Goal: Task Accomplishment & Management: Manage account settings

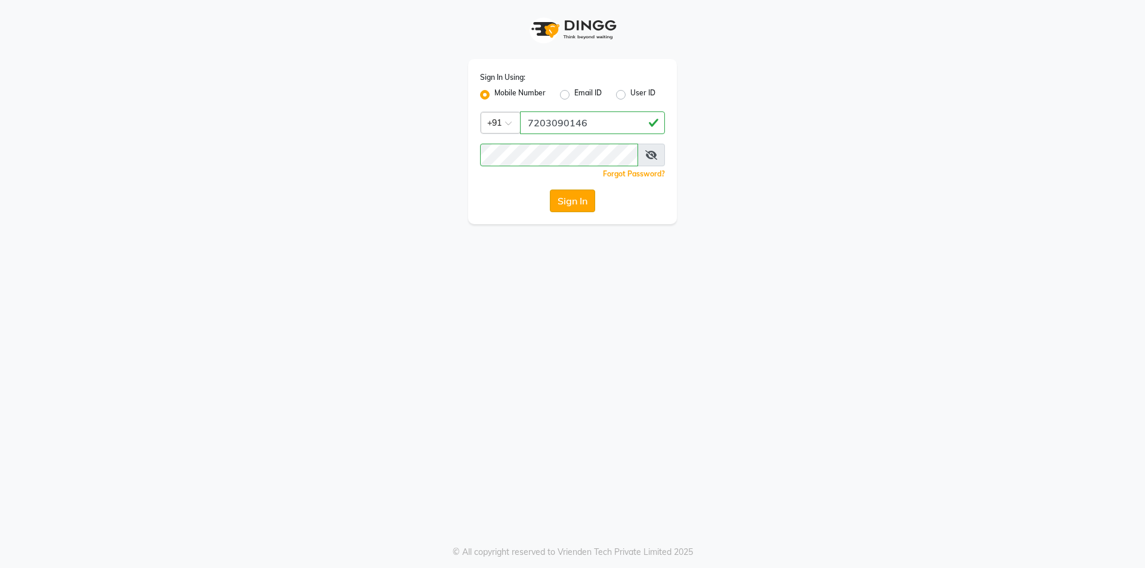
click at [577, 190] on button "Sign In" at bounding box center [572, 201] width 45 height 23
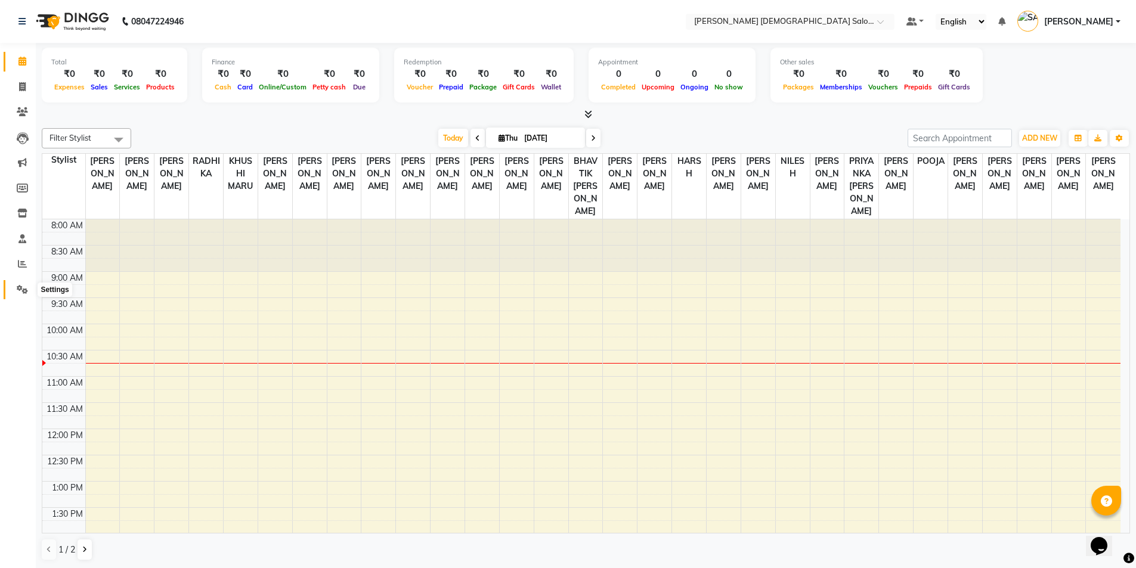
click at [21, 290] on icon at bounding box center [22, 289] width 11 height 9
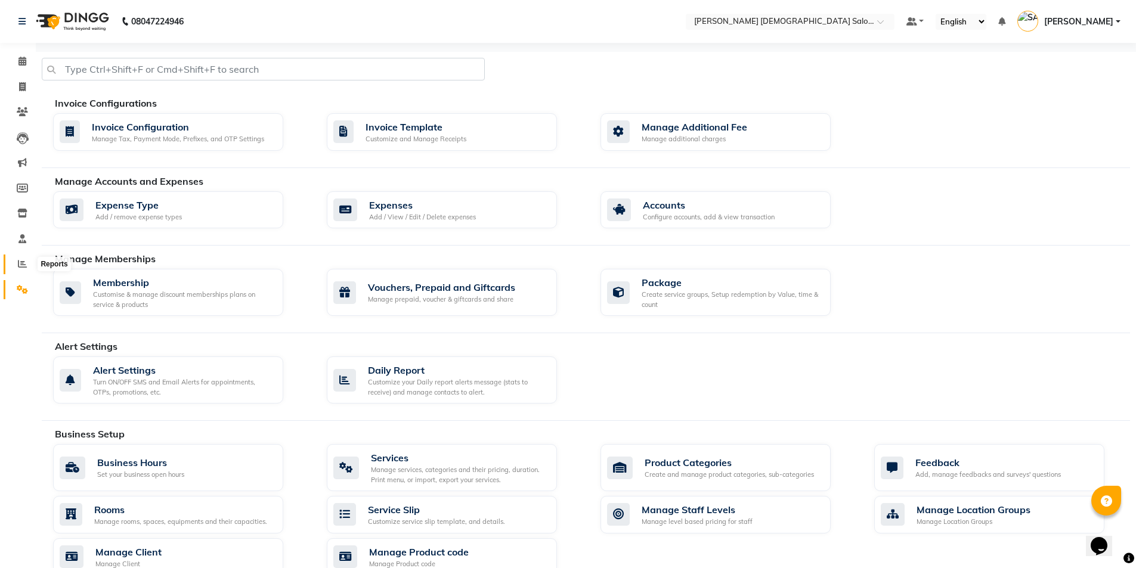
click at [19, 262] on icon at bounding box center [22, 263] width 9 height 9
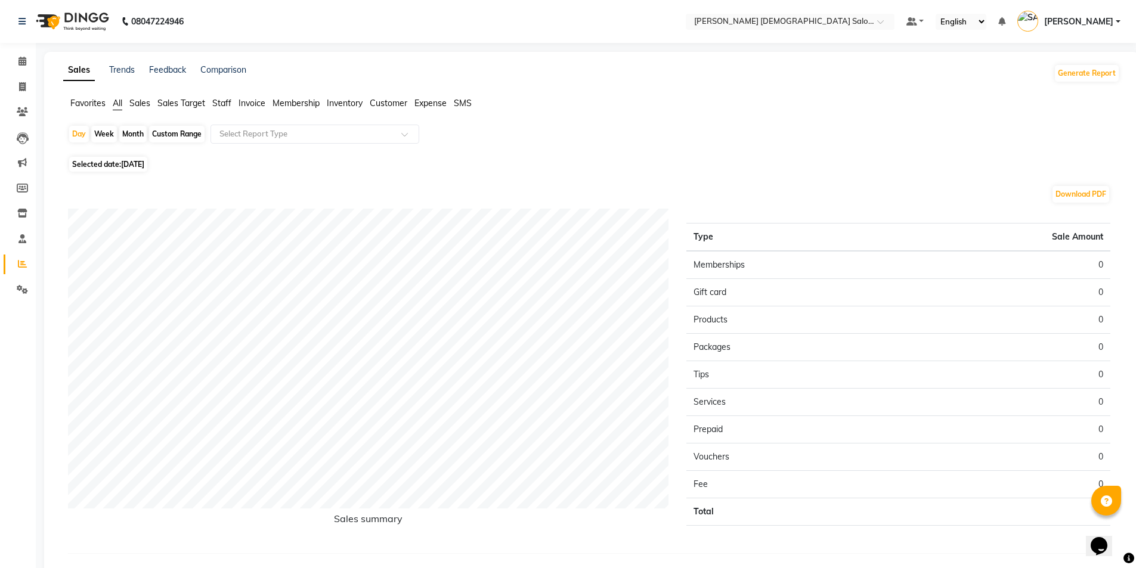
click at [231, 99] on span "Staff" at bounding box center [221, 103] width 19 height 11
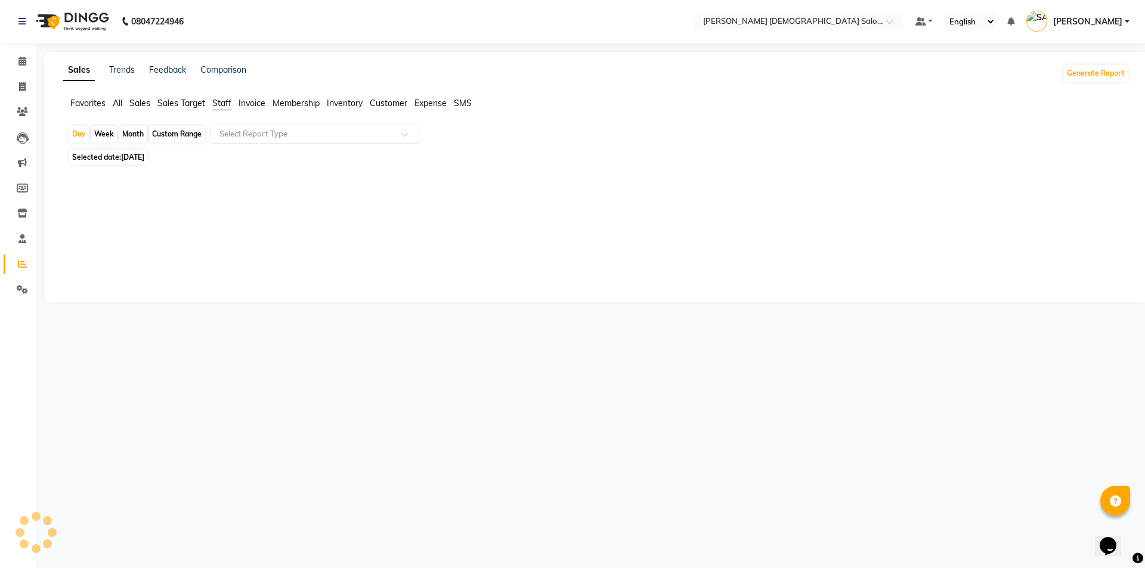
click at [114, 104] on span "All" at bounding box center [118, 103] width 10 height 11
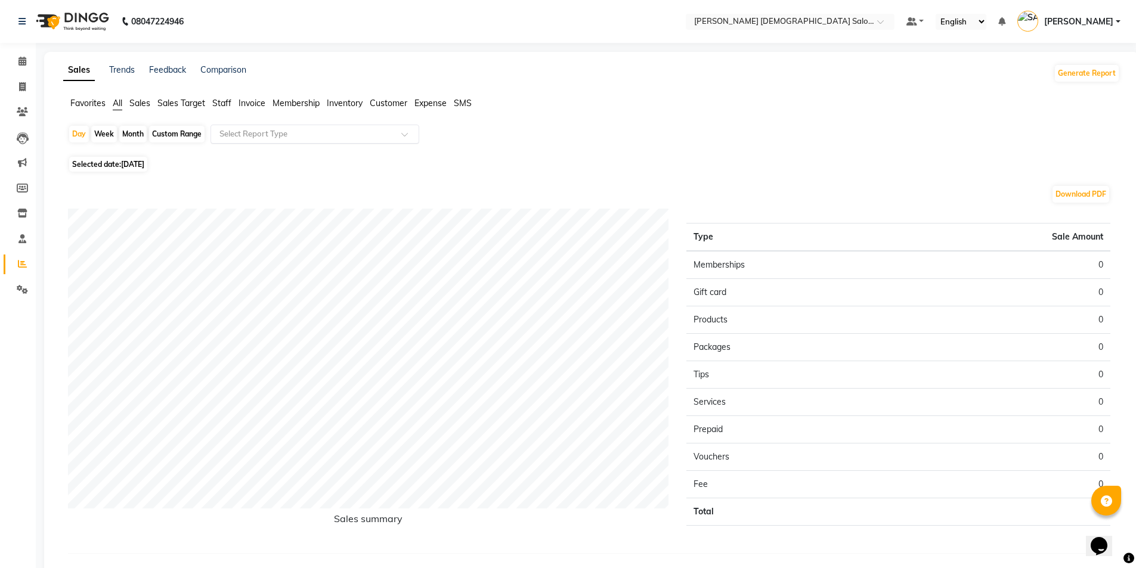
click at [228, 136] on input "text" at bounding box center [303, 134] width 172 height 12
click at [685, 148] on div "Day Week Month Custom Range Select Report Type" at bounding box center [591, 139] width 1047 height 29
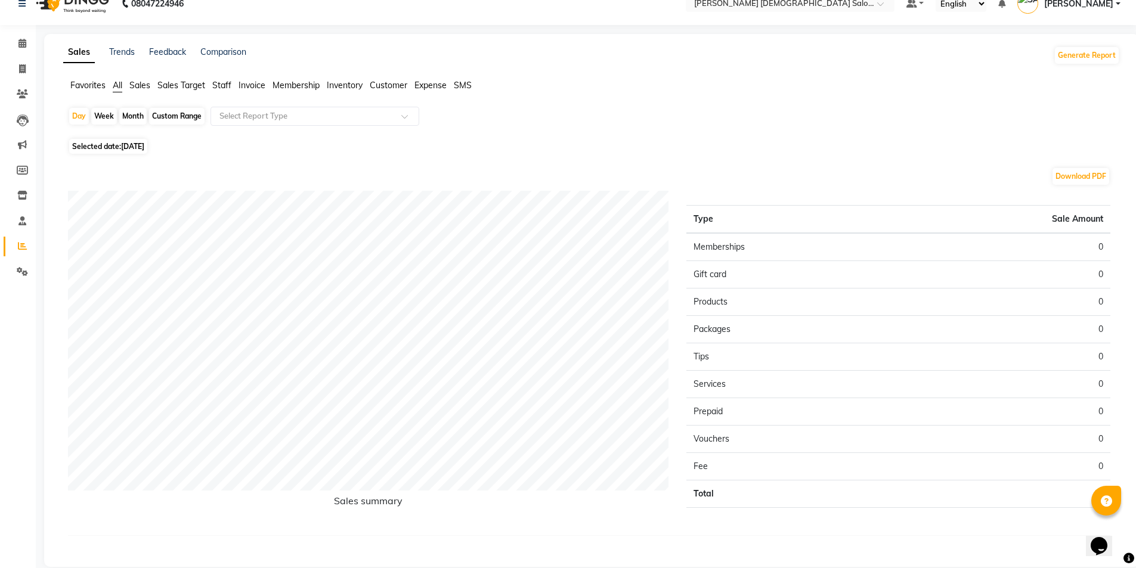
scroll to position [35, 0]
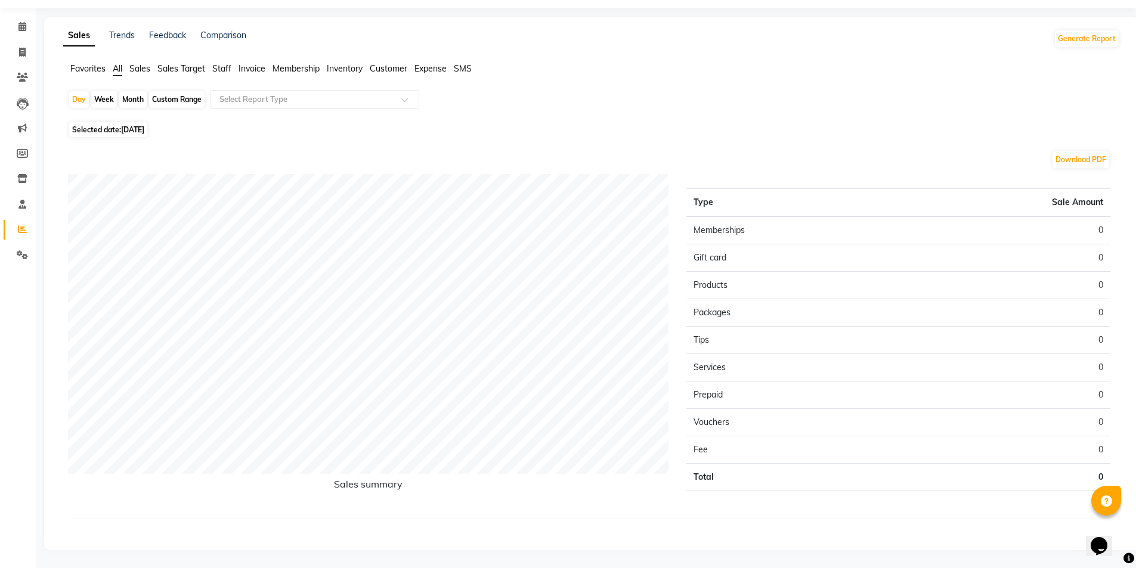
click at [116, 125] on span "Selected date: 04-09-2025" at bounding box center [108, 129] width 78 height 15
select select "9"
select select "2025"
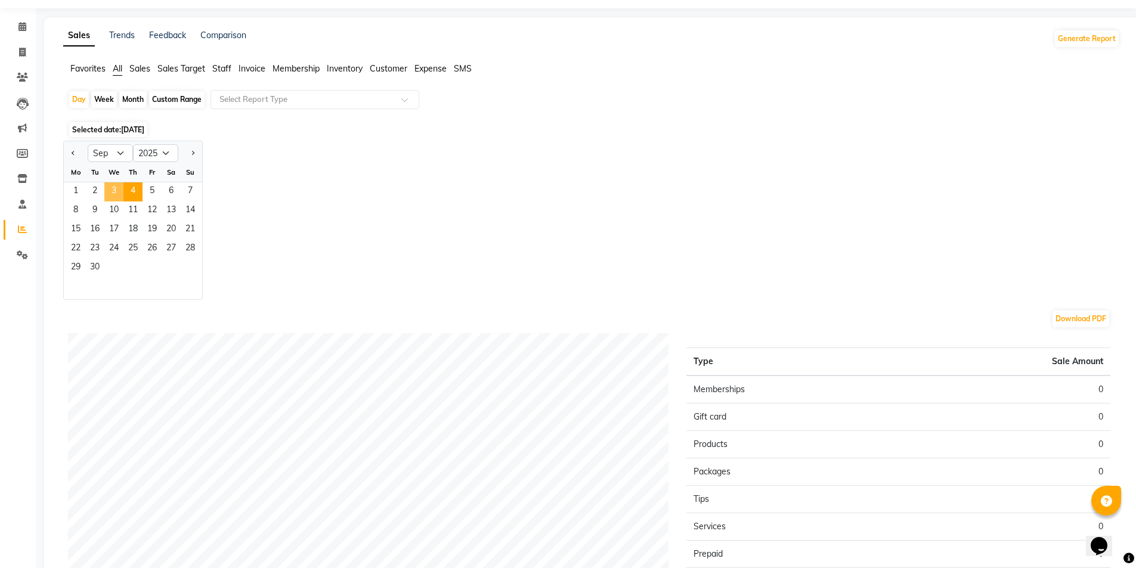
click at [114, 195] on span "3" at bounding box center [113, 191] width 19 height 19
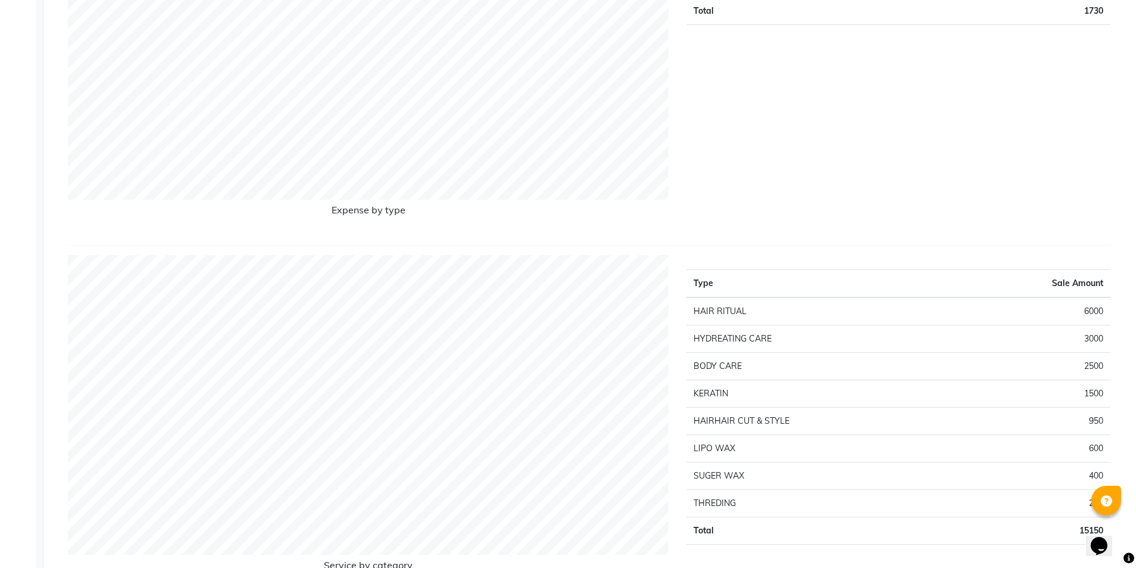
scroll to position [1550, 0]
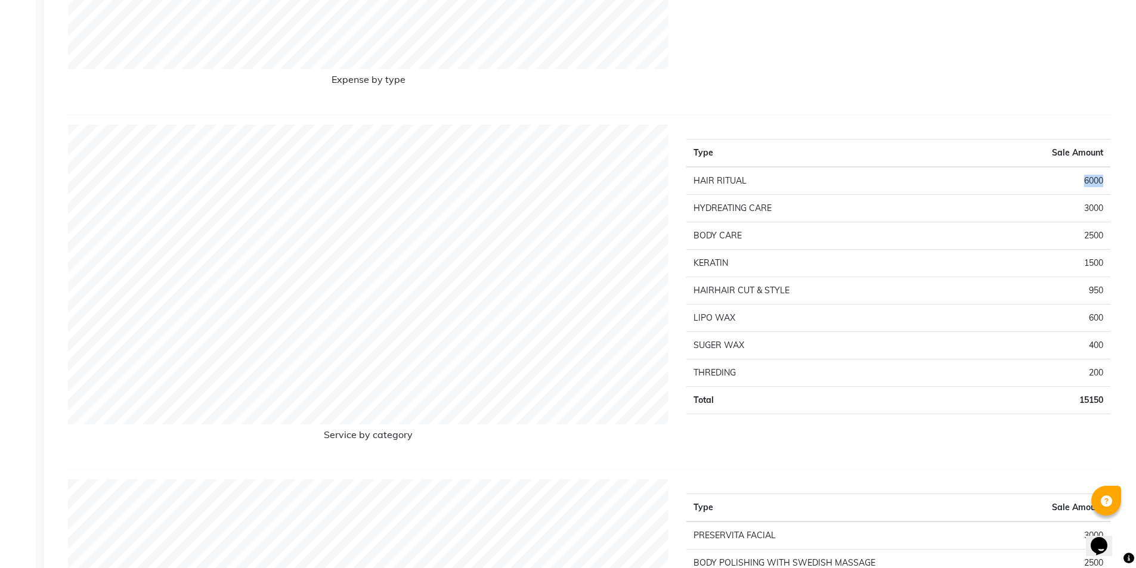
drag, startPoint x: 1101, startPoint y: 182, endPoint x: 776, endPoint y: 293, distance: 342.6
click at [1039, 192] on td "6000" at bounding box center [1031, 181] width 158 height 28
drag, startPoint x: 1107, startPoint y: 290, endPoint x: 1031, endPoint y: 304, distance: 77.0
click at [1042, 301] on td "950" at bounding box center [1031, 290] width 158 height 27
drag, startPoint x: 868, startPoint y: 193, endPoint x: 986, endPoint y: 193, distance: 118.7
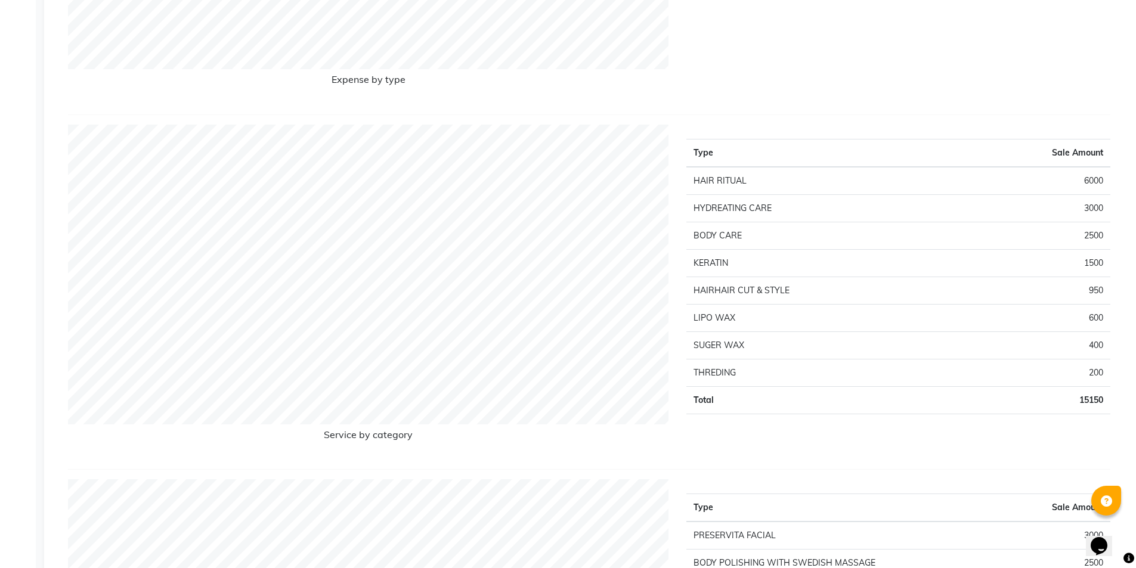
click at [986, 193] on tr "HAIR RITUAL 6000" at bounding box center [898, 181] width 424 height 28
drag, startPoint x: 1098, startPoint y: 267, endPoint x: 1066, endPoint y: 267, distance: 32.2
click at [1066, 267] on td "1500" at bounding box center [1031, 262] width 158 height 27
drag, startPoint x: 1102, startPoint y: 184, endPoint x: 1081, endPoint y: 177, distance: 22.1
click at [1081, 177] on td "6000" at bounding box center [1031, 181] width 158 height 28
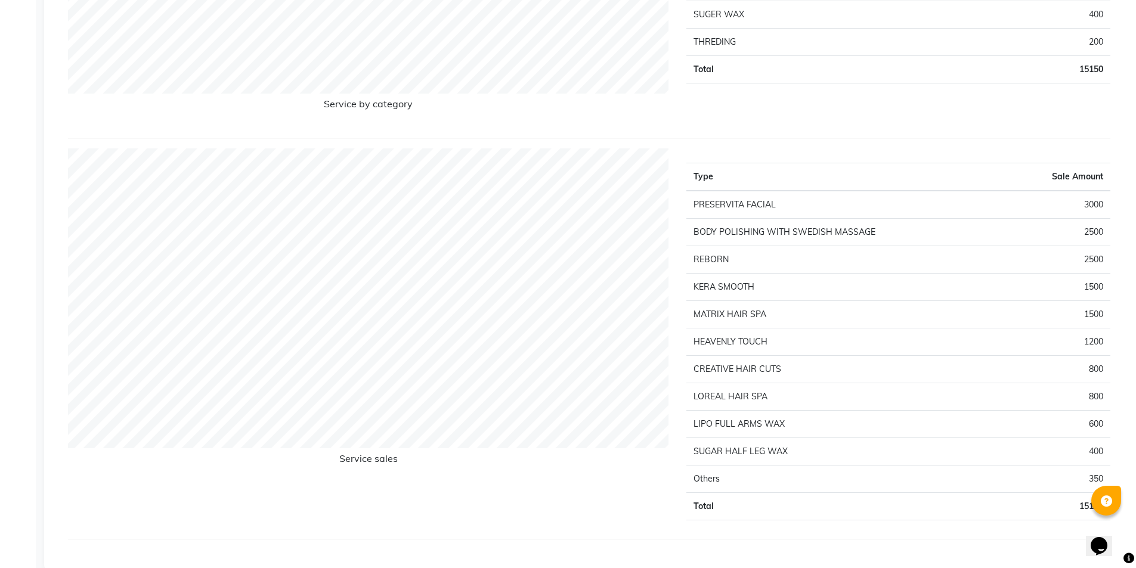
scroll to position [1902, 0]
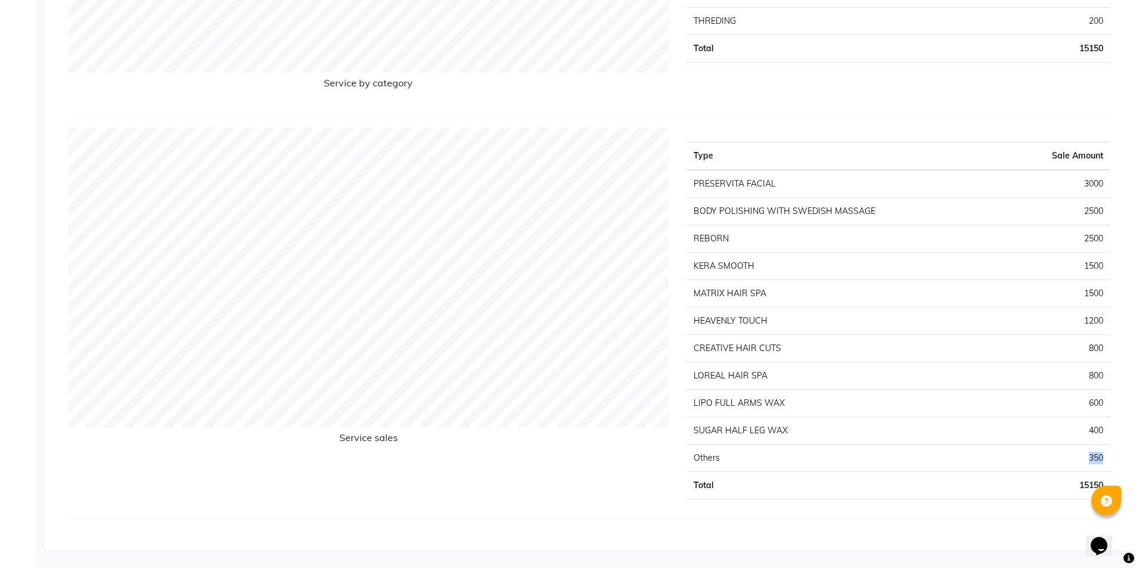
drag, startPoint x: 1106, startPoint y: 459, endPoint x: 1081, endPoint y: 459, distance: 25.0
click at [1081, 459] on td "350" at bounding box center [1057, 457] width 106 height 27
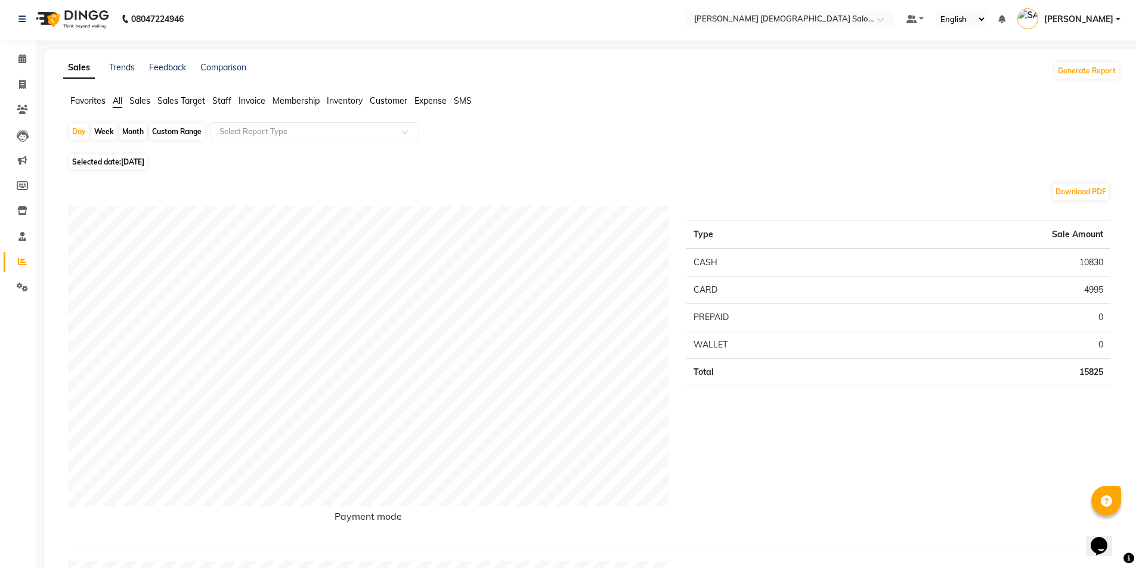
scroll to position [0, 0]
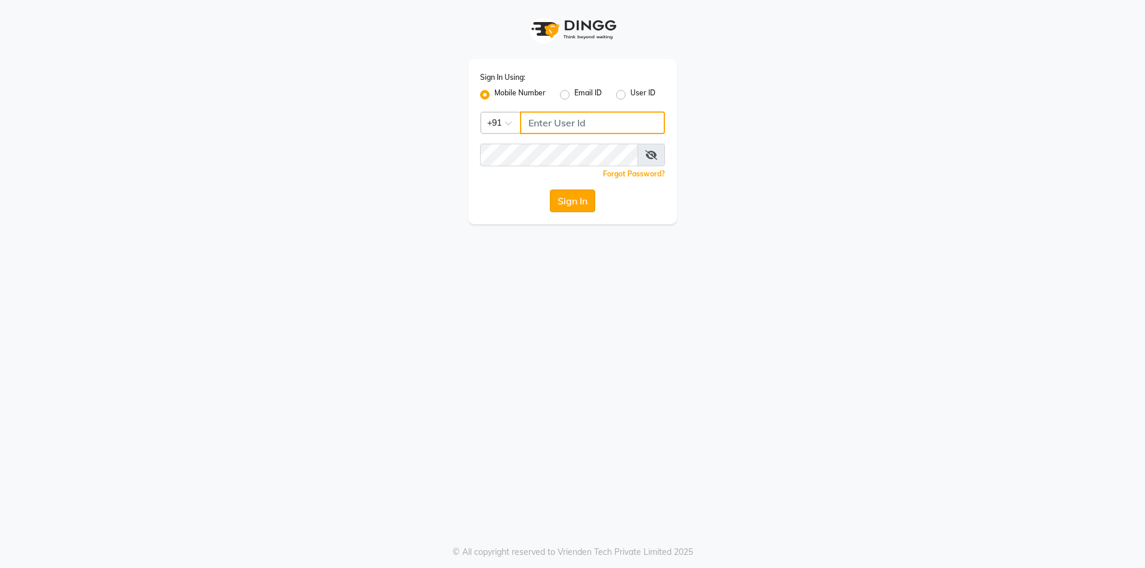
type input "7203090146"
click at [580, 201] on button "Sign In" at bounding box center [572, 201] width 45 height 23
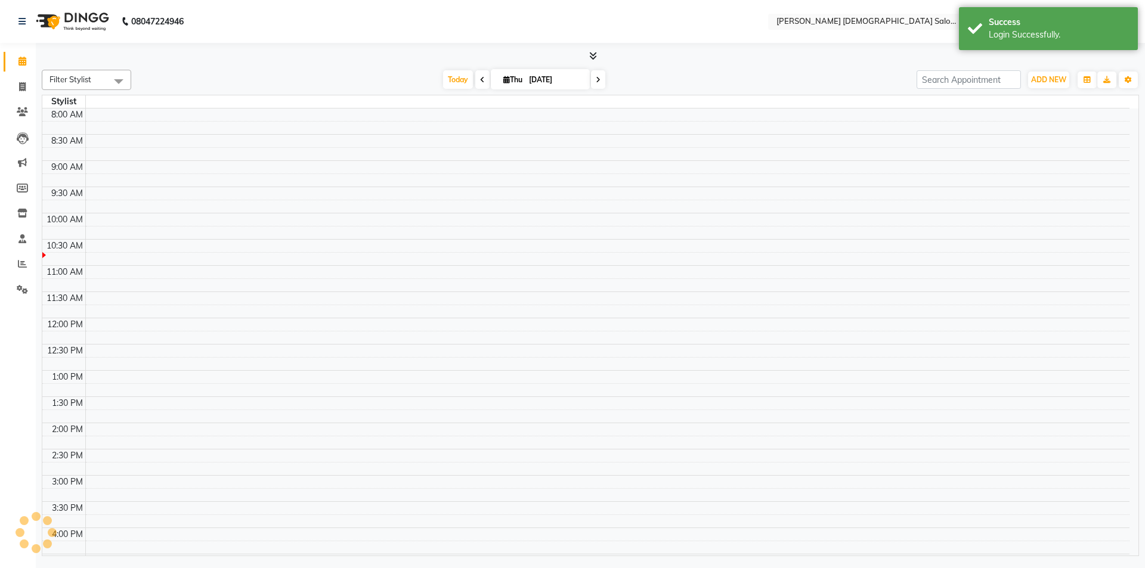
select select "en"
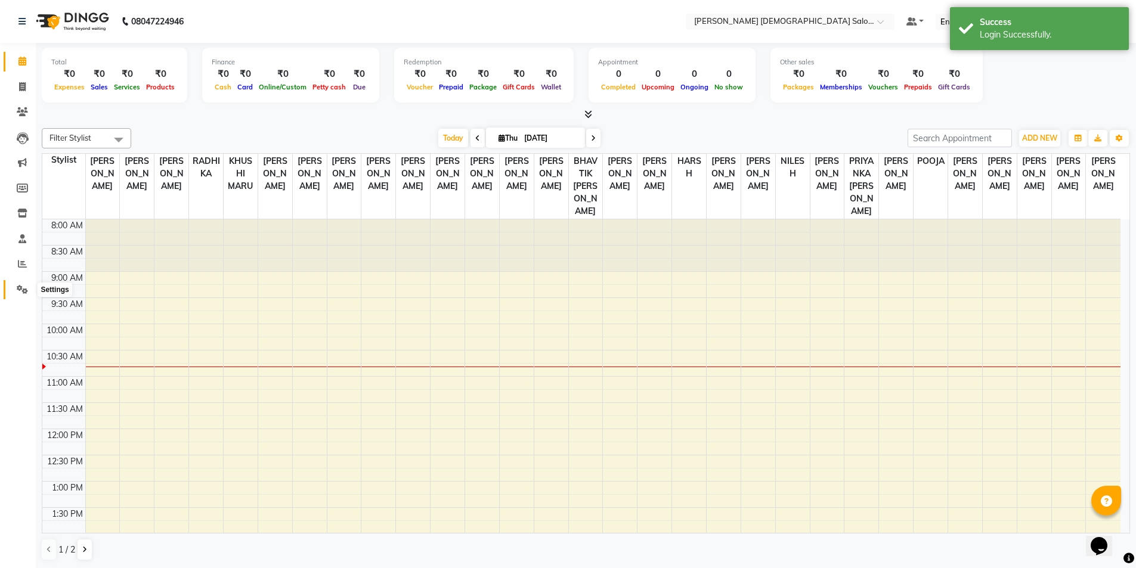
click at [24, 281] on link "Settings" at bounding box center [18, 290] width 29 height 20
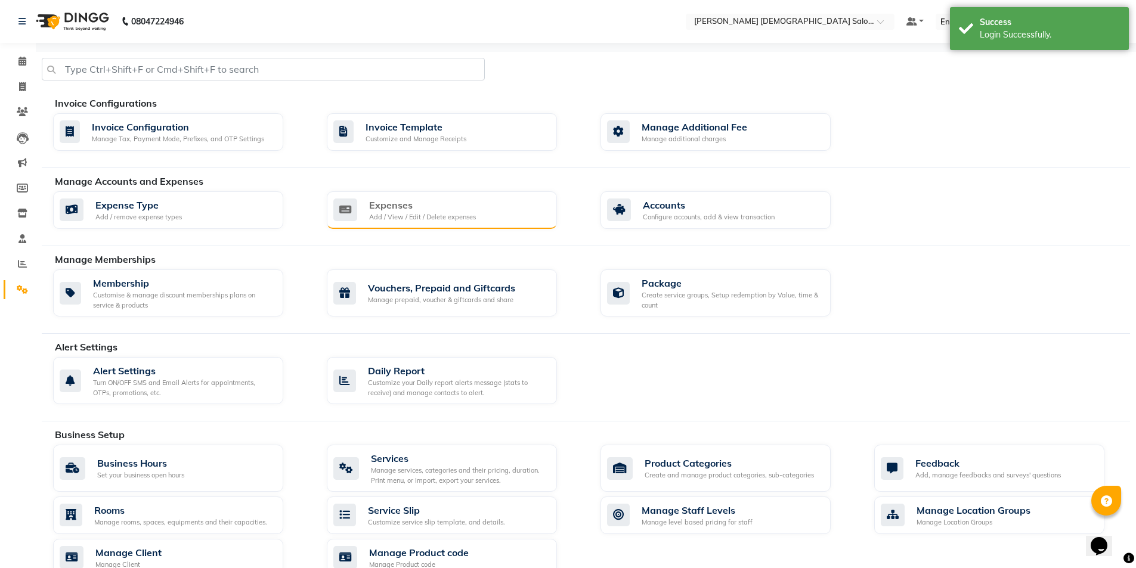
click at [465, 216] on div "Add / View / Edit / Delete expenses" at bounding box center [422, 217] width 107 height 10
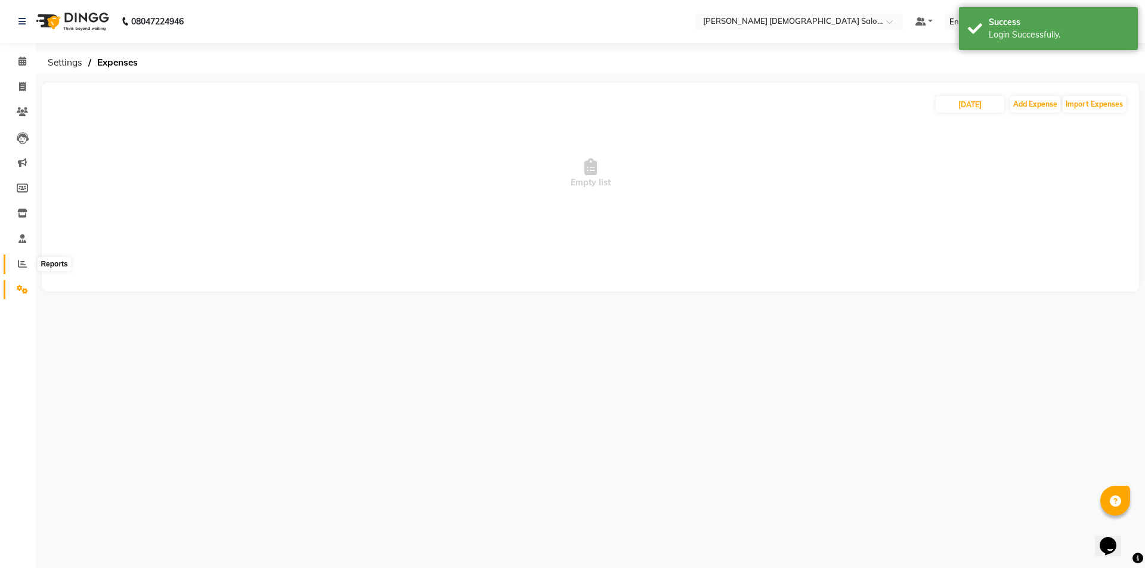
click at [18, 262] on icon at bounding box center [22, 263] width 9 height 9
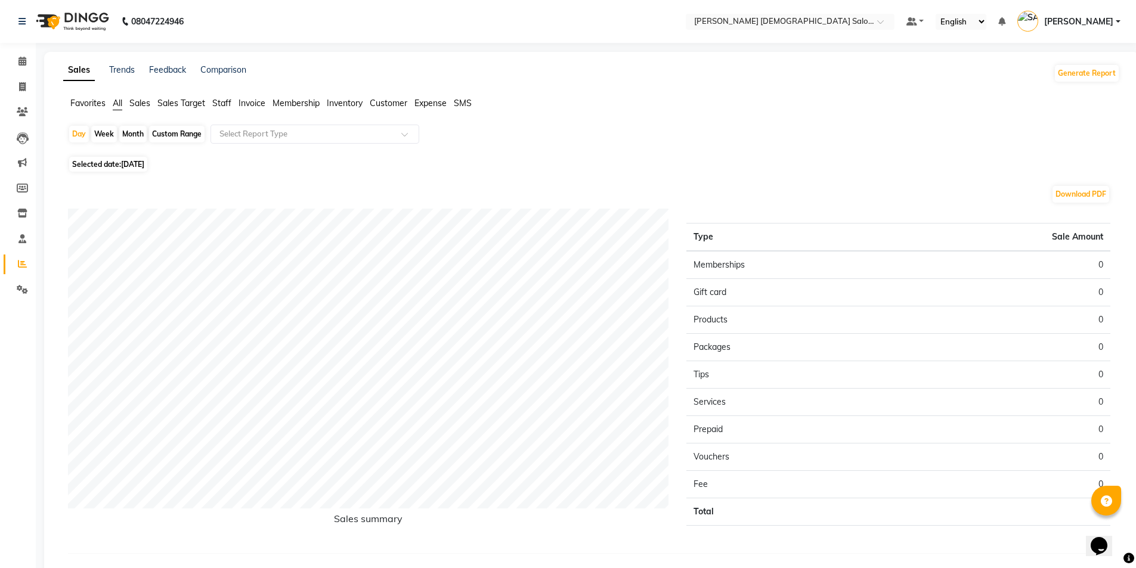
click at [260, 101] on span "Invoice" at bounding box center [251, 103] width 27 height 11
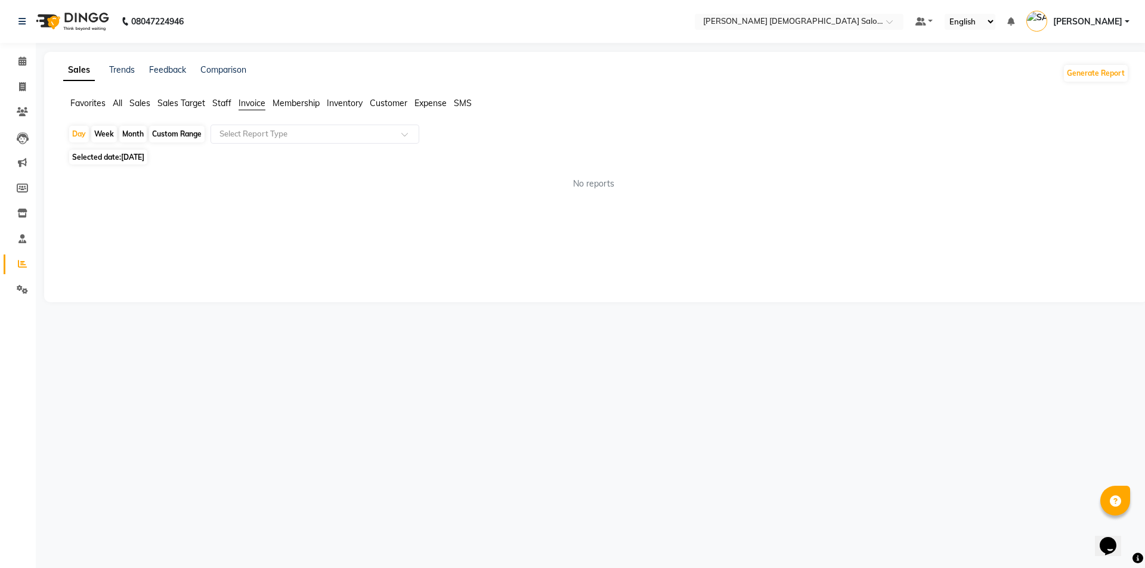
click at [268, 113] on div "Favorites All Sales Sales Target Staff Invoice Membership Inventory Customer Ex…" at bounding box center [595, 108] width 1083 height 23
click at [271, 126] on div "Select Report Type" at bounding box center [314, 134] width 209 height 19
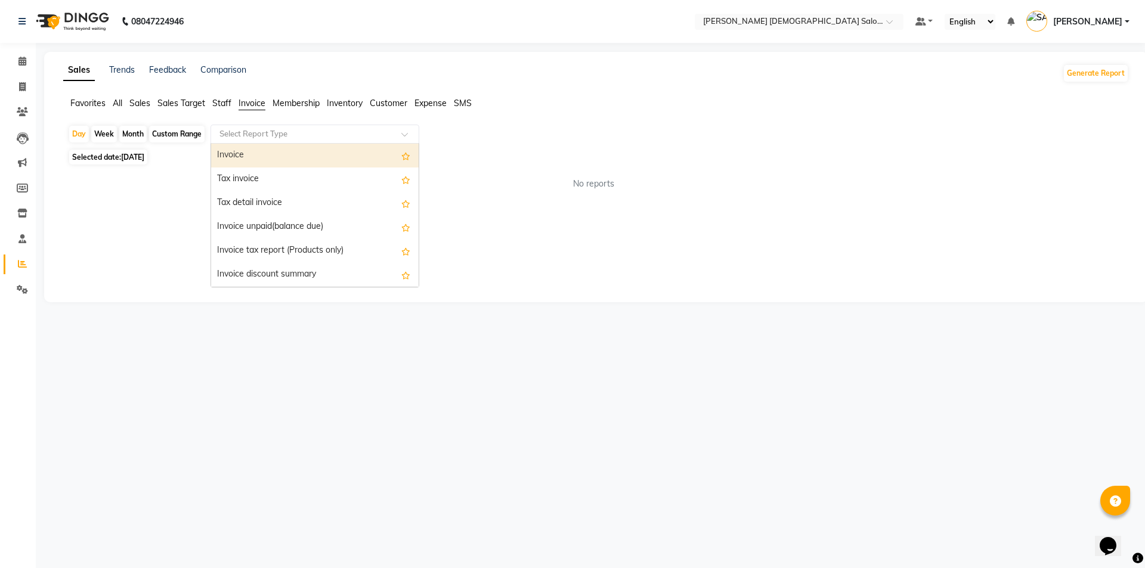
click at [254, 141] on div "Select Report Type" at bounding box center [314, 134] width 209 height 19
click at [565, 184] on div "No reports" at bounding box center [593, 184] width 1051 height 13
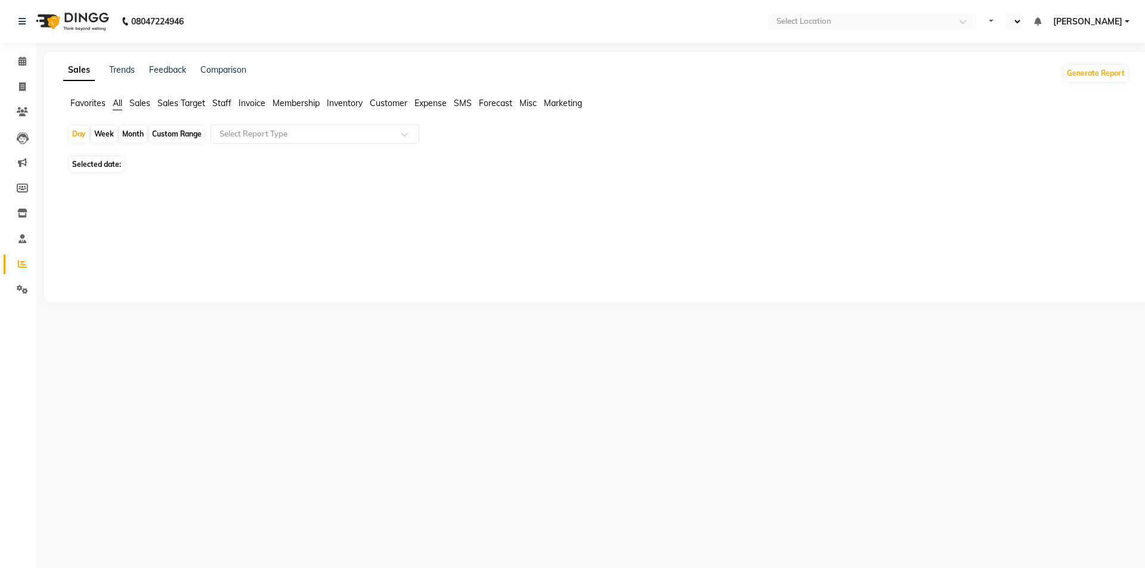
select select "en"
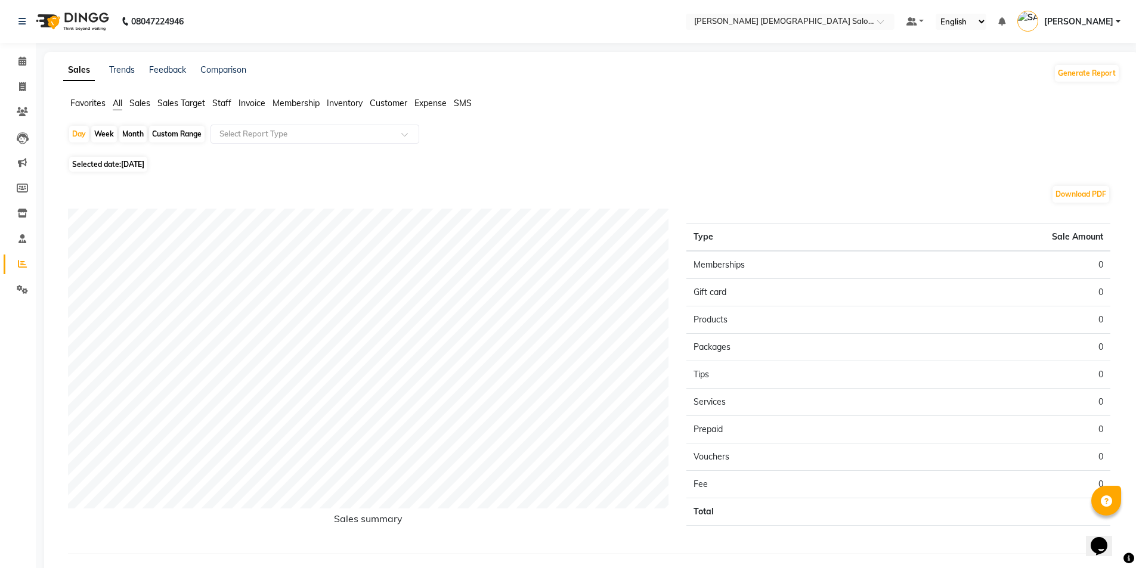
click at [221, 107] on span "Staff" at bounding box center [221, 103] width 19 height 11
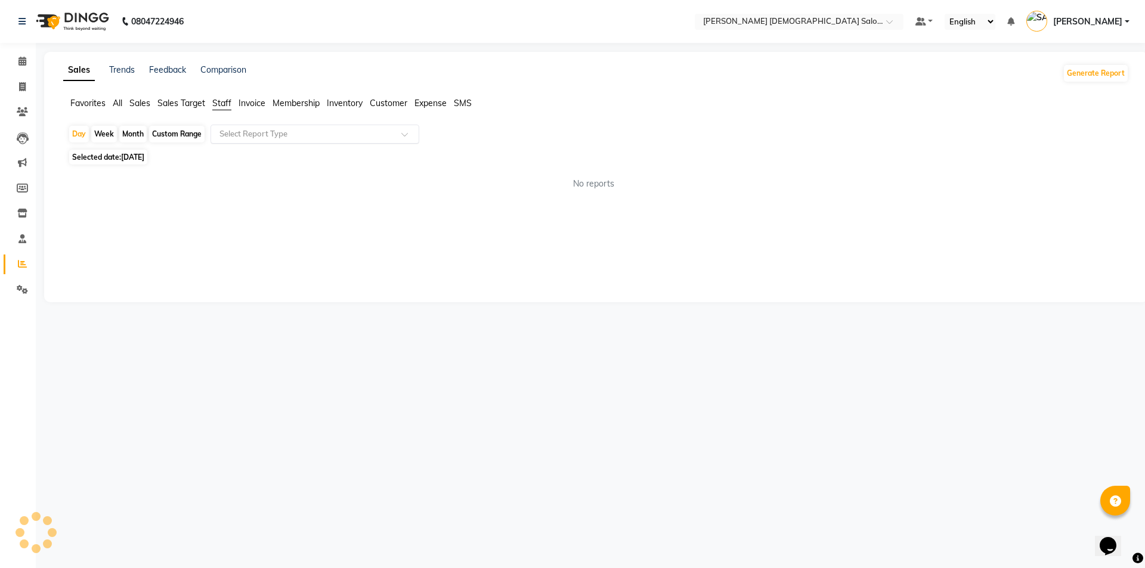
click at [248, 134] on input "text" at bounding box center [303, 134] width 172 height 12
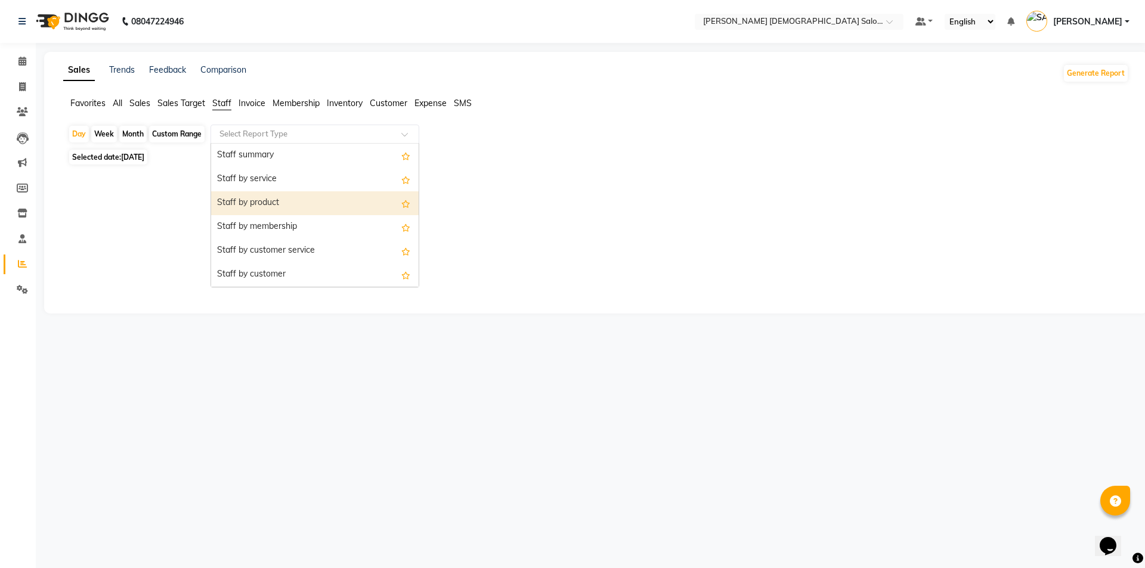
click at [250, 198] on div "Staff by product" at bounding box center [314, 203] width 207 height 24
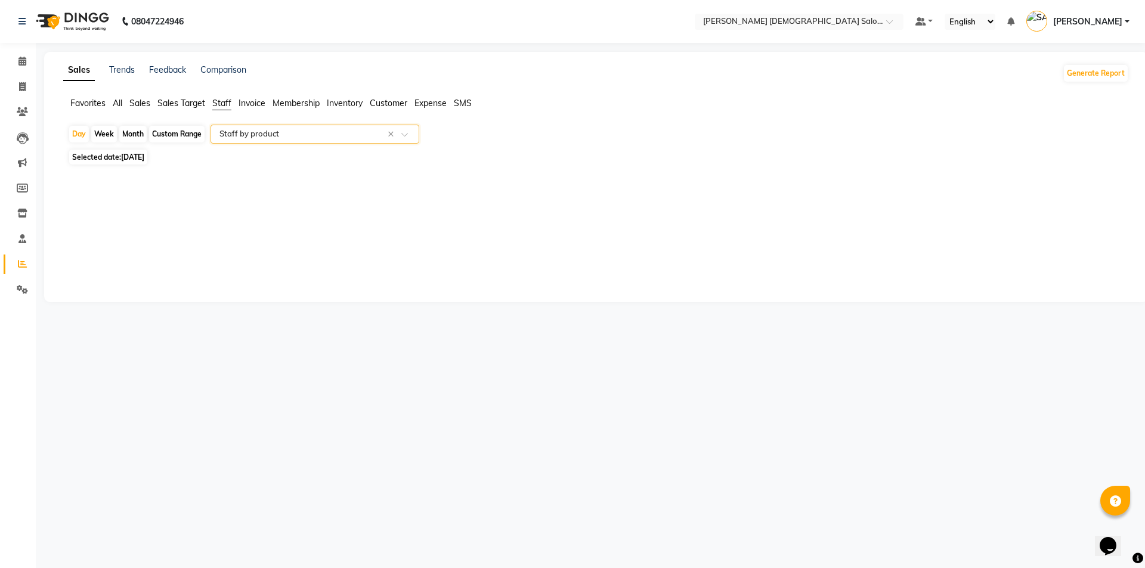
click at [147, 162] on span "Selected date: 04-09-2025" at bounding box center [108, 157] width 78 height 15
select select "9"
select select "2025"
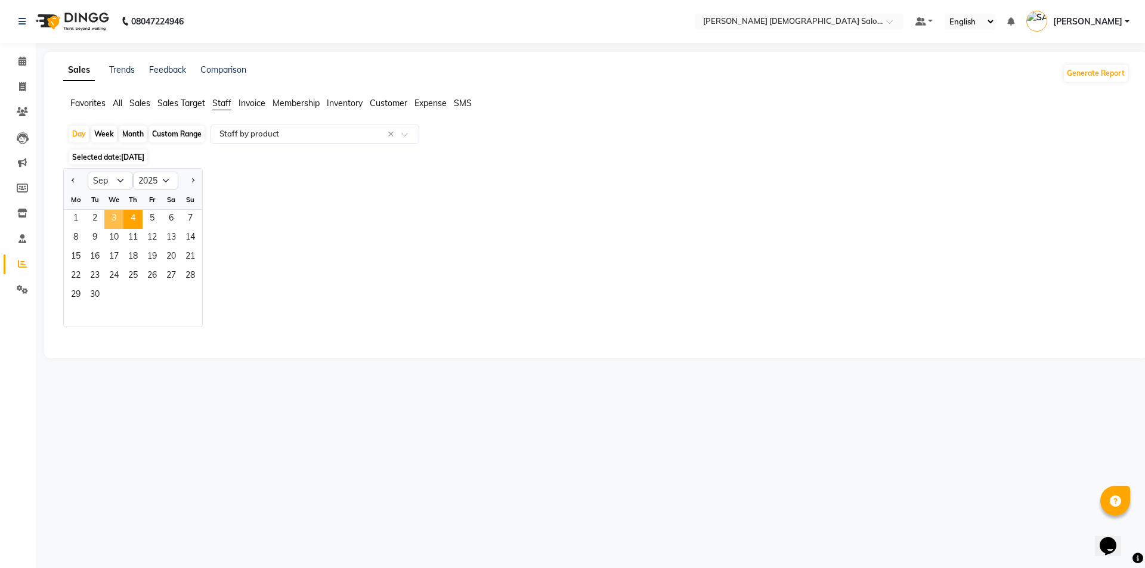
click at [118, 210] on span "3" at bounding box center [113, 219] width 19 height 19
select select "full_report"
select select "csv"
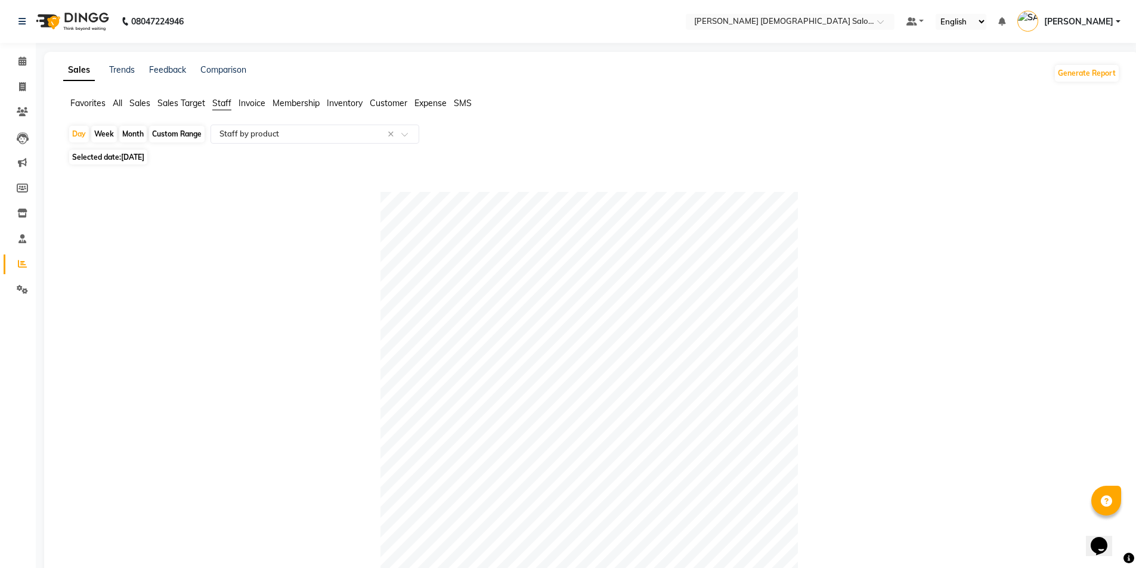
click at [820, 186] on div "Table View Pivot View Pie Chart Bar Chart Select Full Report Filtered Report Se…" at bounding box center [588, 522] width 1061 height 708
click at [109, 156] on span "Selected date: 03-09-2025" at bounding box center [108, 157] width 78 height 15
select select "9"
select select "2025"
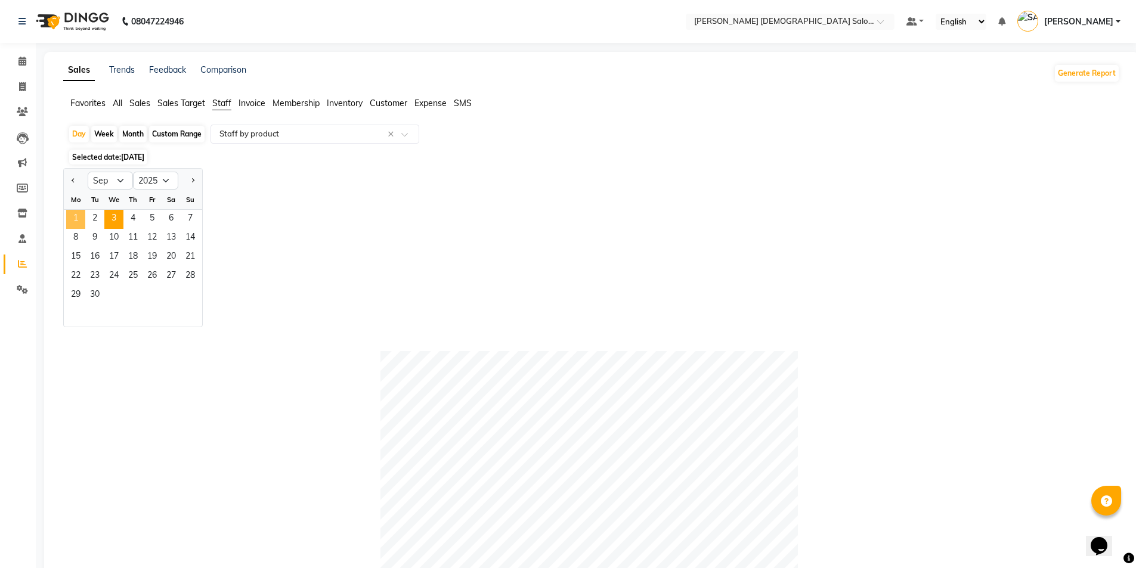
click at [80, 222] on span "1" at bounding box center [75, 219] width 19 height 19
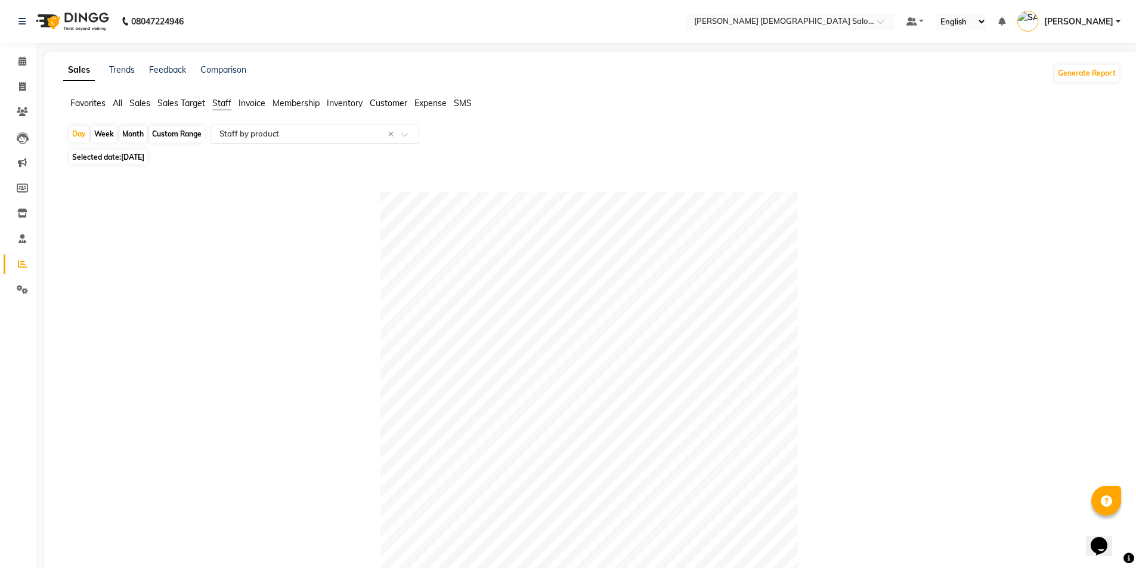
click at [279, 138] on input "text" at bounding box center [303, 134] width 172 height 12
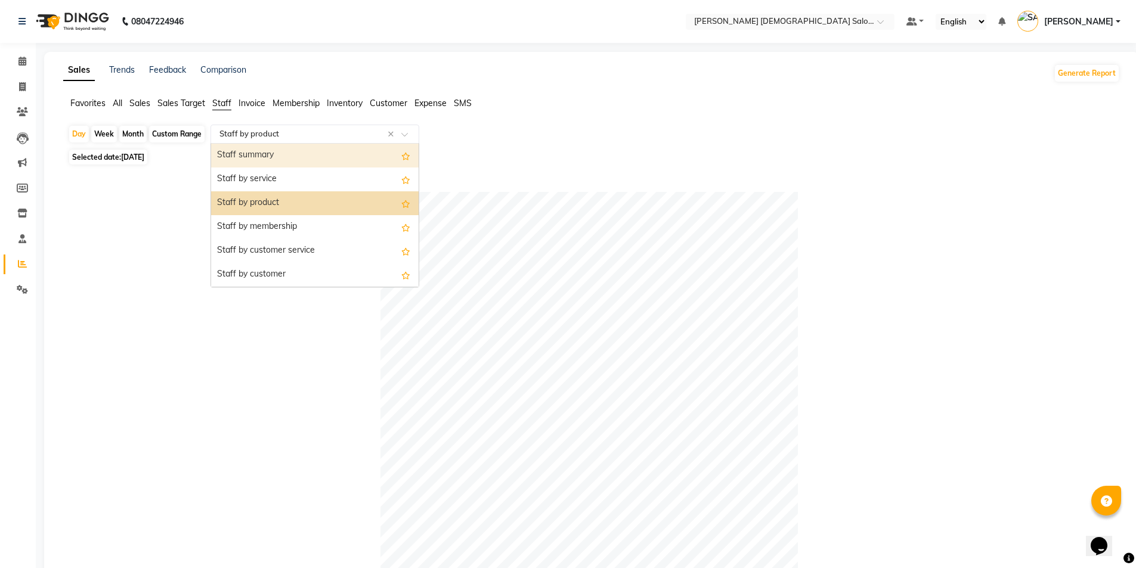
click at [114, 106] on span "All" at bounding box center [118, 103] width 10 height 11
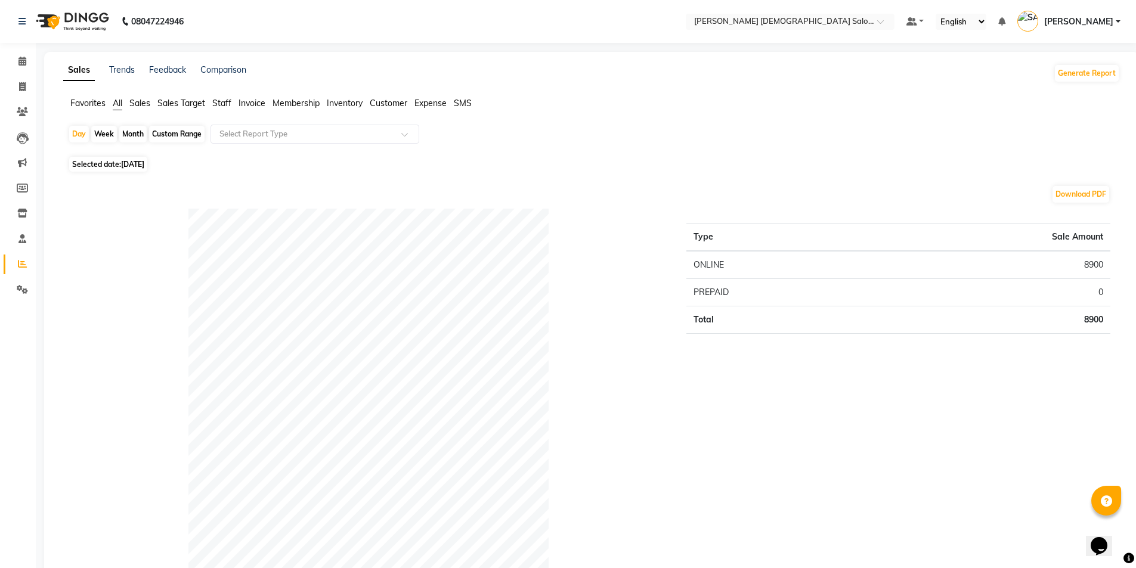
click at [283, 146] on div "Day Week Month Custom Range Select Report Type" at bounding box center [591, 139] width 1047 height 29
click at [291, 134] on input "text" at bounding box center [303, 134] width 172 height 12
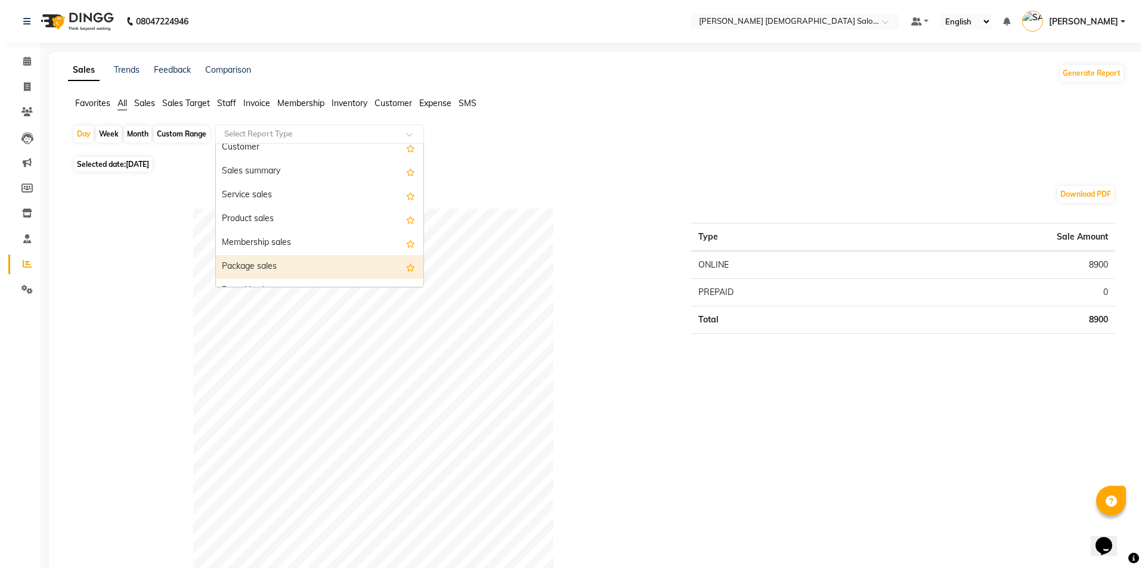
scroll to position [60, 0]
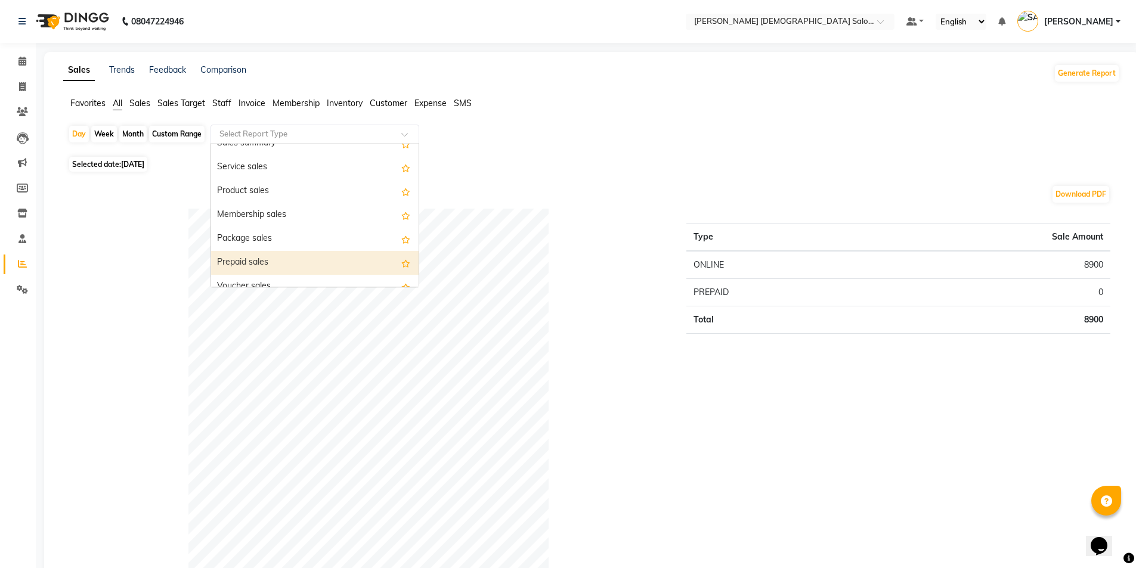
click at [274, 261] on div "Prepaid sales" at bounding box center [314, 263] width 207 height 24
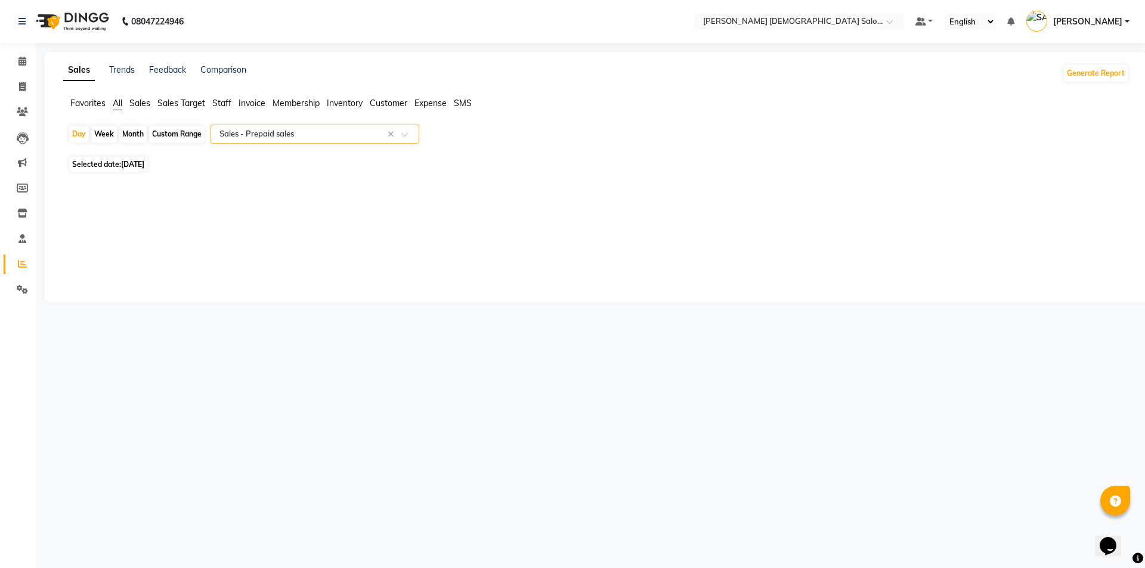
click at [286, 126] on div "Select Report Type × Sales - Prepaid sales ×" at bounding box center [314, 134] width 209 height 19
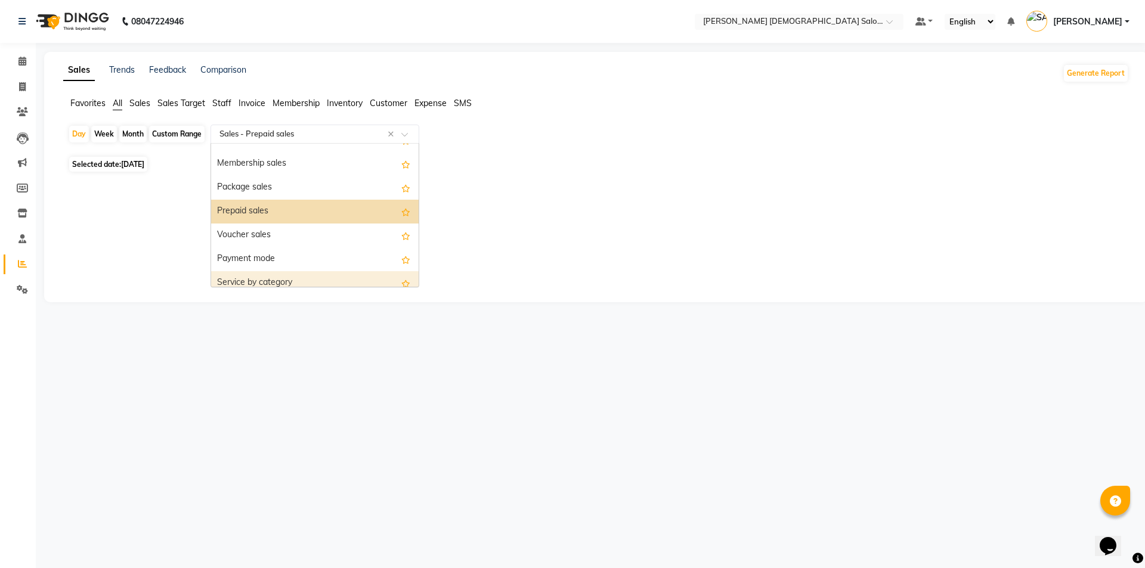
scroll to position [107, 0]
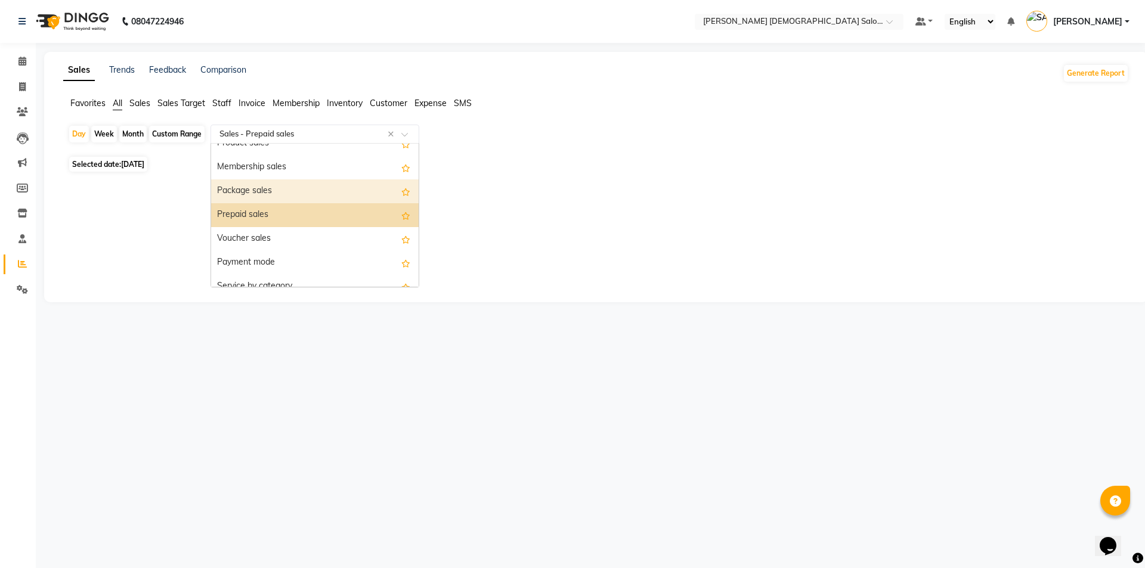
click at [263, 190] on div "Package sales" at bounding box center [314, 191] width 207 height 24
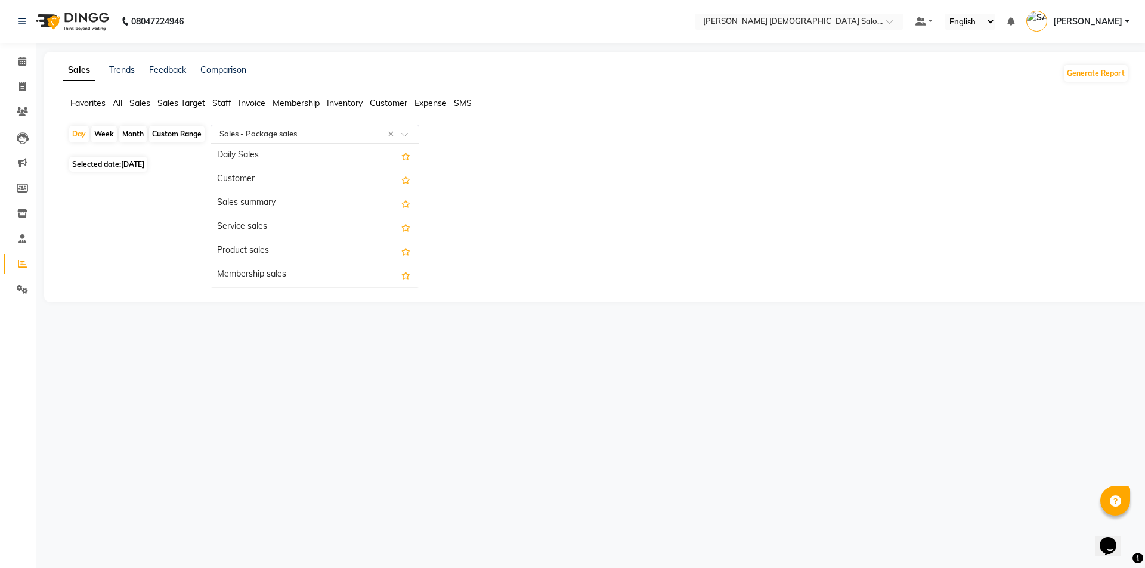
click at [246, 126] on div "Select Report Type × Sales - Package sales ×" at bounding box center [314, 134] width 209 height 19
click at [135, 165] on span "[DATE]" at bounding box center [132, 164] width 23 height 9
select select "9"
select select "2025"
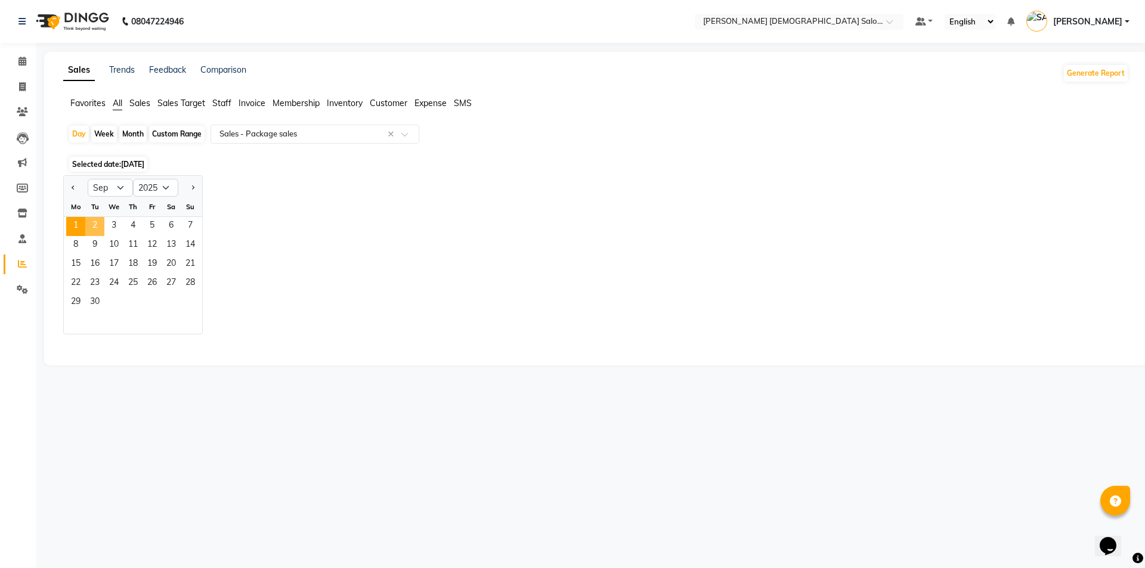
click at [102, 227] on span "2" at bounding box center [94, 226] width 19 height 19
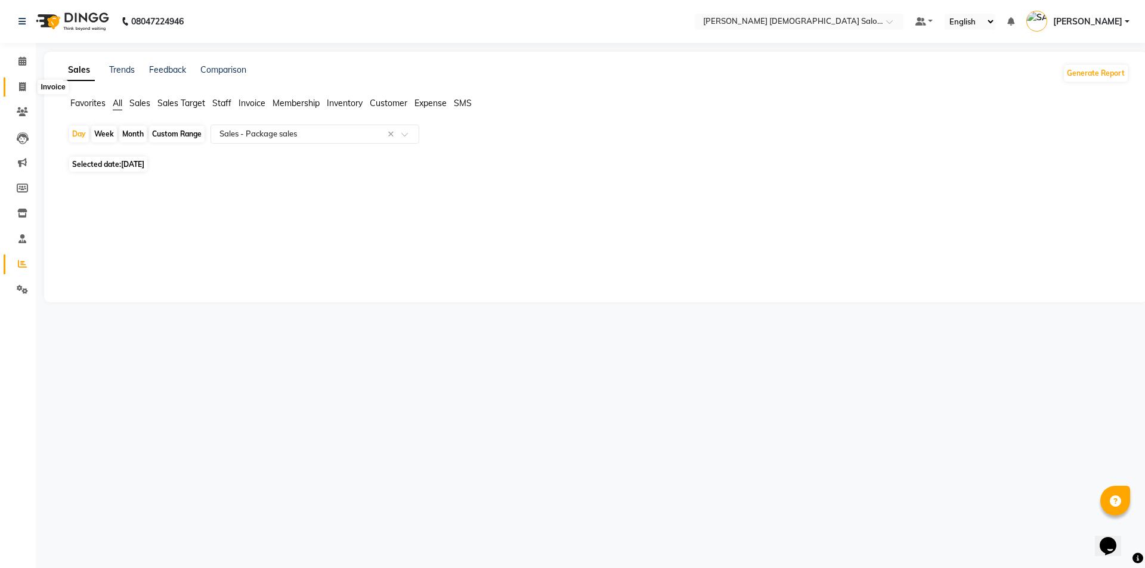
click at [18, 84] on span at bounding box center [22, 87] width 21 height 14
select select "7542"
select select "service"
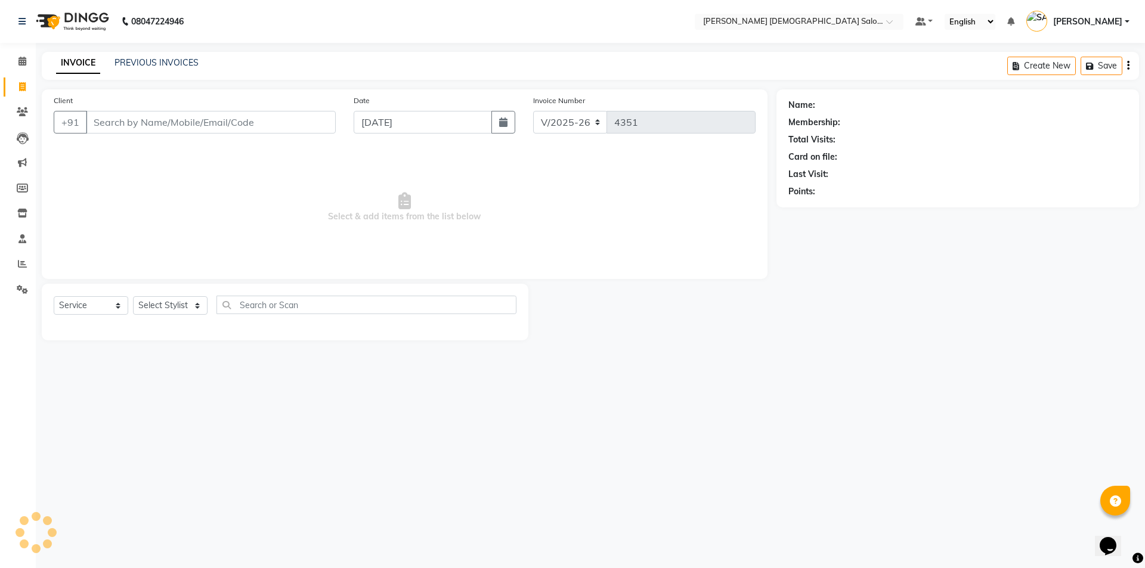
click at [126, 122] on input "Client" at bounding box center [211, 122] width 250 height 23
click at [286, 174] on span "Select & add items from the list below" at bounding box center [405, 207] width 702 height 119
click at [154, 109] on div "Client +91" at bounding box center [195, 118] width 300 height 49
click at [22, 213] on icon at bounding box center [22, 213] width 10 height 9
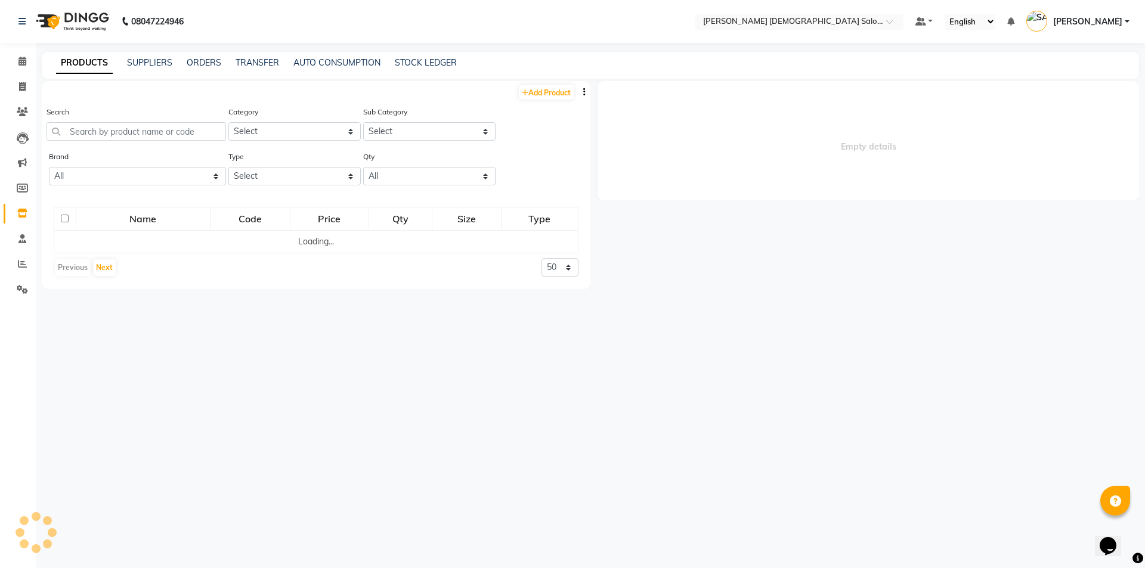
select select
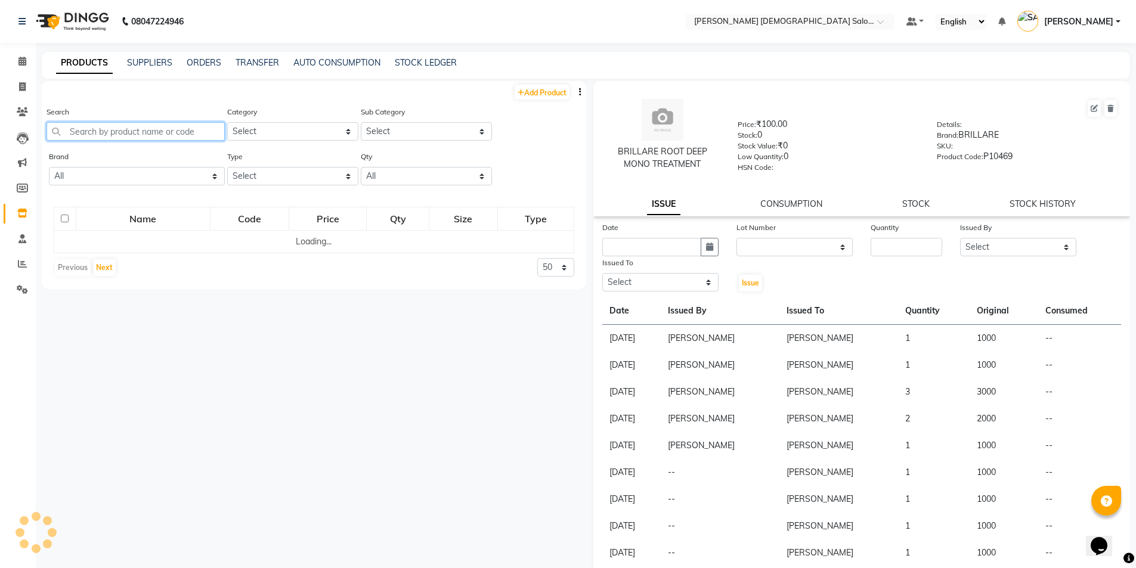
click at [168, 132] on input "text" at bounding box center [136, 131] width 178 height 18
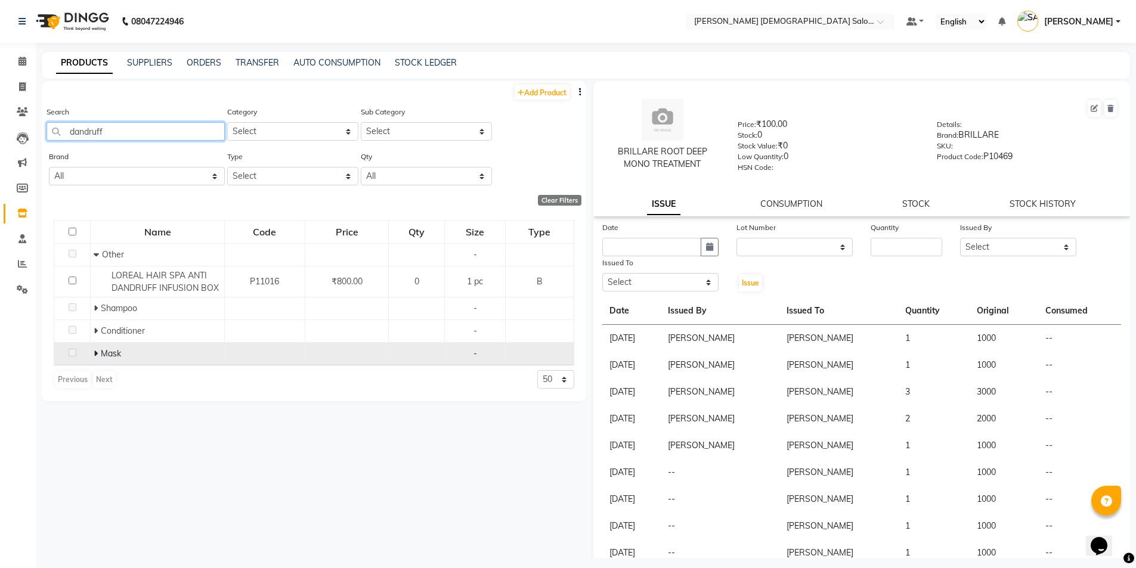
type input "dandruff"
click at [96, 353] on icon at bounding box center [96, 353] width 4 height 8
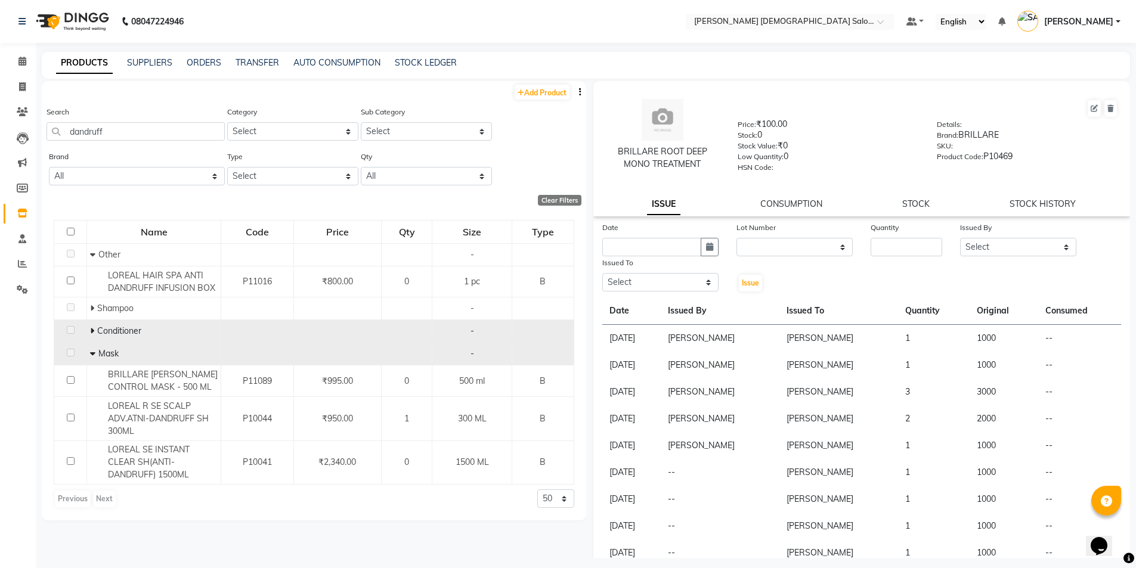
click at [91, 330] on icon at bounding box center [92, 331] width 4 height 8
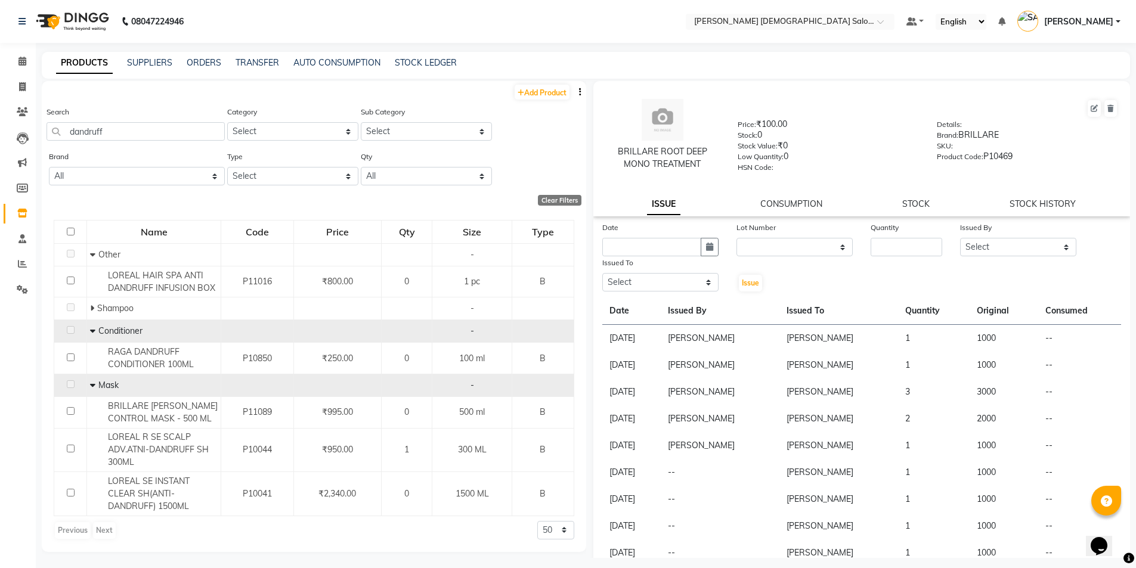
scroll to position [8, 0]
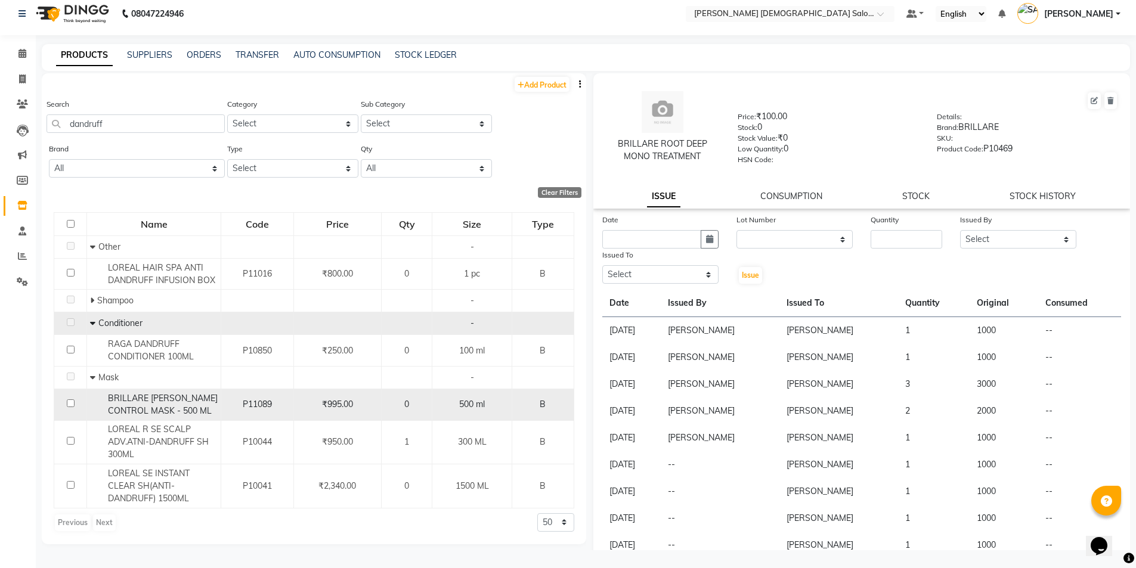
drag, startPoint x: 75, startPoint y: 390, endPoint x: 89, endPoint y: 395, distance: 15.7
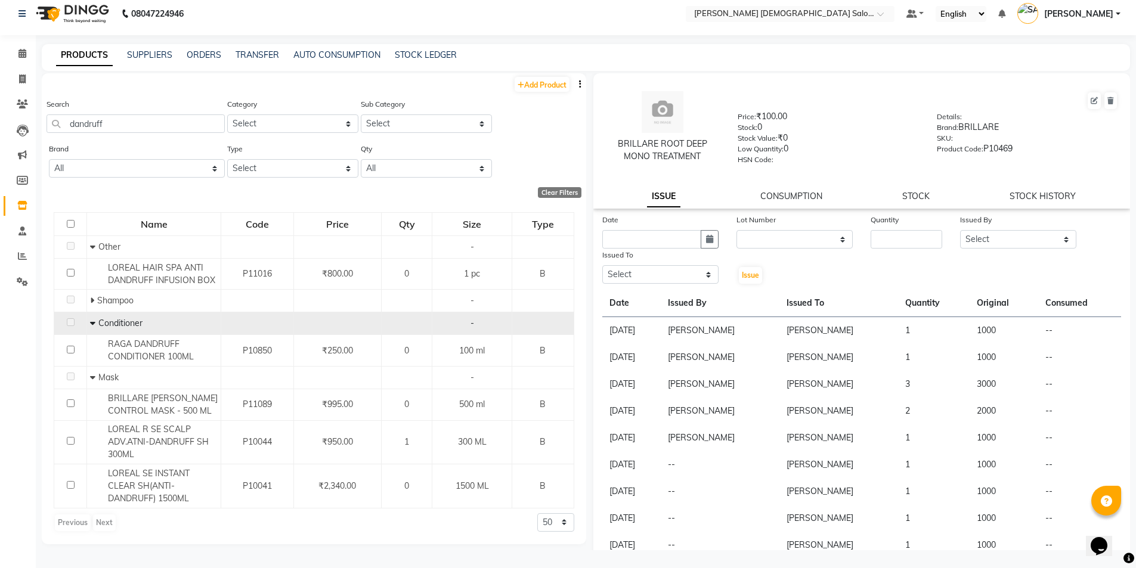
drag, startPoint x: 644, startPoint y: 94, endPoint x: 535, endPoint y: 109, distance: 109.6
click at [535, 109] on div "Search dandruff Category Select Hair Skin Waxing Disposable Threading Hands and…" at bounding box center [314, 120] width 544 height 45
click at [26, 256] on icon at bounding box center [22, 256] width 9 height 9
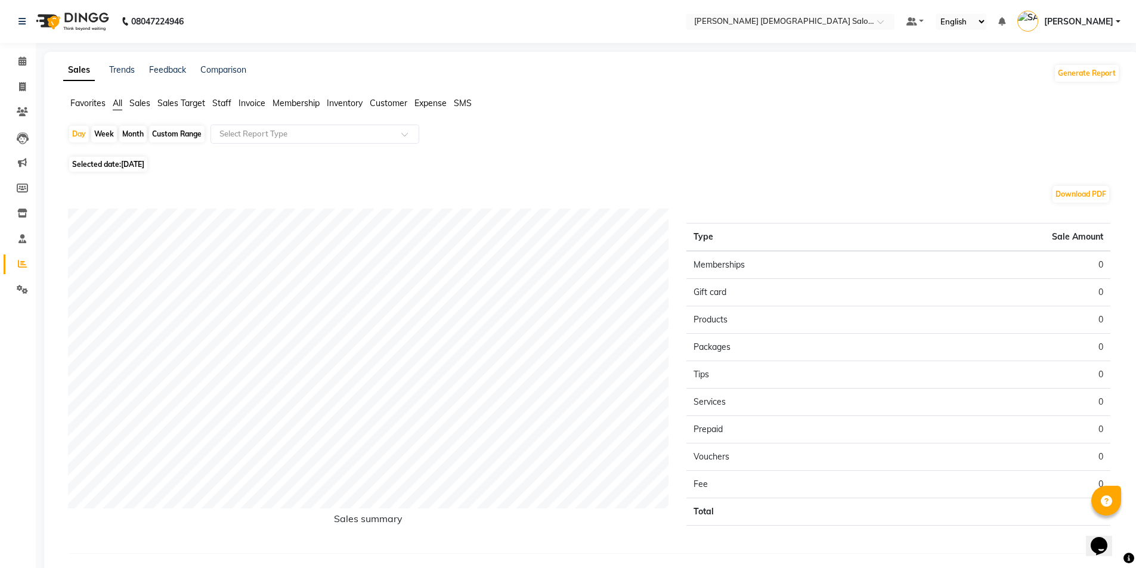
click at [222, 105] on span "Staff" at bounding box center [221, 103] width 19 height 11
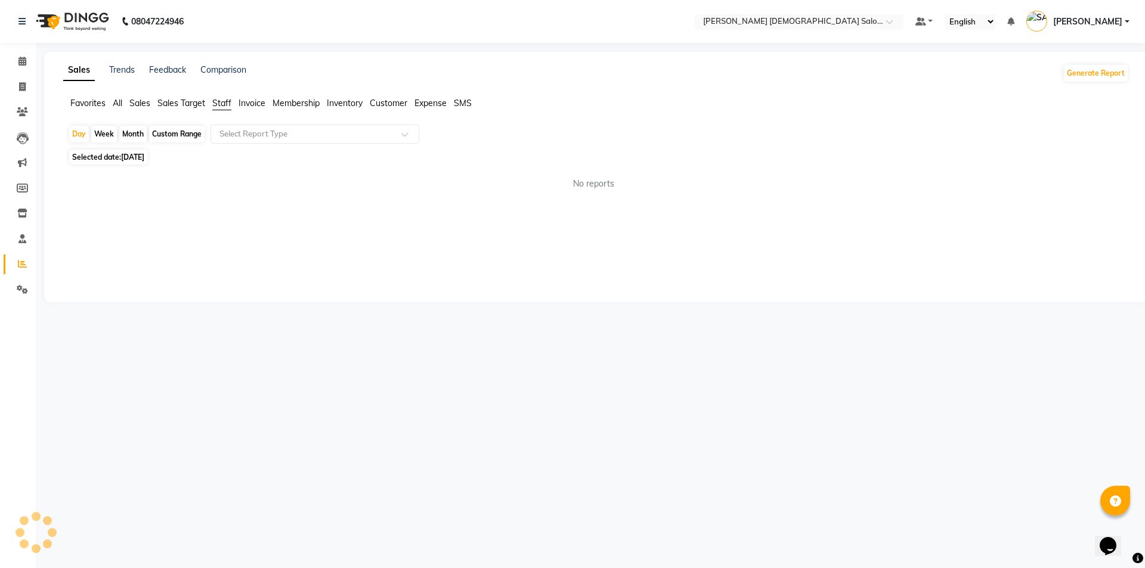
click at [232, 120] on app-reports "Favorites All Sales Sales Target Staff Invoice Membership Inventory Customer Ex…" at bounding box center [596, 148] width 1080 height 103
click at [248, 141] on div "Select Report Type" at bounding box center [314, 134] width 209 height 19
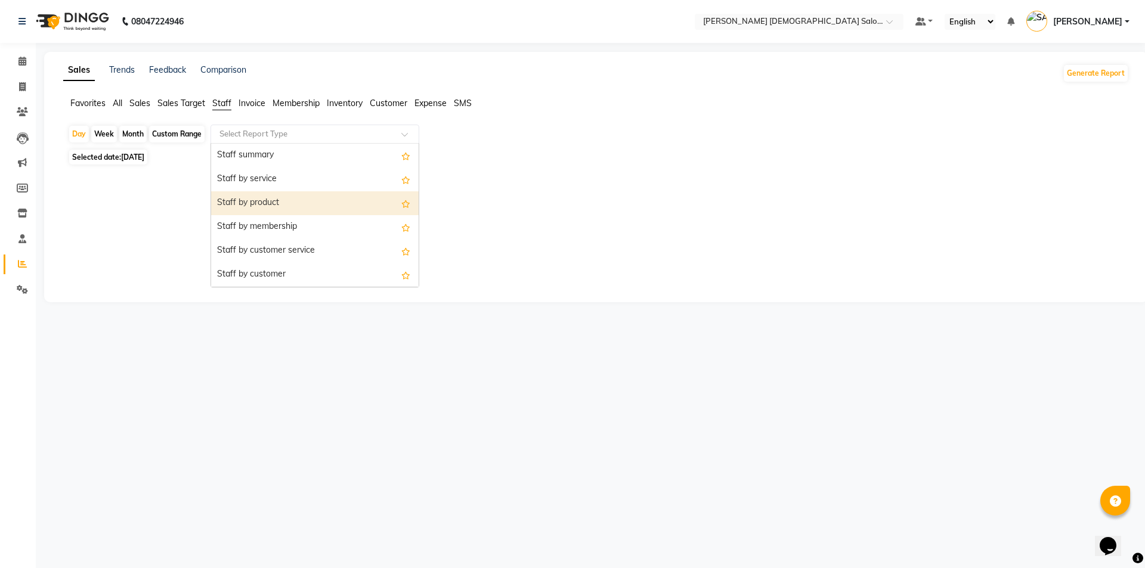
click at [292, 194] on div "Staff by product" at bounding box center [314, 203] width 207 height 24
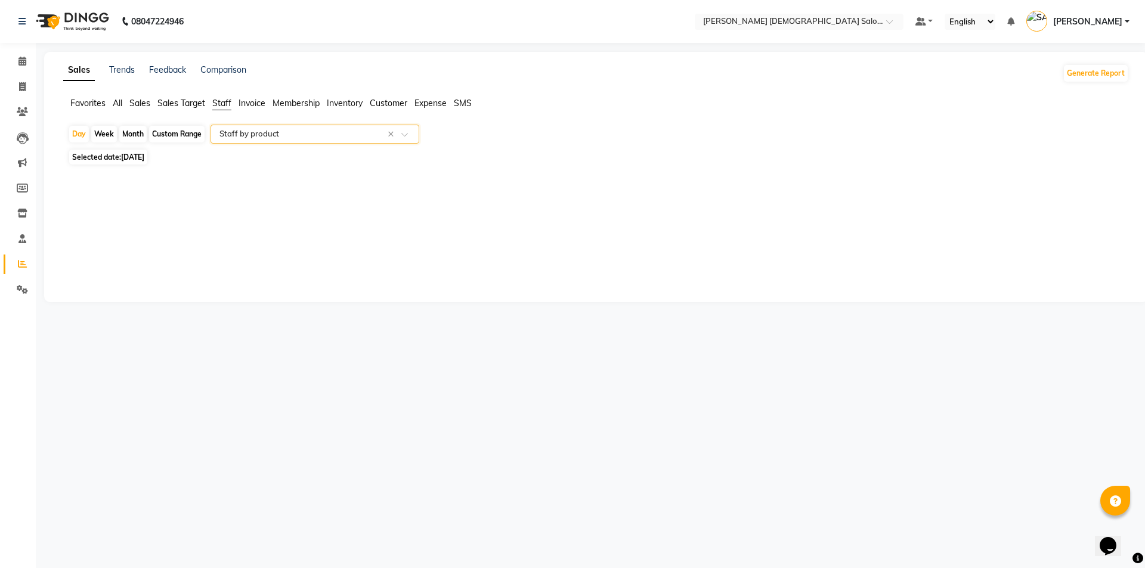
click at [120, 154] on span "Selected date: 04-09-2025" at bounding box center [108, 157] width 78 height 15
select select "9"
select select "2025"
click at [123, 150] on span "Selected date: 04-09-2025" at bounding box center [108, 157] width 78 height 15
select select "9"
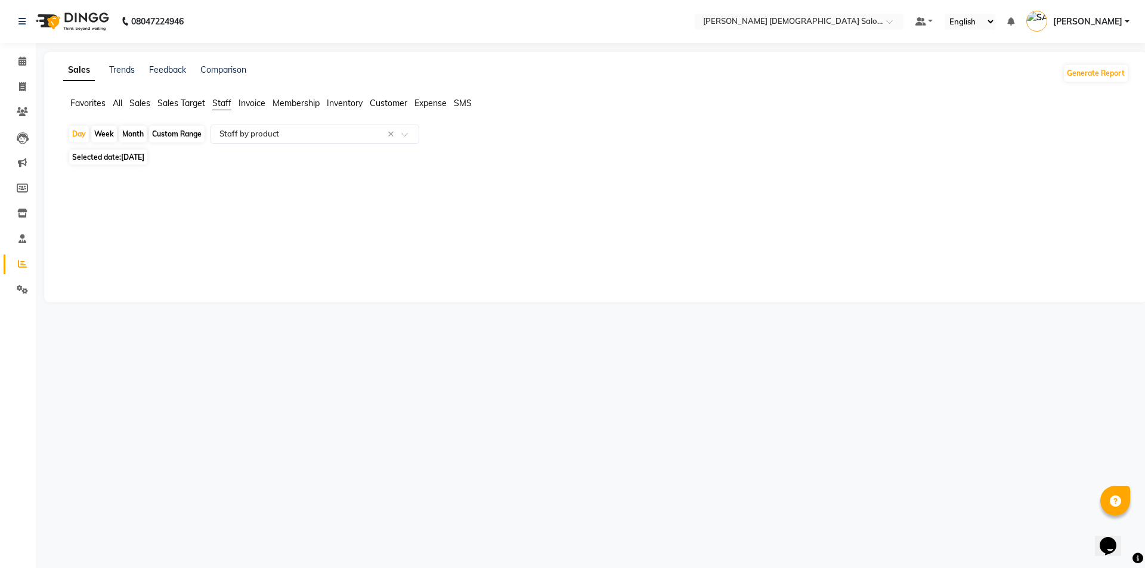
select select "2025"
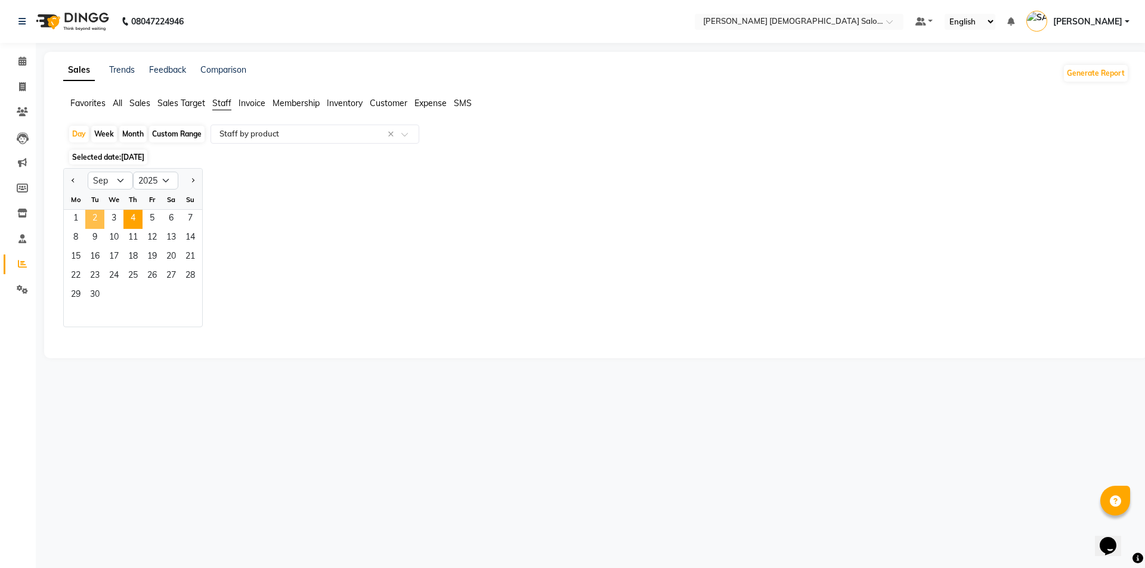
click at [99, 220] on span "2" at bounding box center [94, 219] width 19 height 19
select select "full_report"
select select "csv"
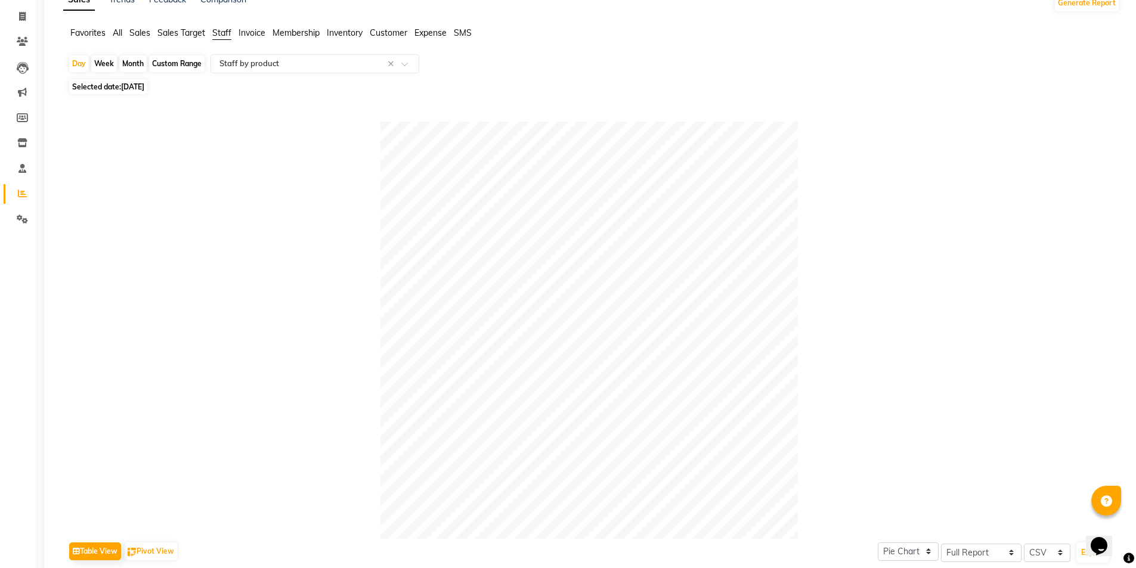
scroll to position [60, 0]
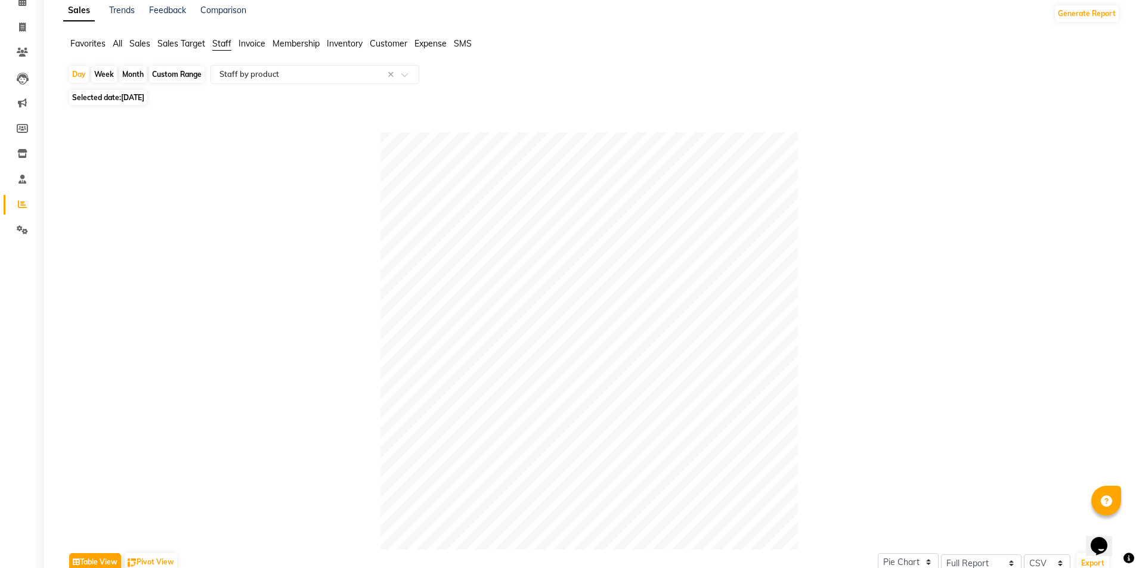
click at [109, 100] on span "Selected date: 02-09-2025" at bounding box center [108, 97] width 78 height 15
select select "9"
select select "2025"
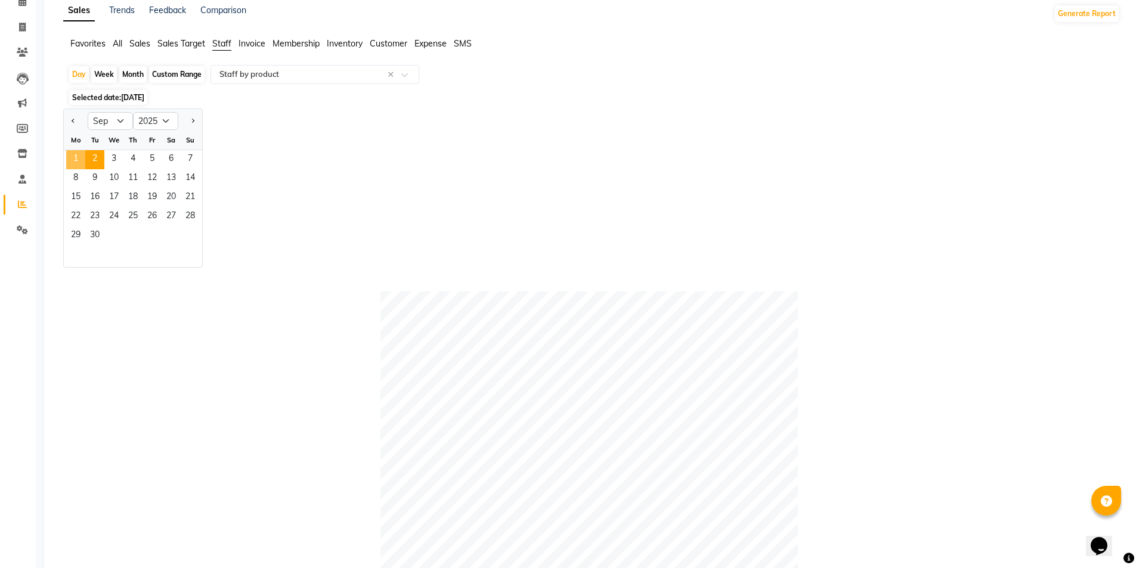
click at [80, 165] on span "1" at bounding box center [75, 159] width 19 height 19
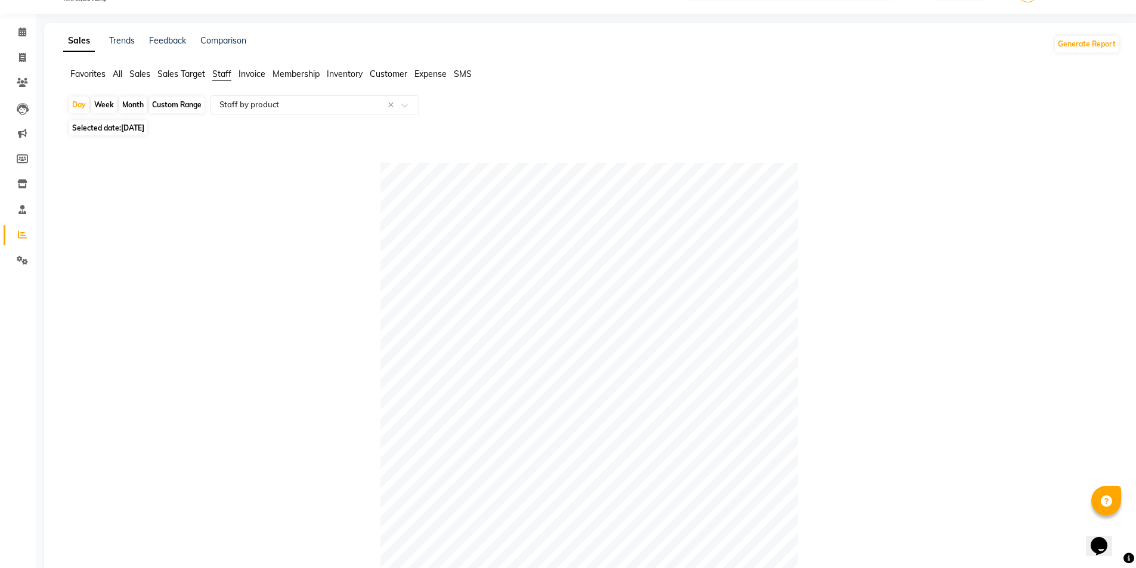
scroll to position [0, 0]
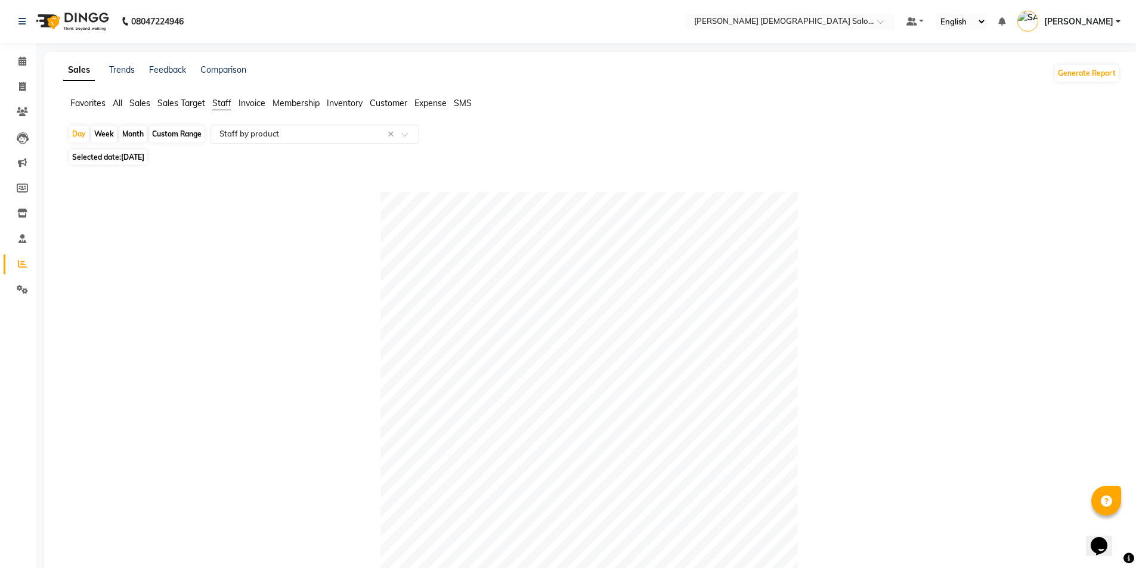
click at [144, 156] on span "01-09-2025" at bounding box center [132, 157] width 23 height 9
select select "9"
select select "2025"
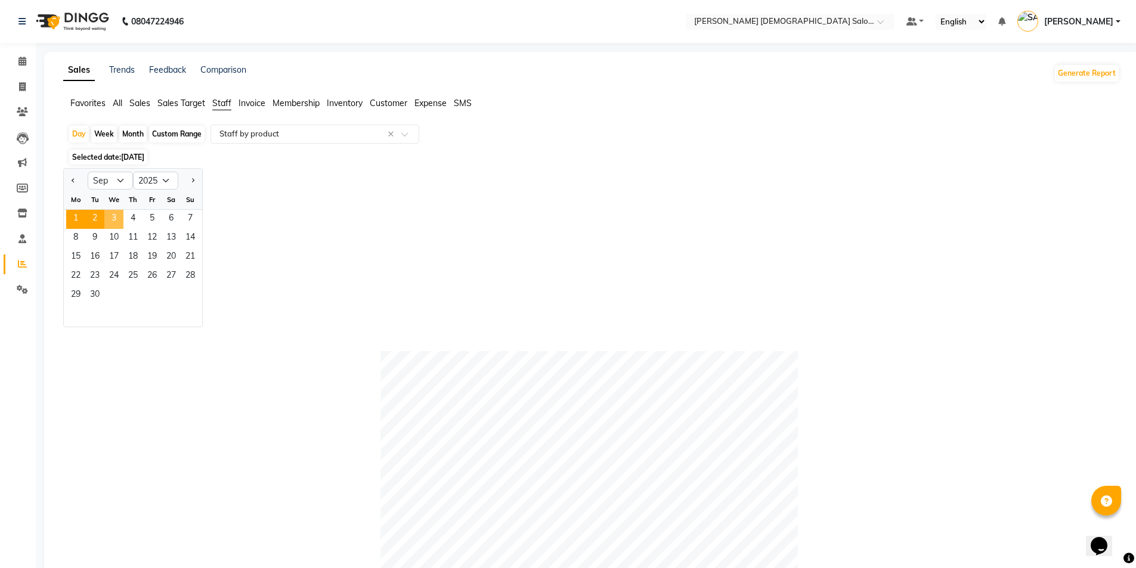
click at [97, 219] on span "2" at bounding box center [94, 219] width 19 height 19
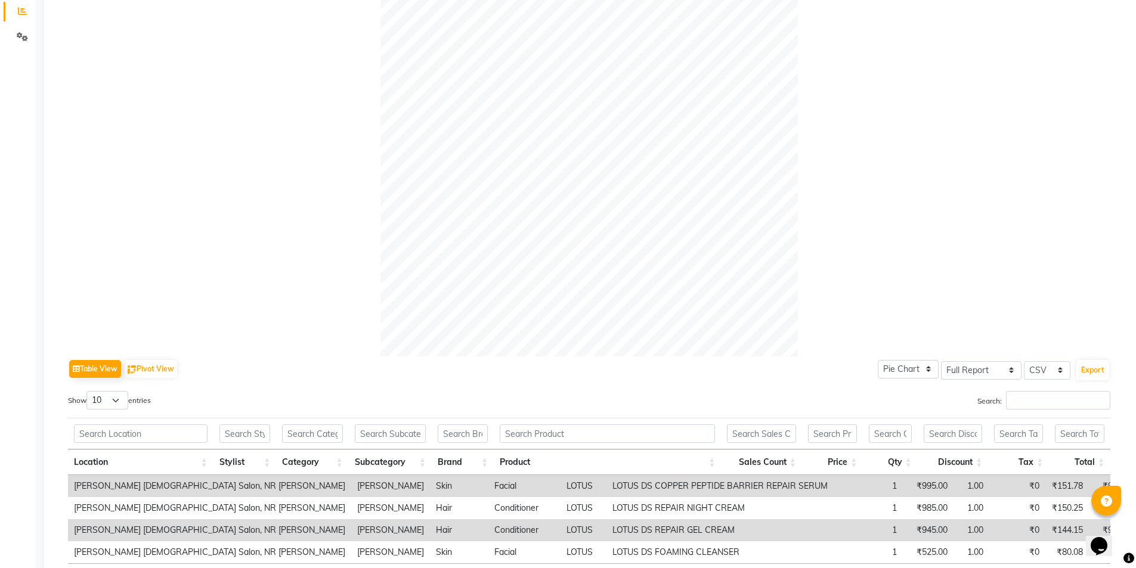
scroll to position [298, 0]
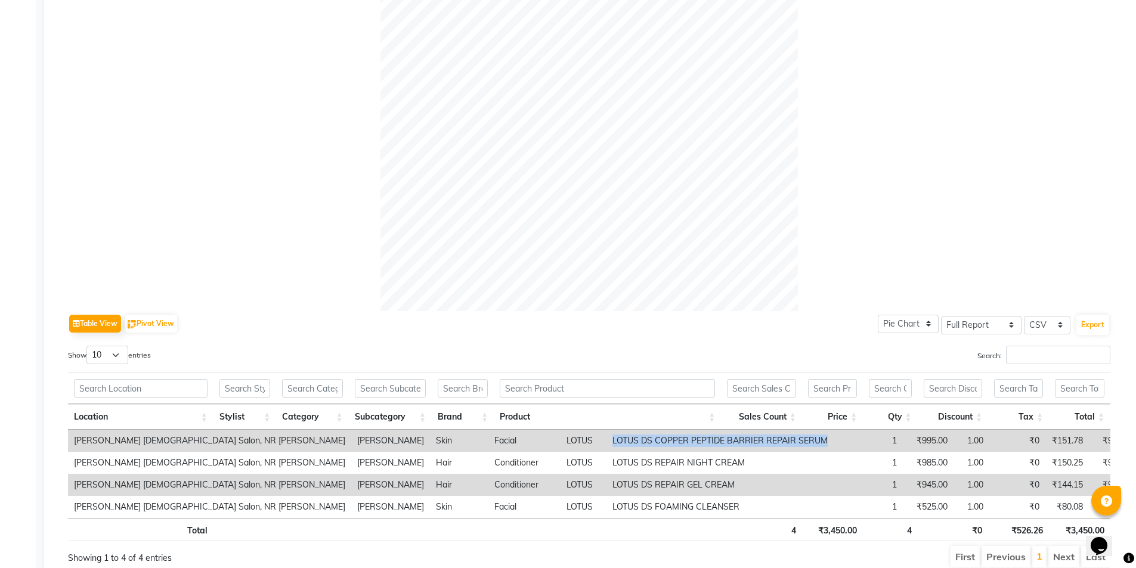
drag, startPoint x: 726, startPoint y: 442, endPoint x: 497, endPoint y: 448, distance: 229.1
click at [497, 448] on tr "Elaine Ladies Salon, NR Balaji Hall VIDHI Skin Facial LOTUS LOTUS DS COPPER PEP…" at bounding box center [603, 441] width 1071 height 22
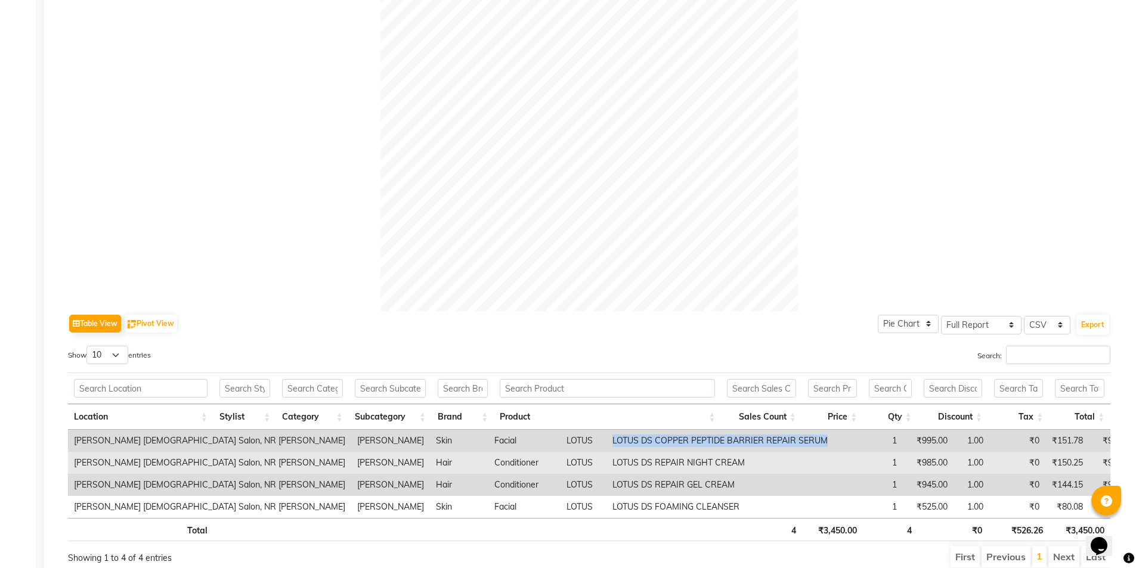
copy td "LOTUS DS COPPER PEPTIDE BARRIER REPAIR SERUM"
drag, startPoint x: 493, startPoint y: 460, endPoint x: 643, endPoint y: 461, distance: 150.9
click at [643, 461] on tr "Elaine Ladies Salon, NR Balaji Hall VIDHI Hair Conditioner LOTUS LOTUS DS REPAI…" at bounding box center [603, 463] width 1071 height 22
copy tr "LOTUS DS REPAIR NIGHT CREAM"
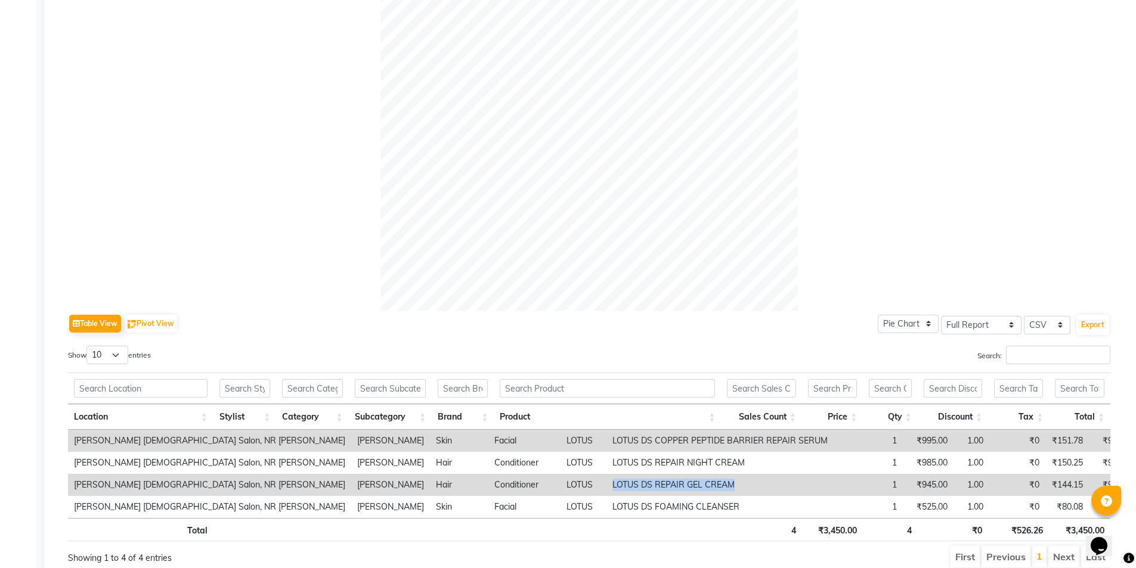
drag, startPoint x: 630, startPoint y: 489, endPoint x: 499, endPoint y: 488, distance: 131.2
click at [606, 488] on td "LOTUS DS REPAIR GEL CREAM" at bounding box center [719, 485] width 227 height 22
copy td "LOTUS DS REPAIR GEL CREAM"
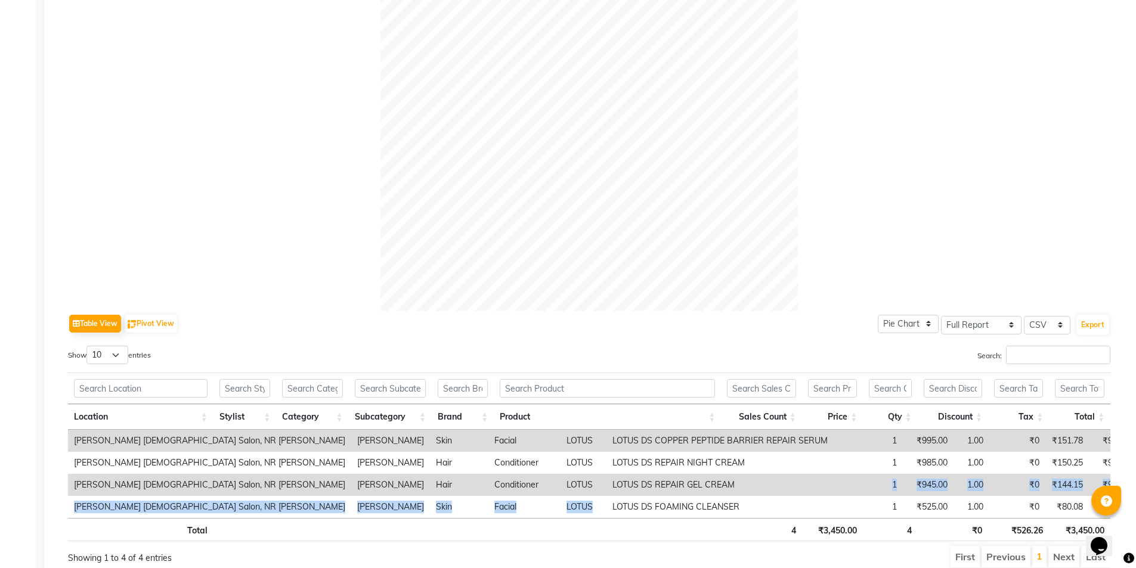
drag, startPoint x: 493, startPoint y: 506, endPoint x: 610, endPoint y: 524, distance: 118.9
click at [645, 490] on tbody "Elaine Ladies Salon, NR Balaji Hall VIDHI Skin Facial LOTUS LOTUS DS COPPER PEP…" at bounding box center [603, 474] width 1071 height 88
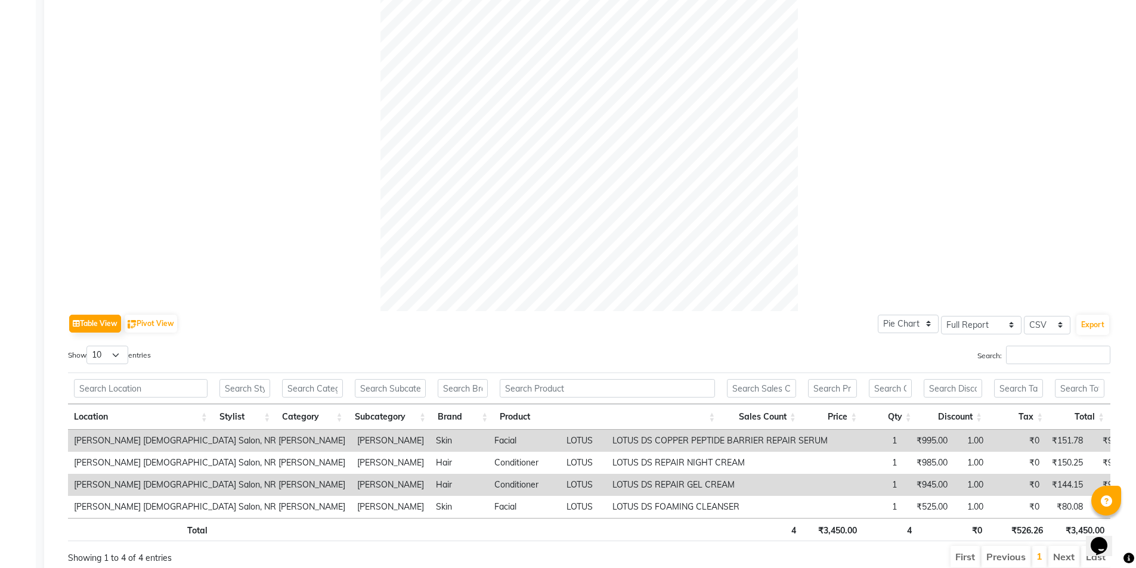
click at [610, 524] on th at bounding box center [607, 529] width 227 height 23
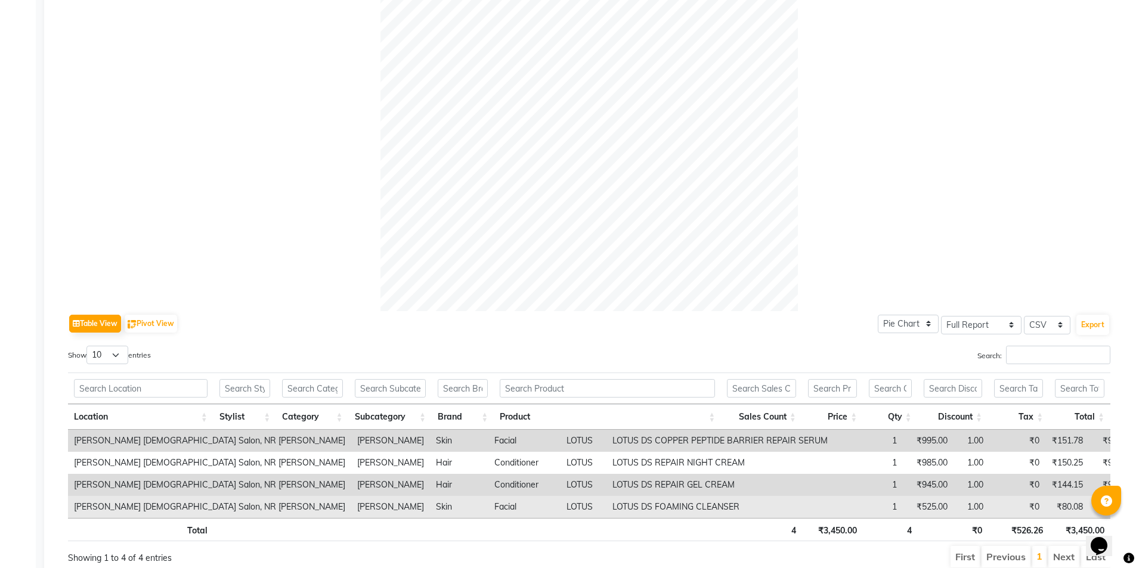
click at [606, 511] on td "LOTUS DS FOAMING CLEANSER" at bounding box center [719, 507] width 227 height 22
click at [606, 510] on td "LOTUS DS FOAMING CLEANSER" at bounding box center [719, 507] width 227 height 22
copy td "LOTUS DS FOAMING CLEANSER"
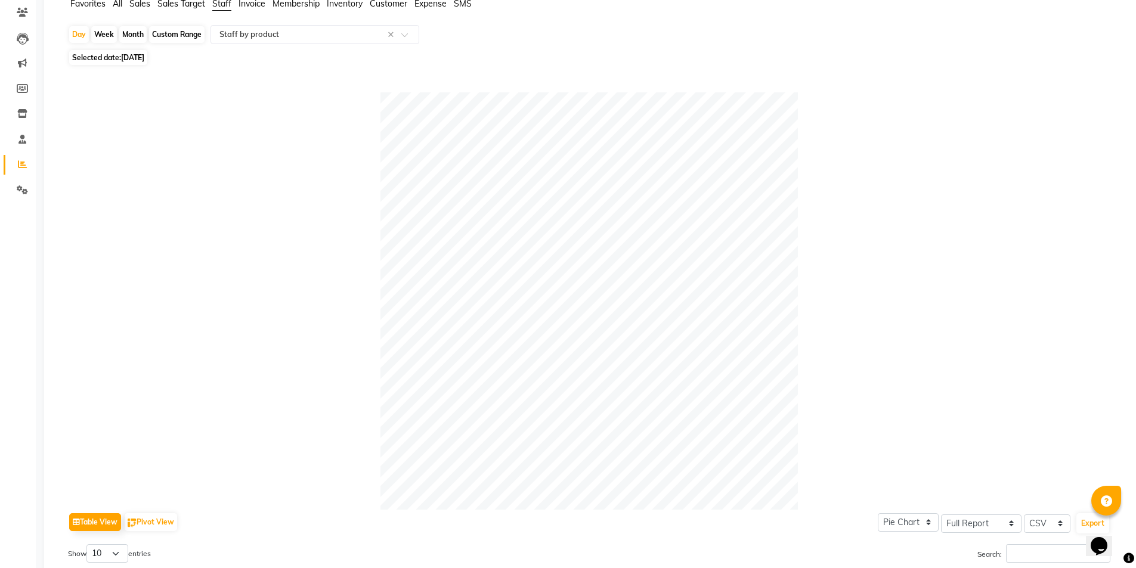
scroll to position [0, 0]
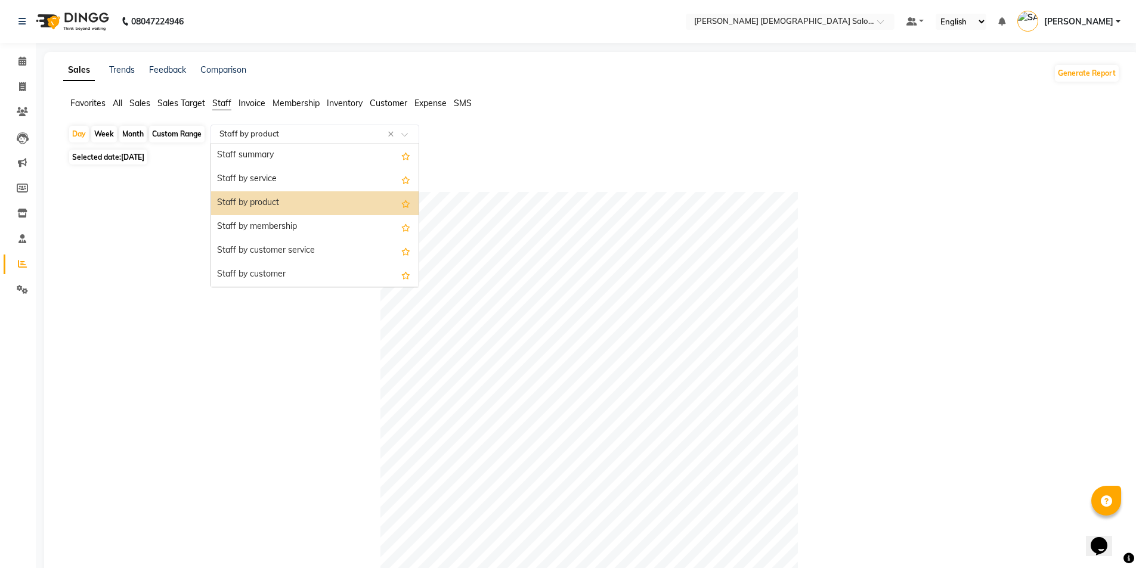
click at [277, 132] on input "text" at bounding box center [303, 134] width 172 height 12
click at [120, 101] on span "All" at bounding box center [118, 103] width 10 height 11
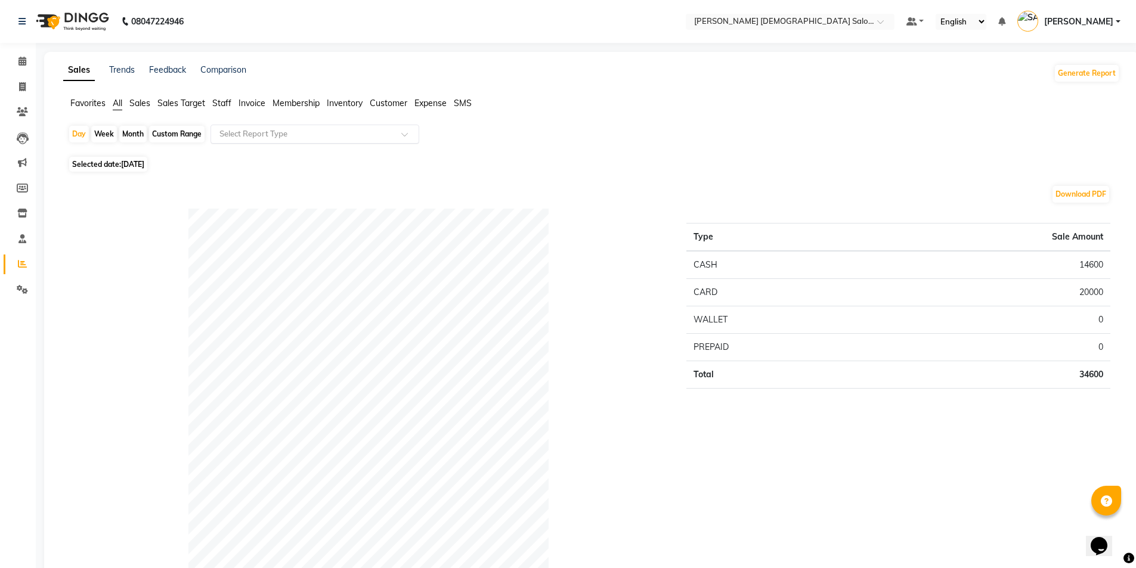
click at [260, 140] on div "Select Report Type" at bounding box center [314, 134] width 209 height 19
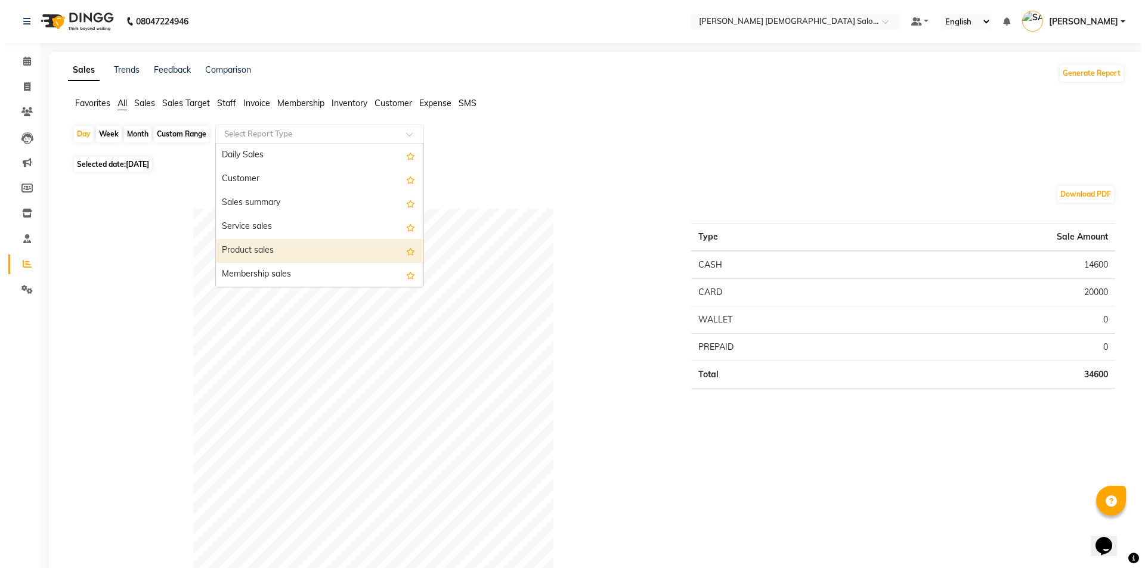
scroll to position [60, 0]
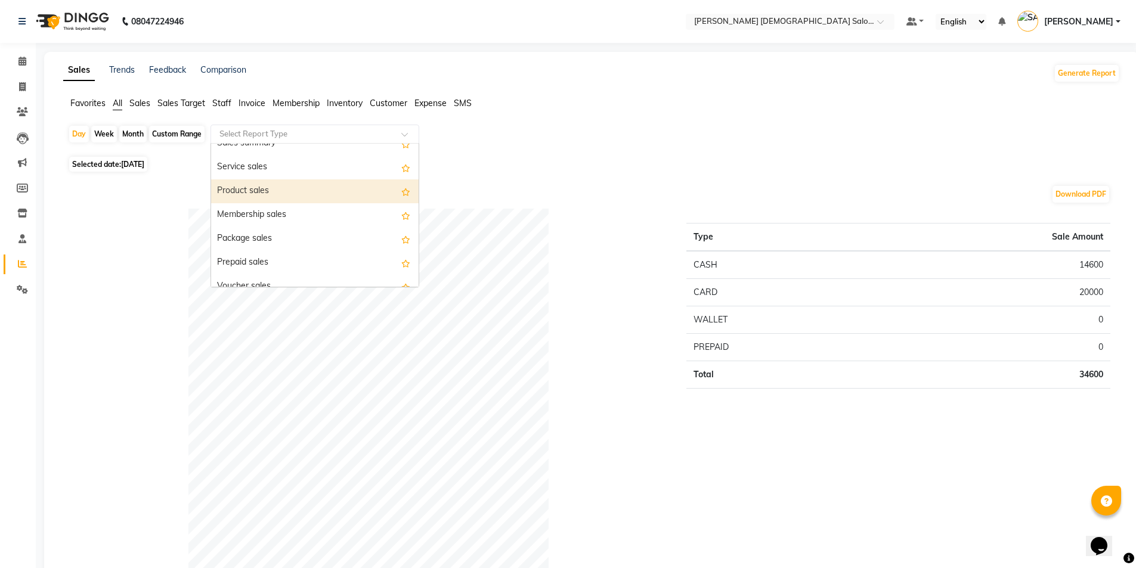
click at [295, 244] on div "Package sales" at bounding box center [314, 239] width 207 height 24
select select "full_report"
select select "csv"
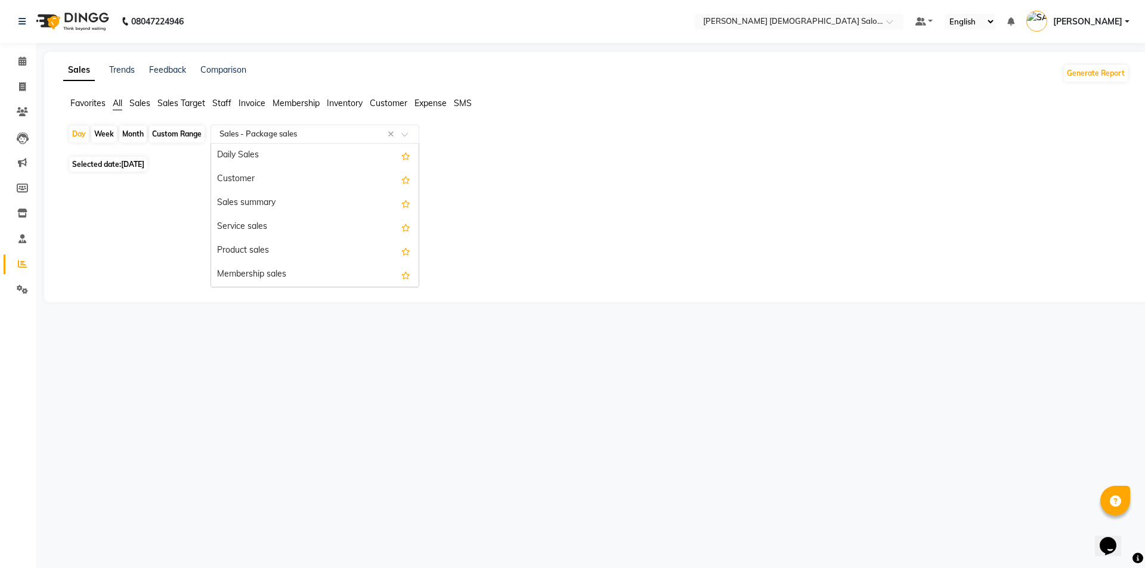
click at [267, 129] on input "text" at bounding box center [303, 134] width 172 height 12
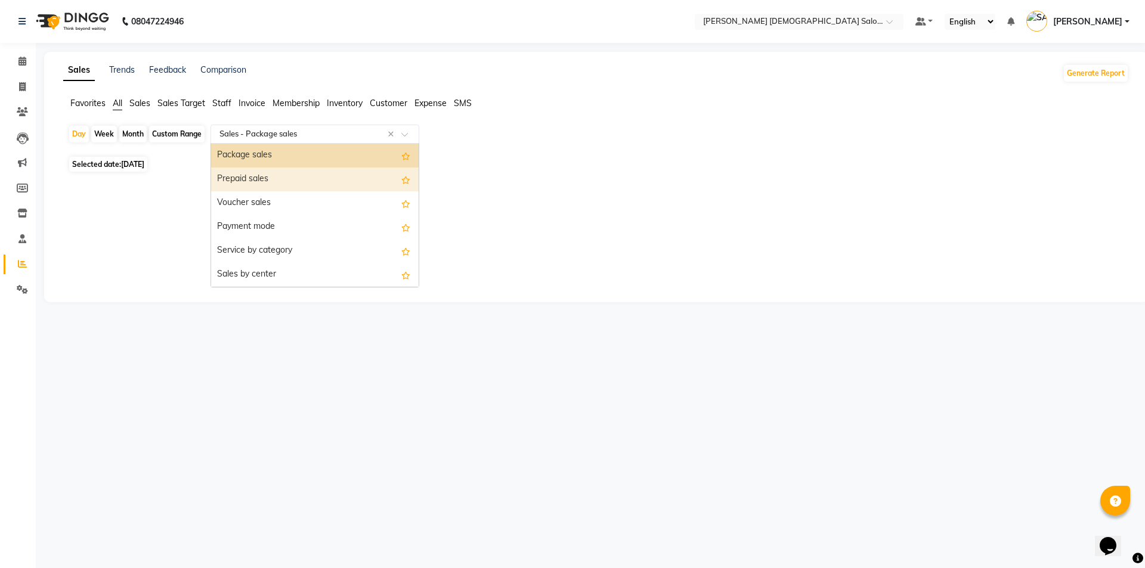
click at [279, 184] on div "Prepaid sales" at bounding box center [314, 180] width 207 height 24
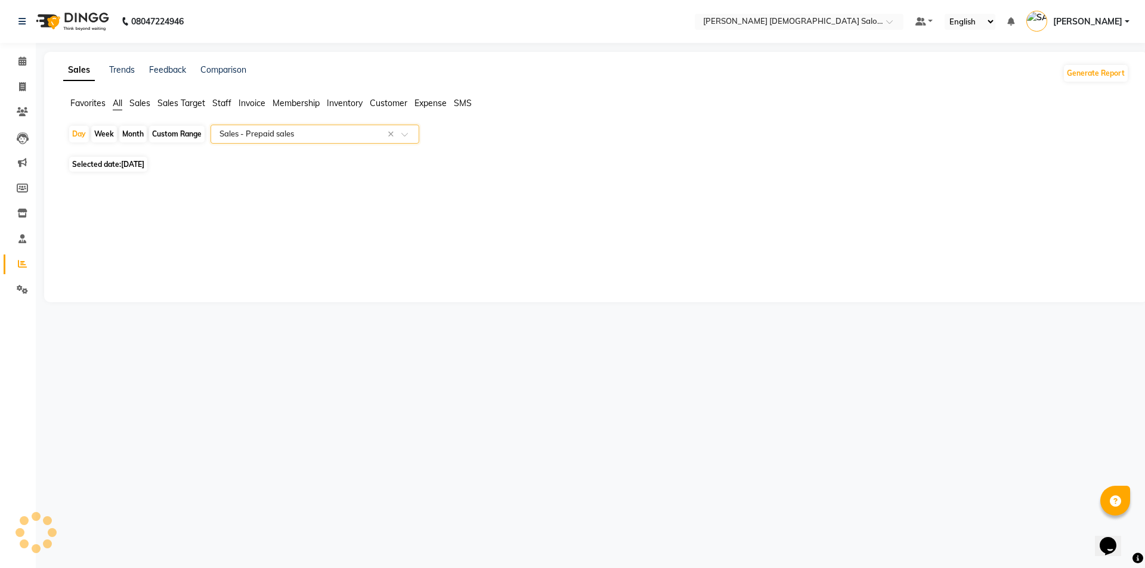
select select "full_report"
select select "csv"
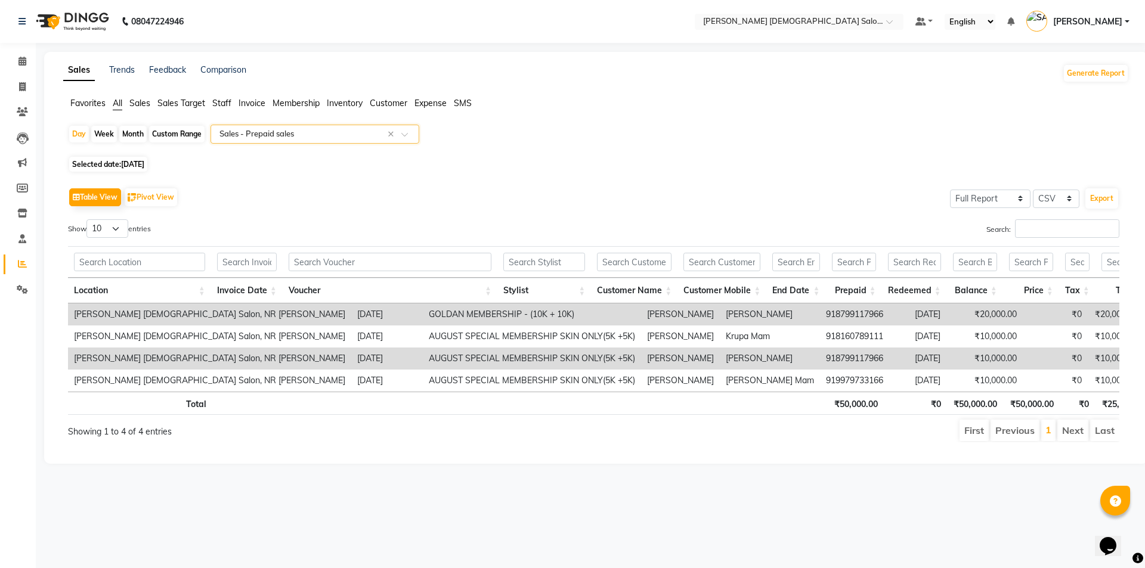
scroll to position [0, 32]
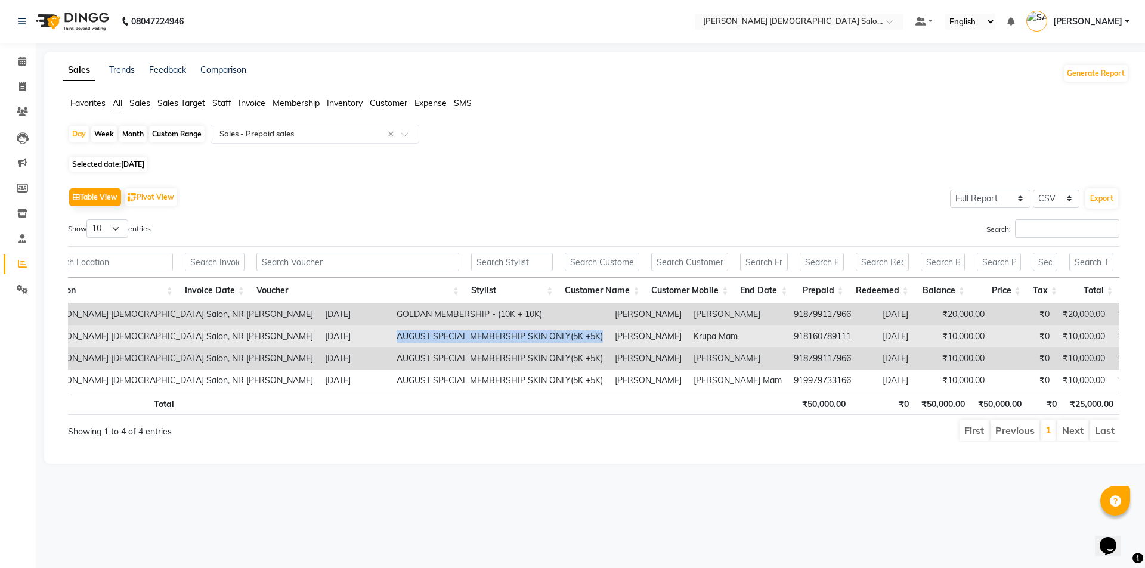
drag, startPoint x: 250, startPoint y: 340, endPoint x: 467, endPoint y: 336, distance: 217.1
click at [467, 336] on tr "Elaine Ladies Salon, NR Balaji Hall 2025-09-02 AUGUST SPECIAL MEMBERSHIP SKIN O…" at bounding box center [647, 337] width 1222 height 22
copy td "AUGUST SPECIAL MEMBERSHIP SKIN ONLY(5K +5K)"
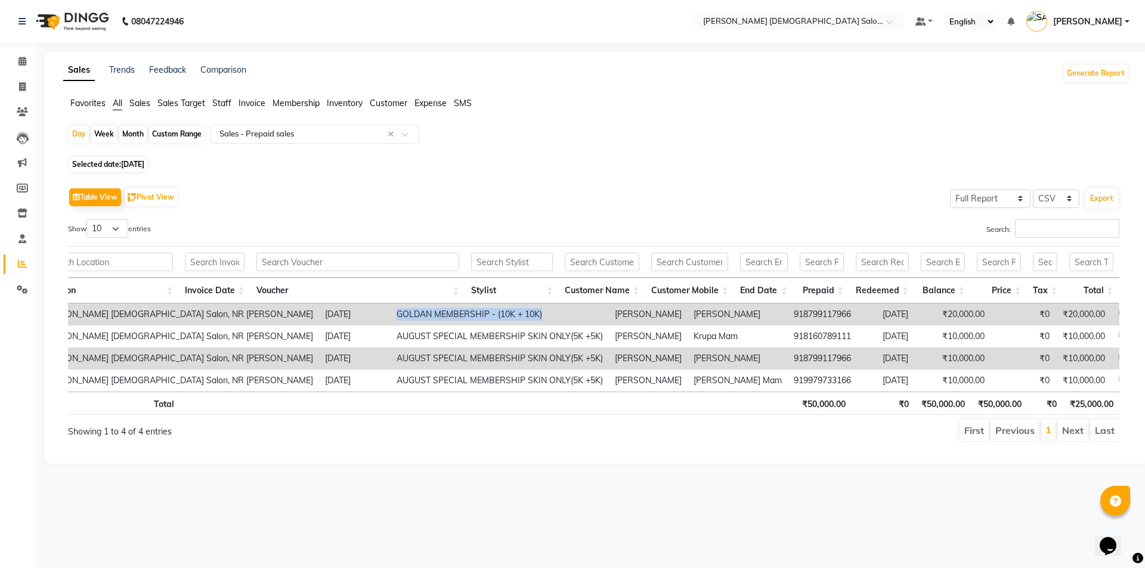
drag, startPoint x: 253, startPoint y: 310, endPoint x: 410, endPoint y: 317, distance: 156.4
click at [410, 317] on td "GOLDAN MEMBERSHIP - (10K + 10K)" at bounding box center [500, 314] width 218 height 22
copy td "GOLDAN MEMBERSHIP - (10K + 10K)"
click at [144, 160] on span "02-09-2025" at bounding box center [132, 164] width 23 height 9
select select "9"
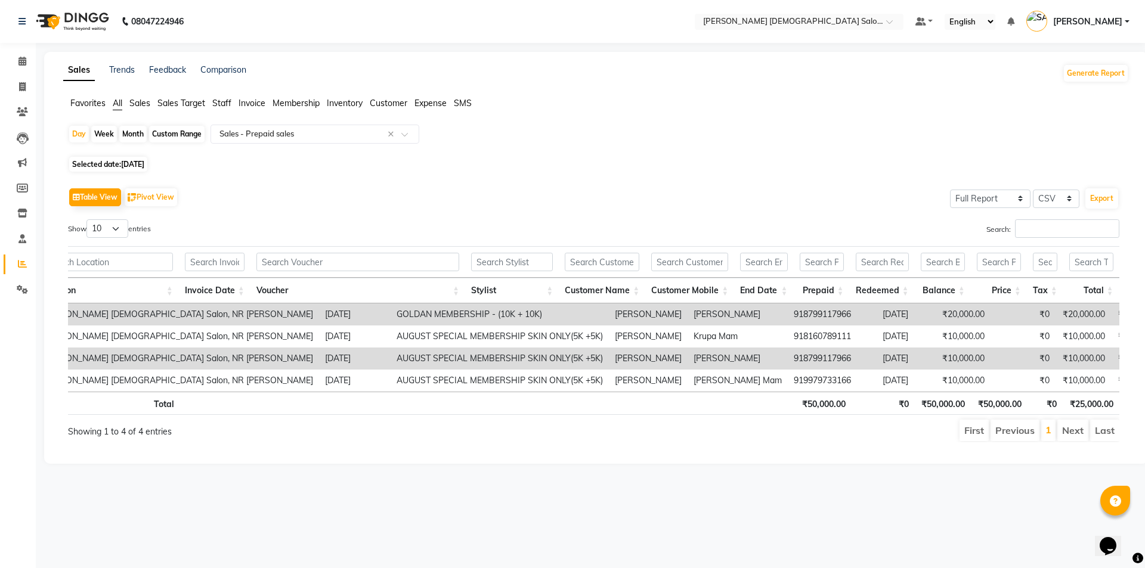
select select "2025"
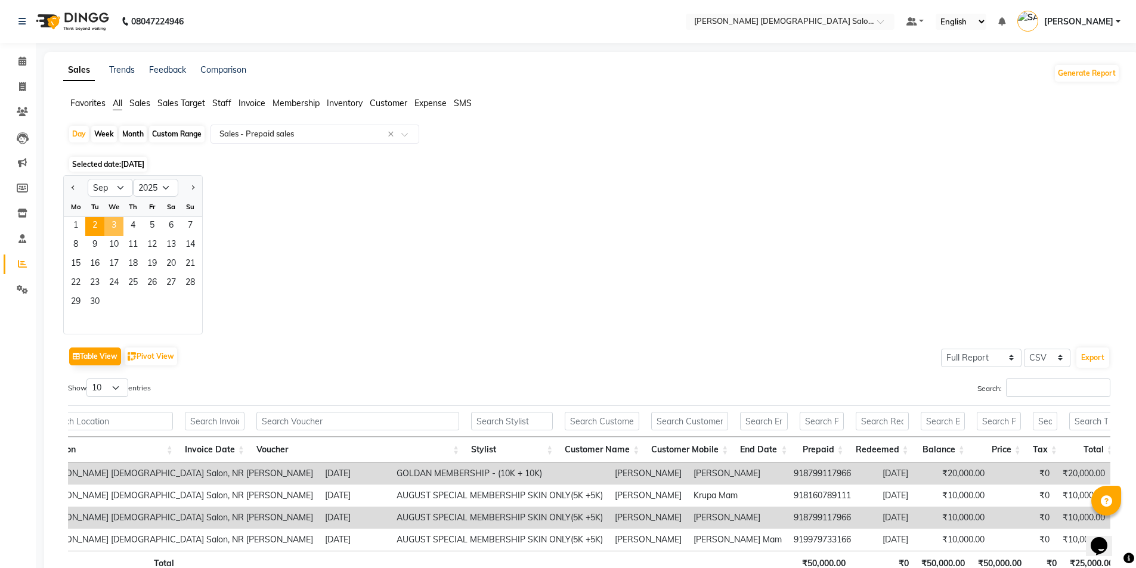
click at [118, 217] on span "3" at bounding box center [113, 226] width 19 height 19
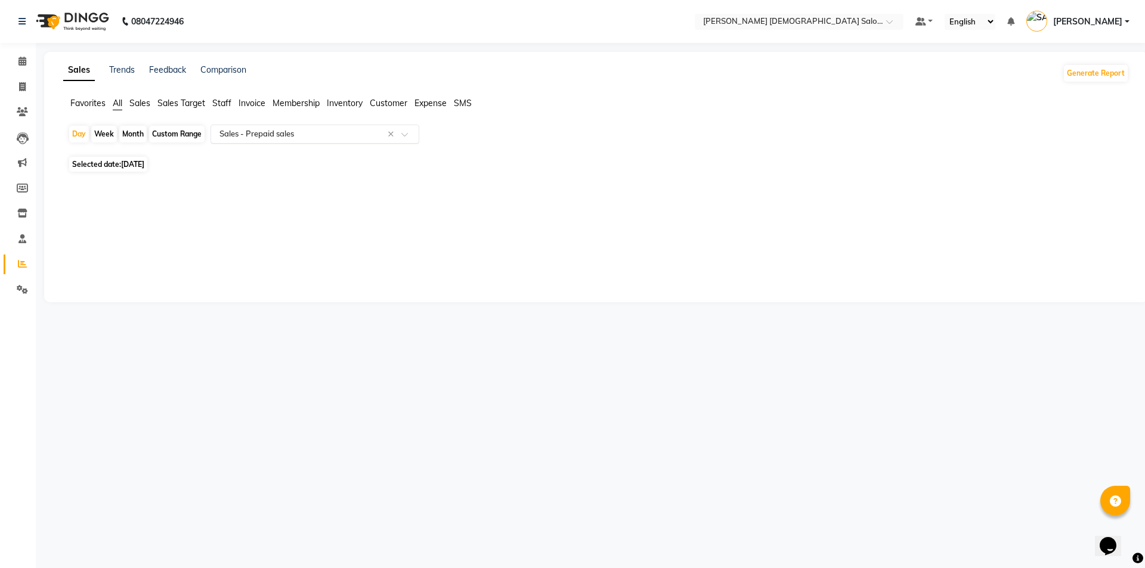
click at [272, 143] on ng-select "Select Report Type × Sales - Prepaid sales ×" at bounding box center [314, 134] width 209 height 19
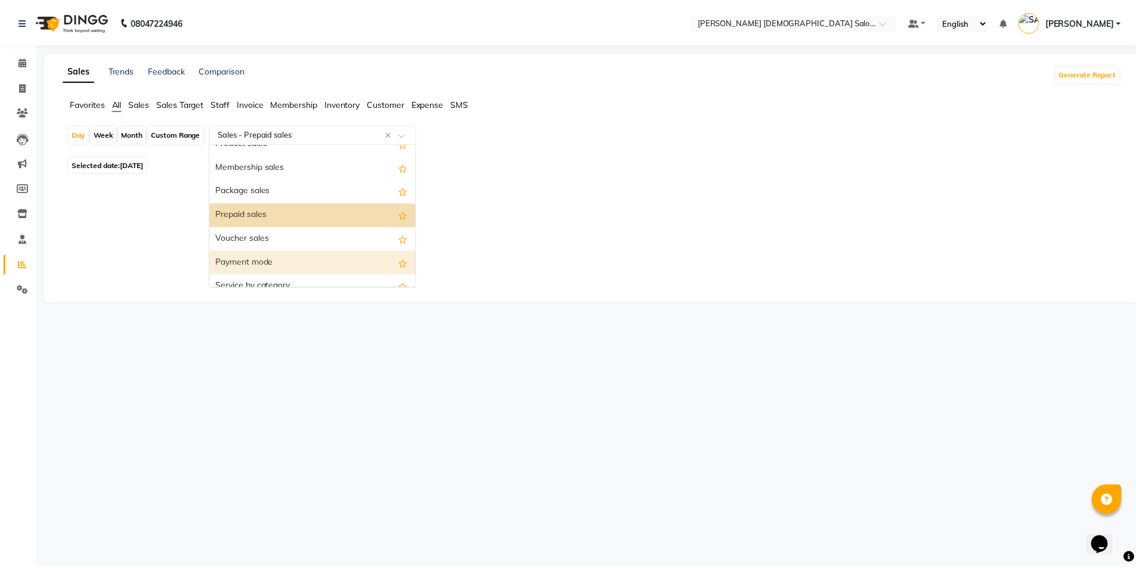
scroll to position [0, 0]
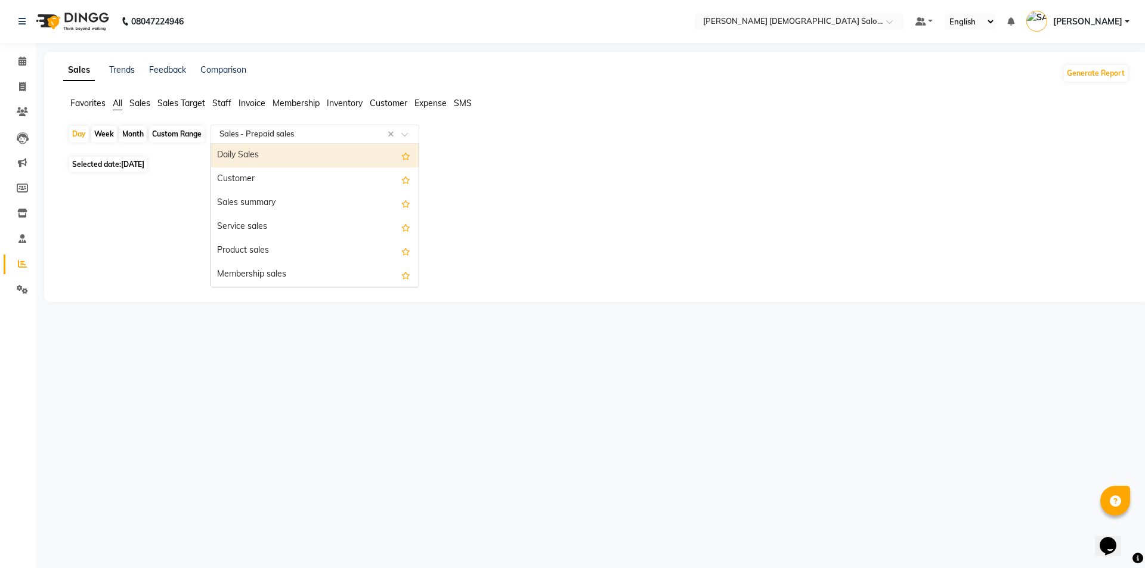
click at [227, 99] on span "Staff" at bounding box center [221, 103] width 19 height 11
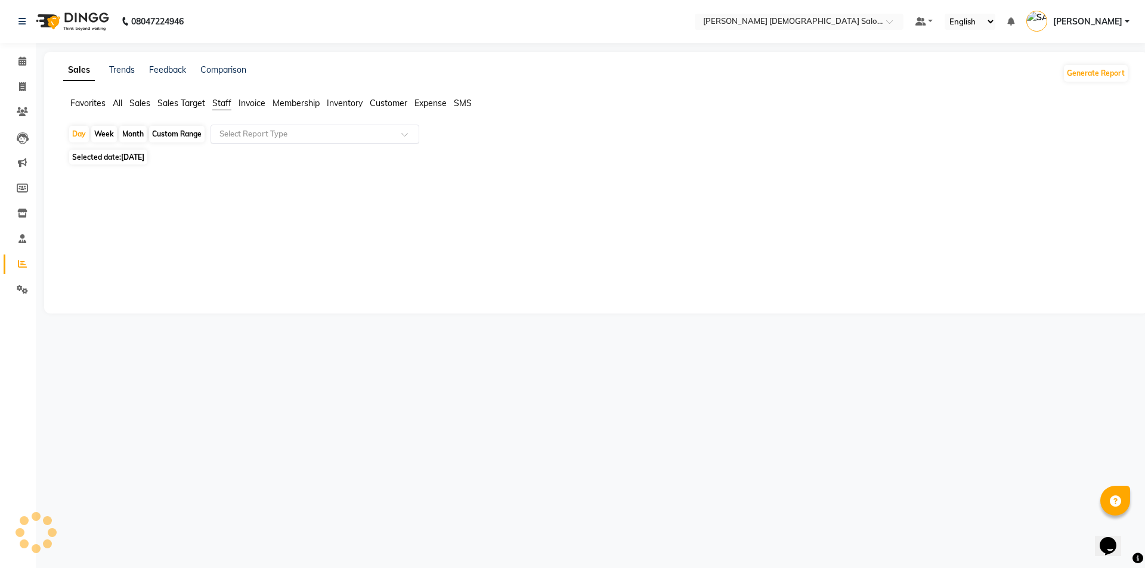
click at [259, 128] on div "Select Report Type" at bounding box center [314, 134] width 209 height 19
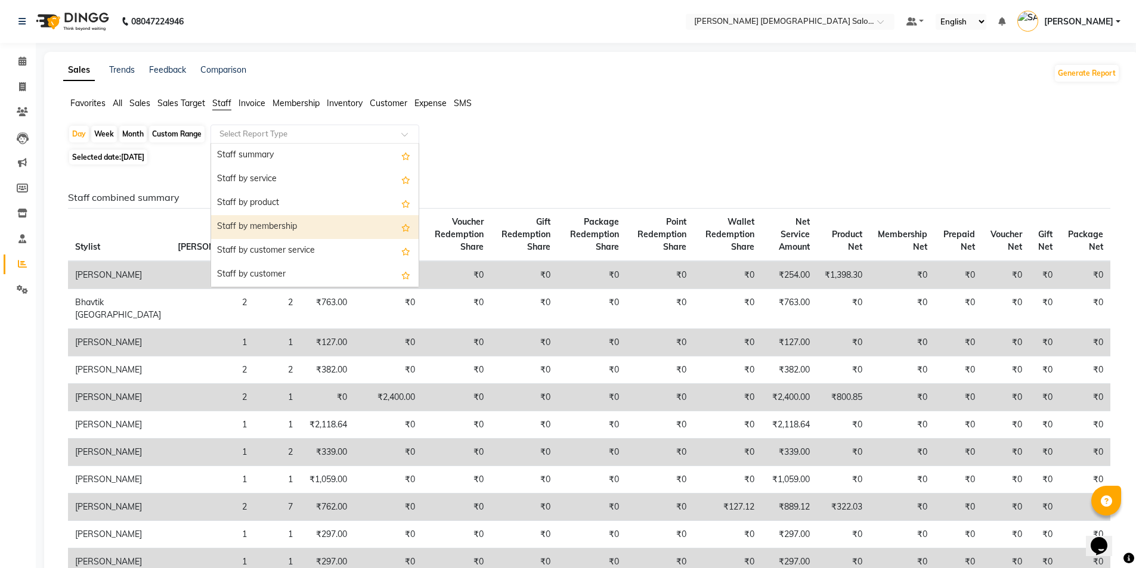
click at [284, 218] on div "Staff by membership" at bounding box center [314, 227] width 207 height 24
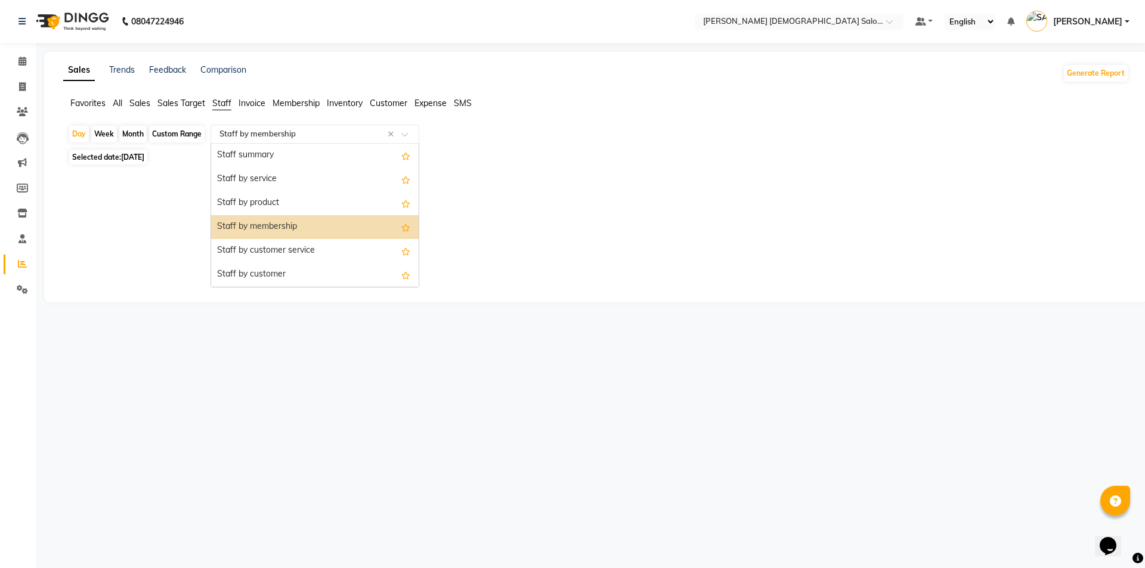
drag, startPoint x: 289, startPoint y: 138, endPoint x: 290, endPoint y: 200, distance: 62.6
click at [289, 140] on input "text" at bounding box center [303, 134] width 172 height 12
click at [290, 200] on div "Staff by product" at bounding box center [314, 203] width 207 height 24
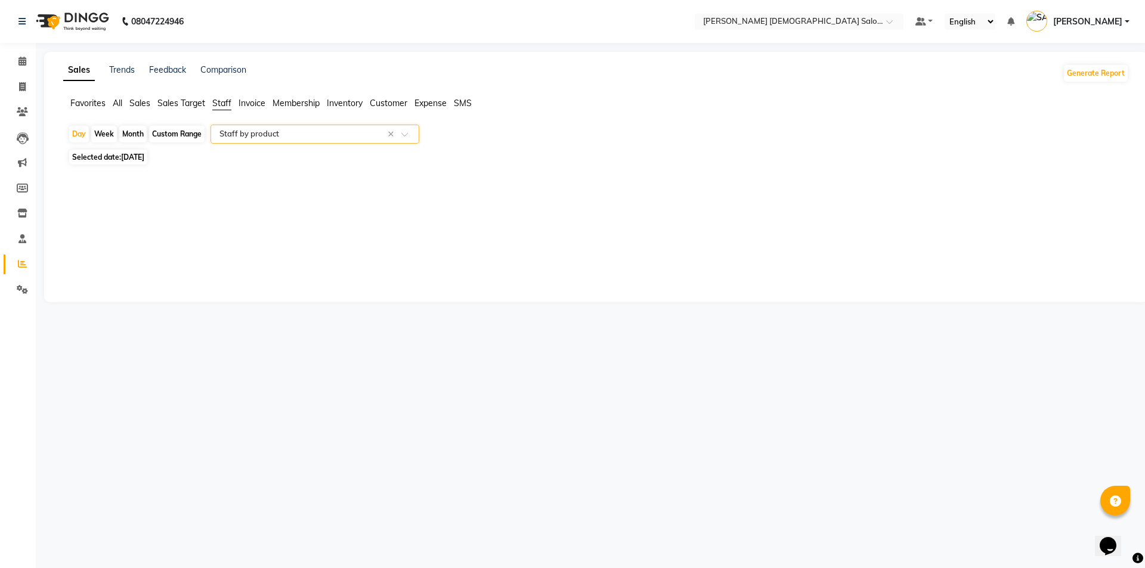
select select "full_report"
select select "csv"
click at [813, 290] on div at bounding box center [589, 400] width 1042 height 417
click at [113, 161] on span "Selected date: 03-09-2025" at bounding box center [108, 157] width 78 height 15
select select "9"
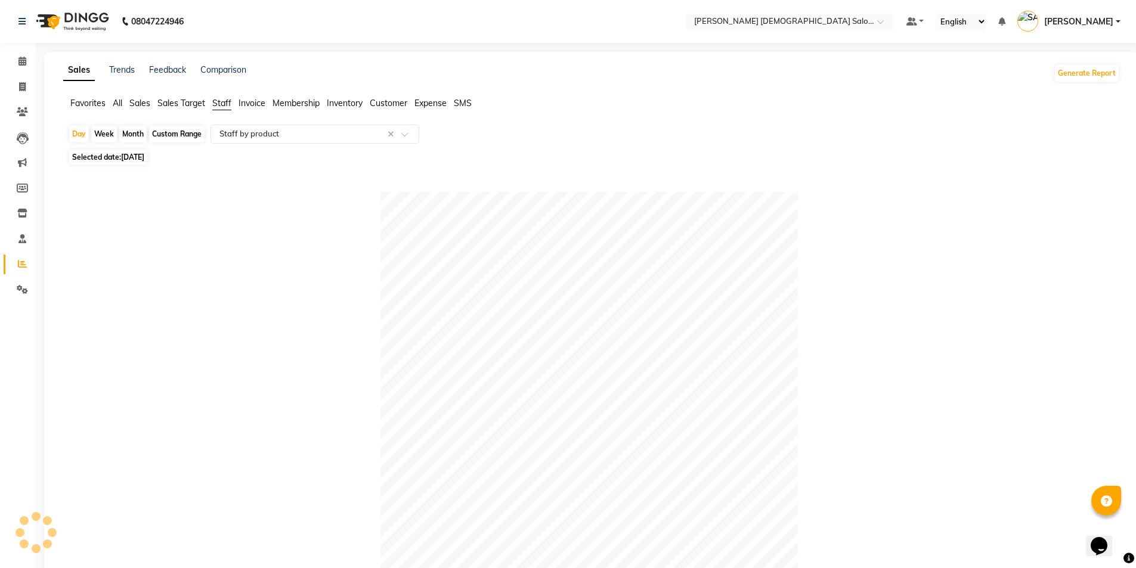
select select "2025"
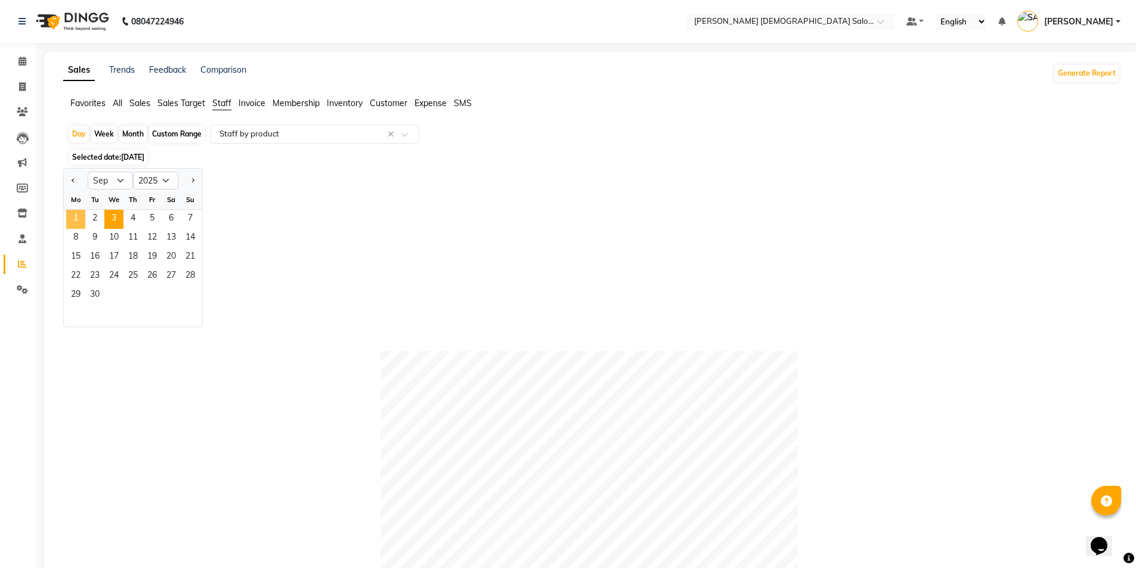
click at [79, 220] on span "1" at bounding box center [75, 219] width 19 height 19
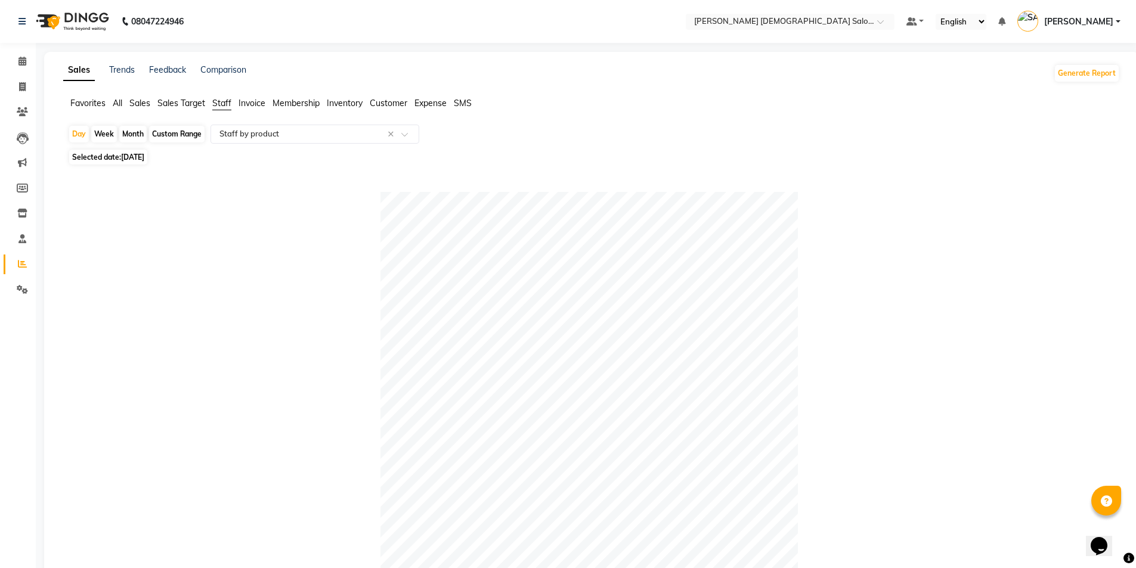
click at [144, 153] on span "01-09-2025" at bounding box center [132, 157] width 23 height 9
select select "9"
select select "2025"
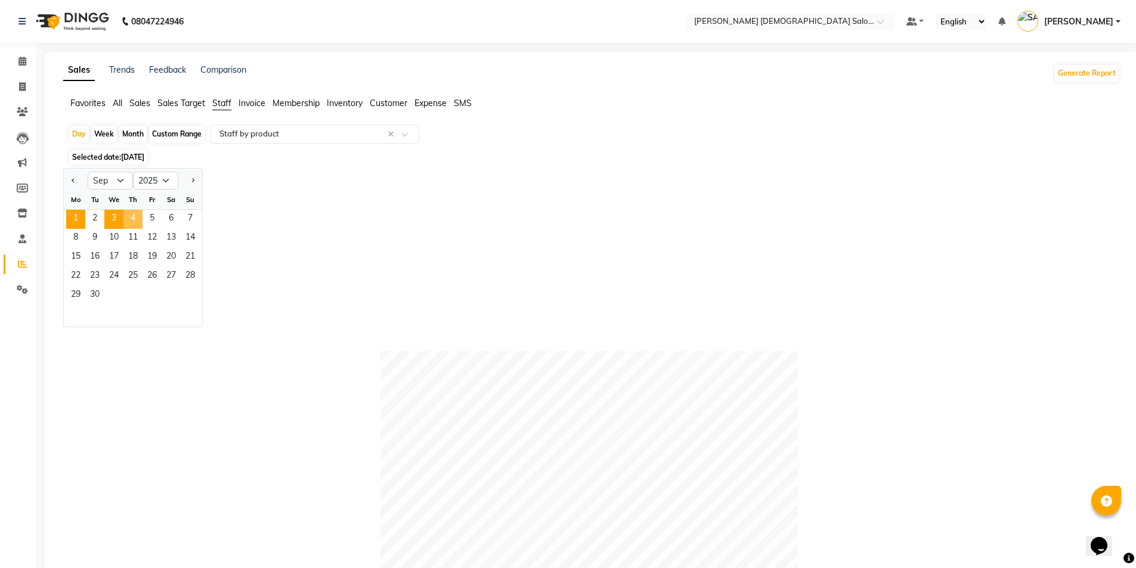
click at [119, 216] on span "3" at bounding box center [113, 219] width 19 height 19
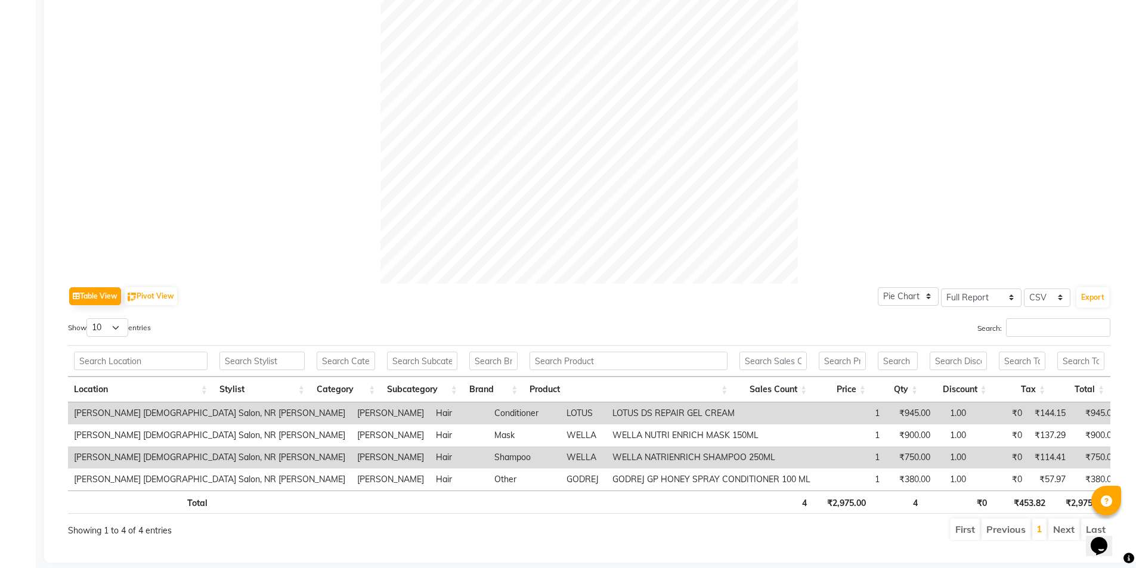
scroll to position [347, 0]
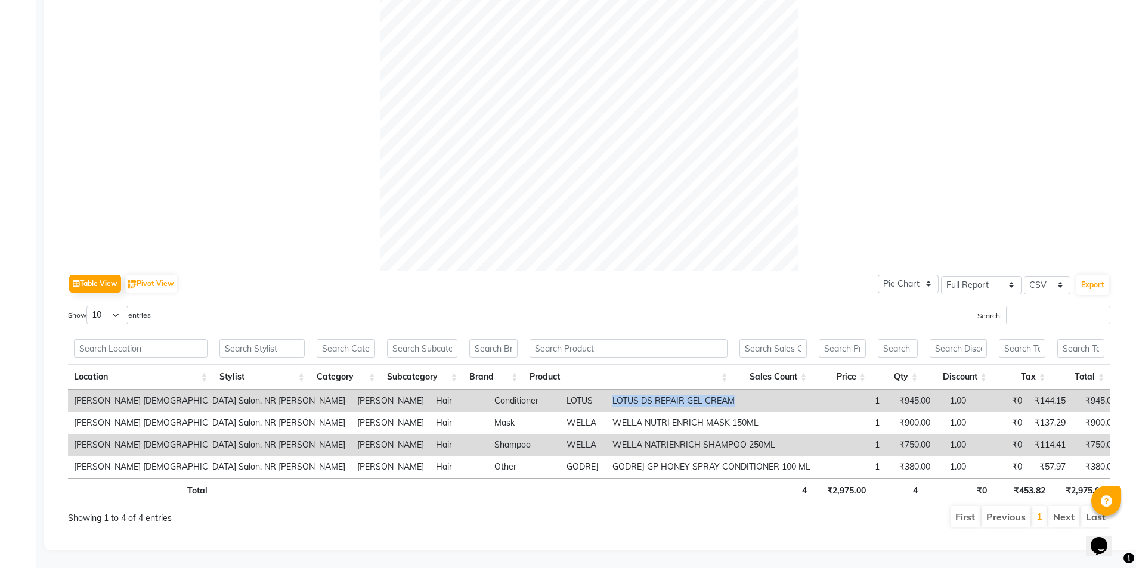
drag, startPoint x: 652, startPoint y: 391, endPoint x: 523, endPoint y: 395, distance: 128.9
click at [523, 395] on tr "Elaine Ladies Salon, NR Balaji Hall DIMPAL SEN Hair Conditioner LOTUS LOTUS DS …" at bounding box center [595, 401] width 1054 height 22
copy tr "LOTUS DS REPAIR GEL CREAM"
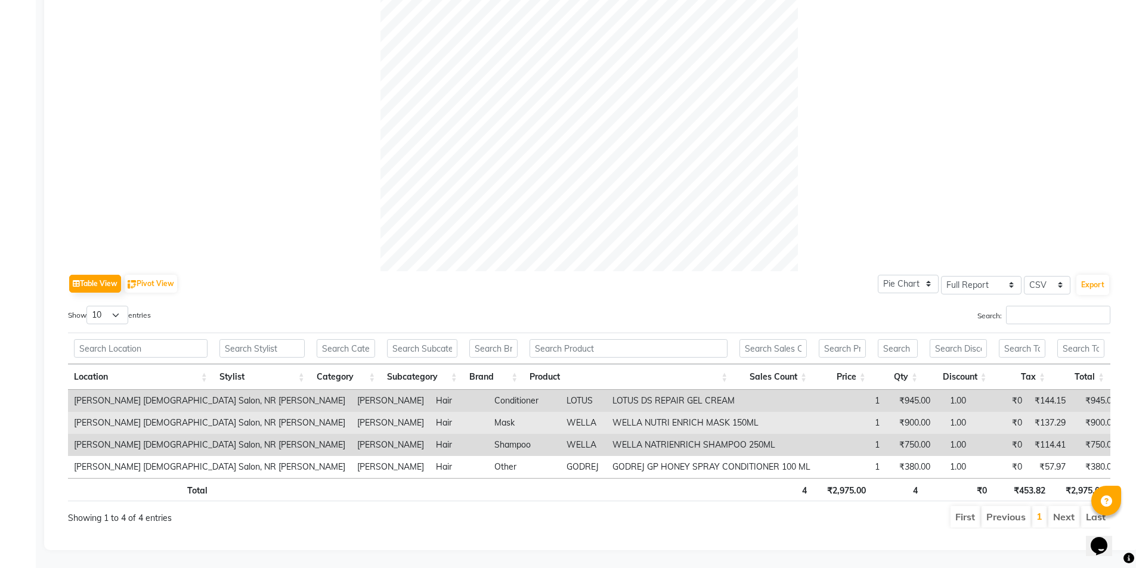
click at [630, 434] on td "WELLA NATRIENRICH SHAMPOO 250ML" at bounding box center [711, 445] width 210 height 22
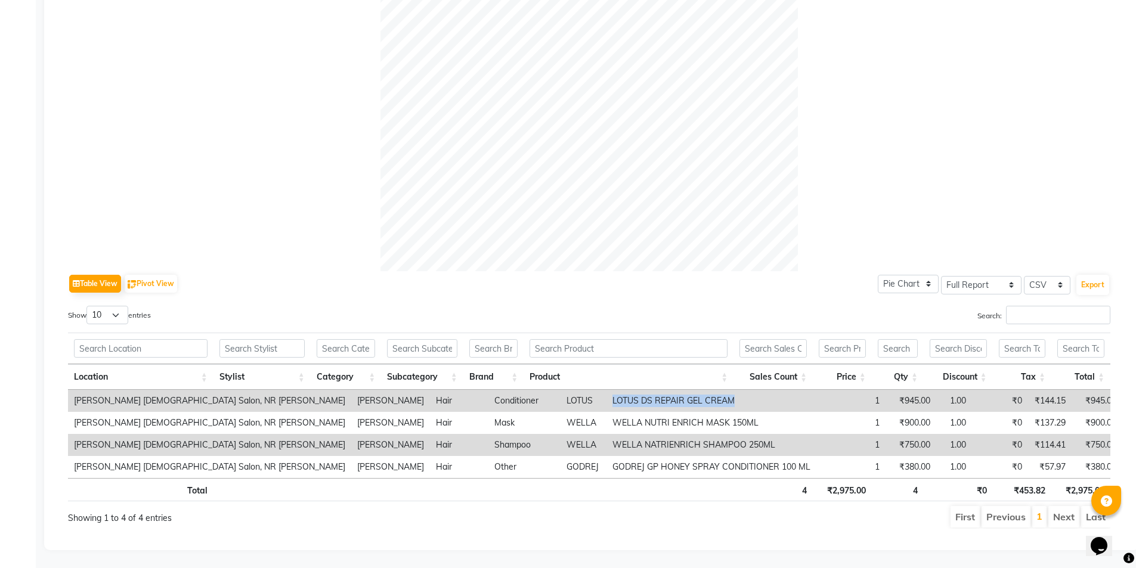
drag, startPoint x: 653, startPoint y: 393, endPoint x: 529, endPoint y: 391, distance: 123.4
click at [606, 391] on td "LOTUS DS REPAIR GEL CREAM" at bounding box center [711, 401] width 210 height 22
copy td "LOTUS DS REPAIR GEL CREAM"
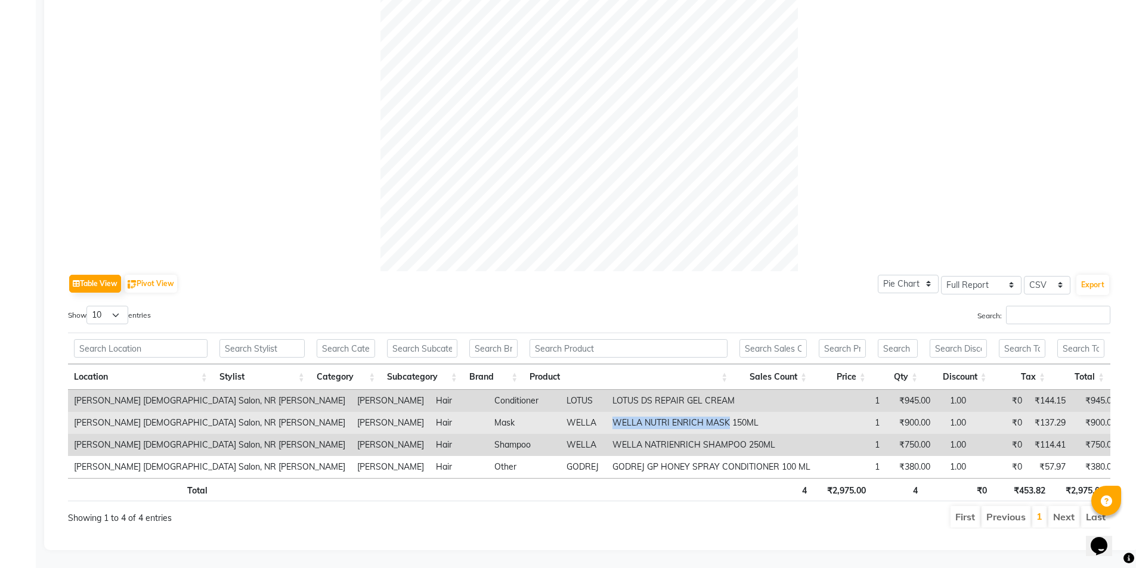
drag, startPoint x: 645, startPoint y: 416, endPoint x: 522, endPoint y: 422, distance: 122.4
click at [522, 422] on tr "Elaine Ladies Salon, NR Balaji Hall AANAND BAVALIYA Hair Mask WELLA WELLA NUTRI…" at bounding box center [595, 423] width 1054 height 22
copy tr "WELLA NUTRI ENRICH MASK"
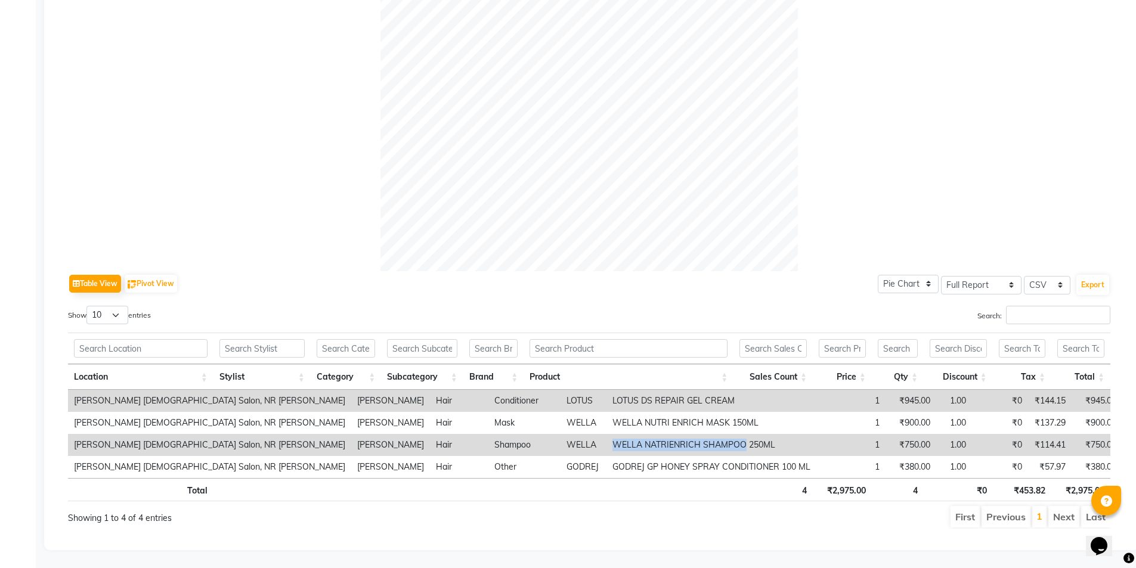
drag, startPoint x: 529, startPoint y: 434, endPoint x: 660, endPoint y: 442, distance: 131.4
click at [660, 442] on td "WELLA NATRIENRICH SHAMPOO 250ML" at bounding box center [711, 445] width 210 height 22
copy td "WELLA NATRIENRICH SHAMPOO"
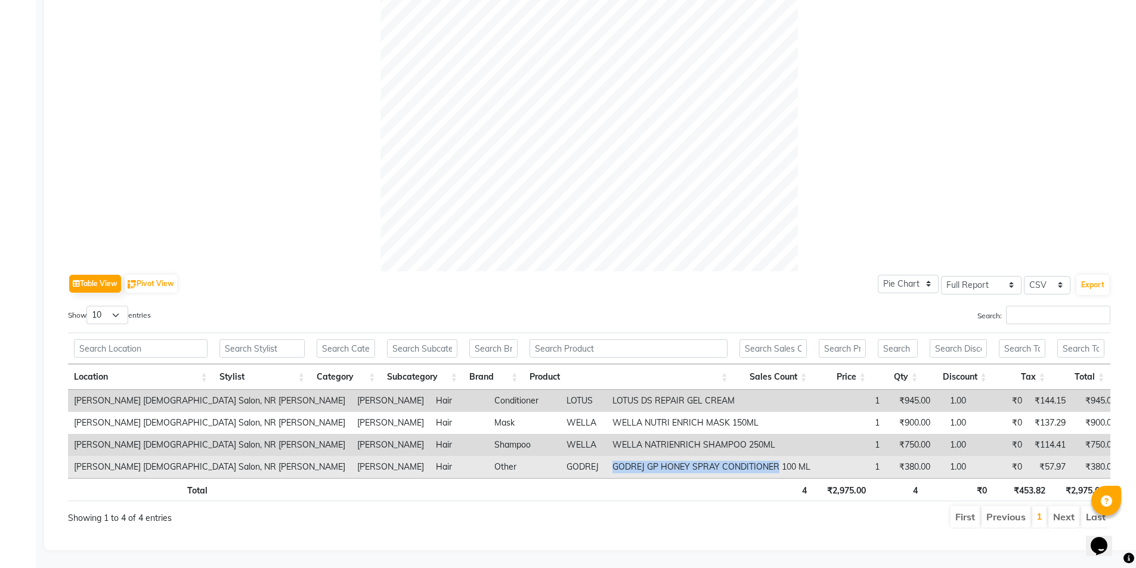
drag, startPoint x: 693, startPoint y: 460, endPoint x: 529, endPoint y: 461, distance: 164.0
click at [606, 461] on td "GODREJ GP HONEY SPRAY CONDITIONER 100 ML" at bounding box center [711, 467] width 210 height 22
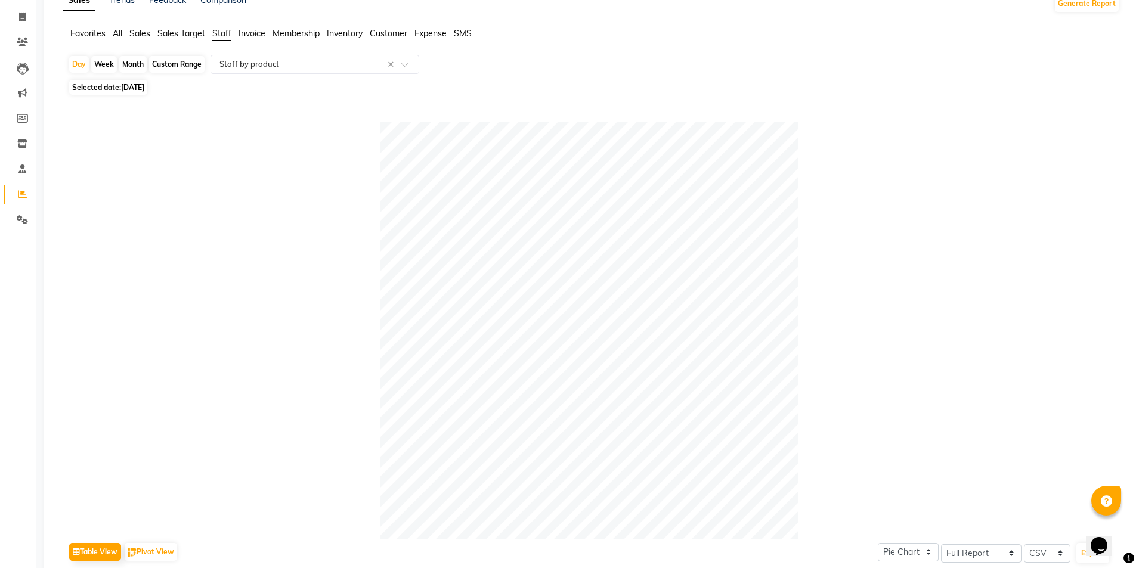
scroll to position [49, 0]
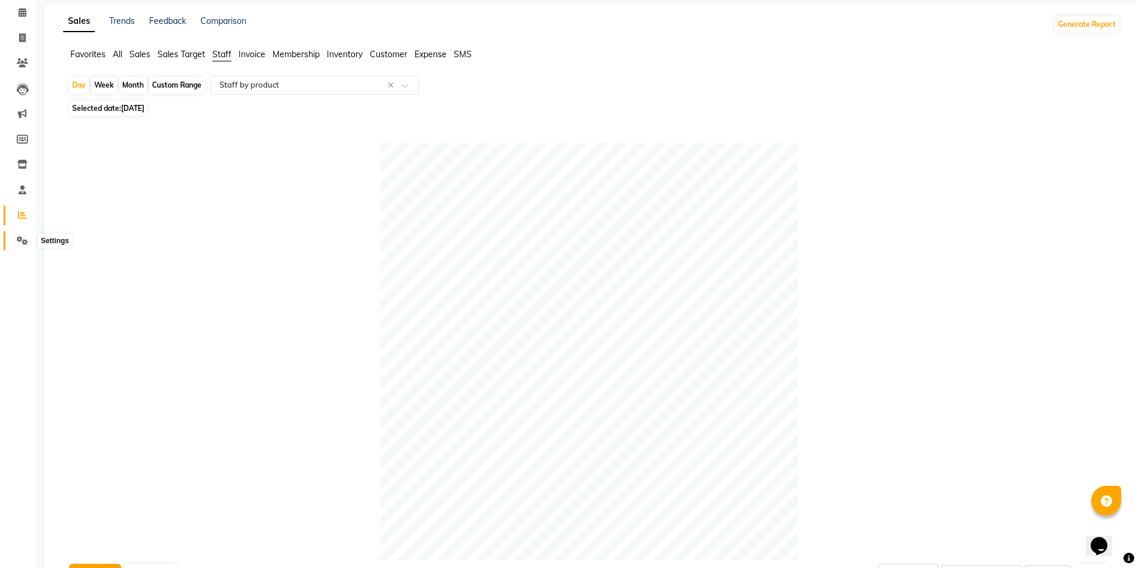
click at [19, 247] on link "Settings" at bounding box center [18, 241] width 29 height 20
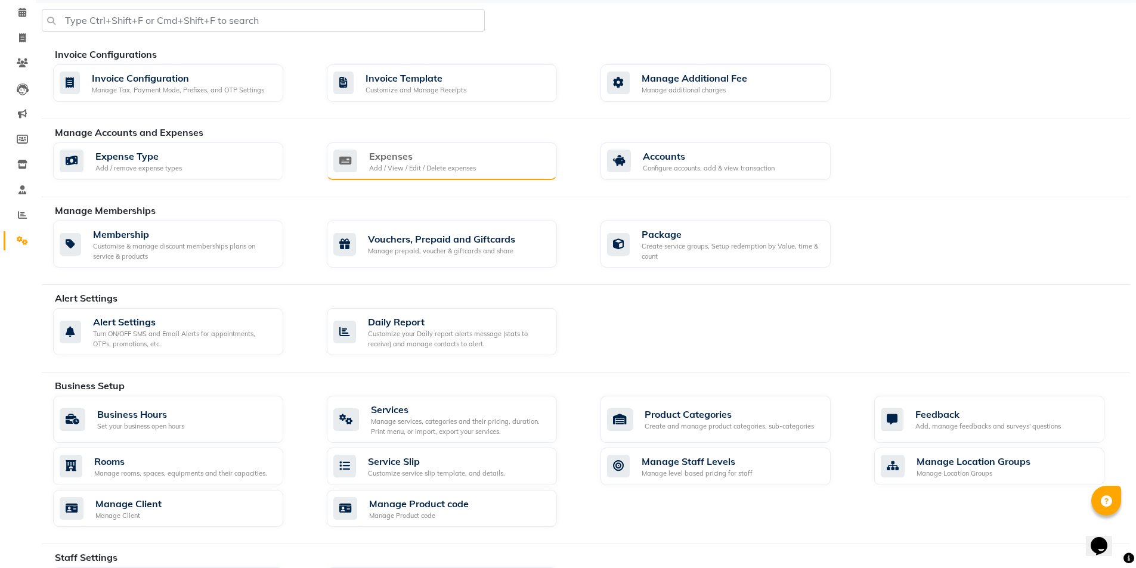
click at [377, 160] on div "Expenses" at bounding box center [422, 156] width 107 height 14
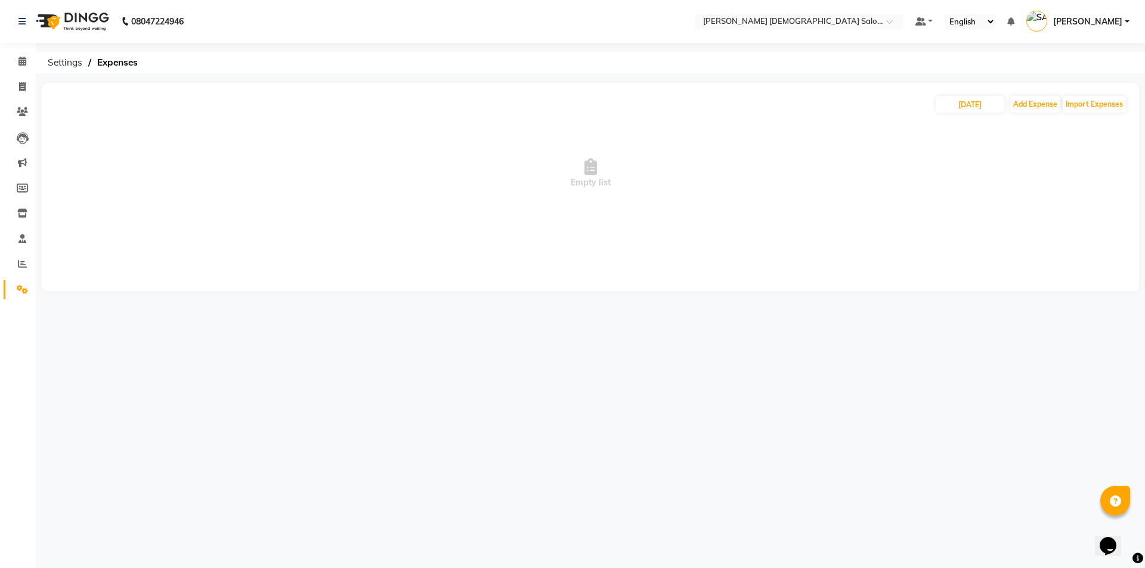
click at [979, 91] on div "04-09-2025 Add Expense Import Expenses Empty list" at bounding box center [590, 187] width 1097 height 209
click at [977, 103] on input "04-09-2025" at bounding box center [970, 104] width 69 height 17
select select "9"
select select "2025"
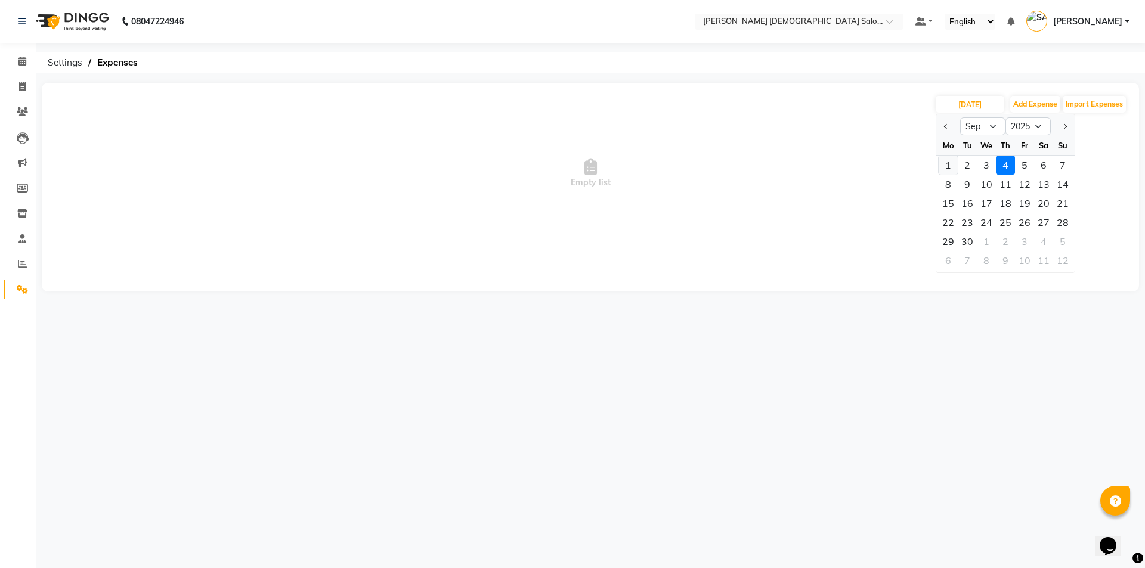
click at [939, 170] on div "1" at bounding box center [947, 165] width 19 height 19
type input "01-09-2025"
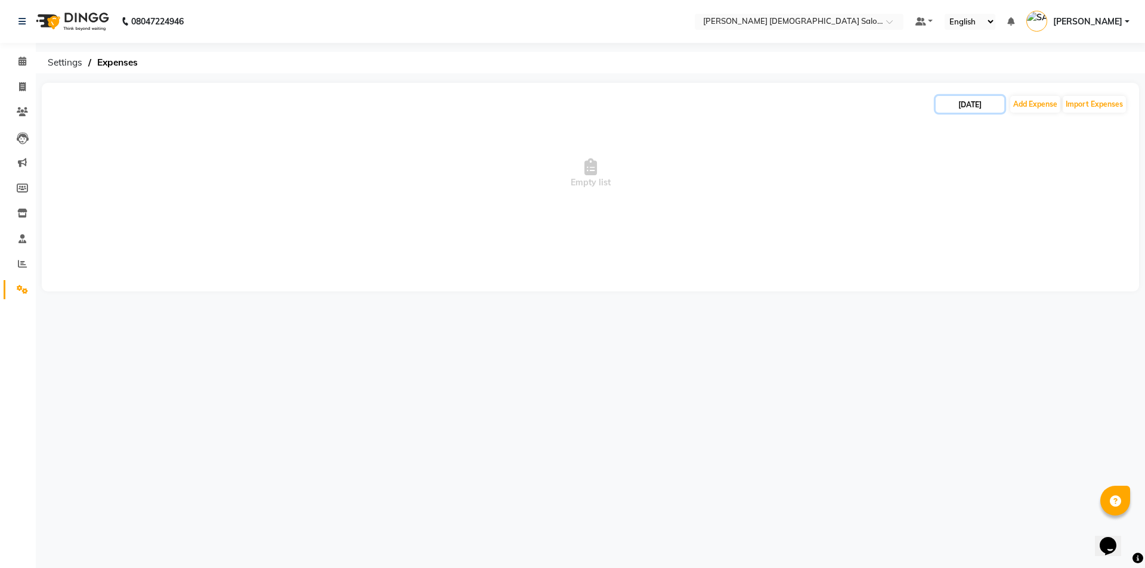
click at [970, 104] on input "01-09-2025" at bounding box center [970, 104] width 69 height 17
select select "9"
select select "2025"
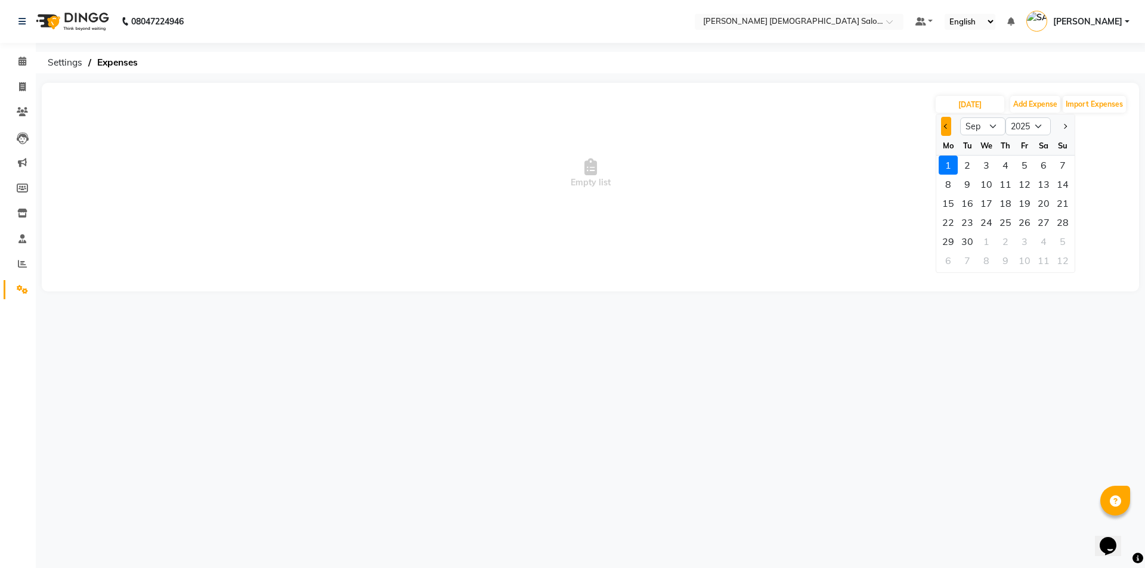
click at [946, 126] on span "Previous month" at bounding box center [946, 126] width 5 height 5
select select "8"
click at [1061, 242] on div "31" at bounding box center [1062, 241] width 19 height 19
type input "31-08-2025"
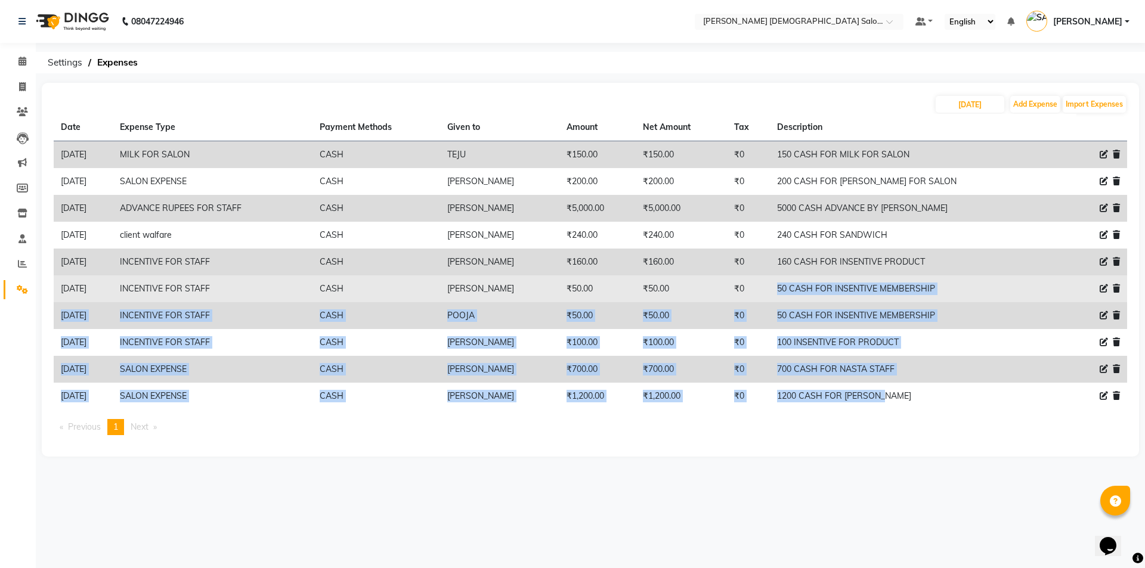
drag, startPoint x: 947, startPoint y: 393, endPoint x: 794, endPoint y: 284, distance: 187.8
click at [794, 284] on tbody "31-08-2025 MILK FOR SALON CASH TEJU ₹150.00 ₹150.00 ₹0 150 CASH FOR MILK FOR SA…" at bounding box center [590, 275] width 1073 height 269
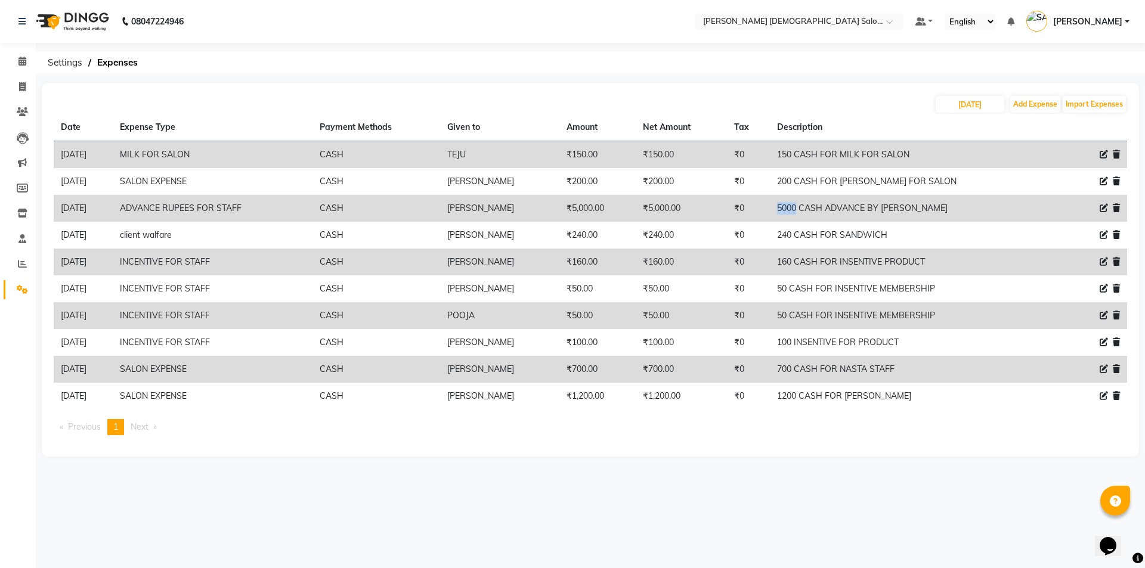
drag, startPoint x: 837, startPoint y: 209, endPoint x: 797, endPoint y: 209, distance: 40.0
click at [797, 209] on tr "31-08-2025 ADVANCE RUPEES FOR STAFF CASH INDRAJEET KESHARIYA ₹5,000.00 ₹5,000.0…" at bounding box center [590, 208] width 1073 height 27
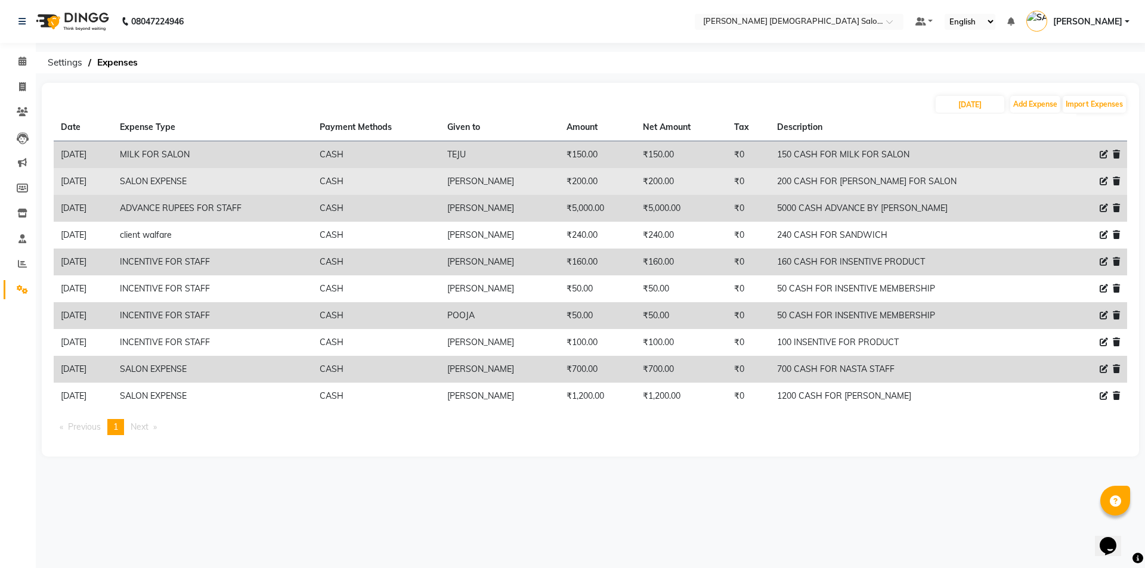
click at [988, 197] on td "5000 CASH ADVANCE BY INDRAJEET" at bounding box center [912, 208] width 285 height 27
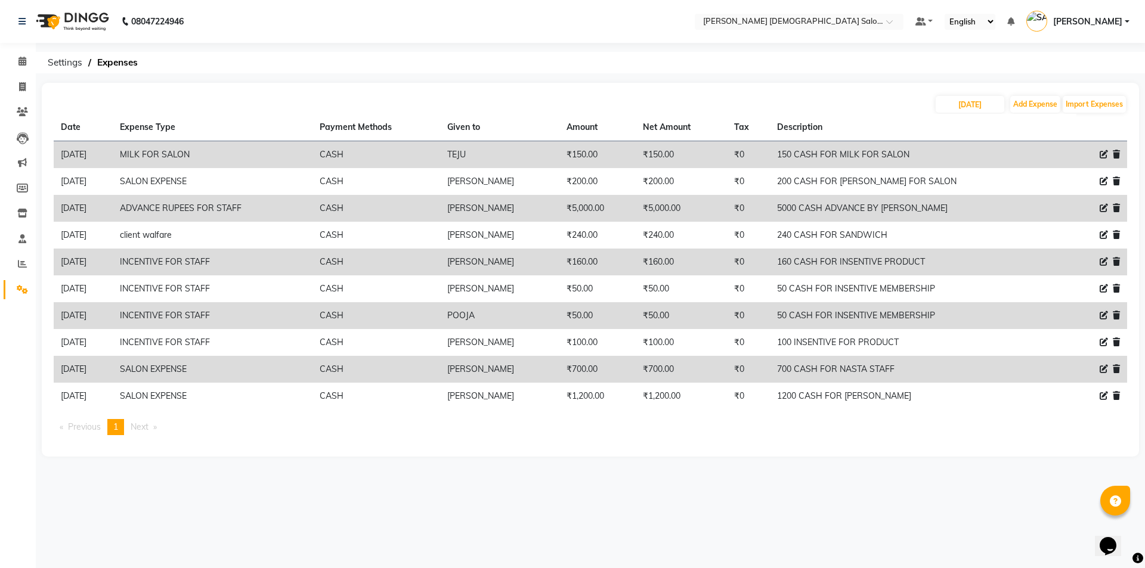
click at [871, 84] on div "31-08-2025 Add Expense Import Expenses Date Expense Type Payment Methods Given …" at bounding box center [590, 270] width 1097 height 374
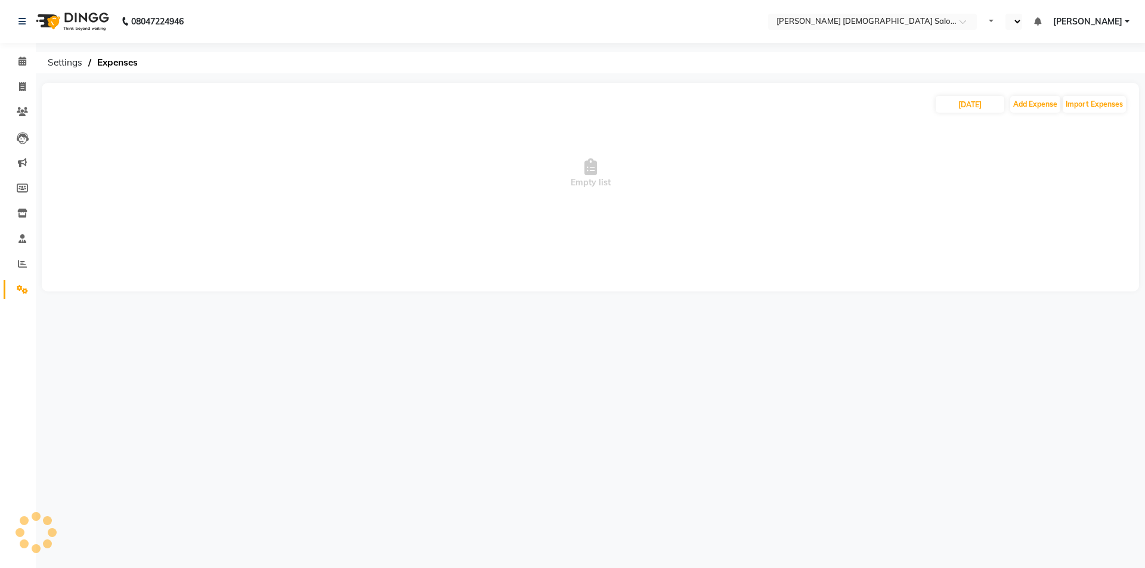
select select "en"
click at [20, 120] on link "Clients" at bounding box center [18, 113] width 29 height 20
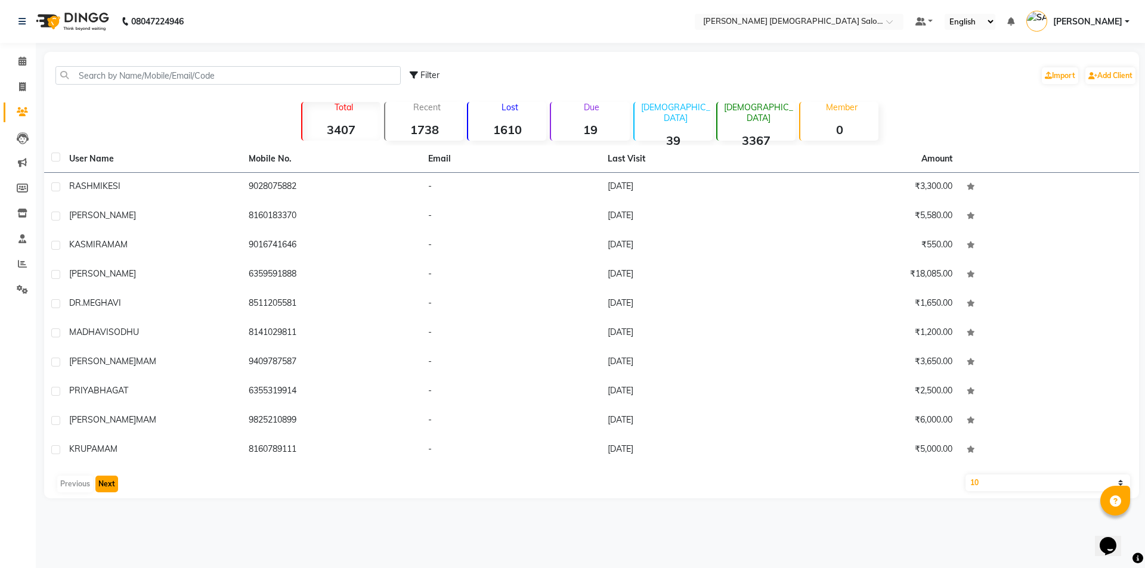
click at [105, 476] on button "Next" at bounding box center [106, 484] width 23 height 17
click at [71, 478] on button "Previous" at bounding box center [75, 484] width 36 height 17
click at [20, 265] on icon at bounding box center [22, 263] width 9 height 9
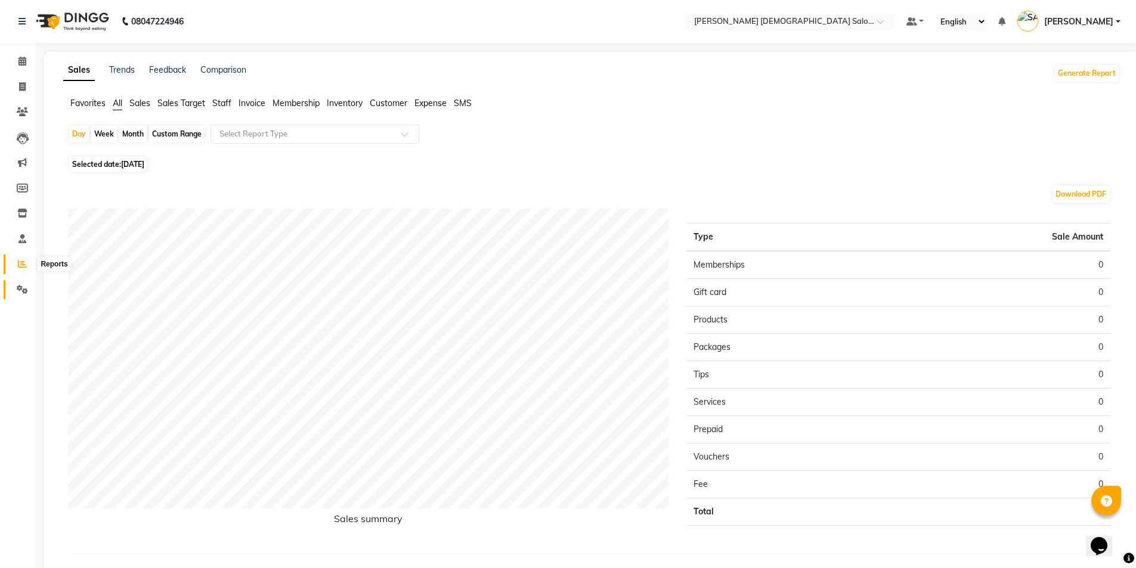
click at [20, 289] on icon at bounding box center [22, 289] width 11 height 9
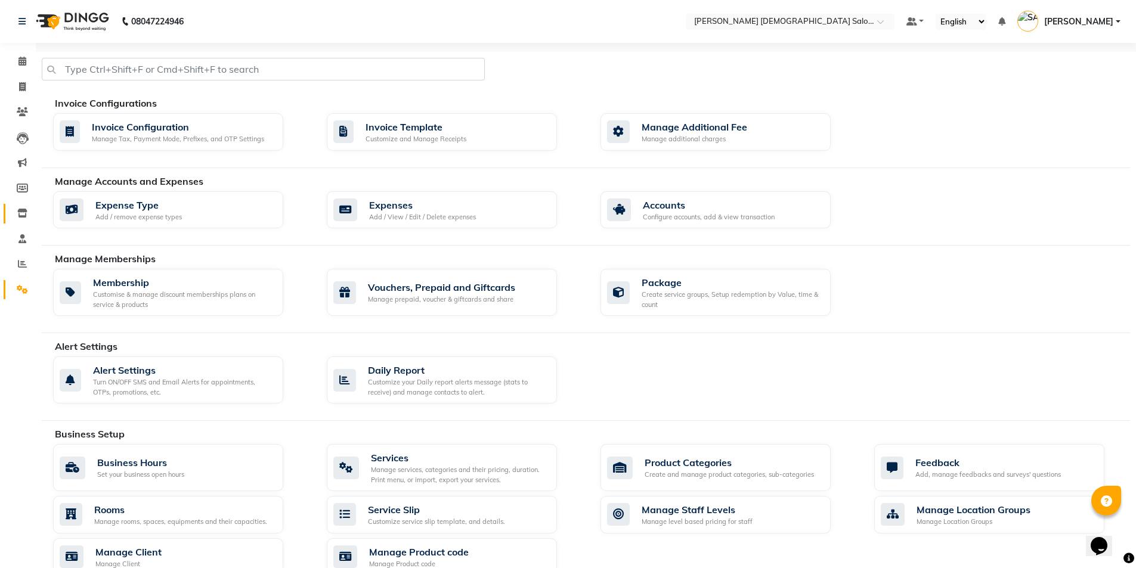
click at [22, 216] on icon at bounding box center [22, 213] width 10 height 9
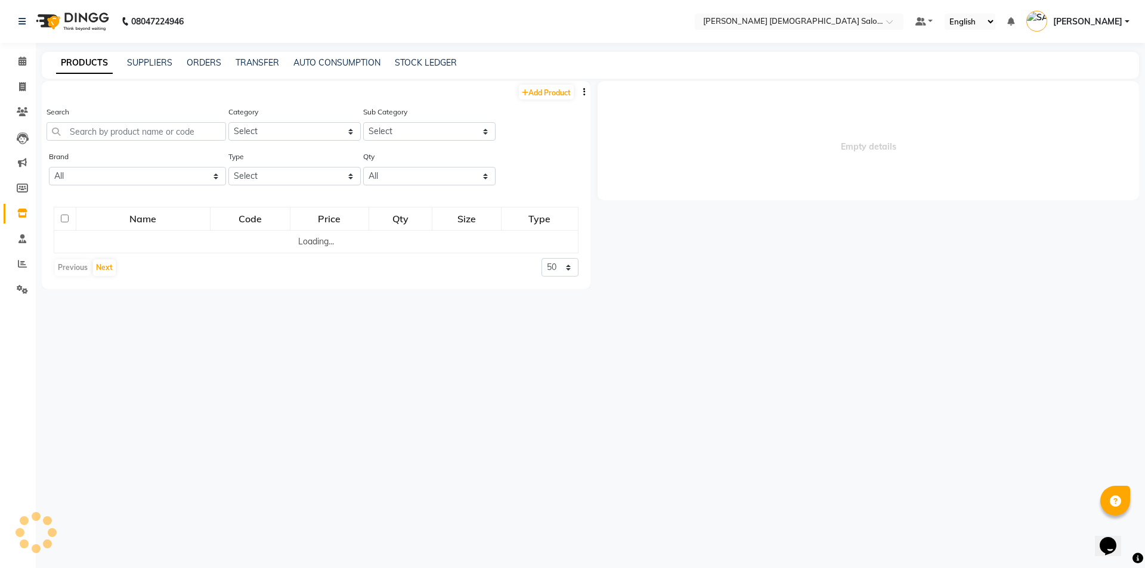
select select
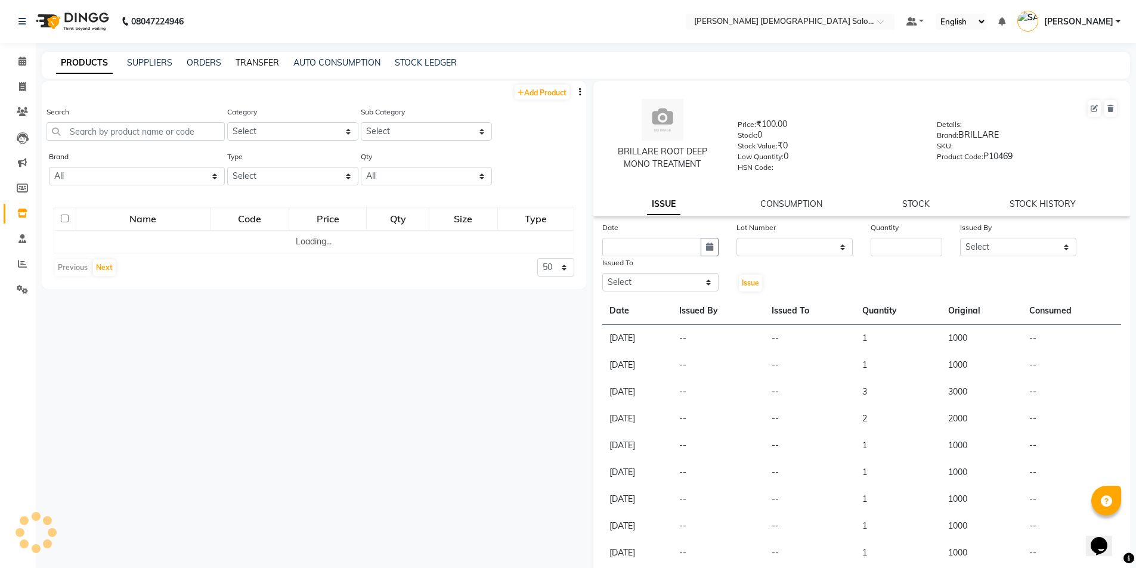
click at [258, 58] on link "TRANSFER" at bounding box center [258, 62] width 44 height 11
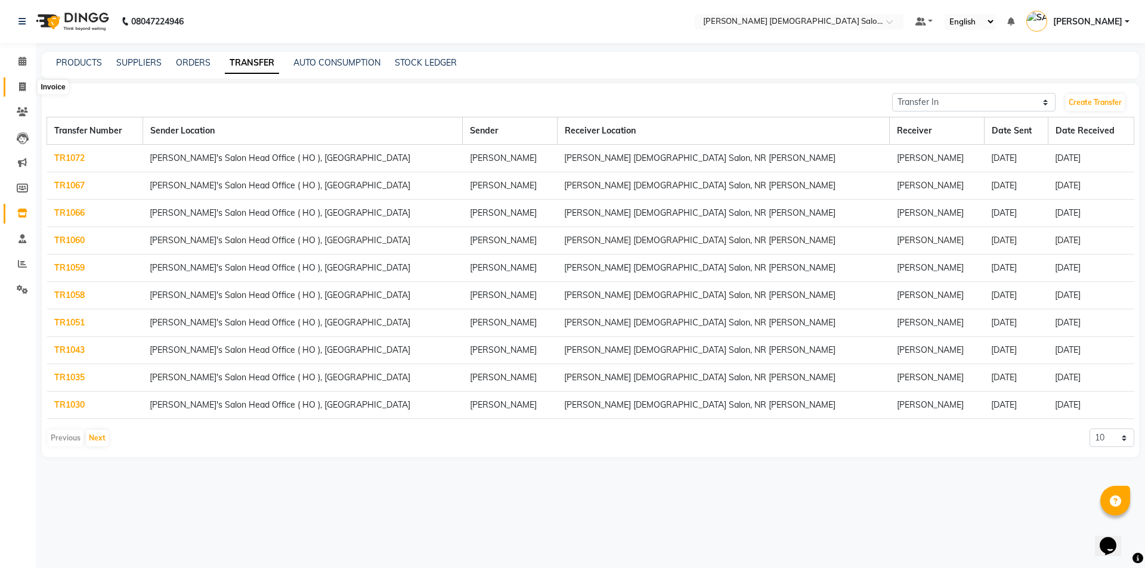
click at [16, 86] on span at bounding box center [22, 87] width 21 height 14
select select "service"
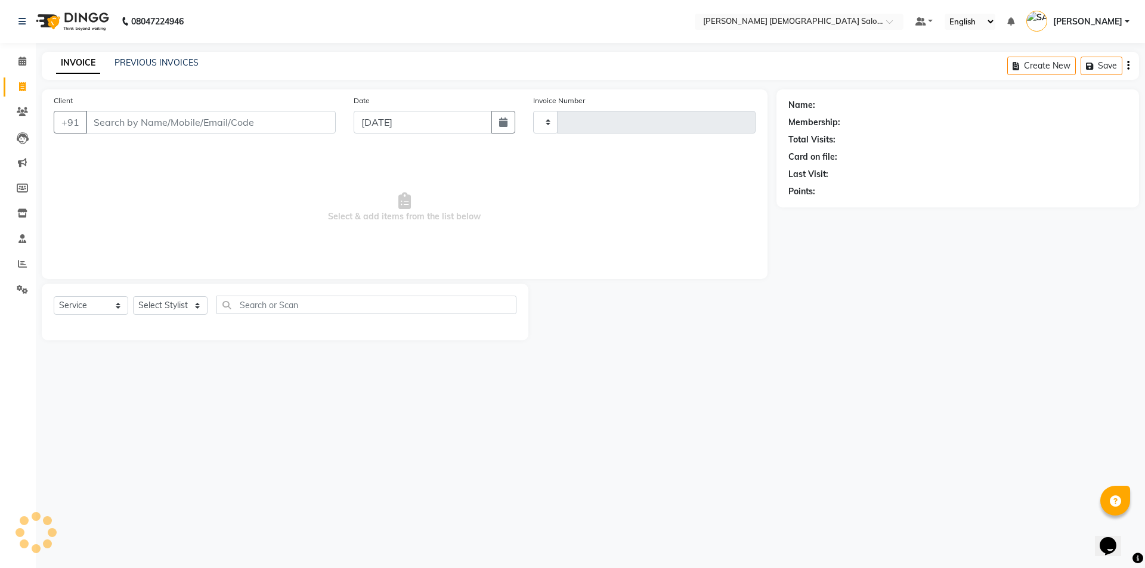
type input "4351"
select select "7542"
click at [21, 259] on icon at bounding box center [22, 263] width 9 height 9
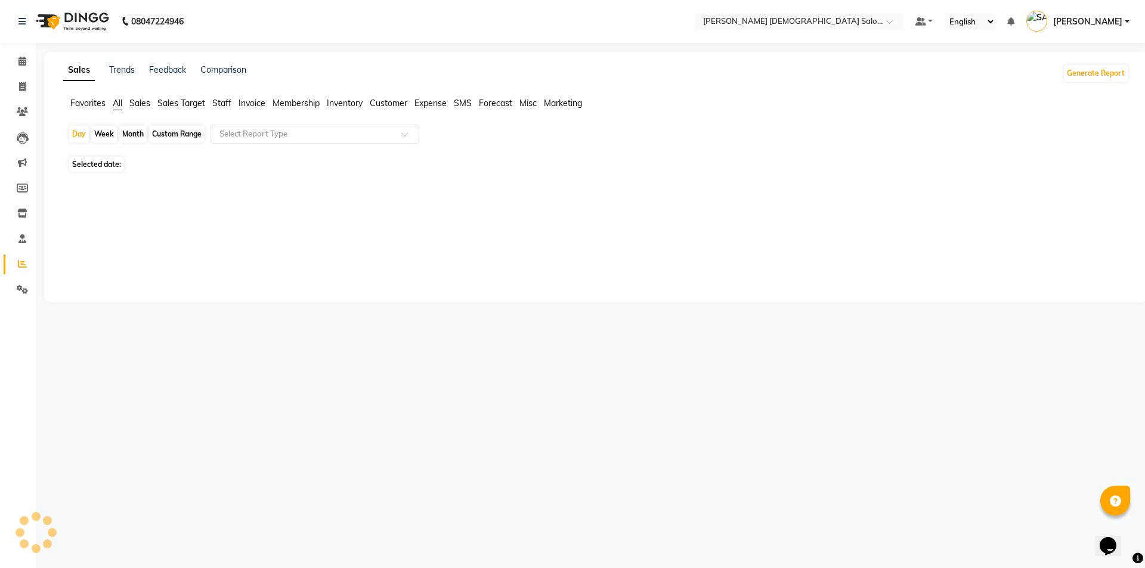
click at [222, 104] on span "Staff" at bounding box center [221, 103] width 19 height 11
click at [257, 141] on div "Select Report Type" at bounding box center [314, 134] width 209 height 19
click at [324, 136] on input "text" at bounding box center [303, 134] width 172 height 12
click at [84, 130] on div "Day" at bounding box center [79, 134] width 20 height 17
select select "9"
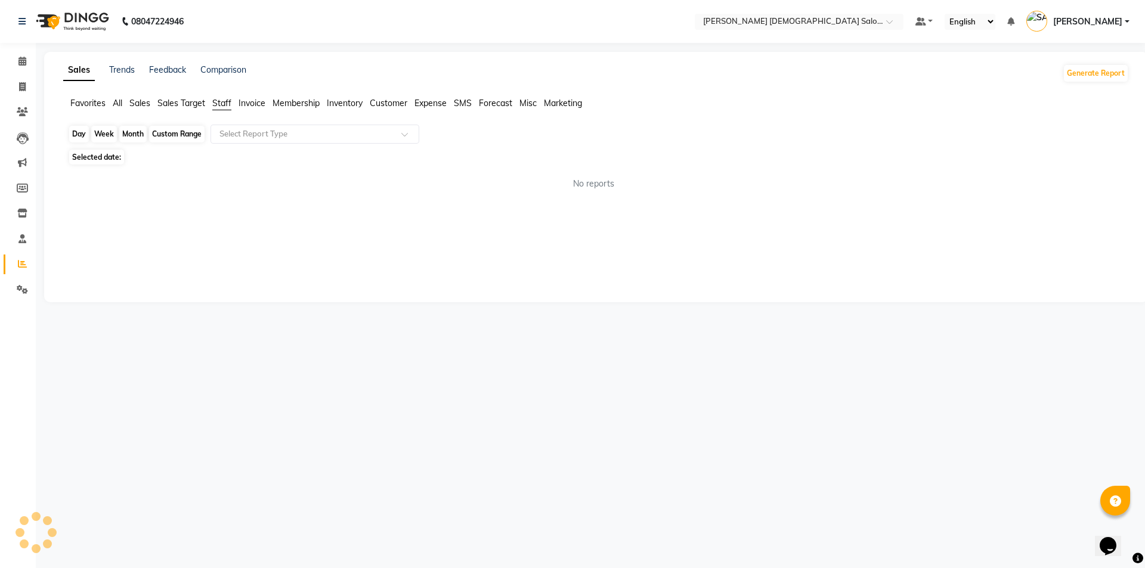
select select "2025"
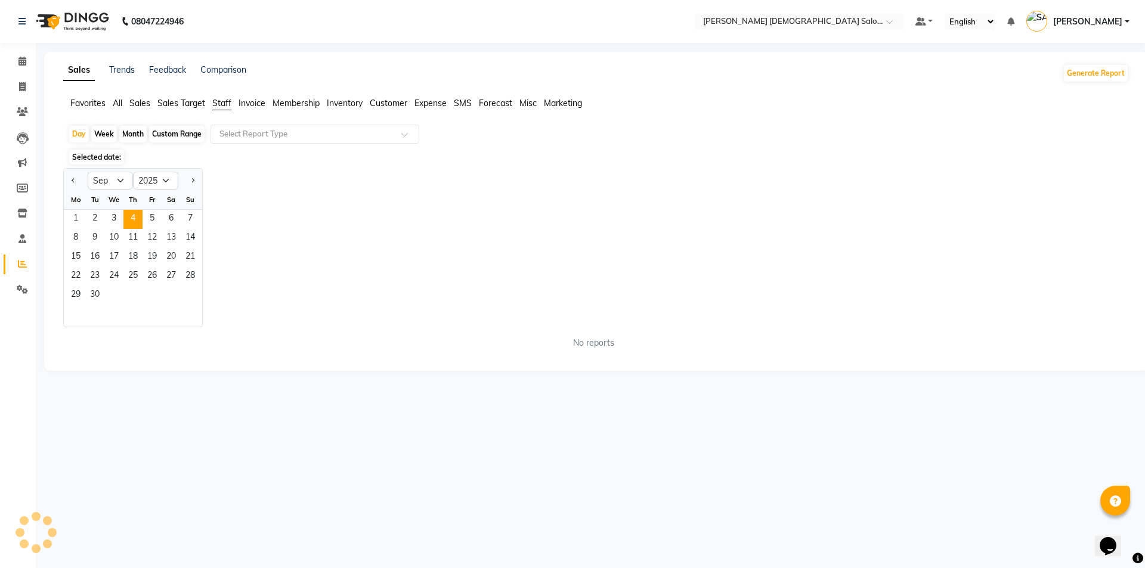
drag, startPoint x: 81, startPoint y: 216, endPoint x: 336, endPoint y: 170, distance: 259.3
click at [344, 171] on div "Jan Feb Mar Apr May Jun [DATE] Aug Sep Oct Nov [DATE] 2016 2017 2018 2019 2020 …" at bounding box center [595, 247] width 1065 height 159
click at [136, 135] on div "Month" at bounding box center [132, 134] width 27 height 17
select select "9"
select select "2025"
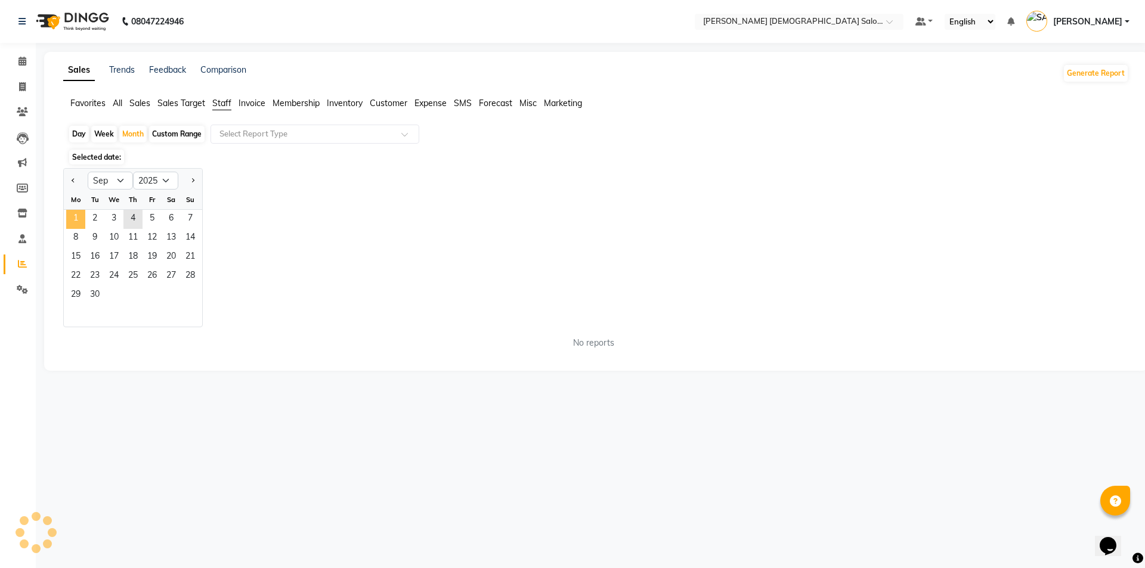
click at [82, 216] on span "1" at bounding box center [75, 219] width 19 height 19
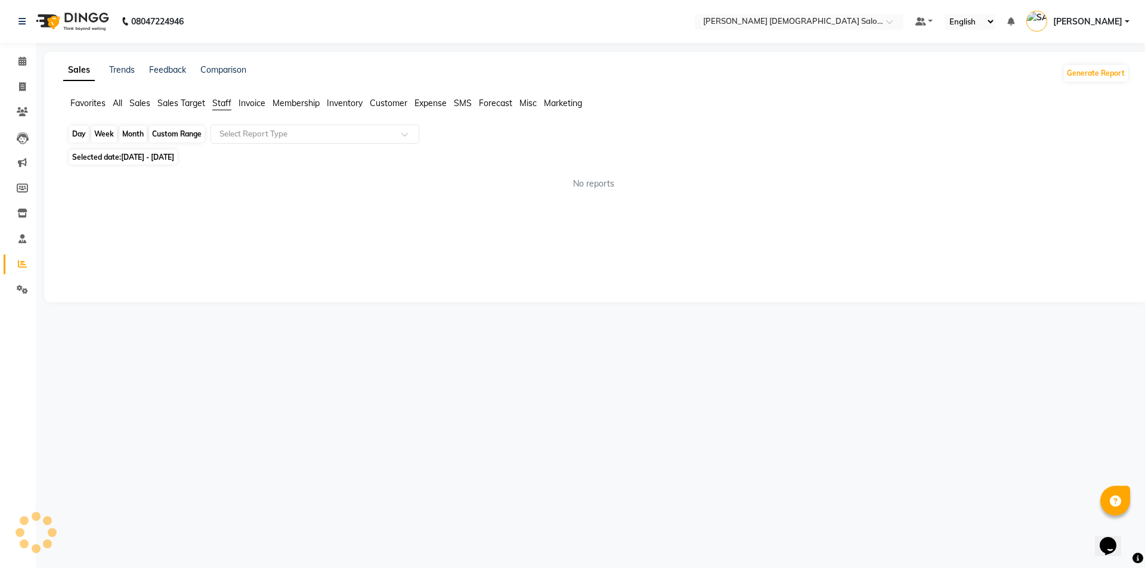
click at [139, 134] on div "Month" at bounding box center [132, 134] width 27 height 17
select select "9"
select select "2025"
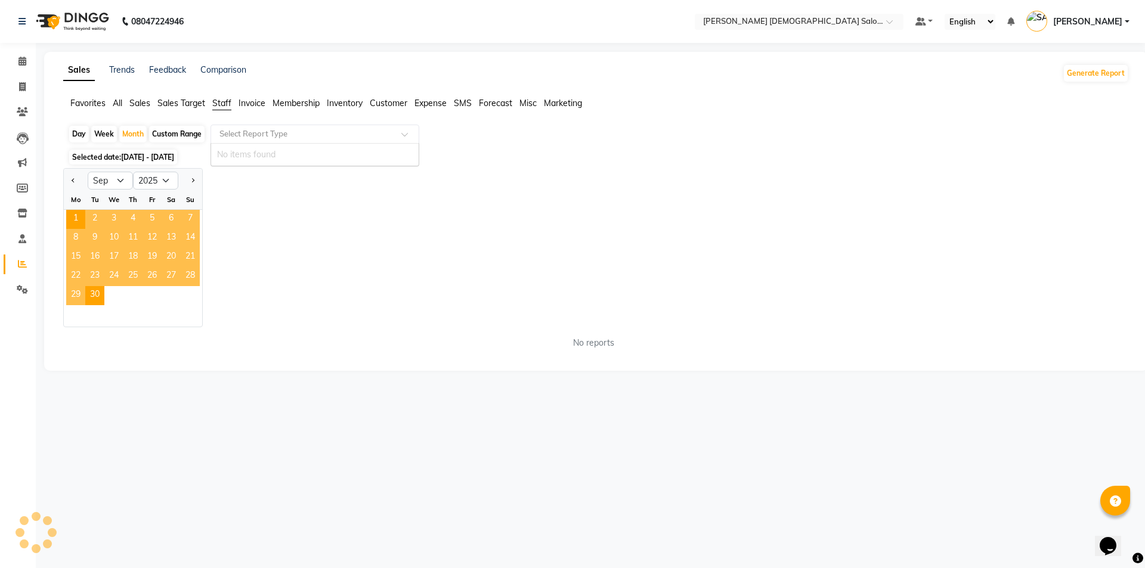
click at [354, 137] on input "text" at bounding box center [303, 134] width 172 height 12
click at [317, 133] on input "text" at bounding box center [303, 134] width 172 height 12
click at [403, 132] on span at bounding box center [408, 138] width 15 height 12
click at [76, 216] on span "1" at bounding box center [75, 219] width 19 height 19
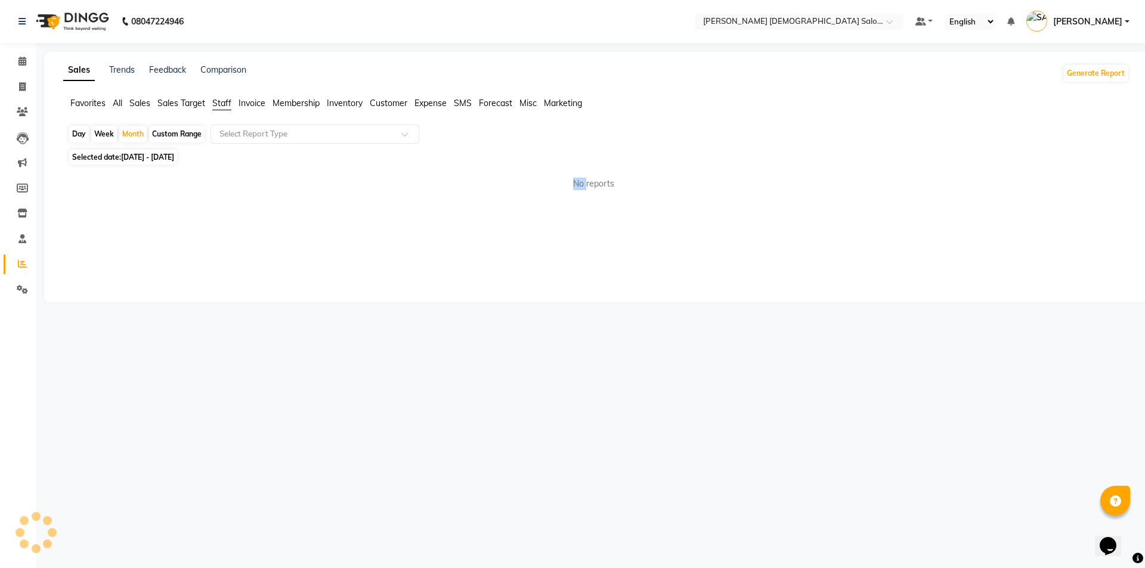
click at [76, 216] on div "Sales Trends Feedback Comparison Generate Report Favorites All Sales Sales Targ…" at bounding box center [596, 177] width 1104 height 250
click at [139, 132] on div "Month" at bounding box center [132, 134] width 27 height 17
select select "9"
select select "2025"
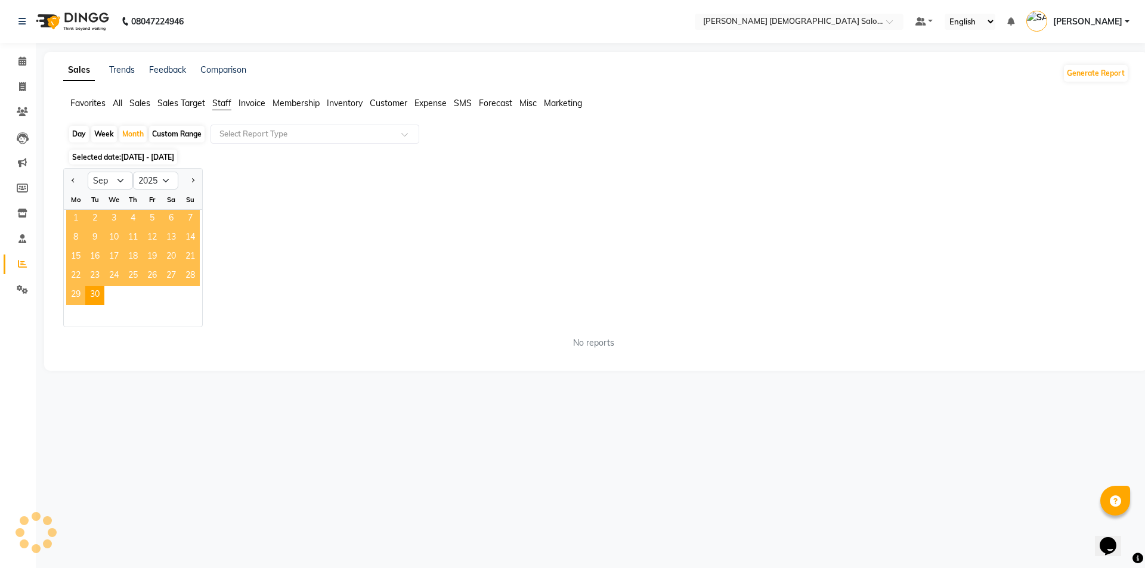
click at [79, 215] on span "1" at bounding box center [75, 219] width 19 height 19
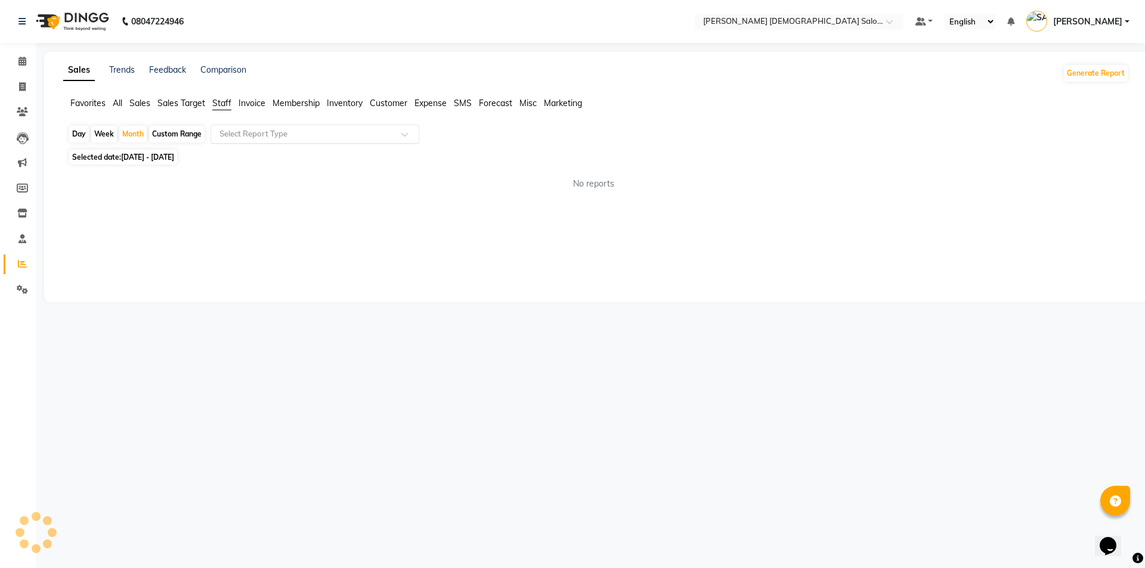
click at [332, 141] on div "Select Report Type" at bounding box center [314, 134] width 209 height 19
click at [333, 133] on input "text" at bounding box center [303, 134] width 172 height 12
click at [101, 240] on div "Sales Trends Feedback Comparison Generate Report Favorites All Sales Sales Targ…" at bounding box center [596, 177] width 1104 height 250
click at [28, 86] on span at bounding box center [22, 87] width 21 height 14
select select "service"
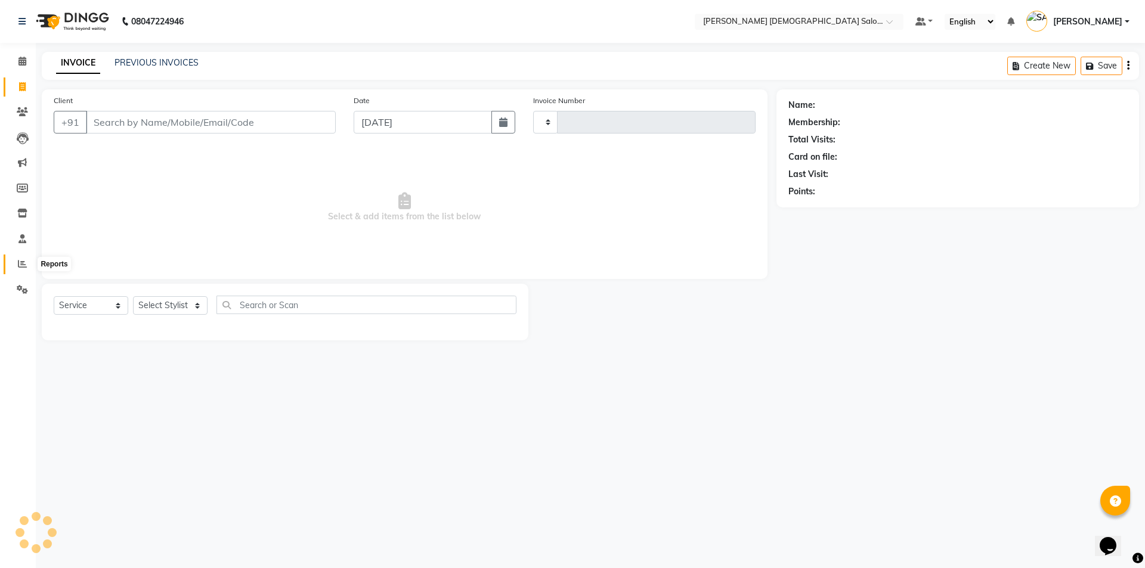
click at [15, 263] on span at bounding box center [22, 265] width 21 height 14
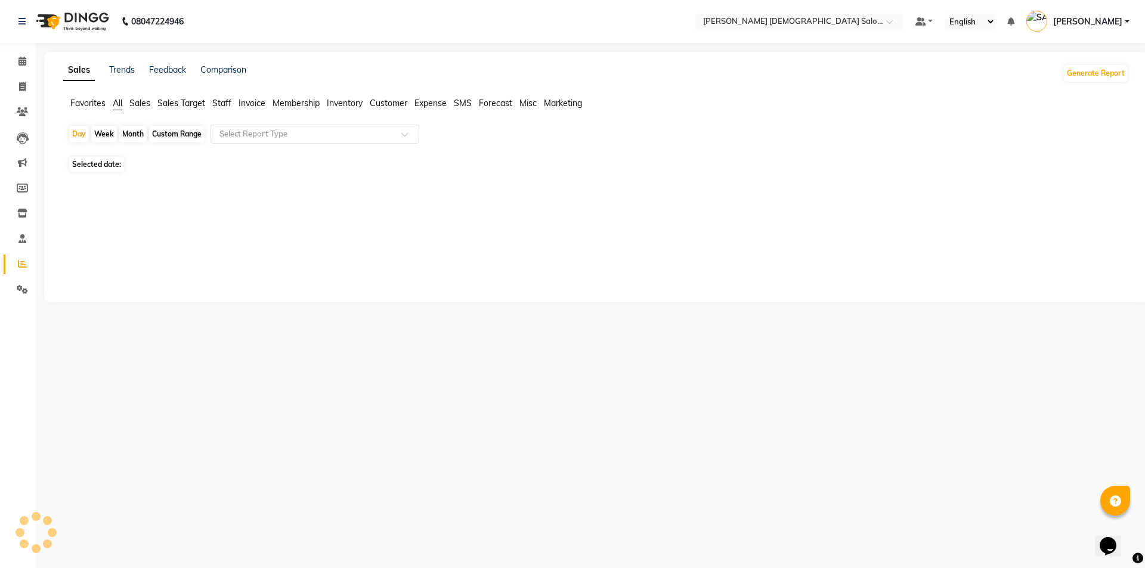
click at [224, 107] on span "Staff" at bounding box center [221, 103] width 19 height 11
click at [135, 135] on div "Month" at bounding box center [132, 134] width 27 height 17
select select "9"
select select "2025"
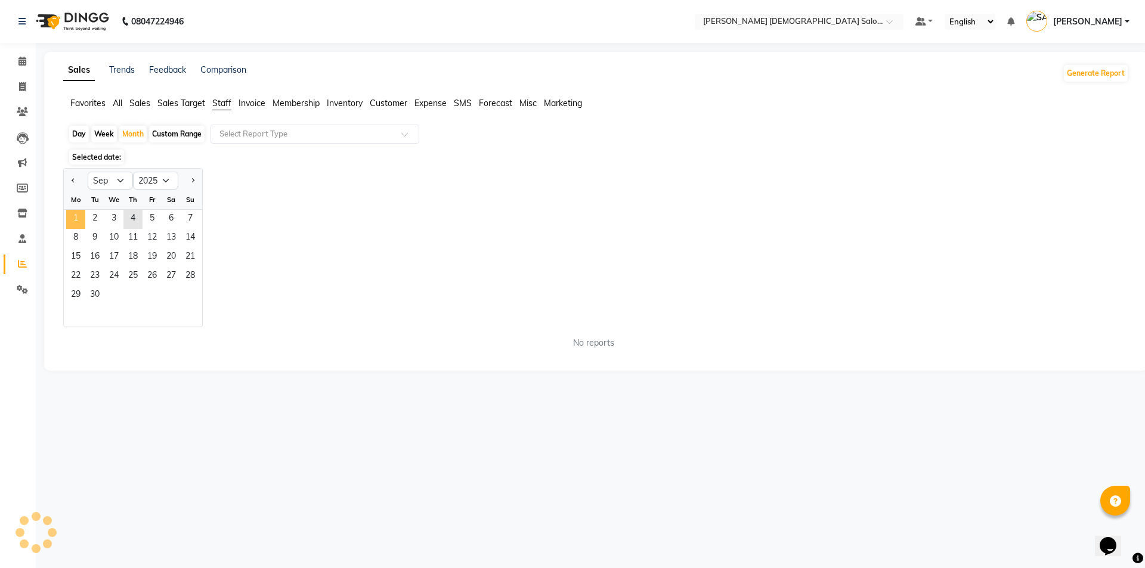
click at [69, 222] on span "1" at bounding box center [75, 219] width 19 height 19
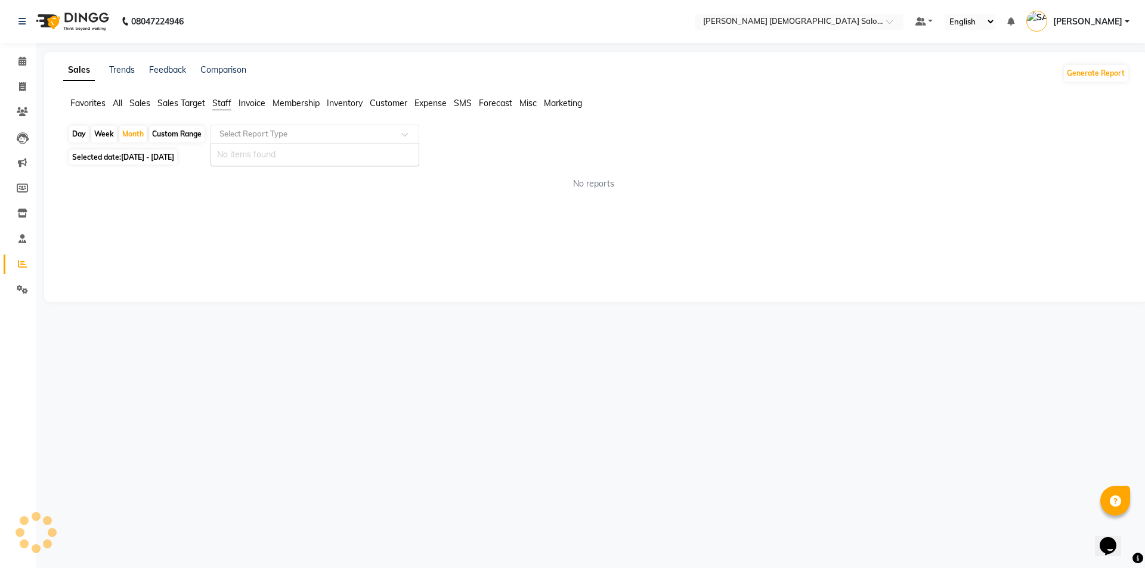
click at [280, 131] on input "text" at bounding box center [303, 134] width 172 height 12
click at [278, 166] on ng-dropdown-panel "No items found" at bounding box center [314, 154] width 209 height 23
click at [274, 154] on div "No items found" at bounding box center [314, 155] width 207 height 22
click at [275, 154] on div "No items found" at bounding box center [314, 155] width 207 height 22
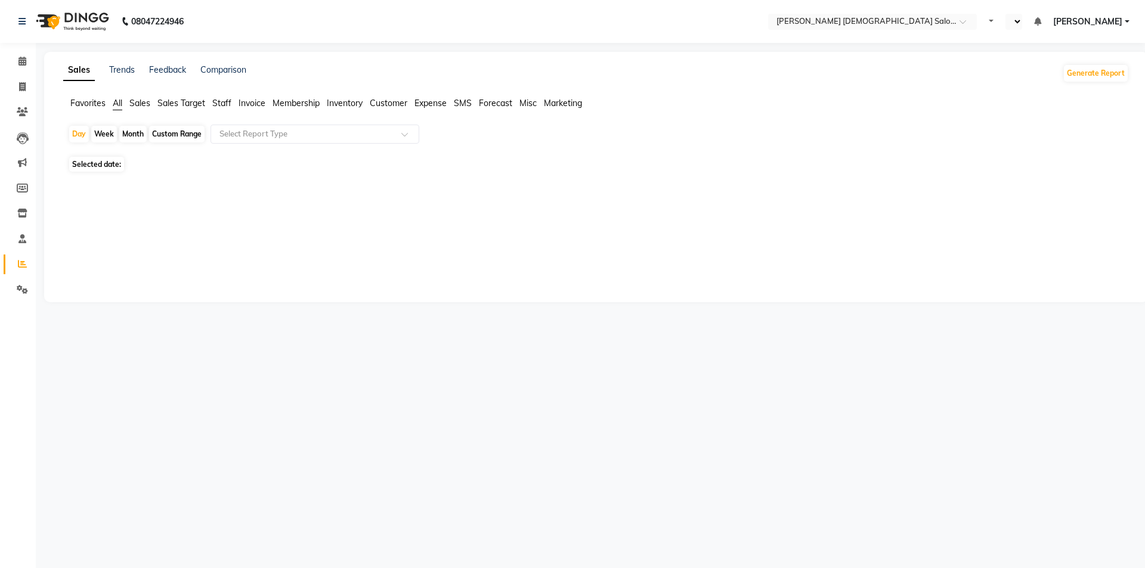
select select "en"
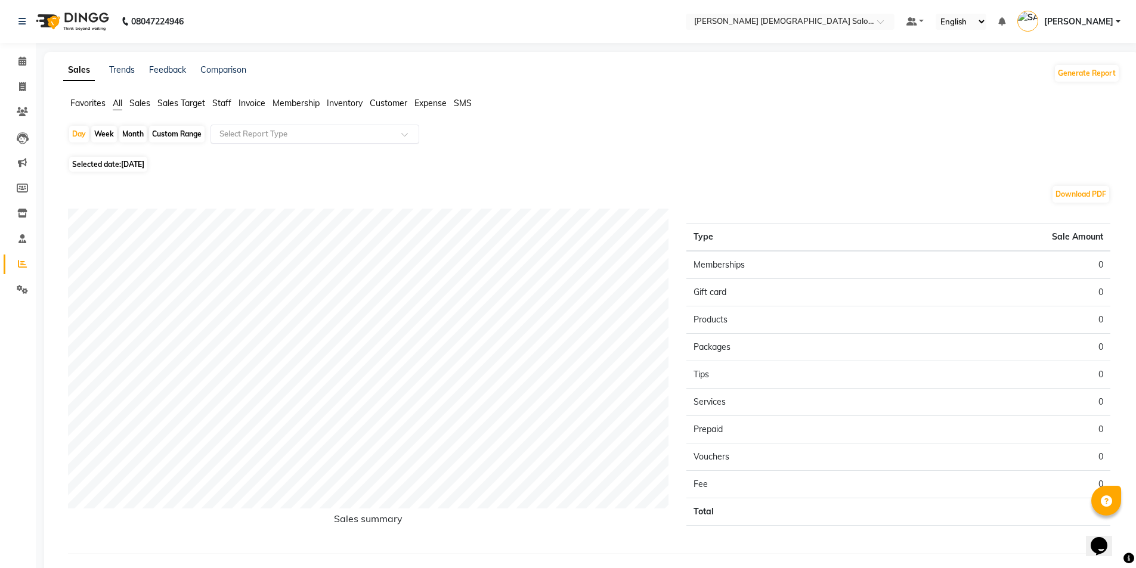
click at [317, 128] on input "text" at bounding box center [303, 134] width 172 height 12
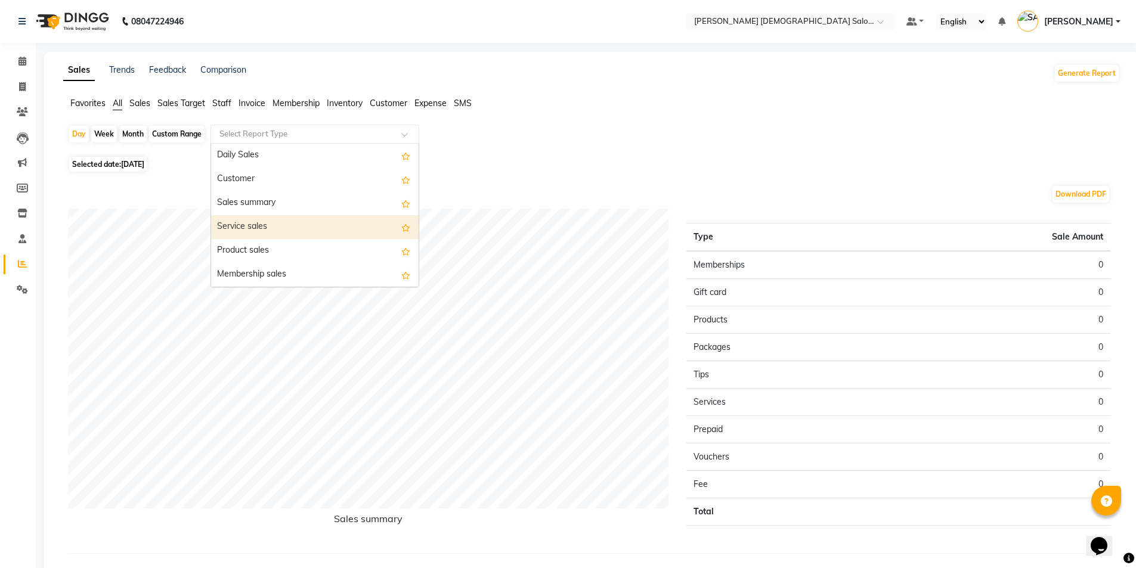
click at [290, 223] on div "Service sales" at bounding box center [314, 227] width 207 height 24
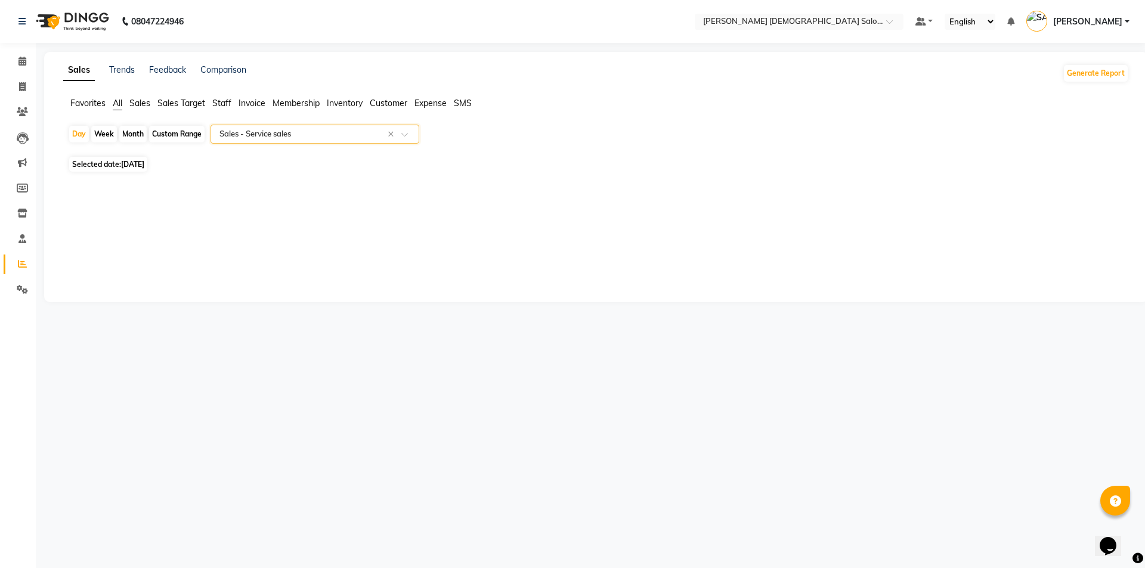
click at [120, 129] on div "Month" at bounding box center [132, 134] width 27 height 17
select select "9"
select select "2025"
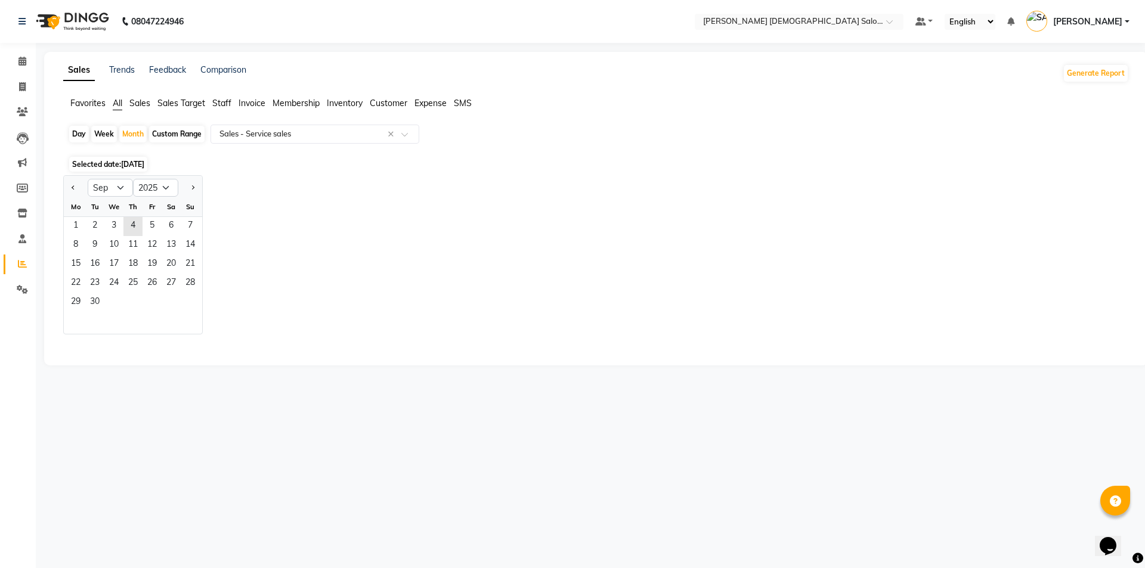
click at [411, 144] on div "Day Week Month Custom Range Select Report Type × Sales - Service sales ×" at bounding box center [596, 139] width 1056 height 29
click at [6, 95] on link "Invoice" at bounding box center [18, 88] width 29 height 20
select select "service"
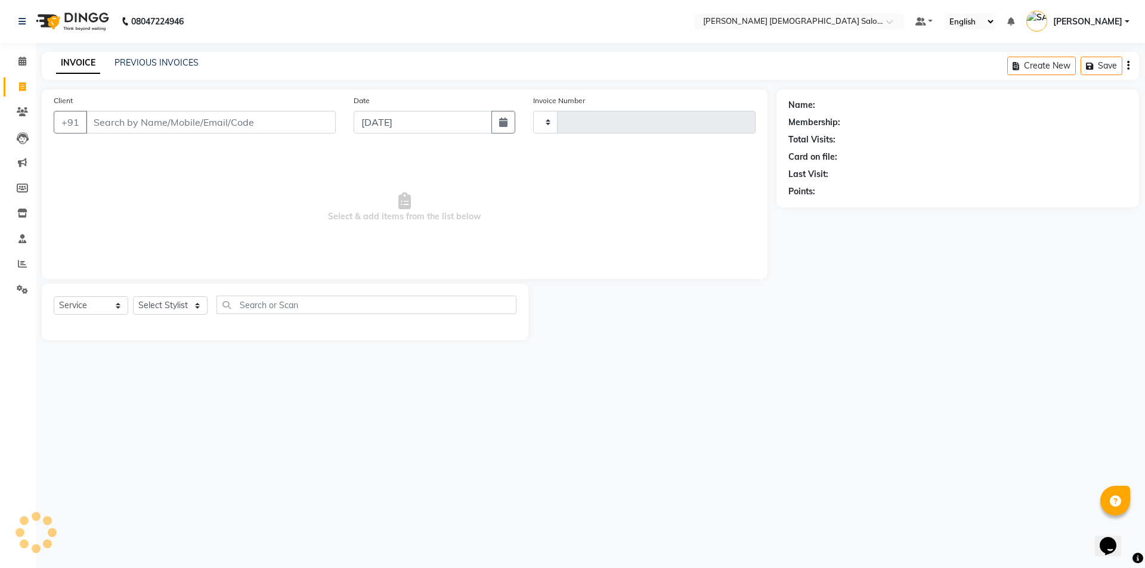
type input "4351"
select select "7542"
click at [394, 143] on div "Date [DATE]" at bounding box center [435, 118] width 180 height 49
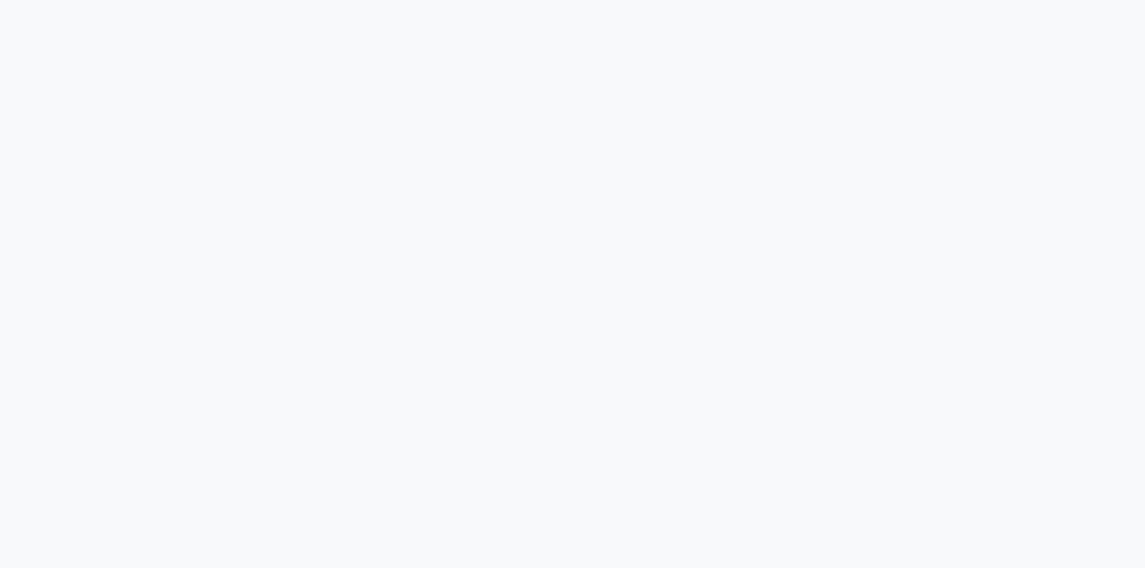
select select "7542"
select select "service"
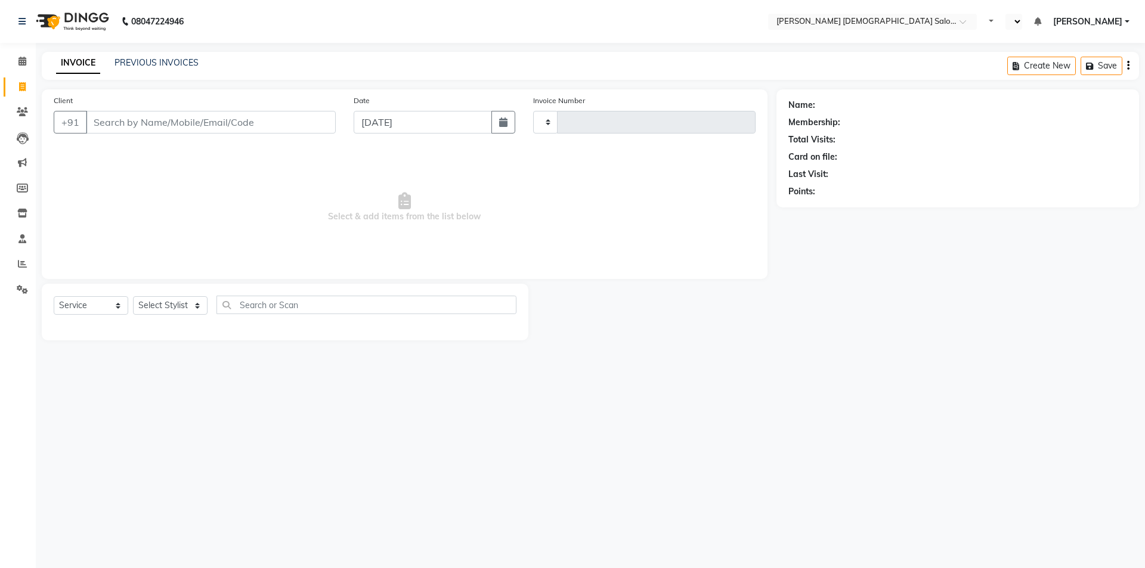
type input "4351"
select select "en"
select select "7542"
click at [17, 259] on span at bounding box center [22, 265] width 21 height 14
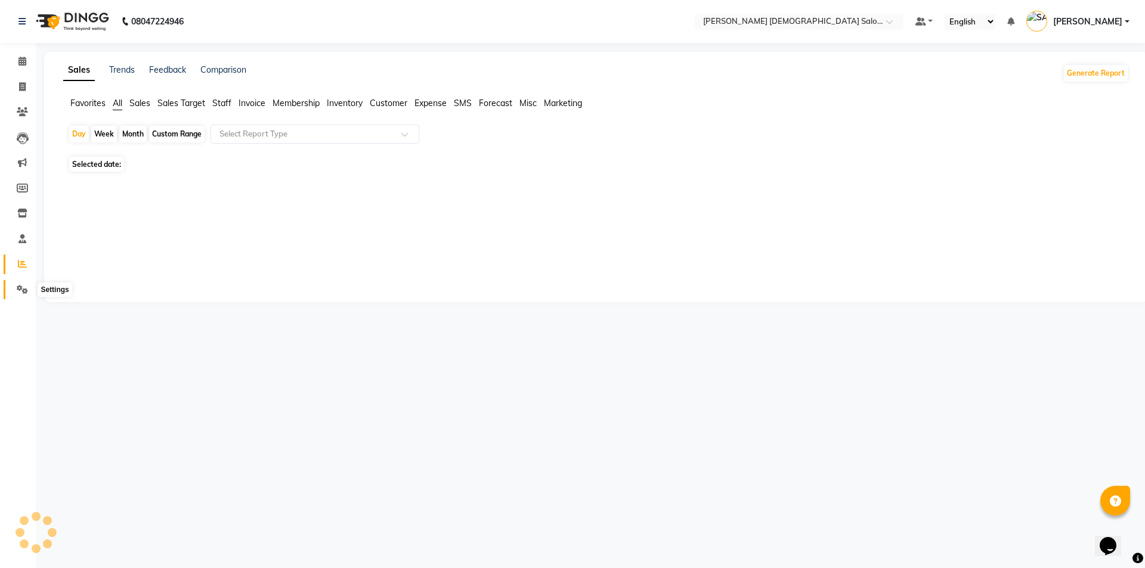
click at [21, 289] on icon at bounding box center [22, 289] width 11 height 9
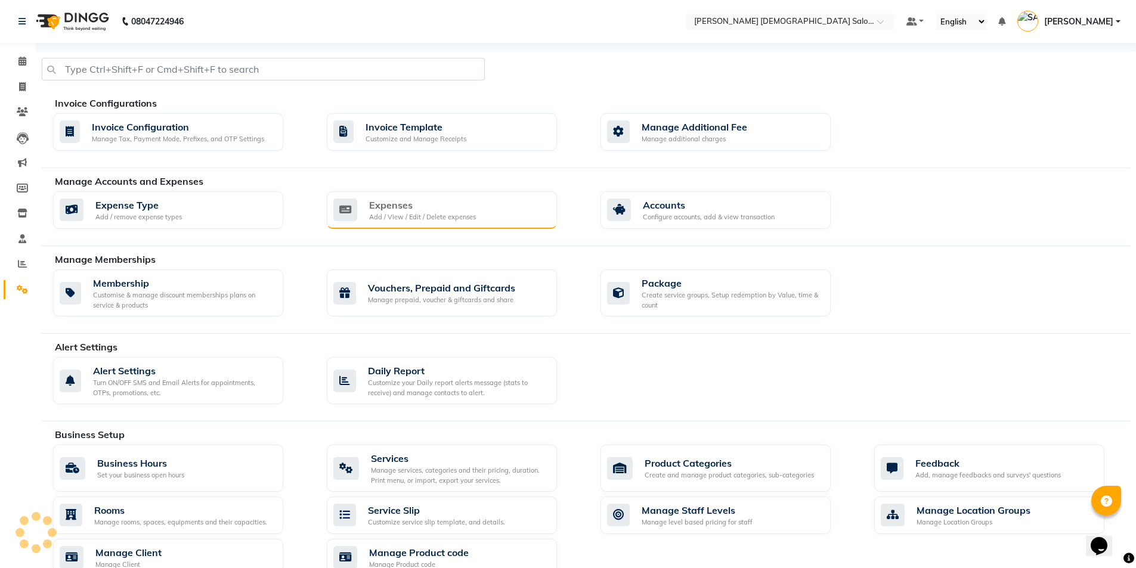
click at [415, 212] on div "Add / View / Edit / Delete expenses" at bounding box center [422, 217] width 107 height 10
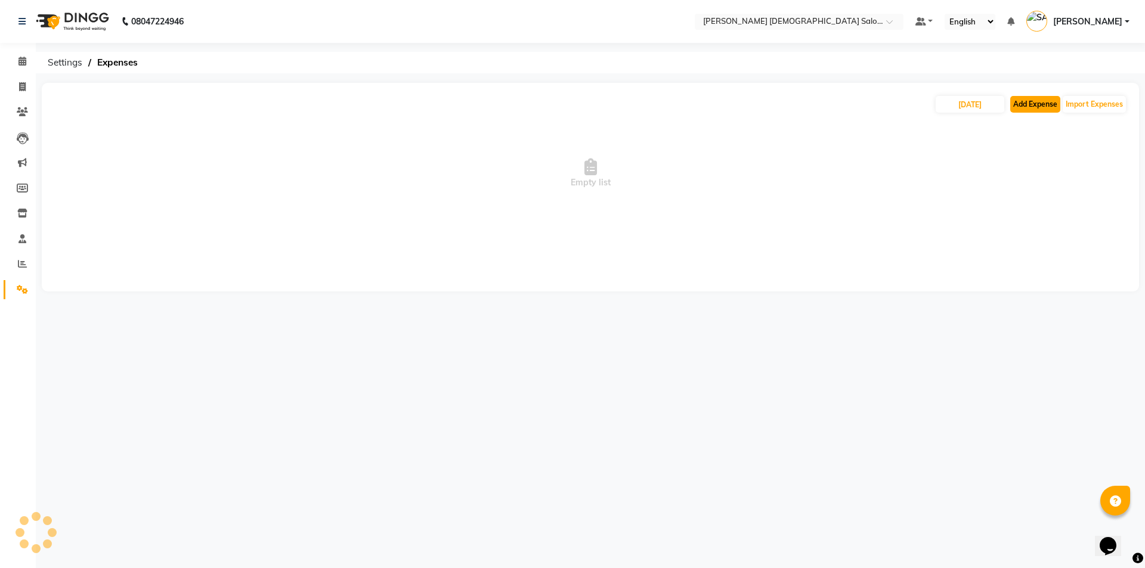
click at [1039, 104] on button "Add Expense" at bounding box center [1035, 104] width 50 height 17
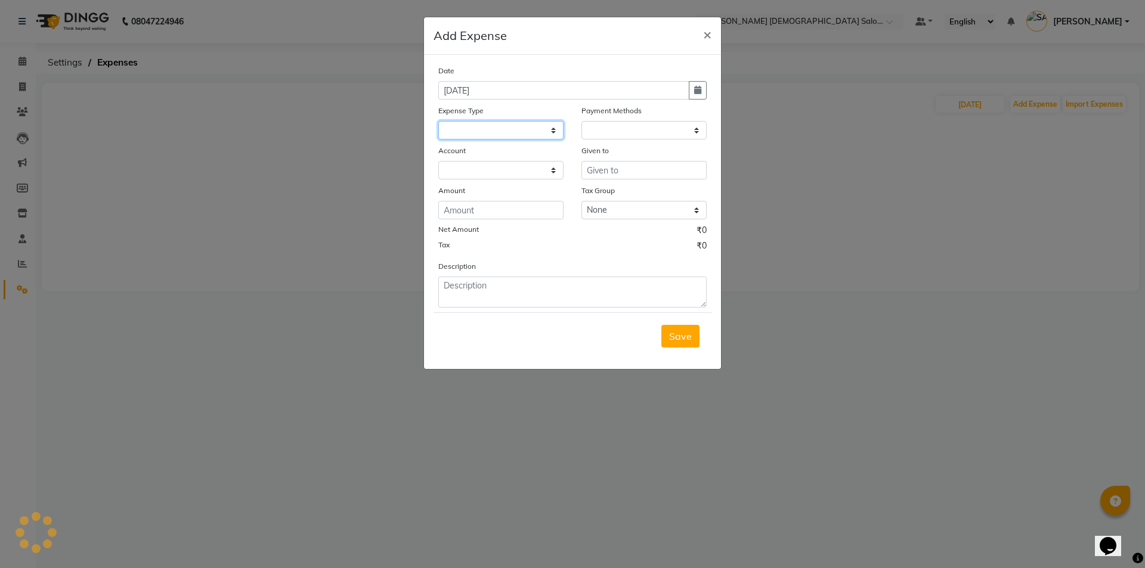
click at [510, 131] on select at bounding box center [500, 130] width 125 height 18
select select "1"
select select "6665"
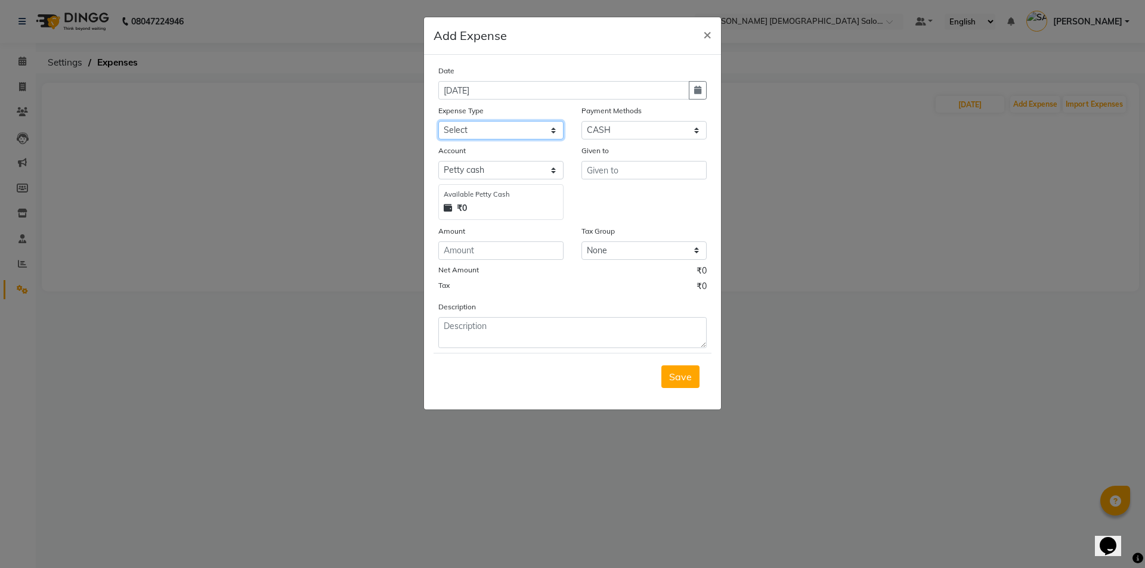
select select "15466"
click at [438, 121] on select "Select ADVANCE RUPEES FOR STAFF CLEANING GROSSERY CLENING ITEM HOUSEKEEPIN clie…" at bounding box center [500, 130] width 125 height 18
click at [647, 167] on input "text" at bounding box center [643, 170] width 125 height 18
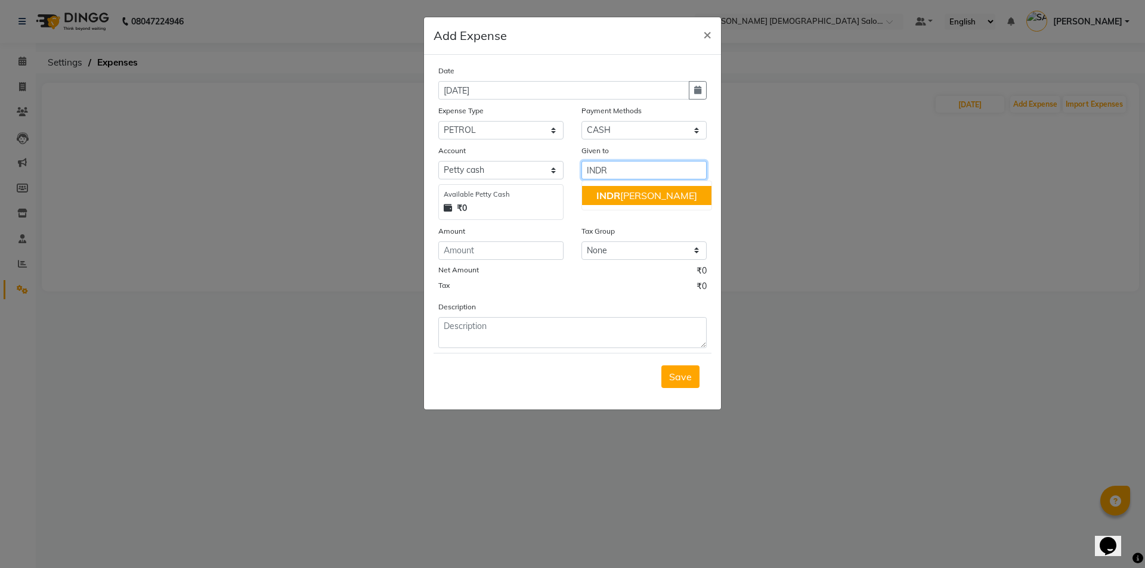
click at [661, 199] on ngb-highlight "INDR AJEET KESHARIYA" at bounding box center [646, 196] width 101 height 12
type input "[PERSON_NAME]"
click at [481, 253] on input "number" at bounding box center [500, 250] width 125 height 18
type input "2000"
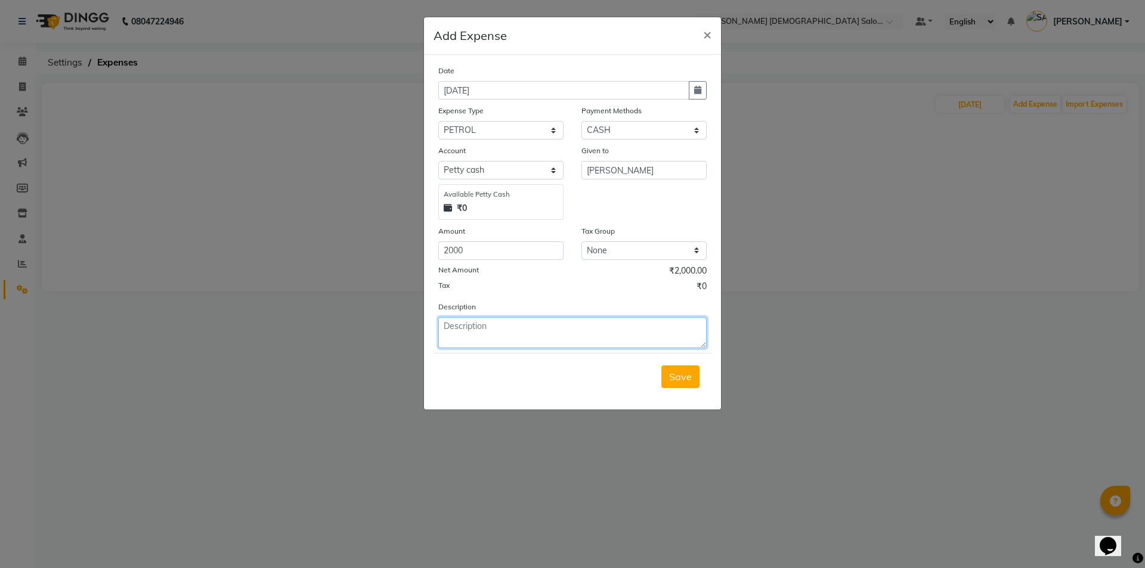
click at [442, 333] on textarea at bounding box center [572, 332] width 268 height 31
type textarea "PETROL"
click at [697, 384] on button "Save" at bounding box center [680, 377] width 38 height 23
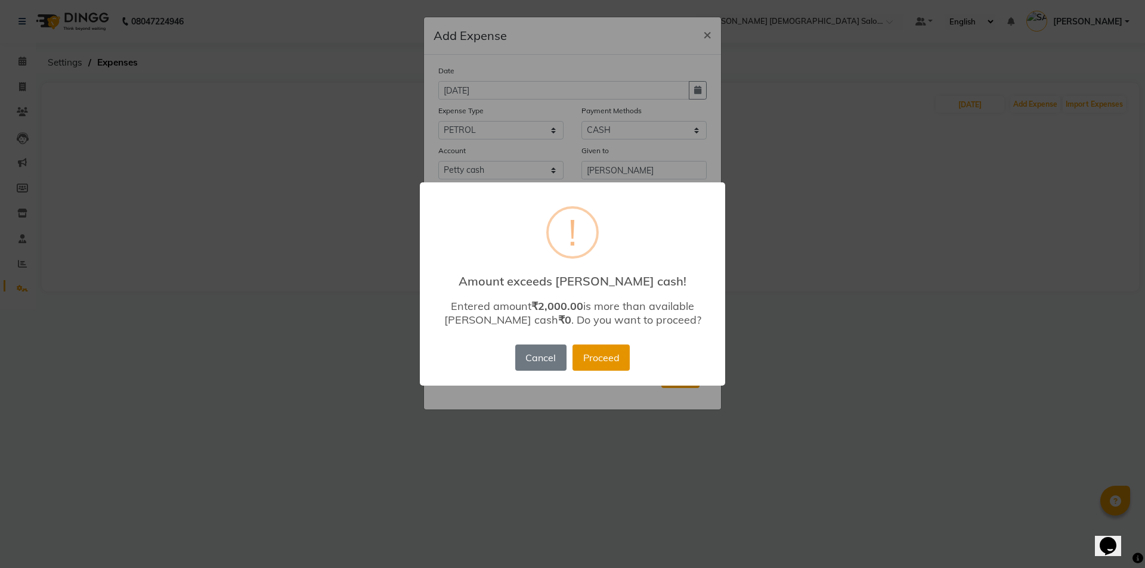
click at [583, 360] on button "Proceed" at bounding box center [600, 358] width 57 height 26
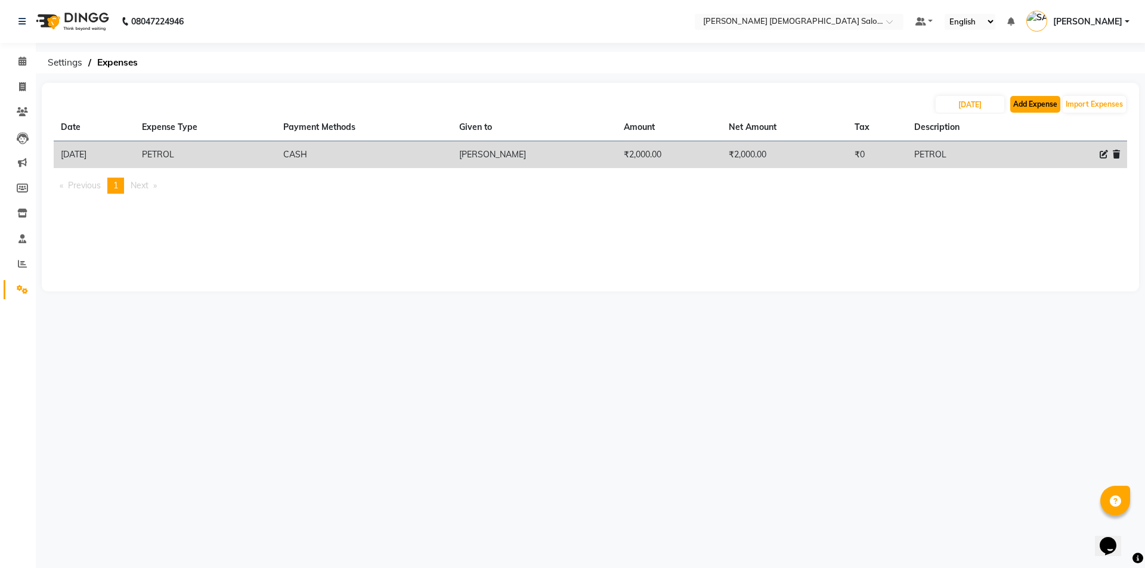
click at [1033, 99] on button "Add Expense" at bounding box center [1035, 104] width 50 height 17
select select "1"
select select "6665"
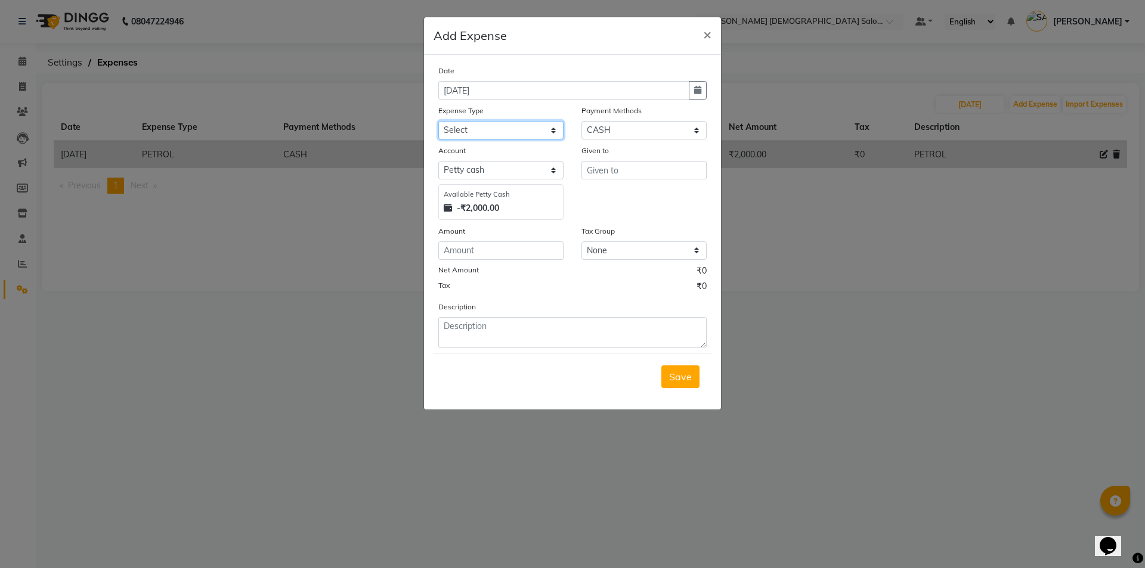
click at [493, 121] on select "Select ADVANCE RUPEES FOR STAFF CLEANING GROSSERY CLENING ITEM HOUSEKEEPIN clie…" at bounding box center [500, 130] width 125 height 18
select select "23188"
click at [438, 121] on select "Select ADVANCE RUPEES FOR STAFF CLEANING GROSSERY CLENING ITEM HOUSEKEEPIN clie…" at bounding box center [500, 130] width 125 height 18
click at [620, 168] on input "text" at bounding box center [643, 170] width 125 height 18
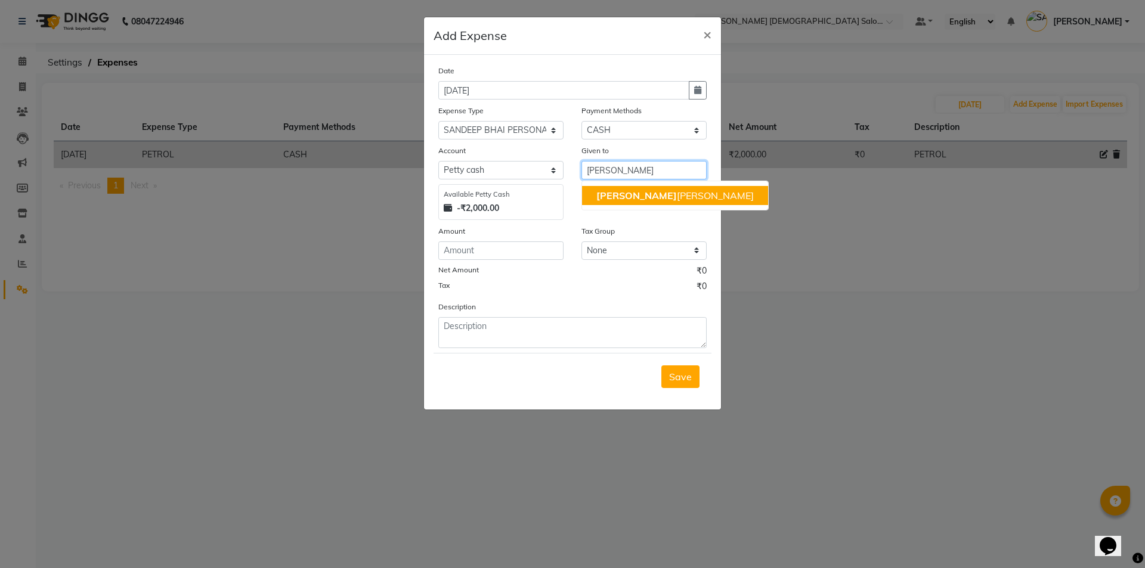
click at [617, 198] on span "VAISHALI" at bounding box center [636, 196] width 80 height 12
click at [618, 191] on span "[PERSON_NAME]" at bounding box center [636, 196] width 80 height 12
type input "[PERSON_NAME]"
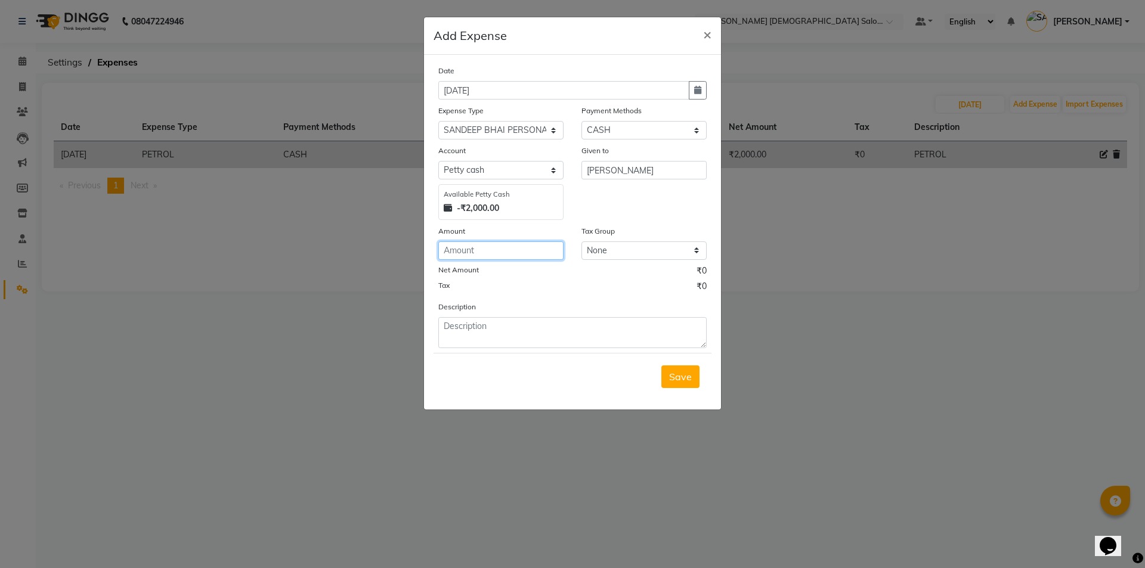
click at [478, 258] on input "number" at bounding box center [500, 250] width 125 height 18
type input "900"
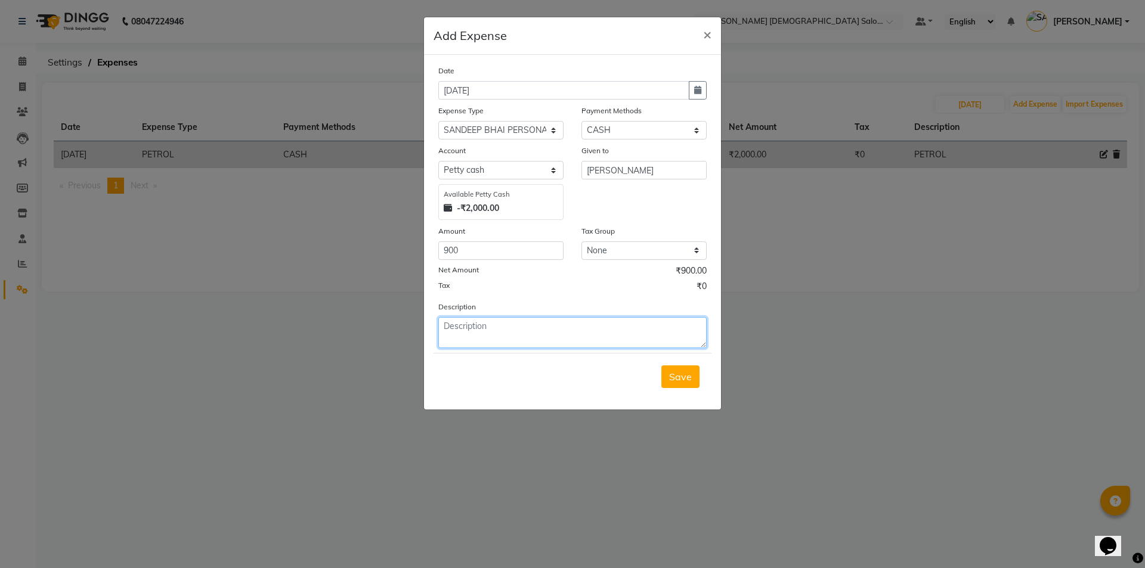
click at [464, 340] on textarea at bounding box center [572, 332] width 268 height 31
type textarea "HOME DECORETE"
click at [676, 377] on span "Save" at bounding box center [680, 377] width 23 height 12
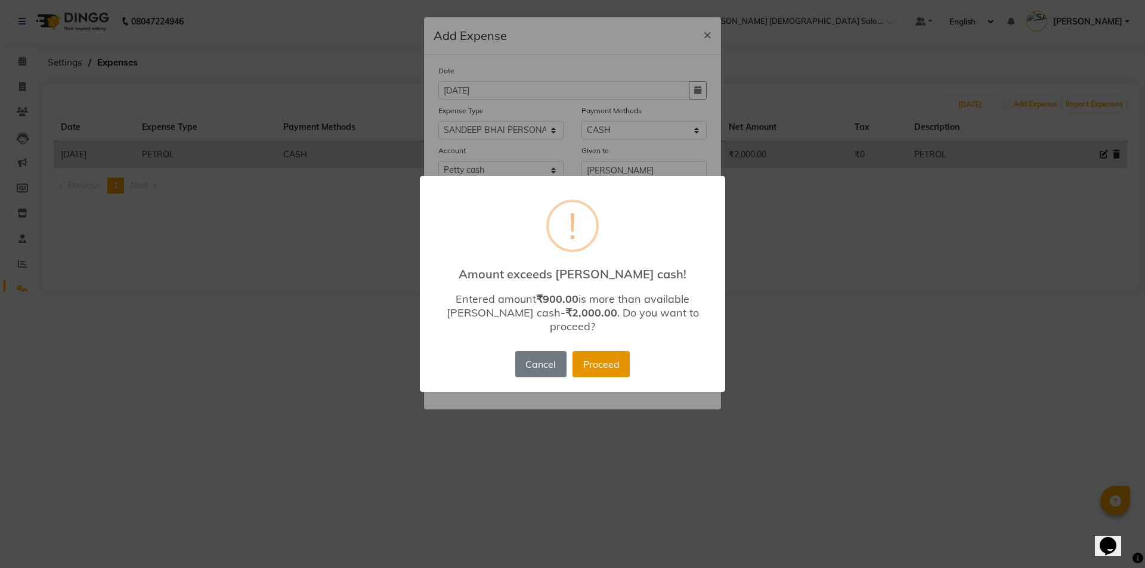
click at [594, 351] on button "Proceed" at bounding box center [600, 364] width 57 height 26
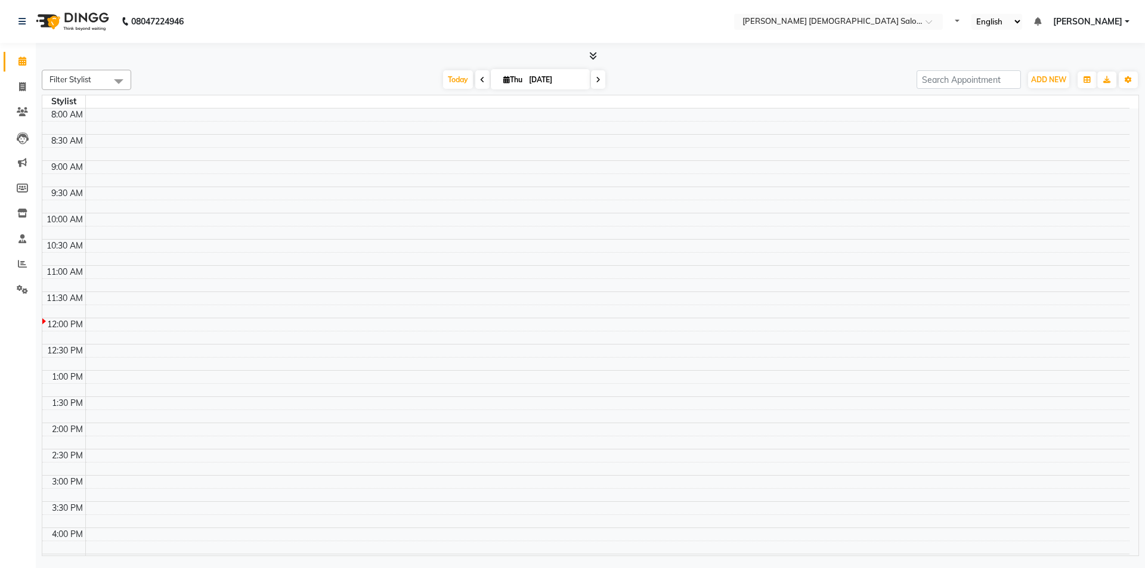
select select "en"
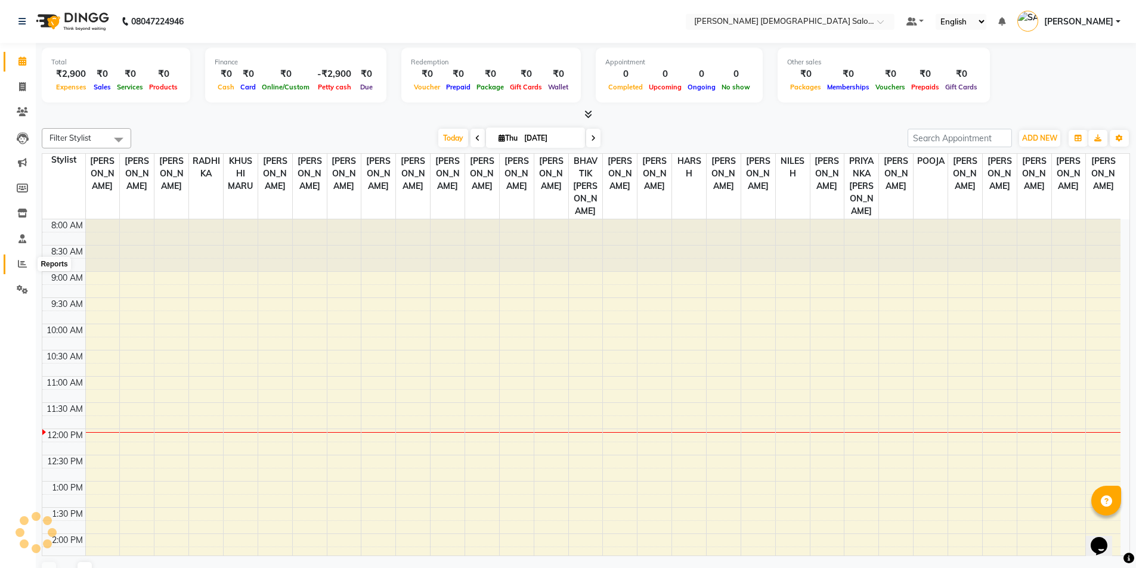
click at [20, 268] on icon at bounding box center [22, 263] width 9 height 9
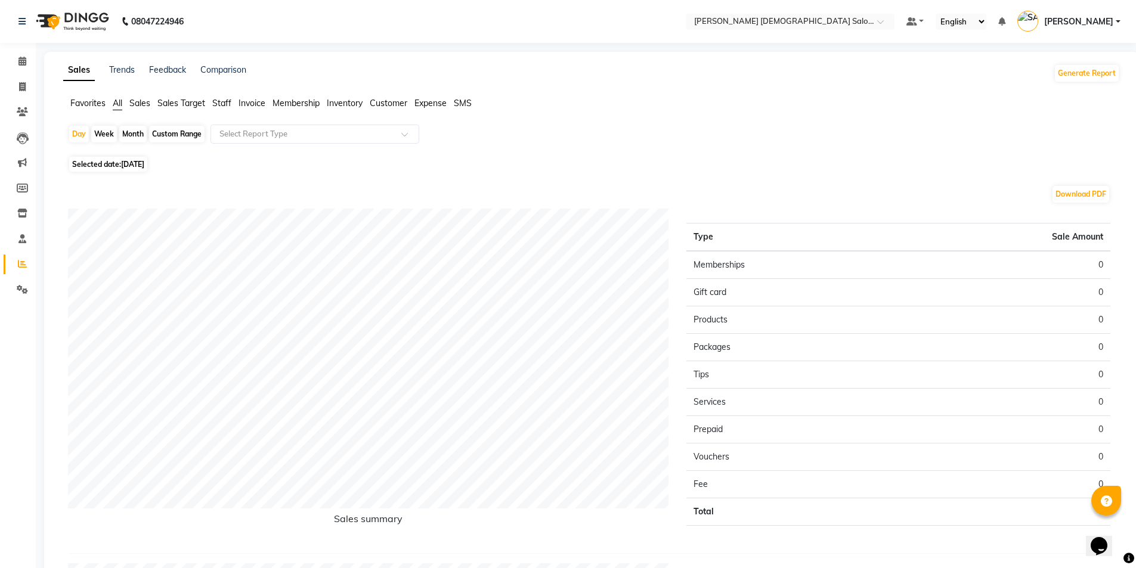
click at [225, 104] on span "Staff" at bounding box center [221, 103] width 19 height 11
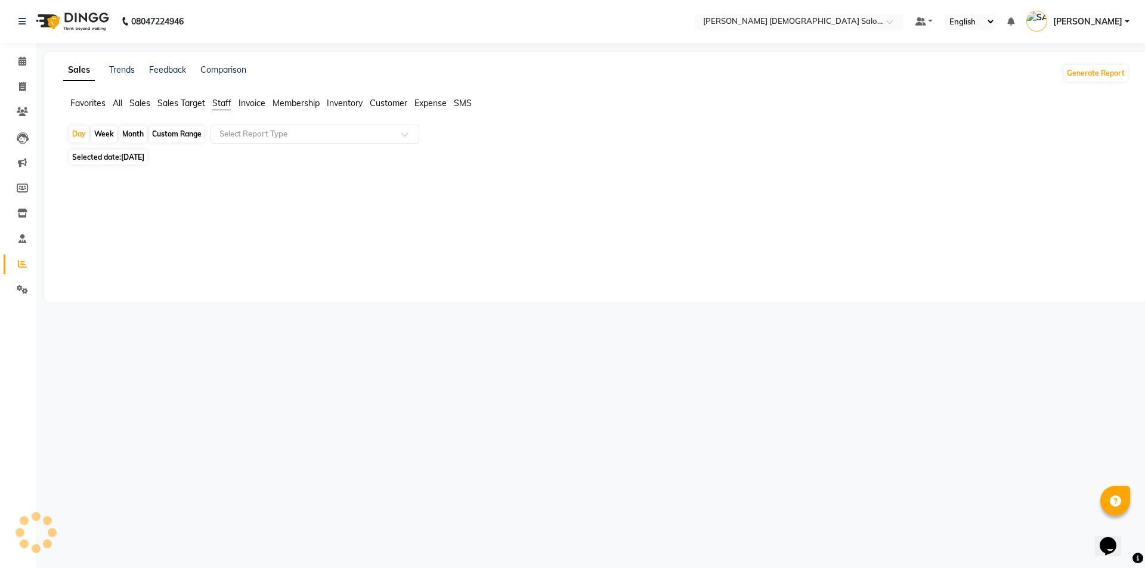
click at [143, 133] on div "Month" at bounding box center [132, 134] width 27 height 17
select select "9"
select select "2025"
click at [141, 133] on div "Month" at bounding box center [132, 134] width 27 height 17
select select "9"
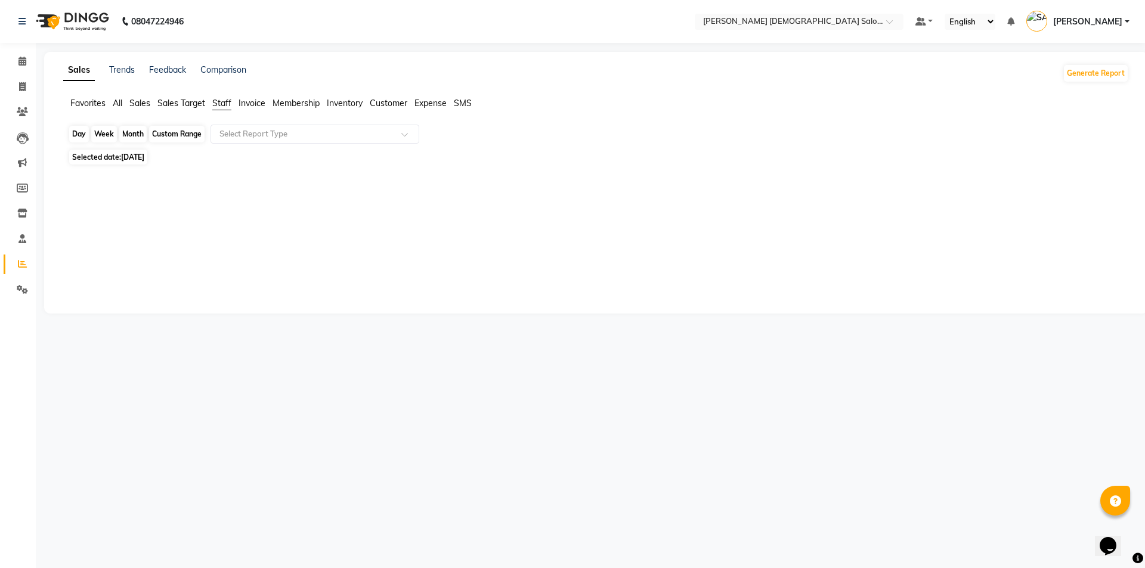
select select "2025"
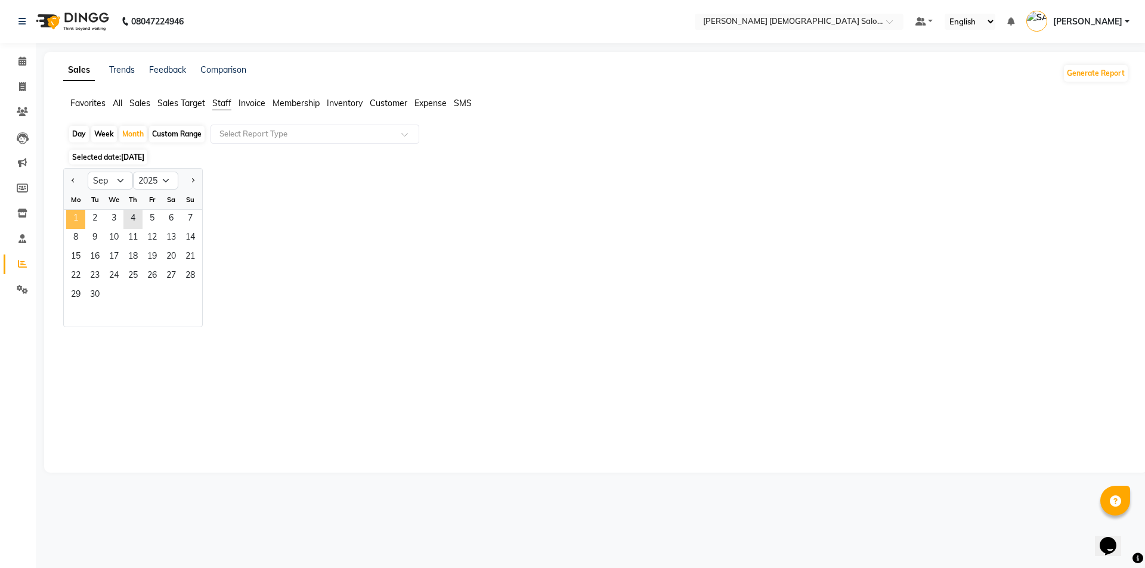
click at [82, 219] on span "1" at bounding box center [75, 219] width 19 height 19
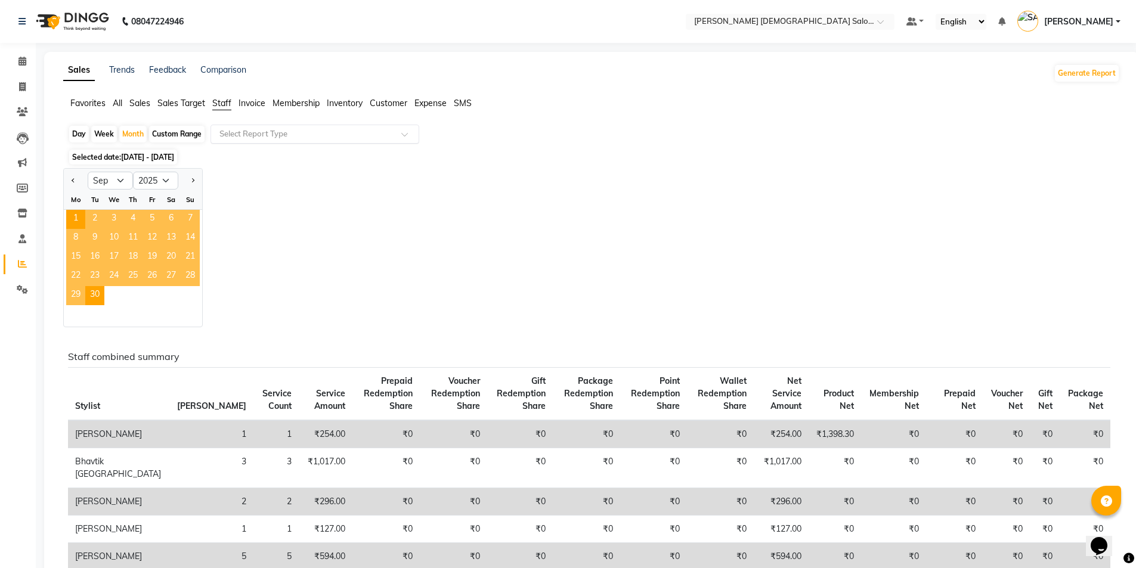
click at [281, 130] on input "text" at bounding box center [303, 134] width 172 height 12
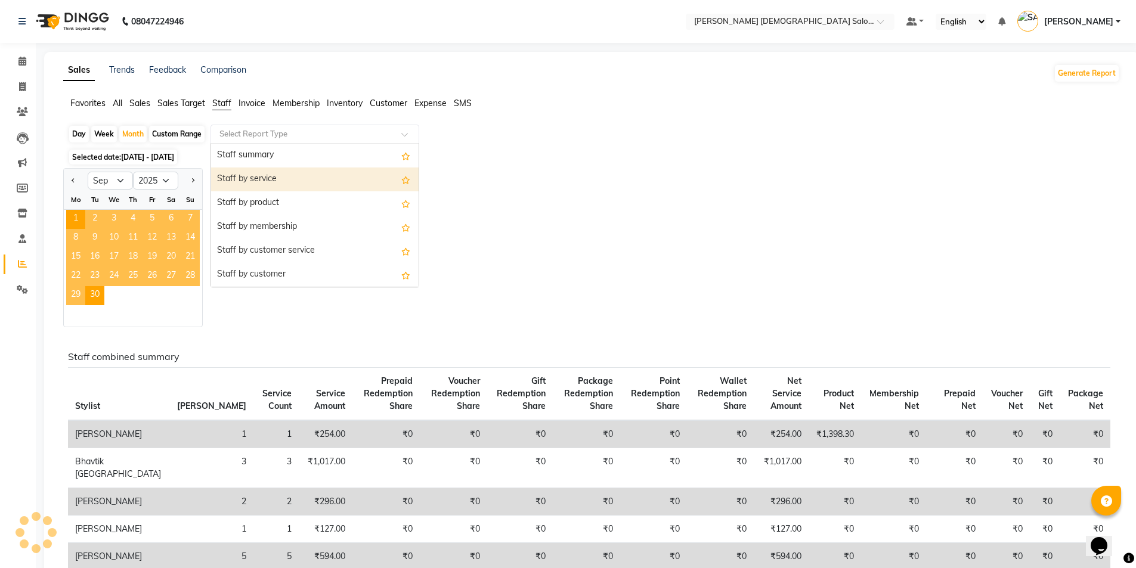
click at [262, 175] on div "Staff by service" at bounding box center [314, 180] width 207 height 24
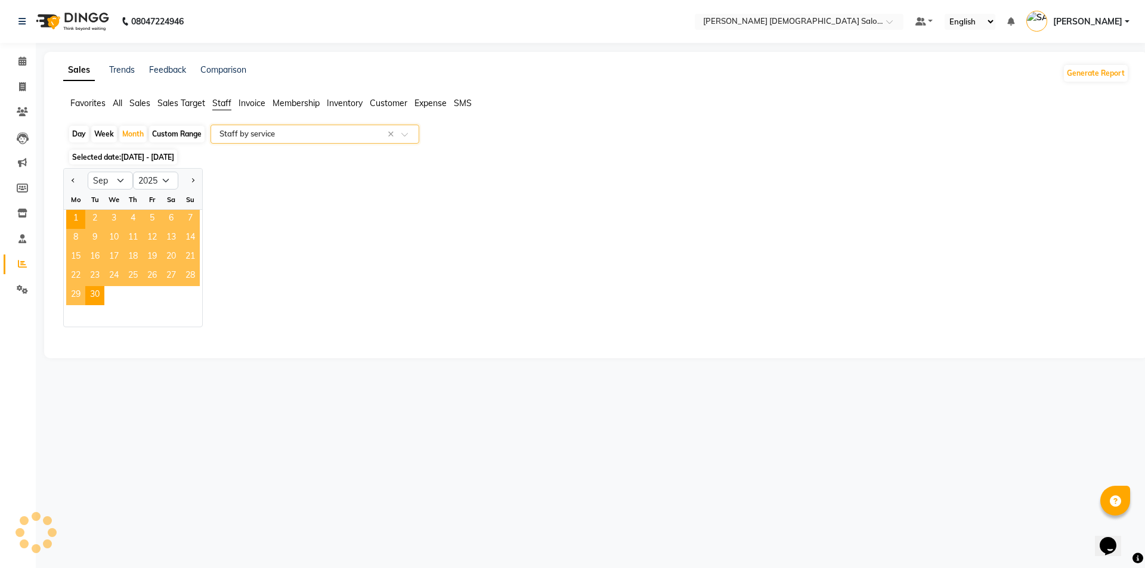
select select "full_report"
select select "csv"
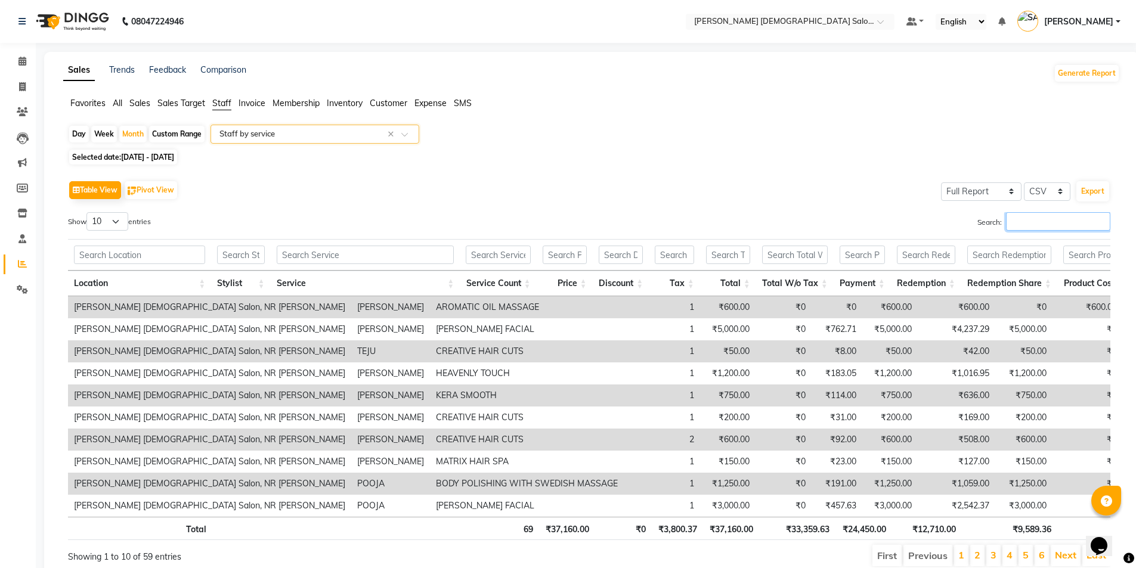
click at [1027, 220] on input "Search:" at bounding box center [1058, 221] width 104 height 18
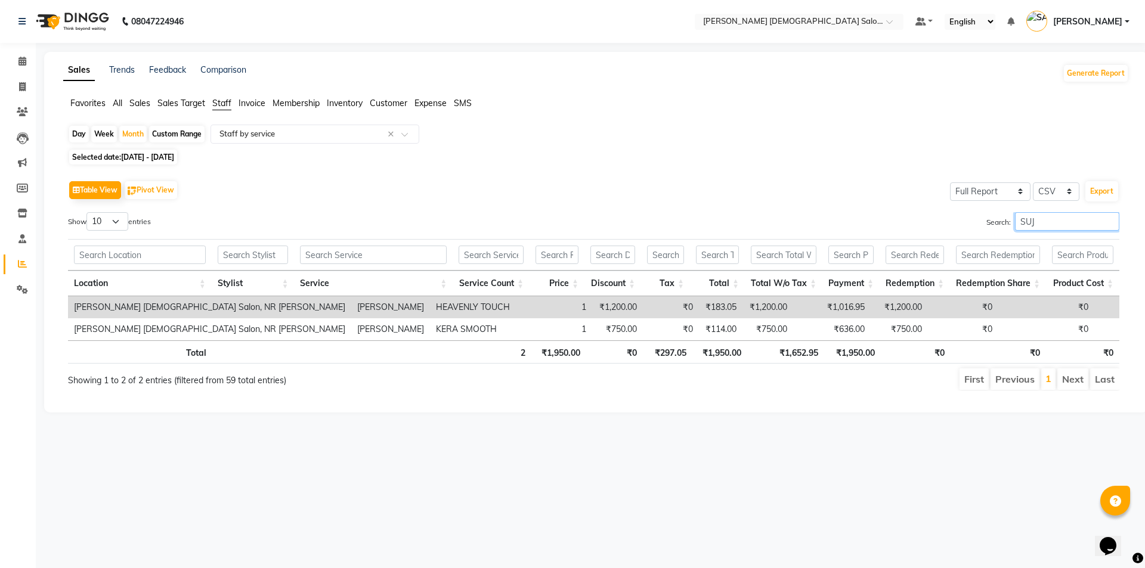
type input "SUJA"
click at [1108, 222] on input "SUJA" at bounding box center [1067, 221] width 104 height 18
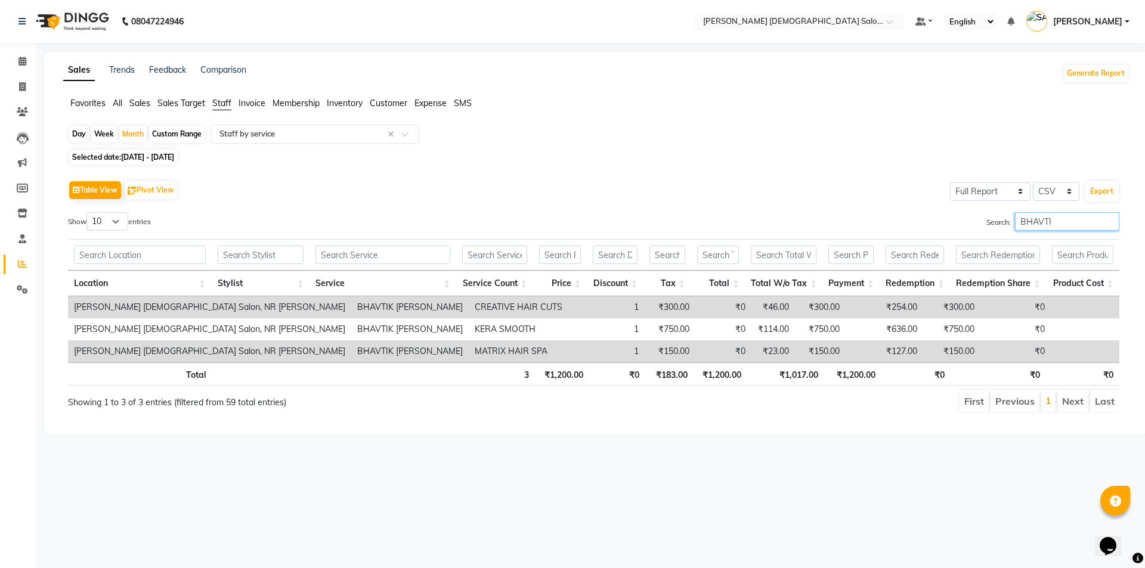
type input "BHAVTIK"
click at [1113, 218] on input "BHAVTIK" at bounding box center [1067, 221] width 104 height 18
click at [1110, 222] on input "BHAVTIK" at bounding box center [1067, 221] width 104 height 18
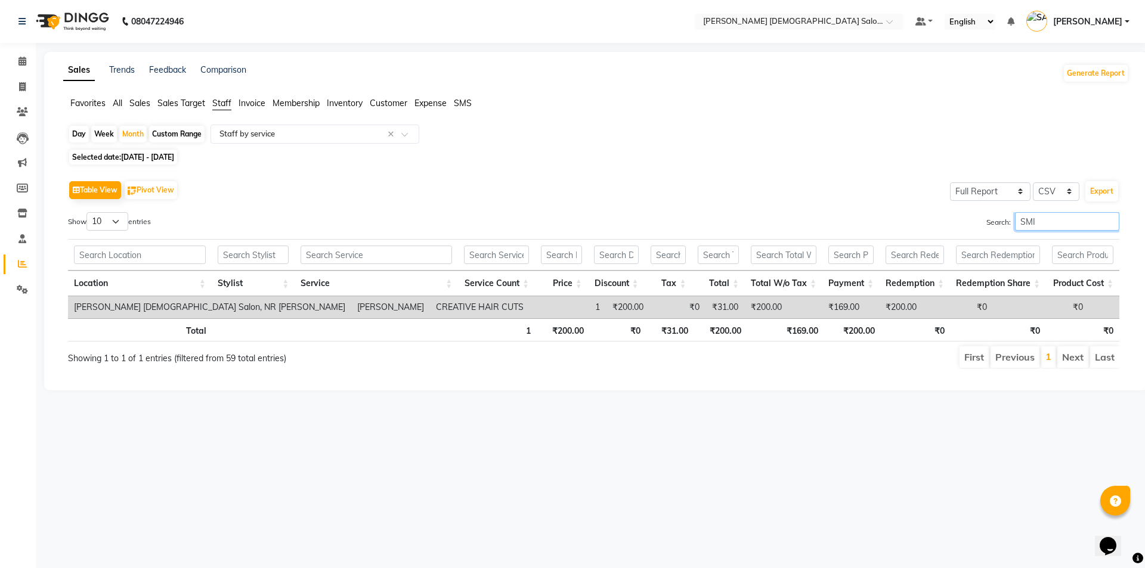
type input "[PERSON_NAME]"
click at [1110, 227] on input "[PERSON_NAME]" at bounding box center [1067, 221] width 104 height 18
click at [1110, 221] on input "[PERSON_NAME]" at bounding box center [1067, 221] width 104 height 18
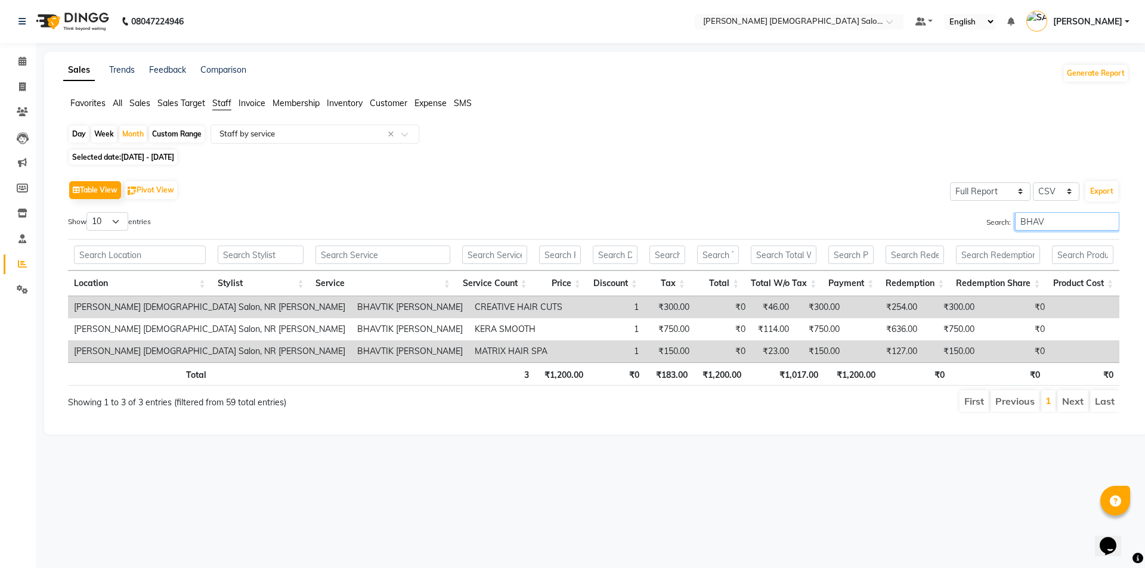
type input "BHAVT"
click at [1108, 222] on input "BHAVT" at bounding box center [1067, 221] width 104 height 18
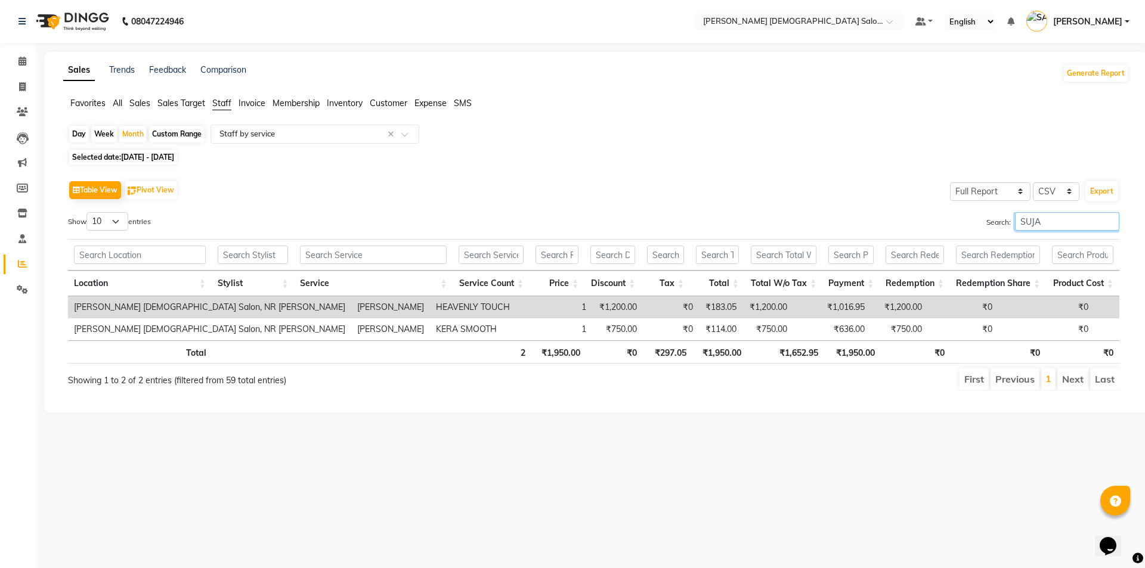
type input "SUJAL"
click at [1101, 224] on input "SUJAL" at bounding box center [1067, 221] width 104 height 18
click at [1109, 220] on input "SUJAL" at bounding box center [1067, 221] width 104 height 18
type input "RAHUL"
click at [1108, 222] on input "RAHUL" at bounding box center [1067, 221] width 104 height 18
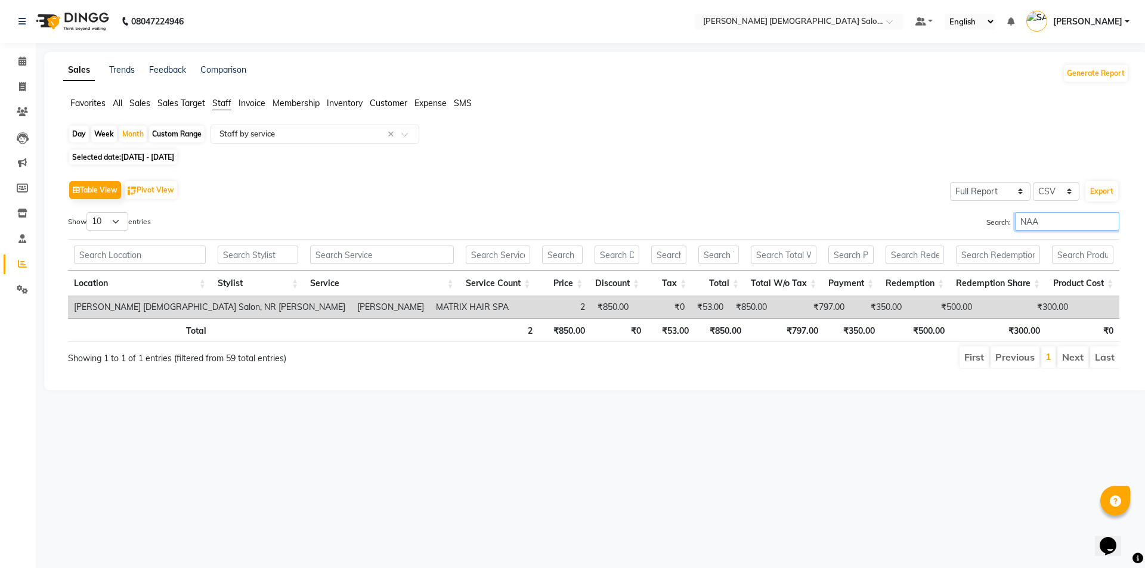
type input "NAAZ"
click at [1108, 222] on input "NAAZ" at bounding box center [1067, 221] width 104 height 18
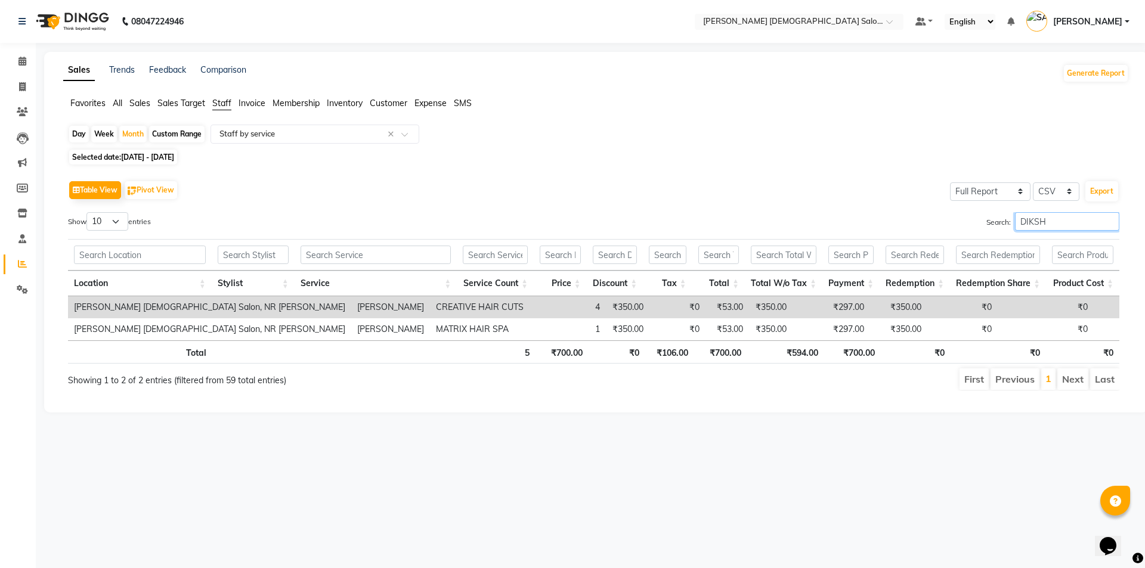
type input "DIKSHA"
click at [1108, 222] on input "DIKSHA" at bounding box center [1067, 221] width 104 height 18
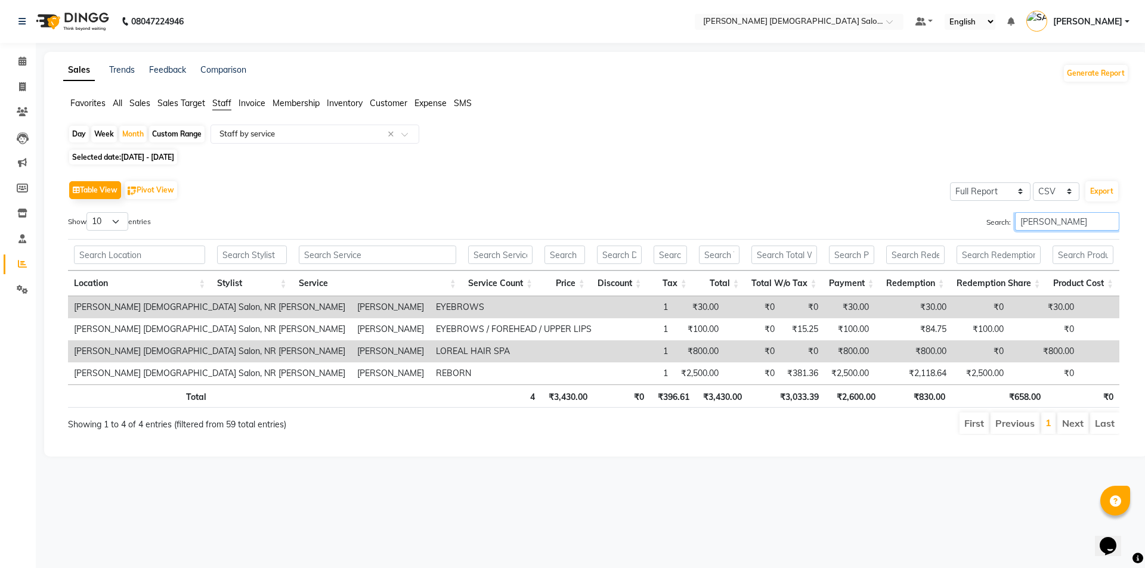
type input "GOPI DASA"
click at [1110, 227] on input "GOPI DASA" at bounding box center [1067, 221] width 104 height 18
click at [1108, 223] on input "GOPI DASA" at bounding box center [1067, 221] width 104 height 18
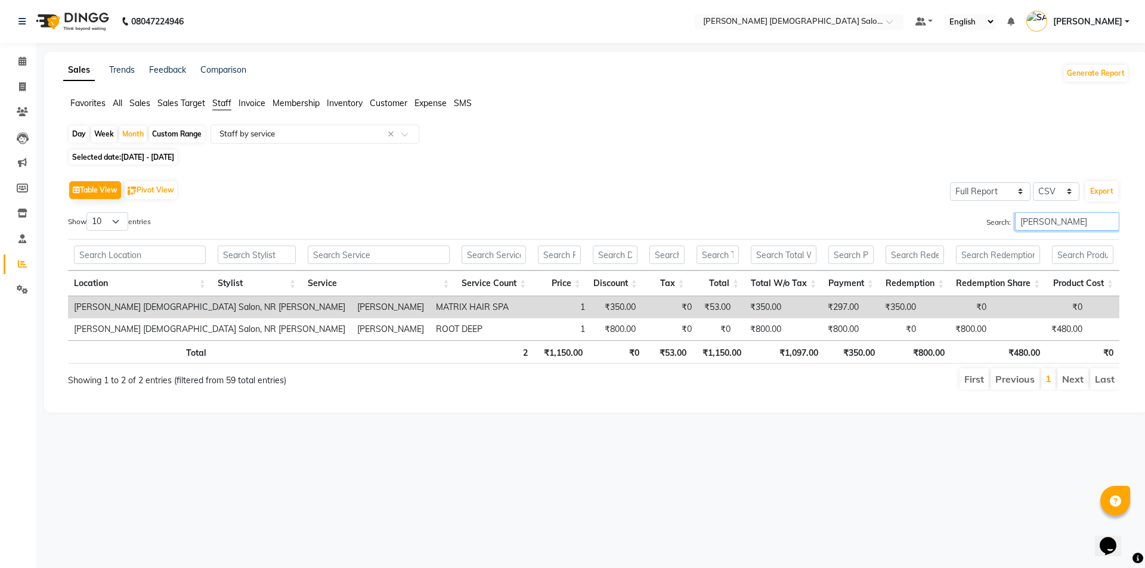
type input "MITAL"
click at [1108, 221] on input "MITAL" at bounding box center [1067, 221] width 104 height 18
type input "MITAL"
click at [1108, 221] on input "MITAL" at bounding box center [1067, 221] width 104 height 18
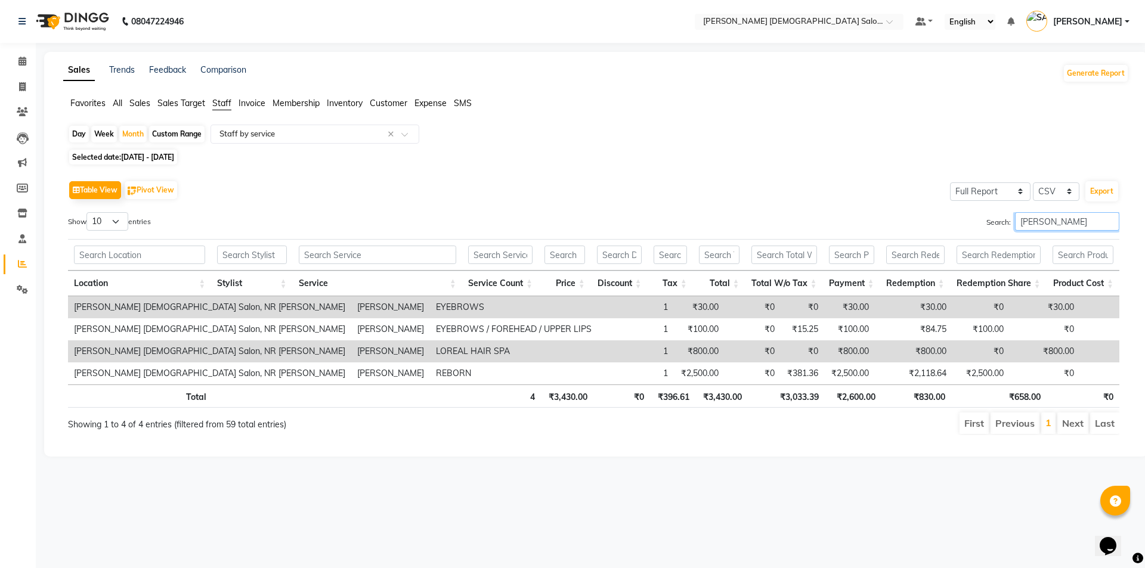
type input "GOPI DASA"
click at [1108, 221] on input "GOPI DASA" at bounding box center [1067, 221] width 104 height 18
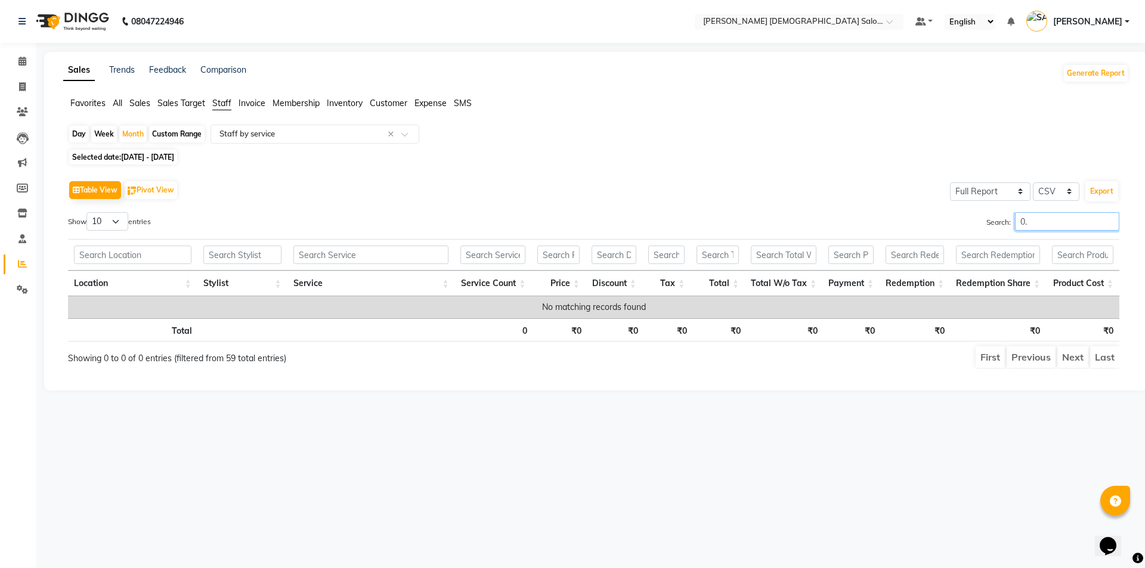
type input "0"
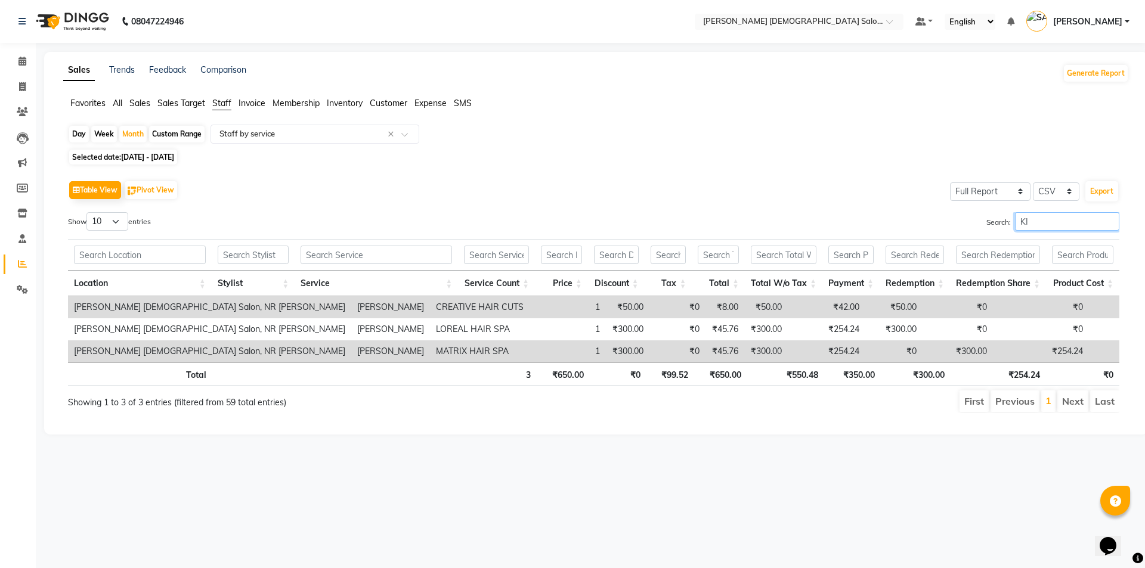
type input "K"
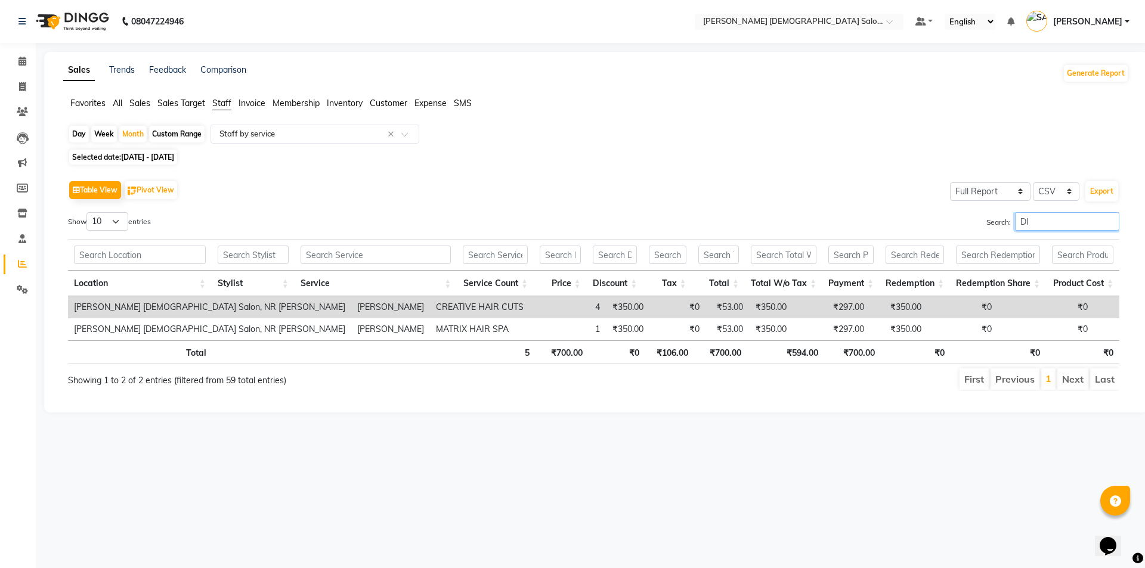
type input "D"
type input "SUJAL"
drag, startPoint x: 1108, startPoint y: 231, endPoint x: 1105, endPoint y: 243, distance: 12.2
click at [1105, 243] on div "Show 10 25 50 100 entries Search: SUJAL Location Stylist Service Service Count …" at bounding box center [593, 301] width 1051 height 179
click at [1106, 222] on input "SUJAL" at bounding box center [1067, 221] width 104 height 18
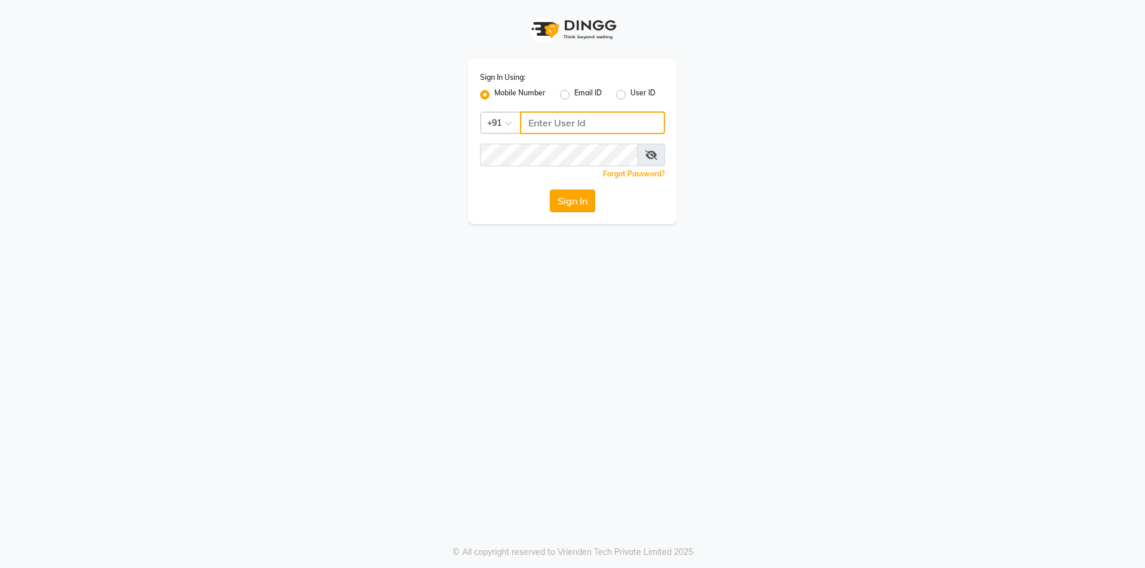
type input "7203090146"
click at [574, 208] on button "Sign In" at bounding box center [572, 201] width 45 height 23
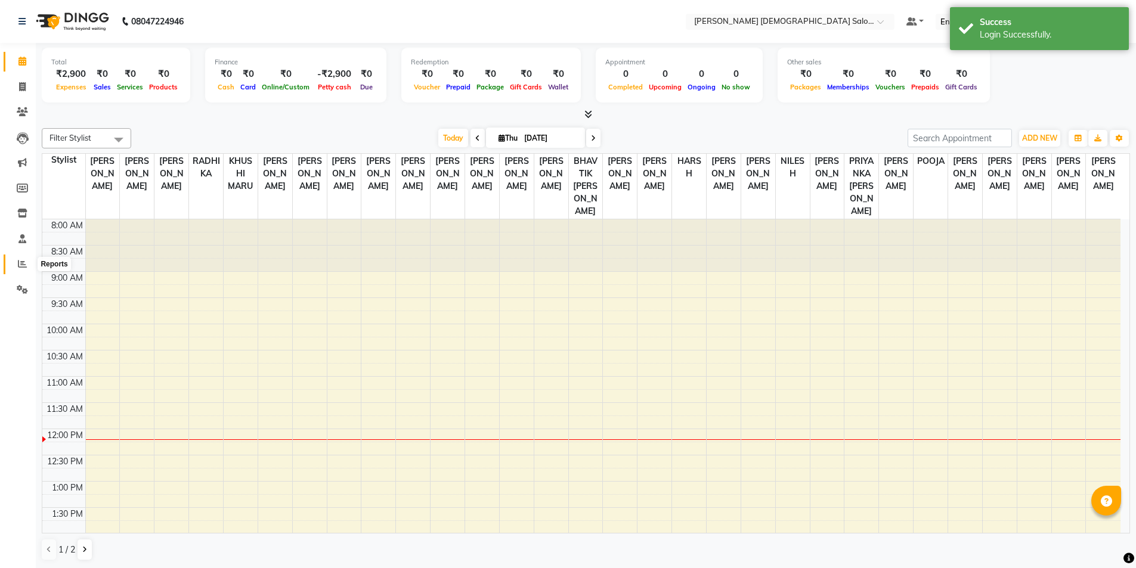
click at [25, 267] on icon at bounding box center [22, 263] width 9 height 9
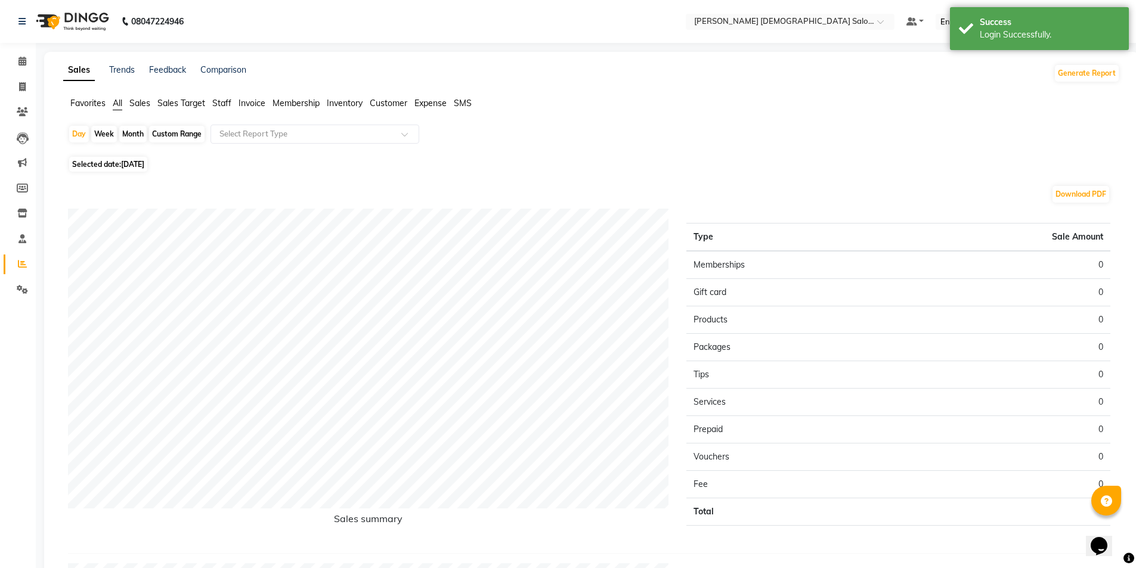
click at [221, 103] on span "Staff" at bounding box center [221, 103] width 19 height 11
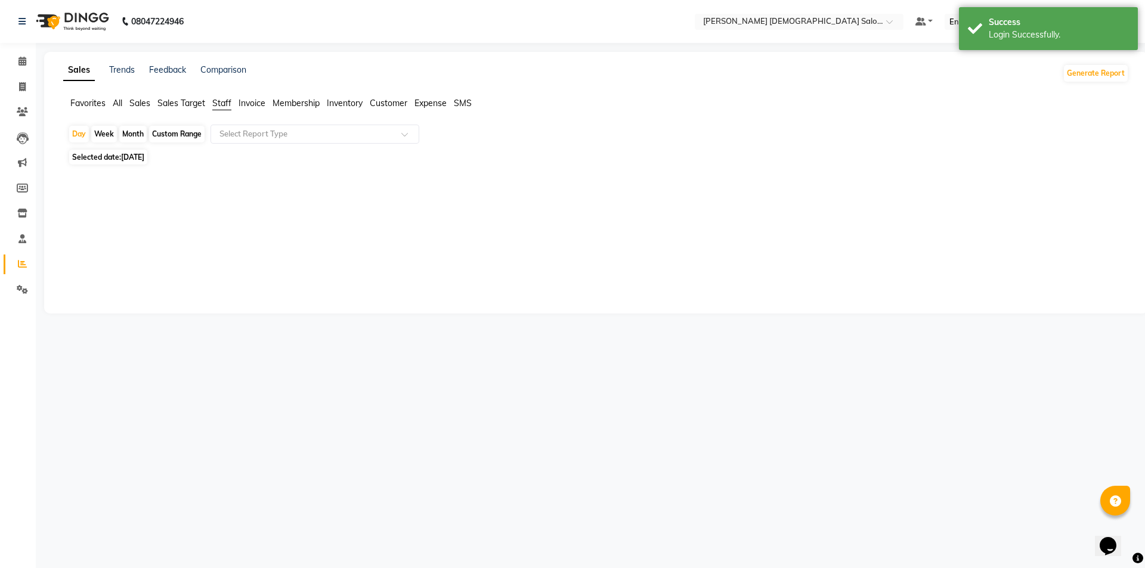
click at [138, 135] on div "Month" at bounding box center [132, 134] width 27 height 17
select select "9"
select select "2025"
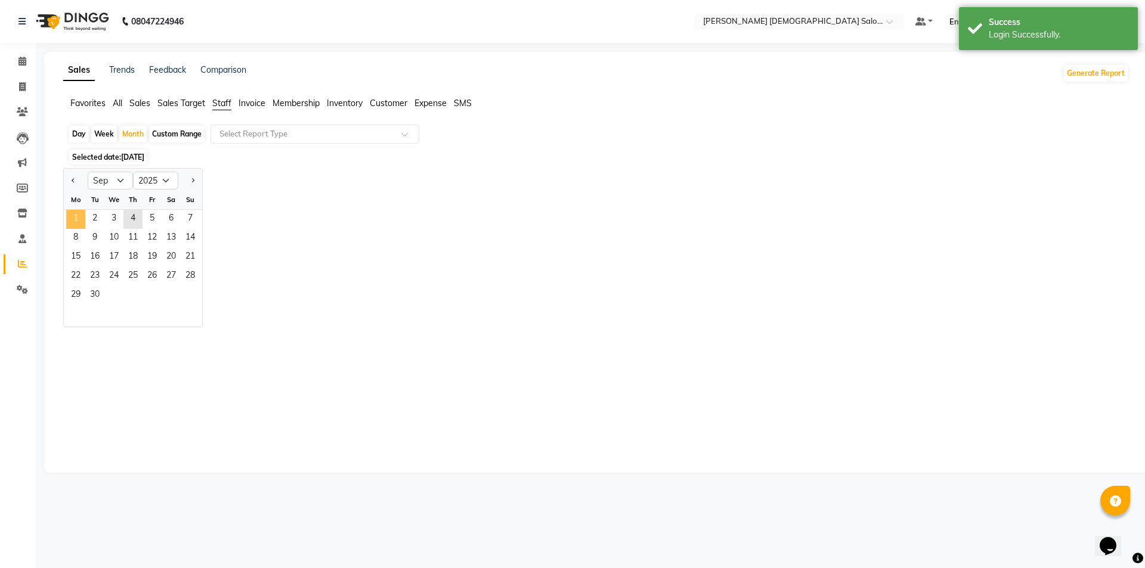
click at [72, 218] on span "1" at bounding box center [75, 219] width 19 height 19
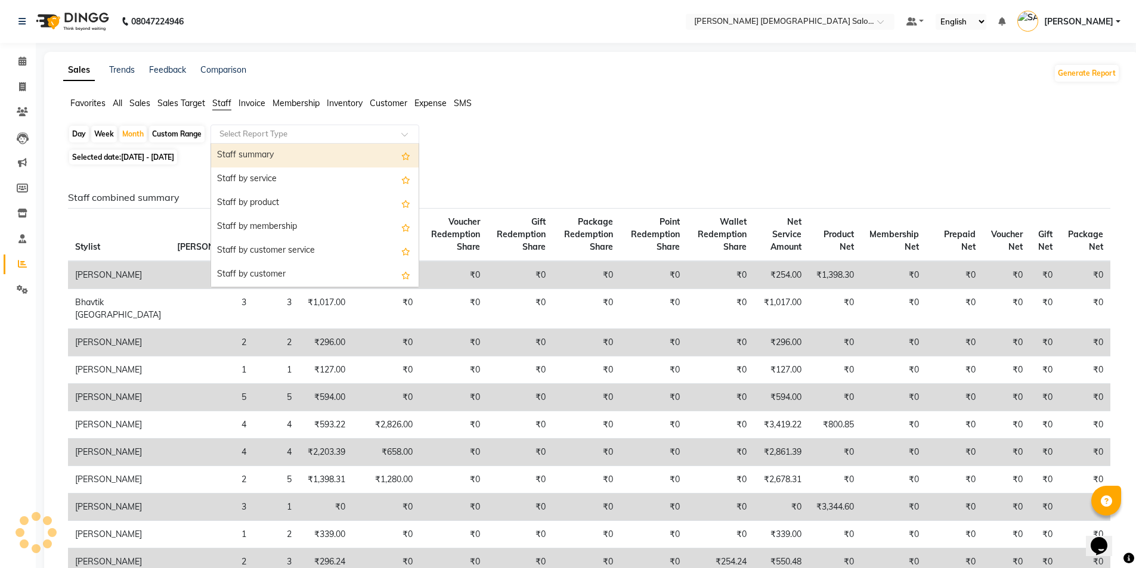
click at [253, 132] on input "text" at bounding box center [303, 134] width 172 height 12
click at [286, 160] on div "Staff summary" at bounding box center [314, 156] width 207 height 24
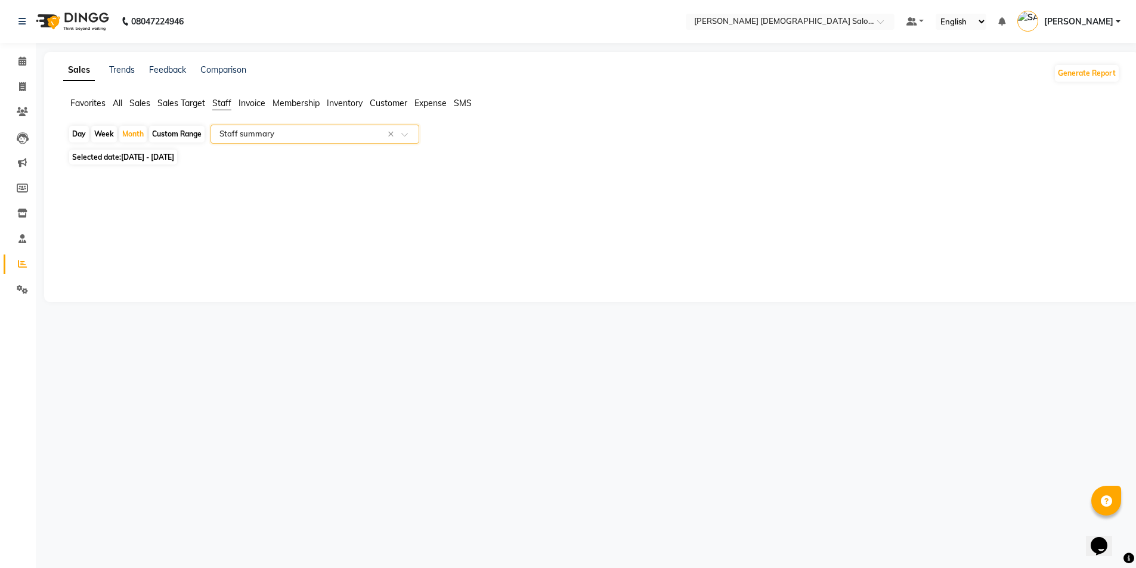
select select "full_report"
select select "csv"
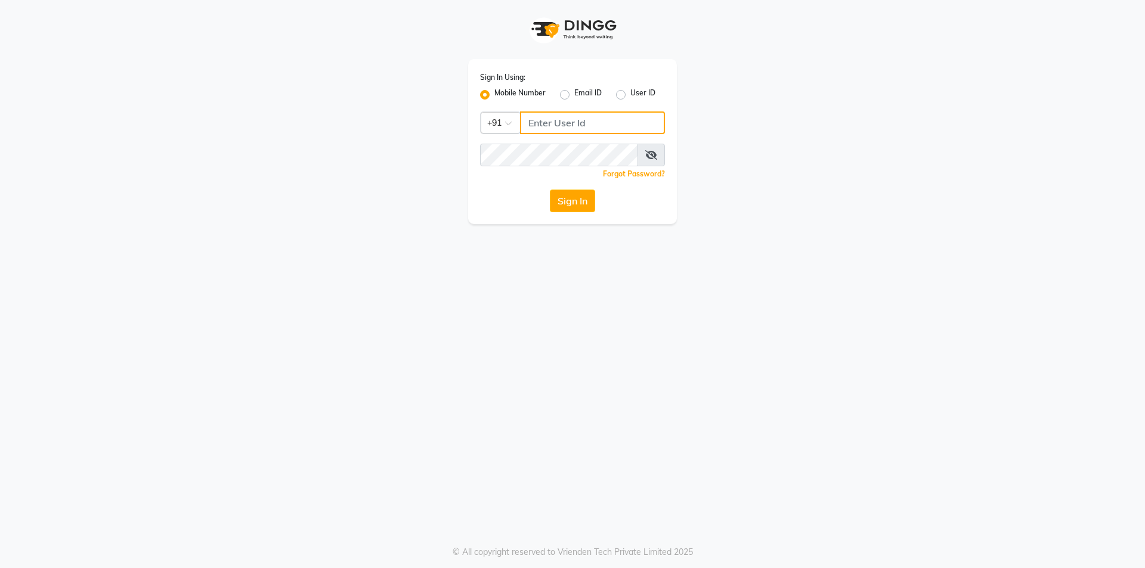
type input "7203090146"
click at [572, 205] on button "Sign In" at bounding box center [572, 201] width 45 height 23
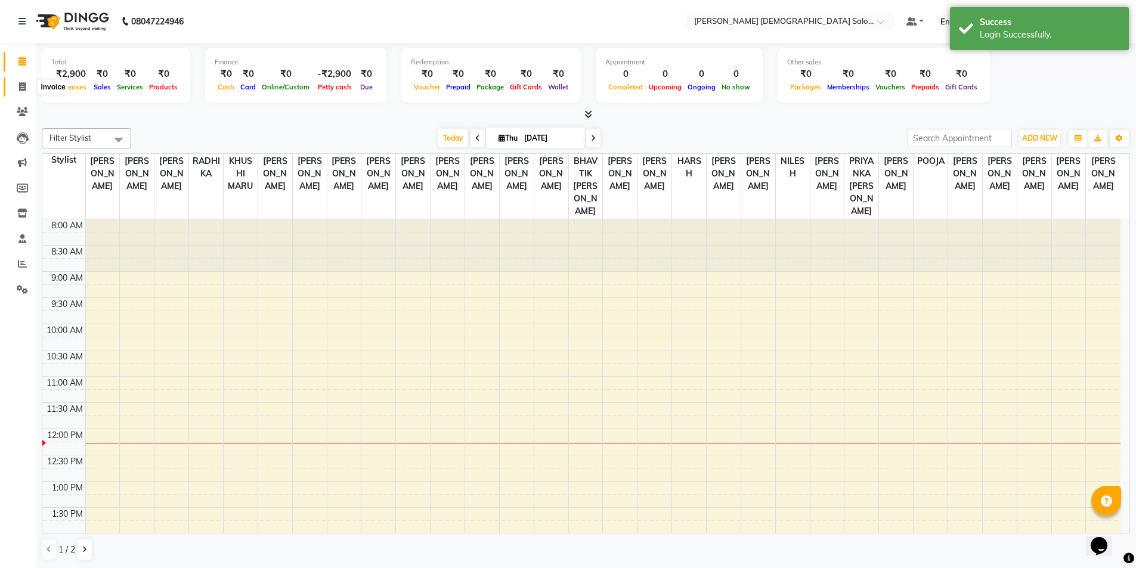
click at [23, 91] on icon at bounding box center [22, 86] width 7 height 9
select select "7542"
select select "service"
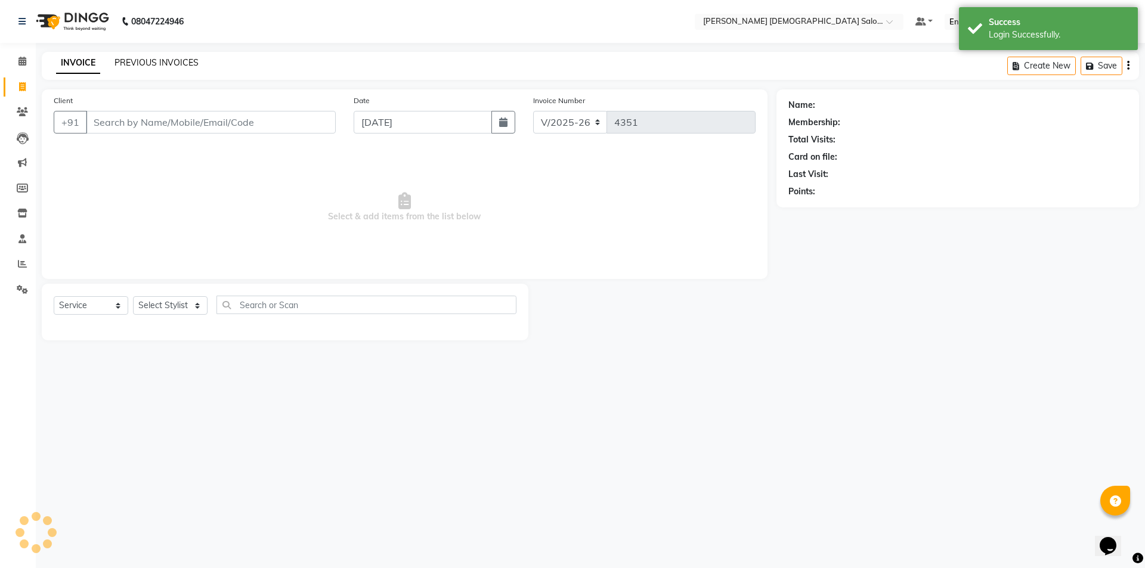
click at [119, 59] on link "PREVIOUS INVOICES" at bounding box center [156, 62] width 84 height 11
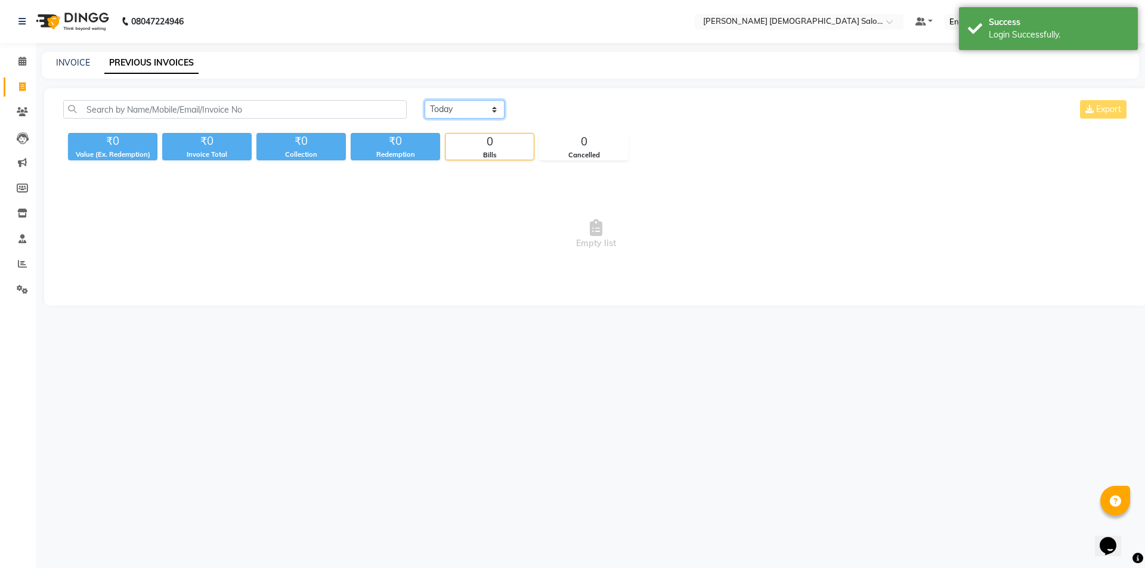
click at [447, 110] on select "Today Yesterday Custom Range" at bounding box center [465, 109] width 80 height 18
select select "yesterday"
click at [425, 100] on select "Today Yesterday Custom Range" at bounding box center [465, 109] width 80 height 18
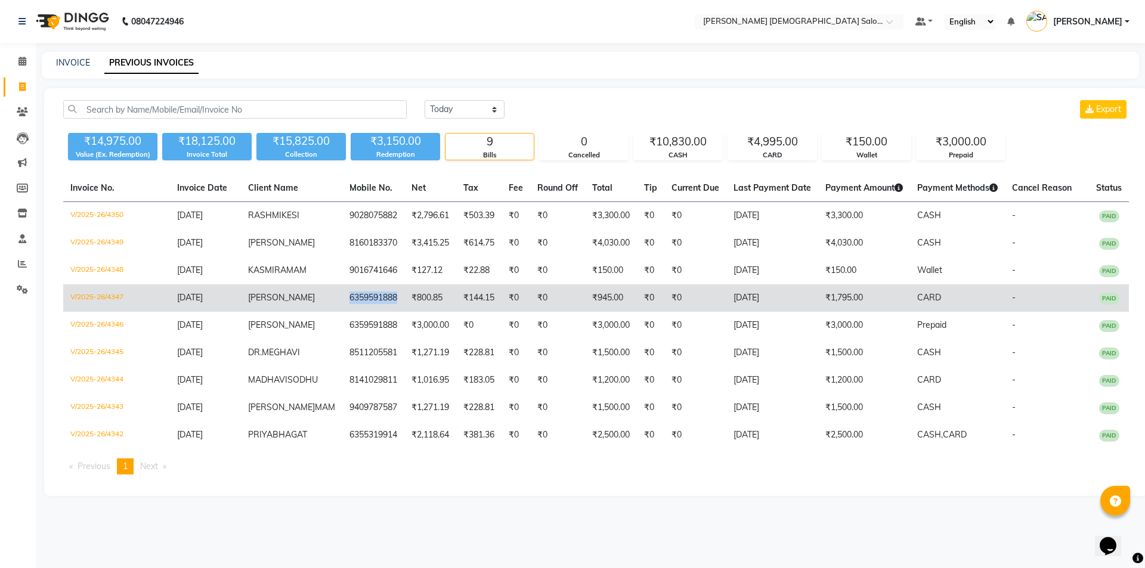
drag, startPoint x: 326, startPoint y: 324, endPoint x: 373, endPoint y: 326, distance: 47.2
click at [373, 312] on td "6359591888" at bounding box center [373, 297] width 62 height 27
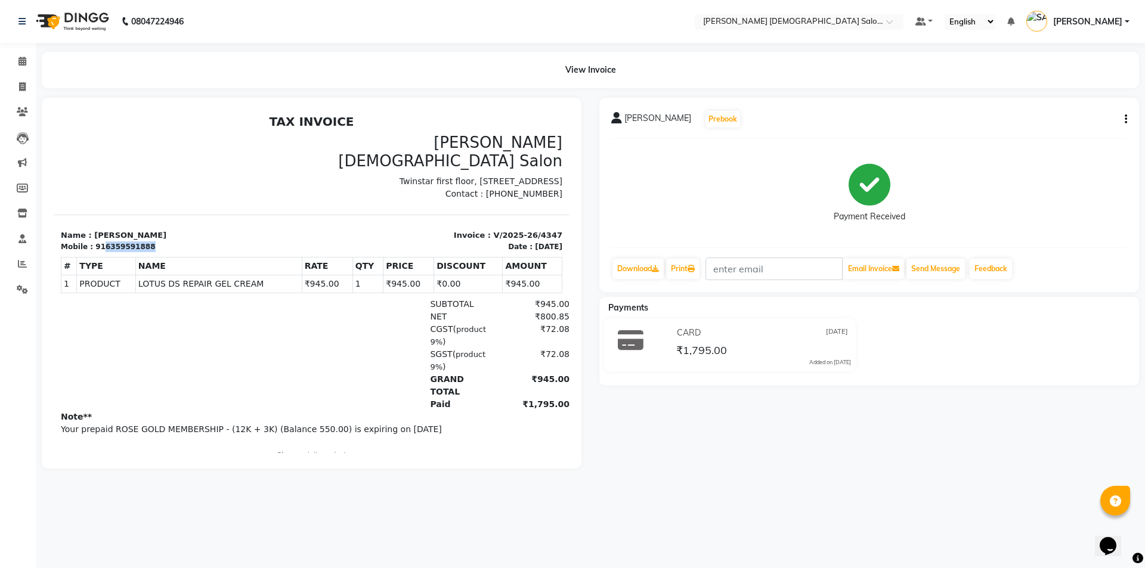
copy div "6359591888"
drag, startPoint x: 97, startPoint y: 243, endPoint x: 157, endPoint y: 246, distance: 60.3
click at [157, 246] on div "Mobile : 916359591888" at bounding box center [183, 246] width 244 height 11
click at [208, 147] on div at bounding box center [183, 167] width 258 height 67
click at [21, 88] on icon at bounding box center [22, 86] width 7 height 9
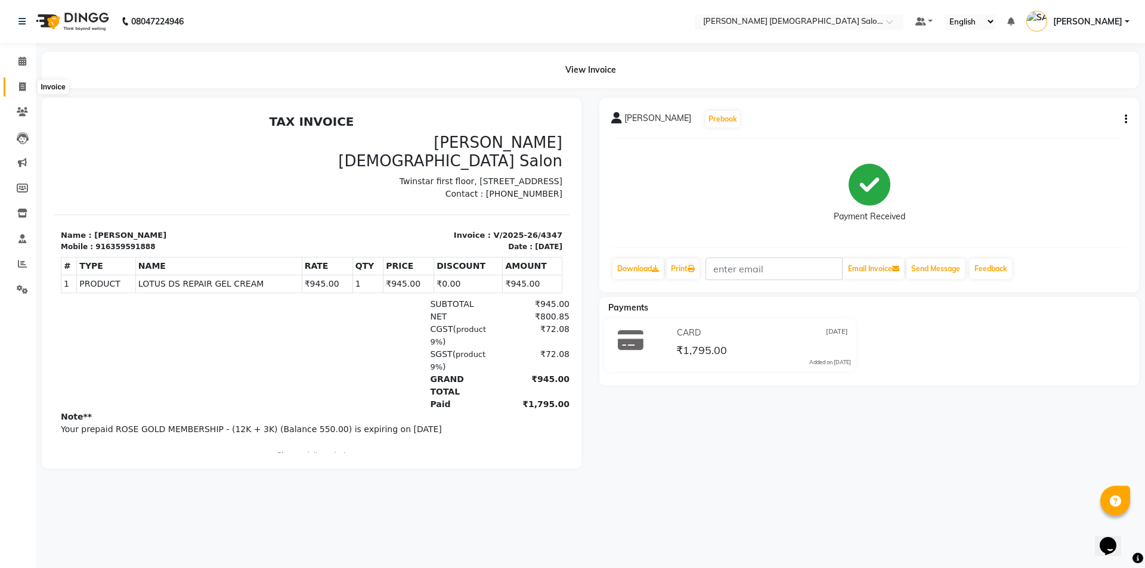
select select "7542"
select select "service"
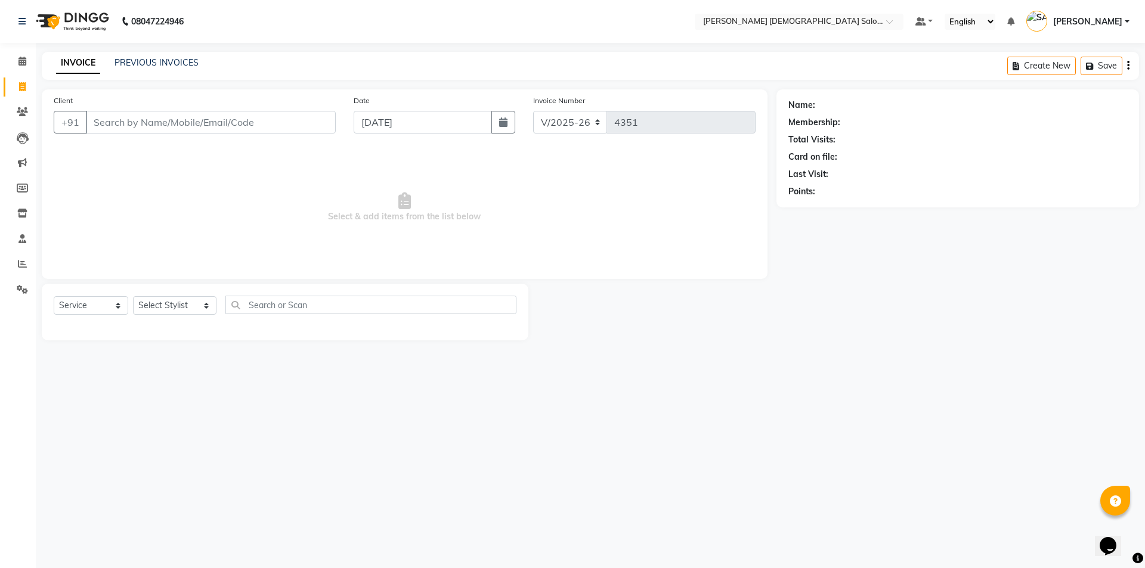
click at [165, 119] on input "Client" at bounding box center [211, 122] width 250 height 23
click at [164, 124] on input "Client" at bounding box center [211, 122] width 250 height 23
type input "6359591888"
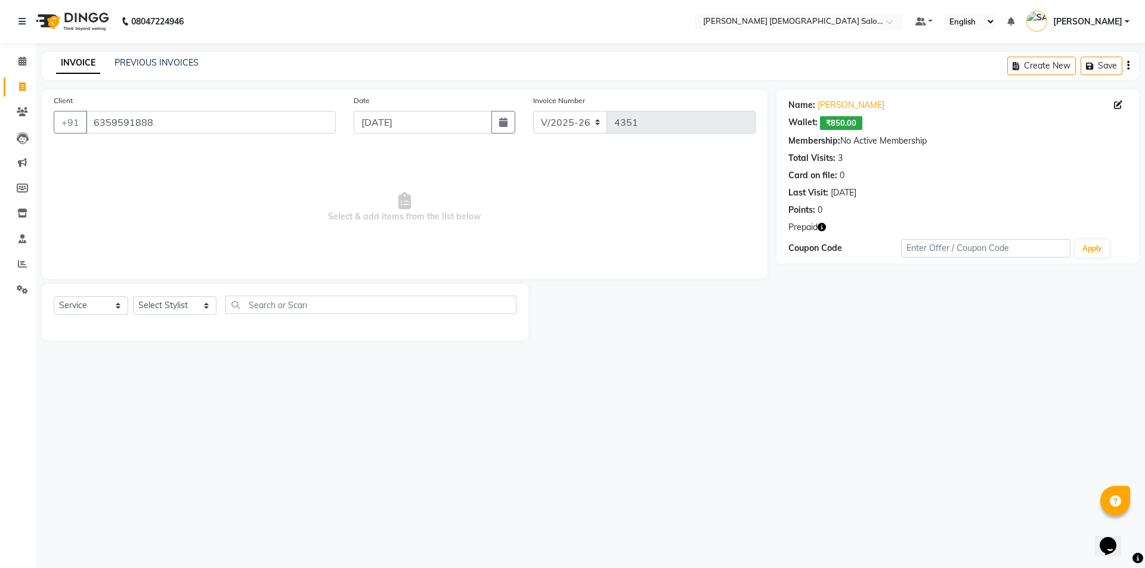
click at [822, 230] on icon "button" at bounding box center [821, 227] width 8 height 8
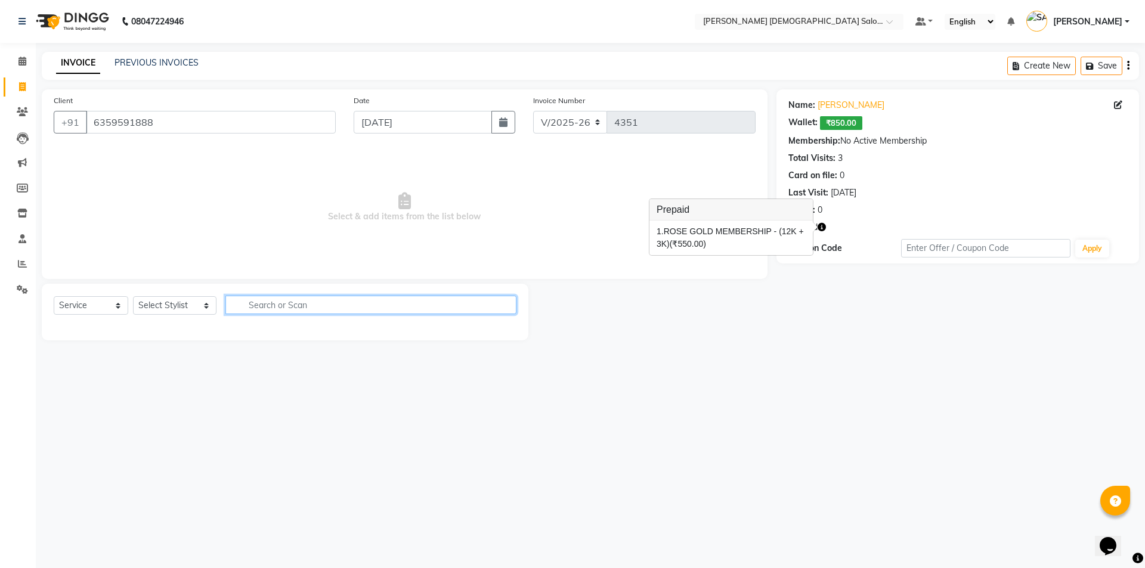
click at [367, 306] on input "text" at bounding box center [370, 305] width 291 height 18
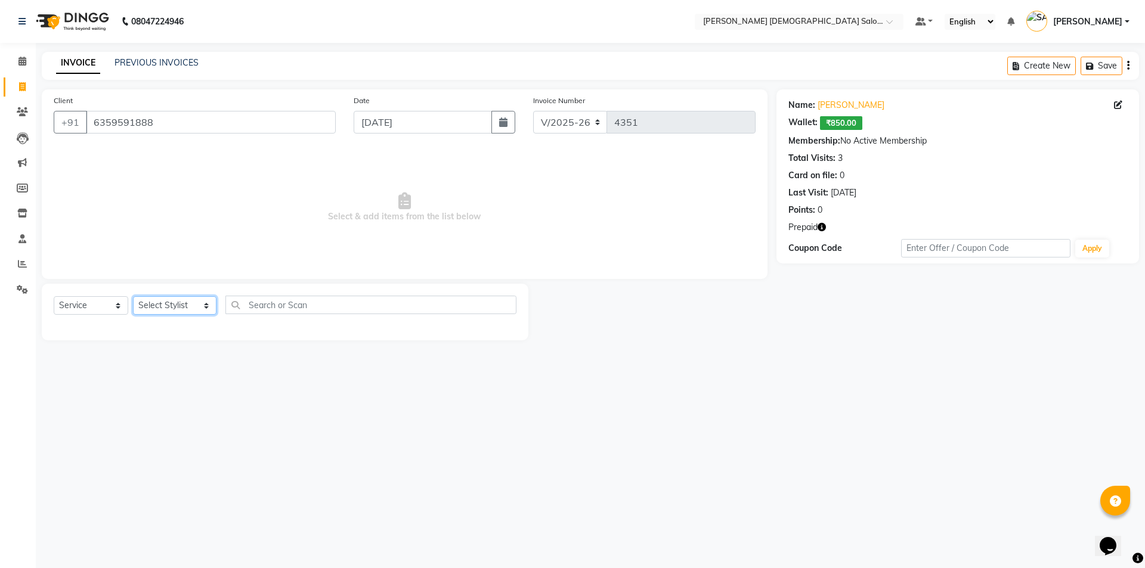
click at [188, 301] on select "Select Stylist [PERSON_NAME] BHAVTIK [PERSON_NAME] [PERSON_NAME] [PERSON_NAME] …" at bounding box center [174, 305] width 83 height 18
select select "67031"
click at [133, 296] on select "Select Stylist [PERSON_NAME] BHAVTIK [PERSON_NAME] [PERSON_NAME] [PERSON_NAME] …" at bounding box center [174, 305] width 83 height 18
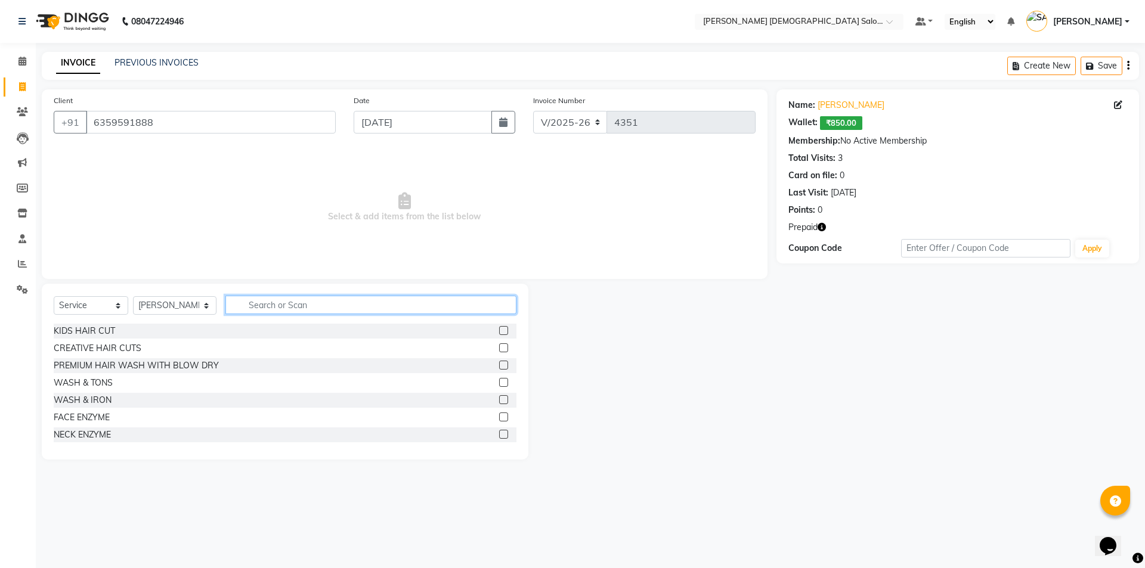
click at [259, 308] on input "text" at bounding box center [370, 305] width 291 height 18
type input "CUT"
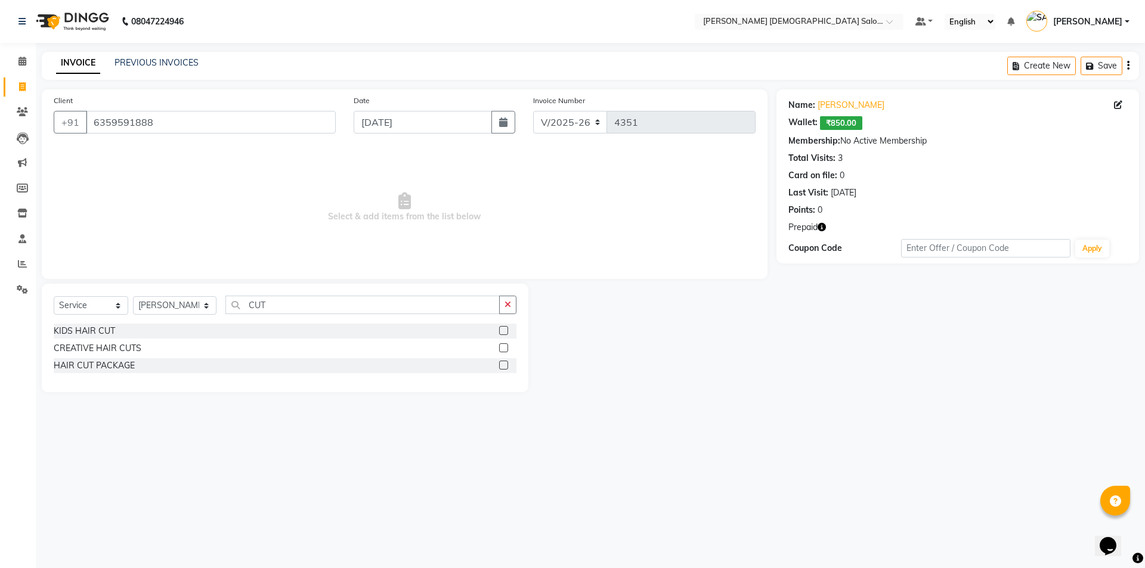
click at [501, 349] on label at bounding box center [503, 347] width 9 height 9
click at [501, 349] on input "checkbox" at bounding box center [503, 349] width 8 height 8
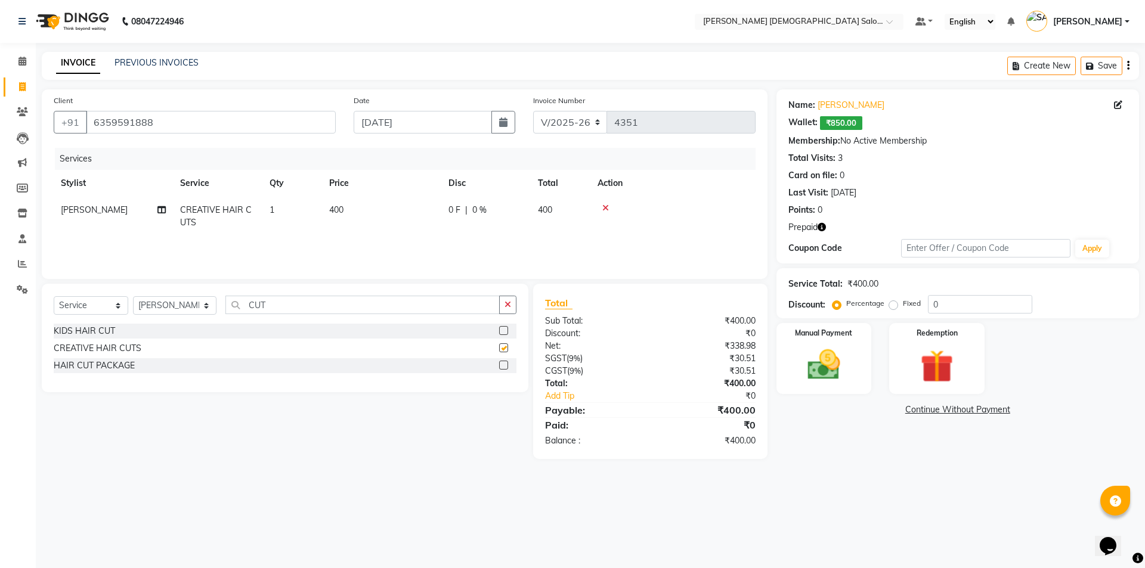
checkbox input "false"
drag, startPoint x: 272, startPoint y: 303, endPoint x: 216, endPoint y: 323, distance: 59.4
click at [216, 323] on div "Select Service Product Membership Package Voucher Prepaid Gift Card Select Styl…" at bounding box center [285, 310] width 463 height 28
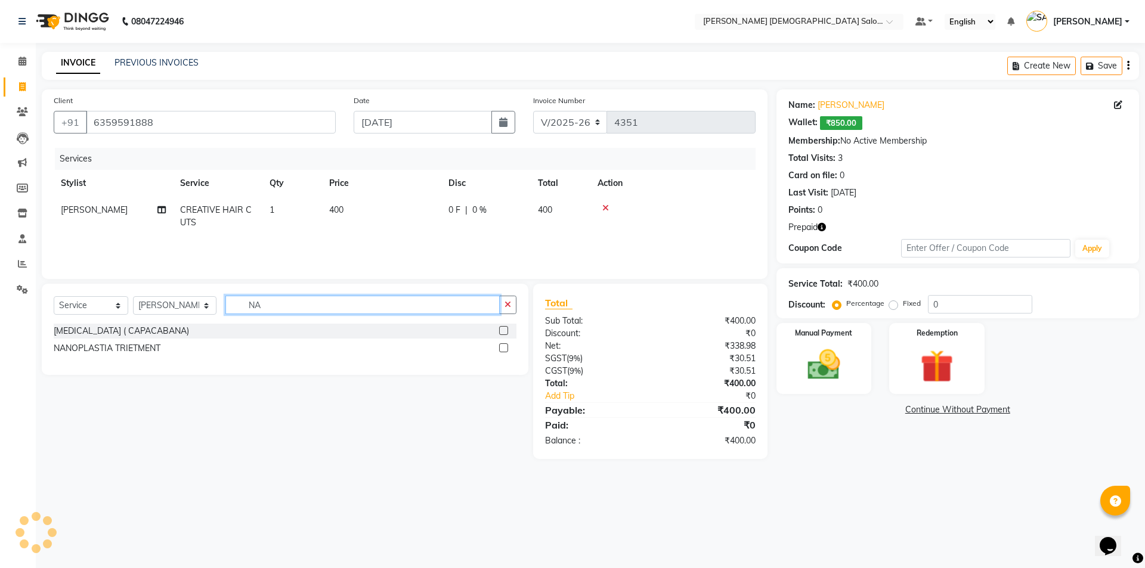
type input "N"
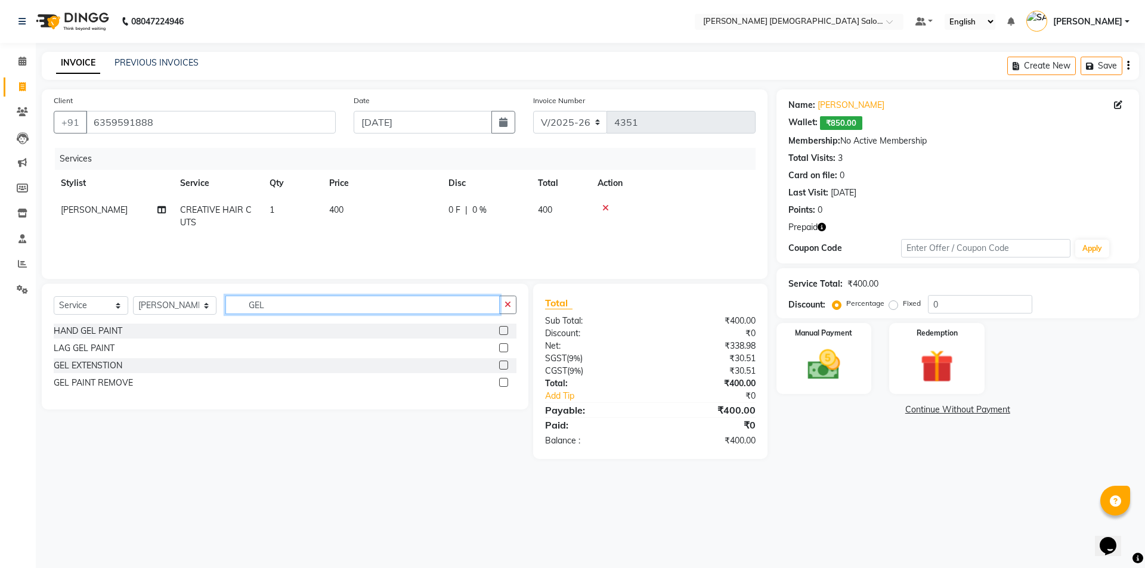
type input "GEL"
click at [504, 332] on label at bounding box center [503, 330] width 9 height 9
click at [504, 332] on input "checkbox" at bounding box center [503, 331] width 8 height 8
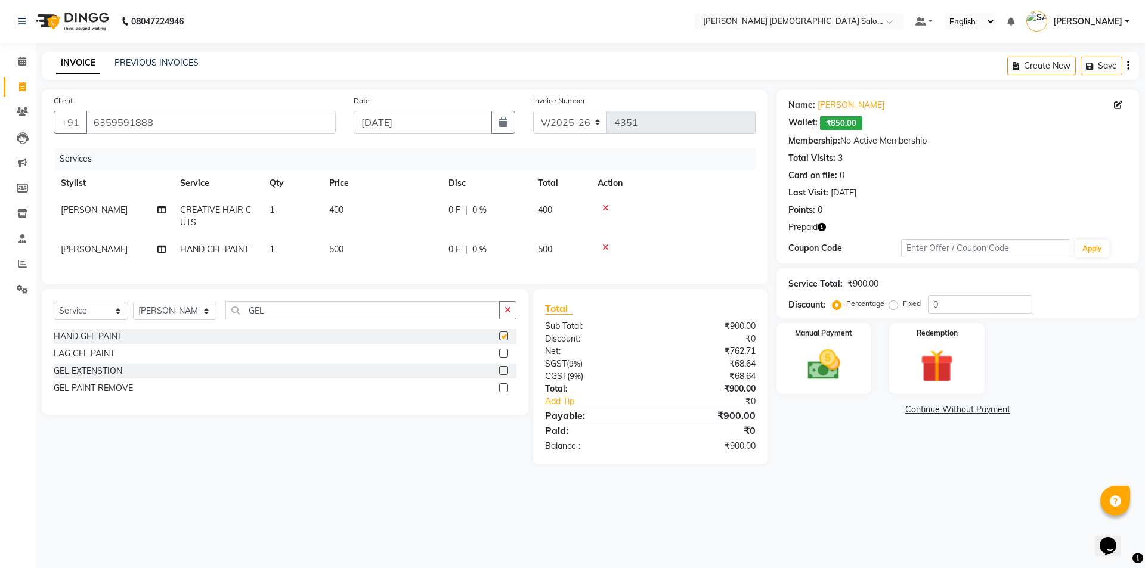
checkbox input "false"
drag, startPoint x: 312, startPoint y: 323, endPoint x: 186, endPoint y: 336, distance: 127.1
click at [186, 329] on div "Select Service Product Membership Package Voucher Prepaid Gift Card Select Styl…" at bounding box center [285, 315] width 463 height 28
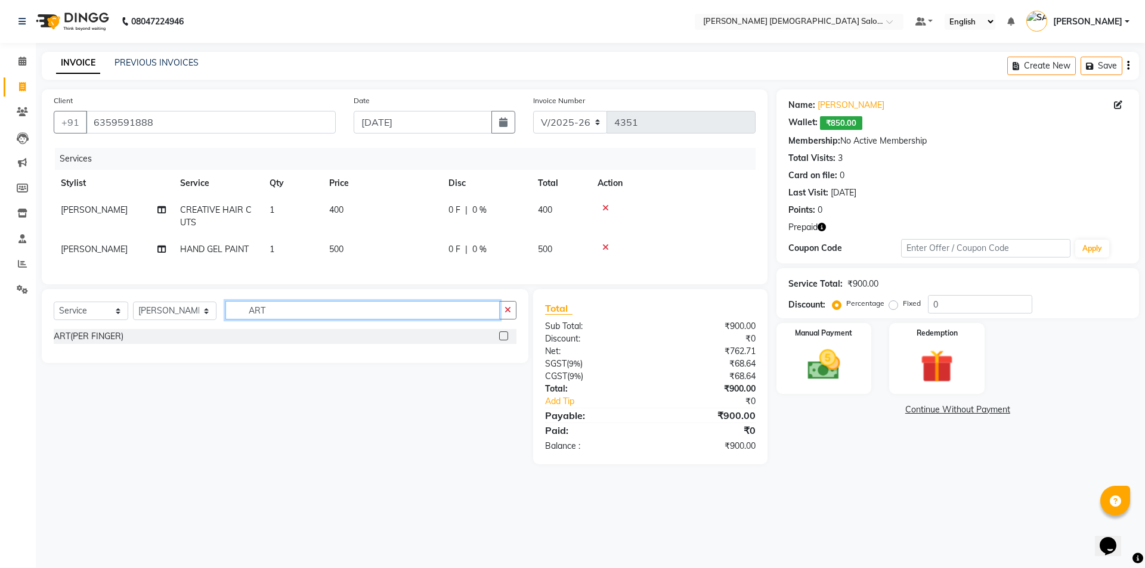
type input "ART"
click at [500, 340] on label at bounding box center [503, 336] width 9 height 9
click at [500, 340] on input "checkbox" at bounding box center [503, 337] width 8 height 8
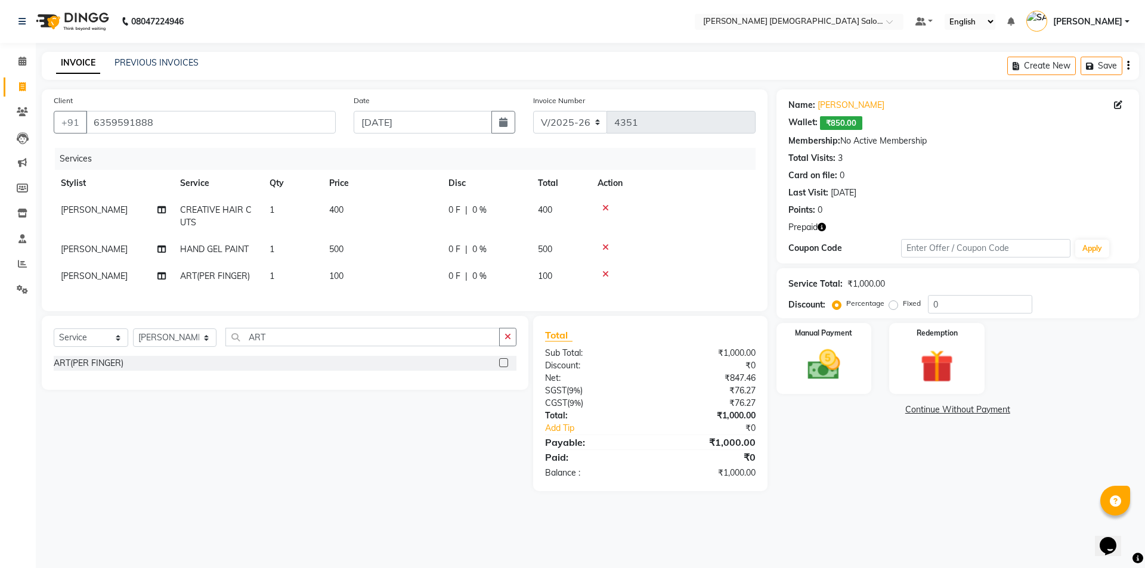
click at [500, 367] on label at bounding box center [503, 362] width 9 height 9
click at [500, 367] on input "checkbox" at bounding box center [503, 364] width 8 height 8
checkbox input "true"
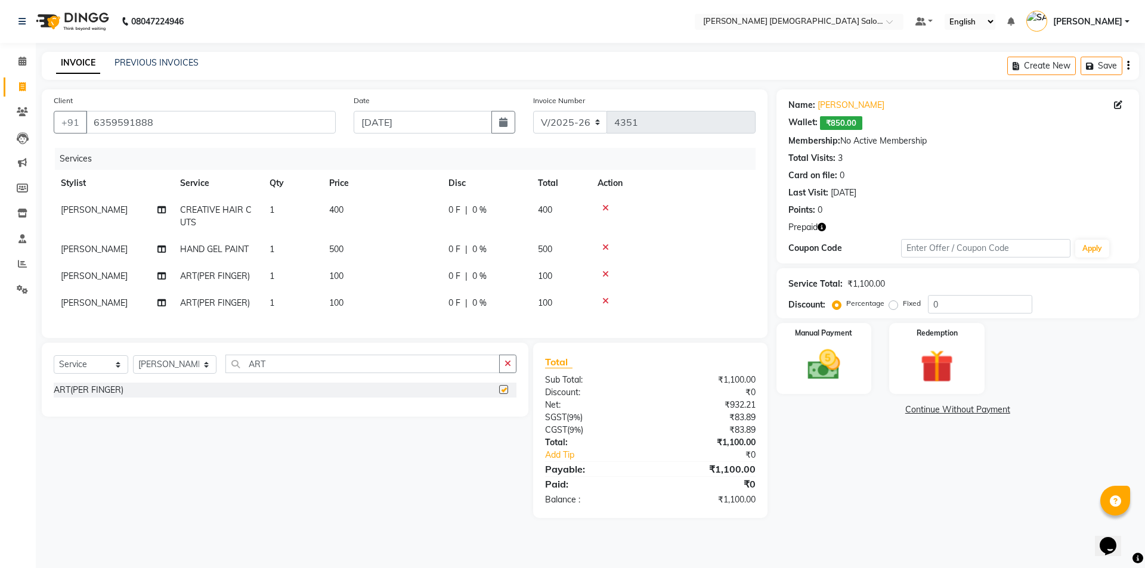
click at [500, 373] on button "button" at bounding box center [507, 364] width 17 height 18
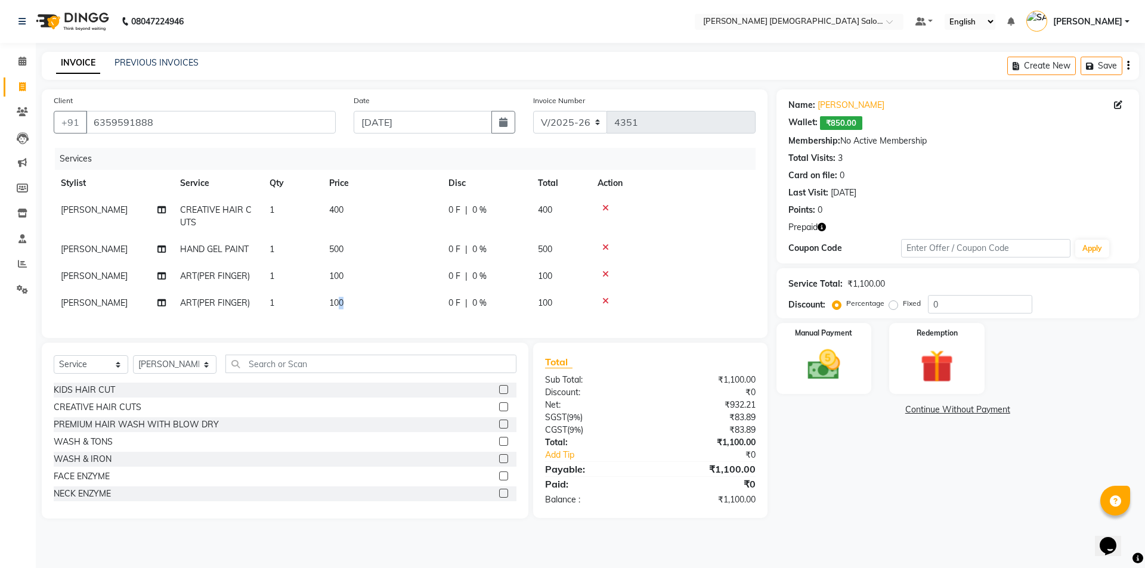
drag, startPoint x: 371, startPoint y: 298, endPoint x: 338, endPoint y: 304, distance: 33.4
click at [338, 304] on td "100" at bounding box center [381, 303] width 119 height 27
select select "67031"
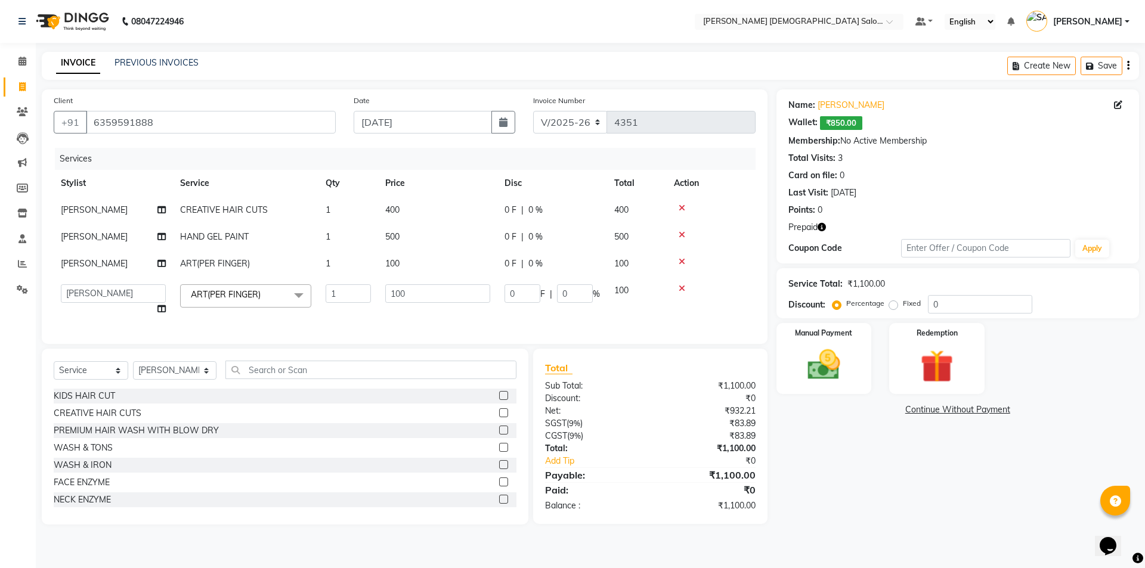
click at [683, 290] on icon at bounding box center [682, 288] width 7 height 8
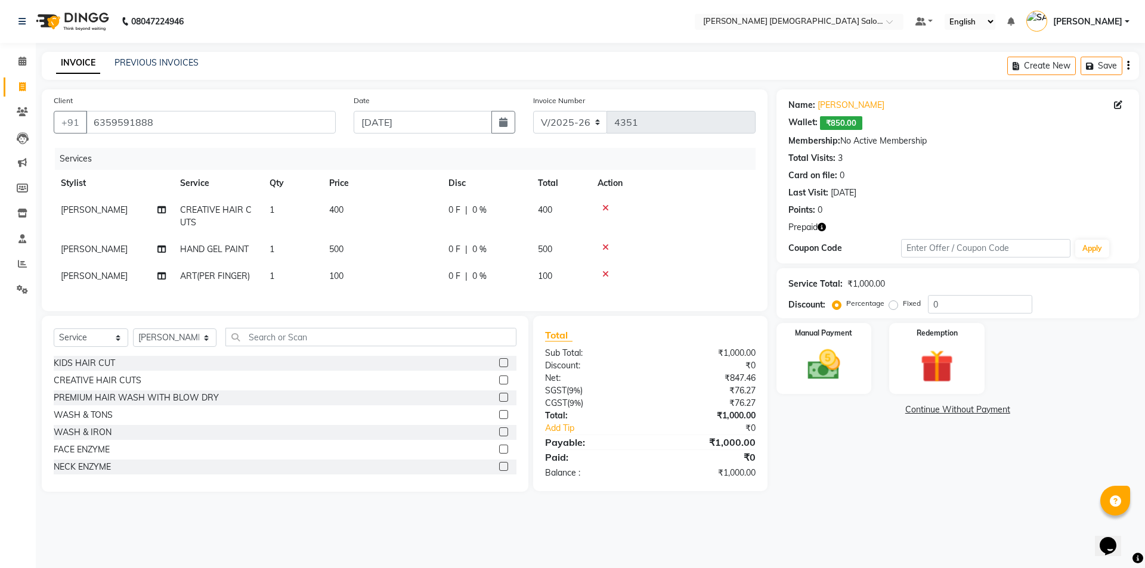
click at [367, 276] on td "100" at bounding box center [381, 276] width 119 height 27
select select "67031"
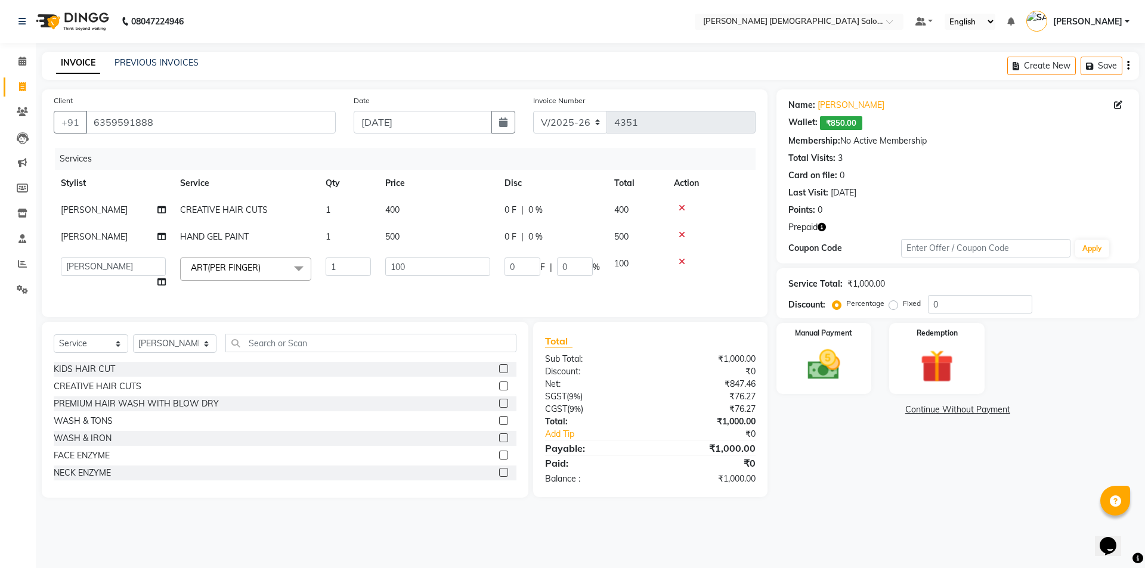
click at [367, 276] on td "1" at bounding box center [348, 272] width 60 height 45
drag, startPoint x: 439, startPoint y: 261, endPoint x: 378, endPoint y: 274, distance: 62.3
click at [378, 274] on td "100" at bounding box center [437, 272] width 119 height 45
type input "500"
click at [478, 225] on tbody "MITAL PANDIYA CREATIVE HAIR CUTS 1 400 0 F | 0 % 400 MITAL PANDIYA HAND GEL PAI…" at bounding box center [405, 246] width 702 height 99
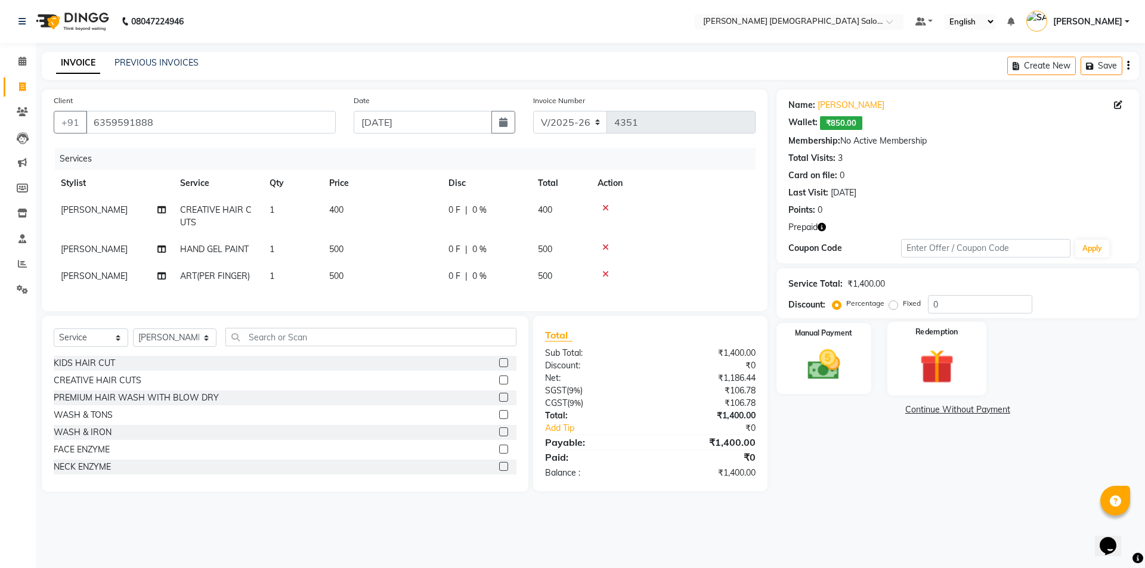
click at [900, 366] on div "Redemption" at bounding box center [936, 358] width 99 height 73
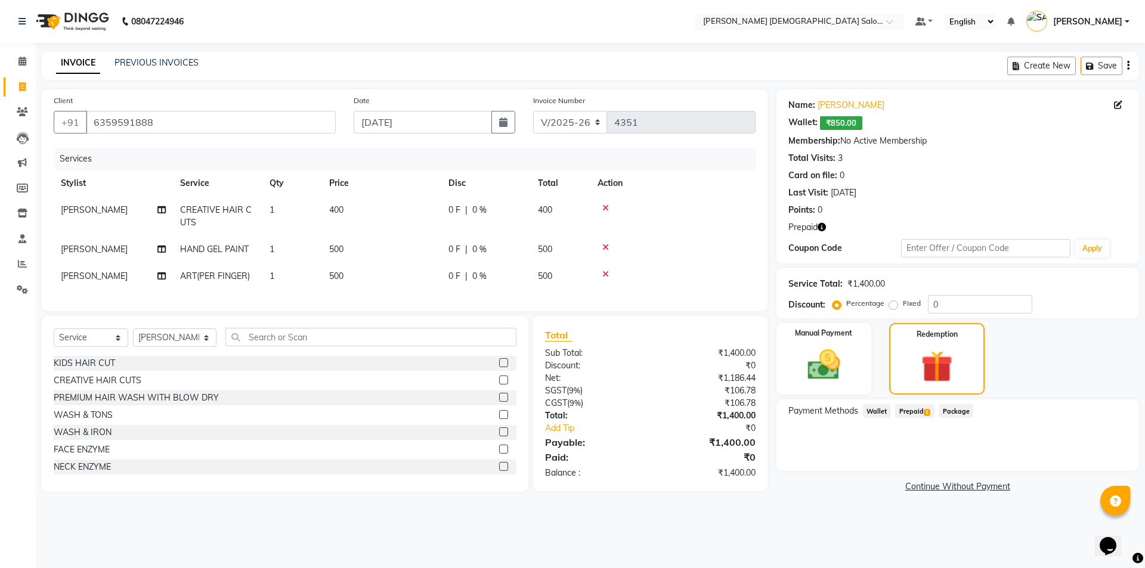
click at [909, 411] on span "Prepaid 1" at bounding box center [914, 411] width 39 height 14
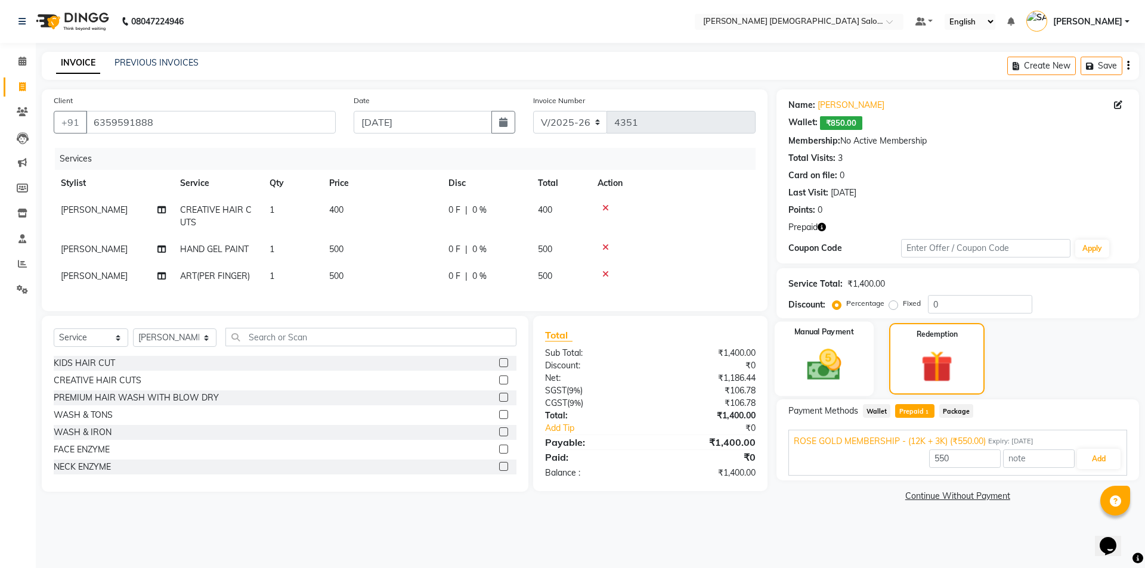
click at [816, 377] on img at bounding box center [823, 364] width 55 height 39
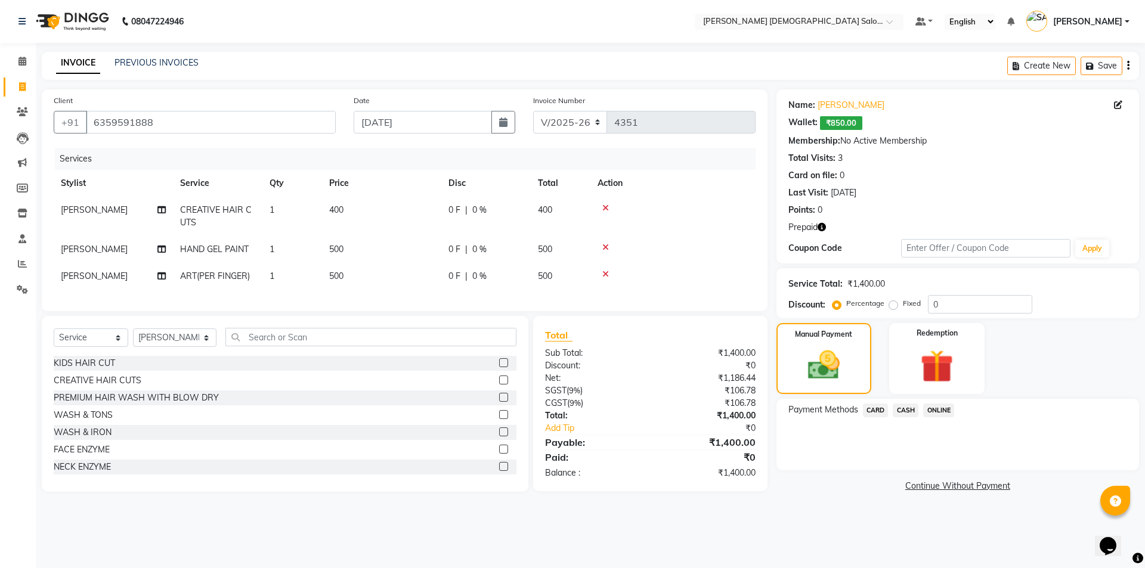
click at [909, 408] on span "CASH" at bounding box center [906, 411] width 26 height 14
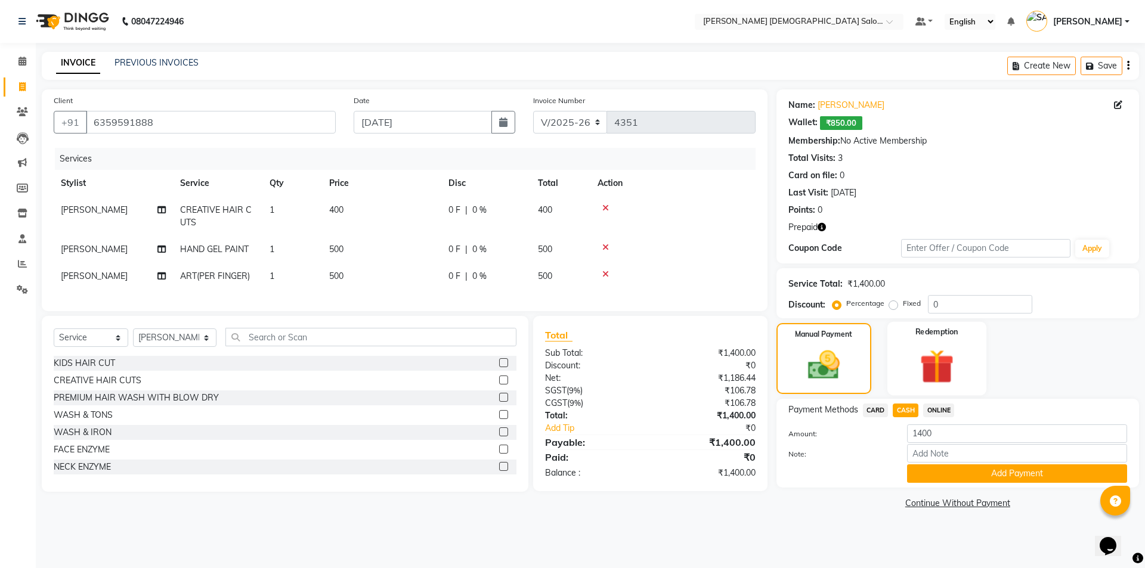
click at [946, 383] on img at bounding box center [936, 366] width 55 height 42
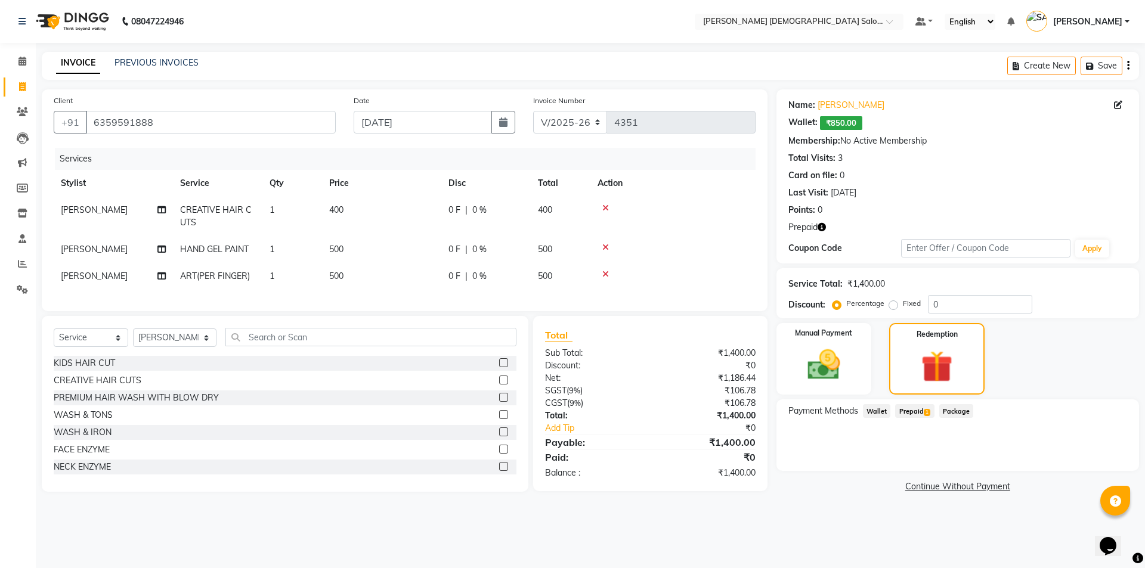
click at [906, 414] on span "Prepaid 1" at bounding box center [914, 411] width 39 height 14
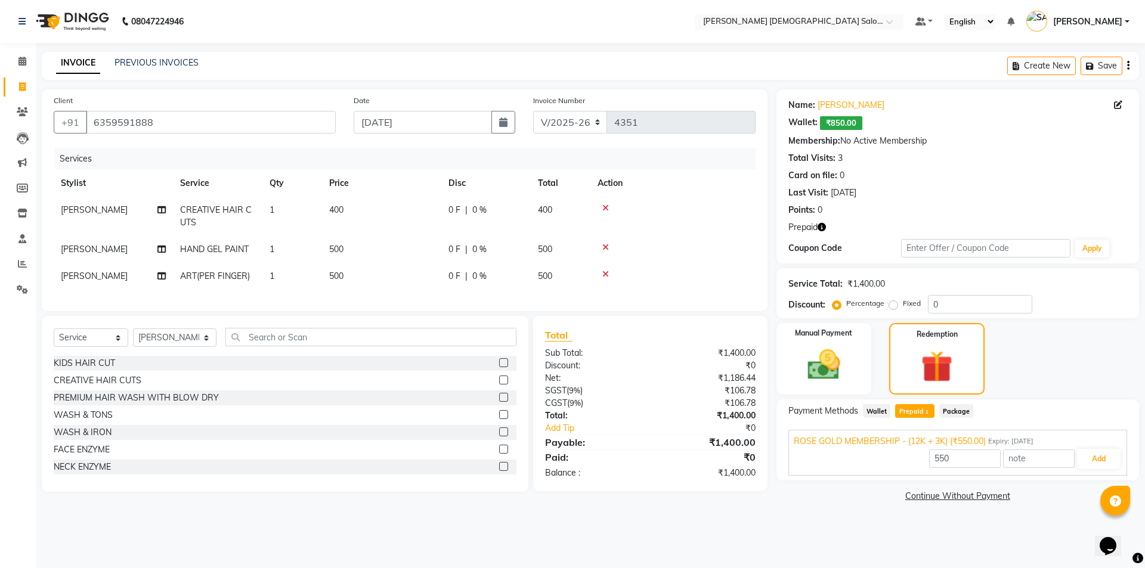
click at [877, 411] on span "Wallet" at bounding box center [877, 411] width 28 height 14
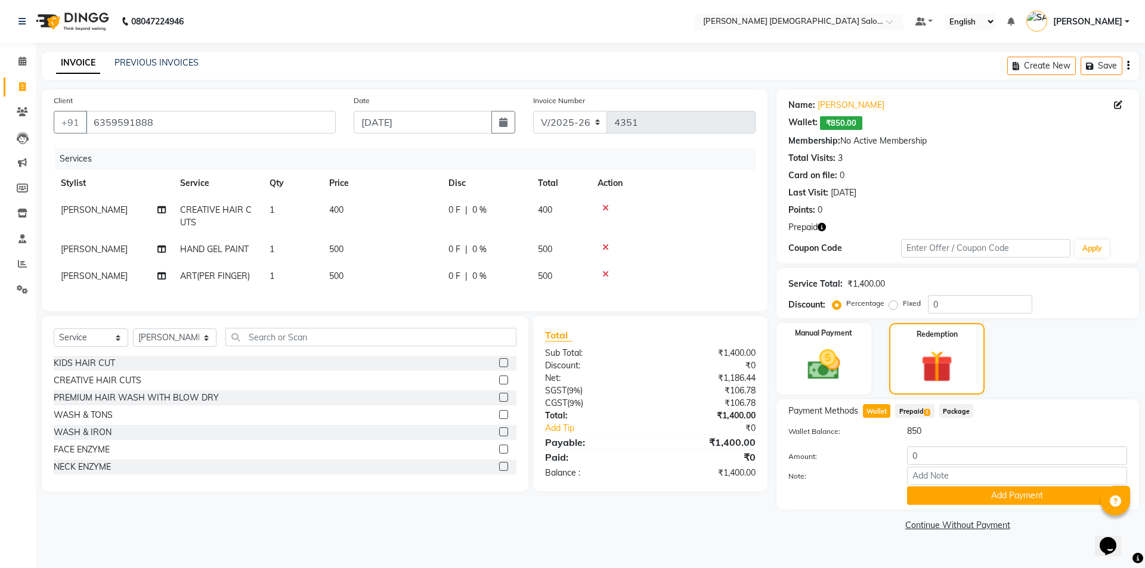
click at [931, 408] on span "Prepaid 1" at bounding box center [914, 411] width 39 height 14
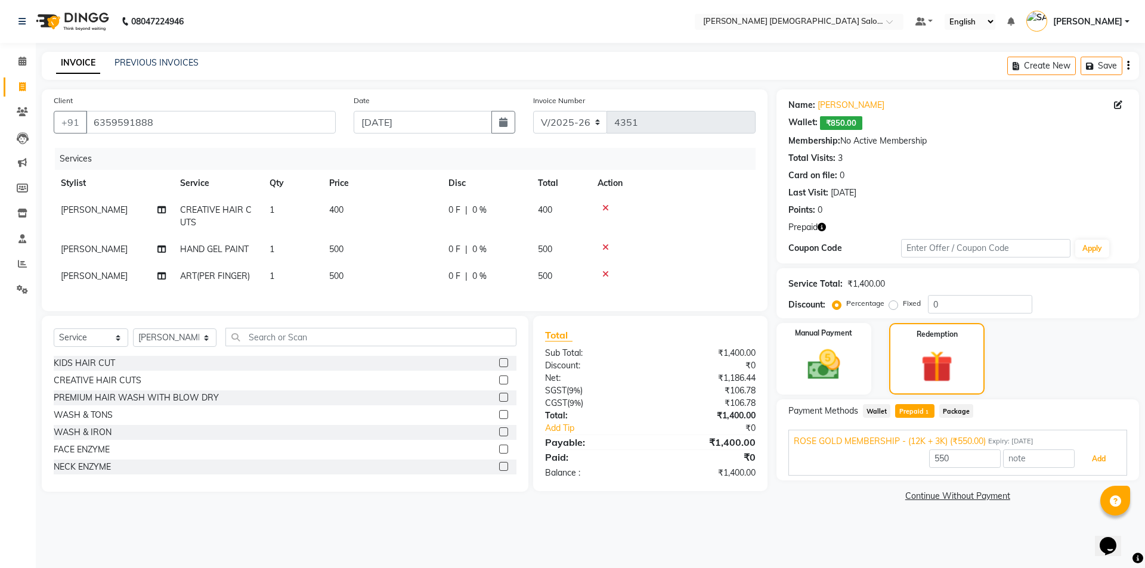
drag, startPoint x: 1092, startPoint y: 462, endPoint x: 998, endPoint y: 453, distance: 95.3
click at [1092, 461] on button "Add" at bounding box center [1099, 459] width 44 height 20
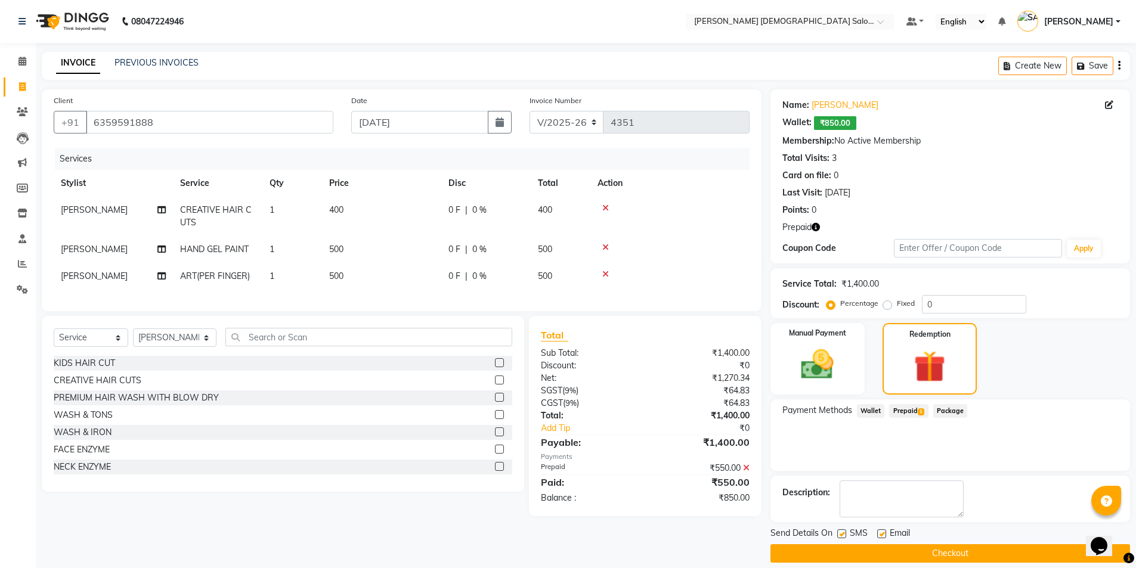
click at [871, 411] on span "Wallet" at bounding box center [871, 411] width 28 height 14
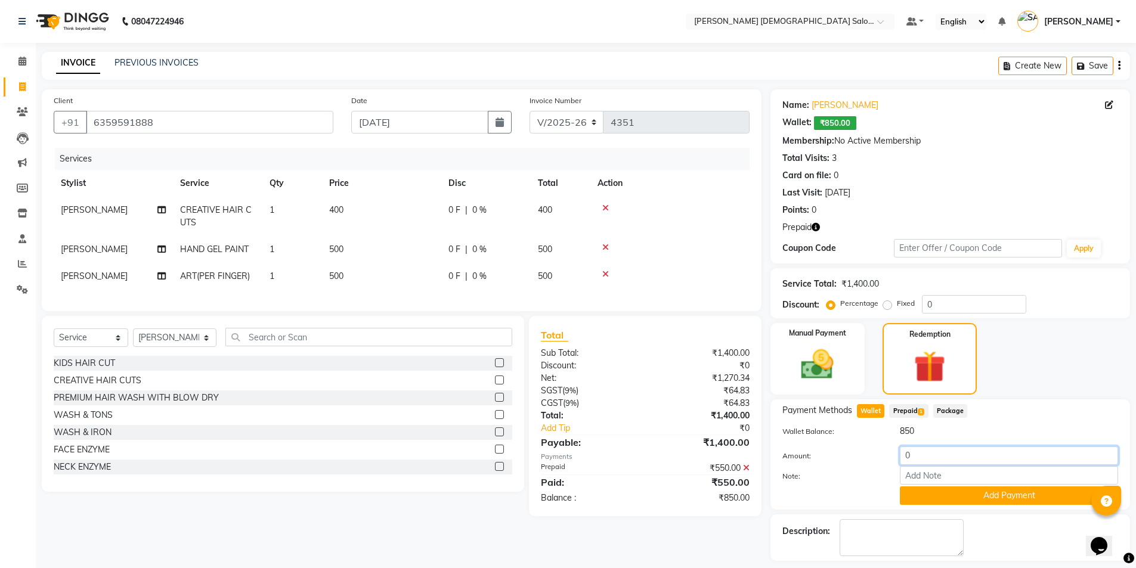
click at [940, 459] on input "0" at bounding box center [1009, 456] width 218 height 18
type input "0850"
drag, startPoint x: 957, startPoint y: 445, endPoint x: 965, endPoint y: 438, distance: 11.0
click at [959, 442] on div "Wallet Balance: 850 Amount: 0850 Note: Add Payment" at bounding box center [950, 465] width 336 height 80
click at [1026, 436] on div "850" at bounding box center [1009, 431] width 236 height 13
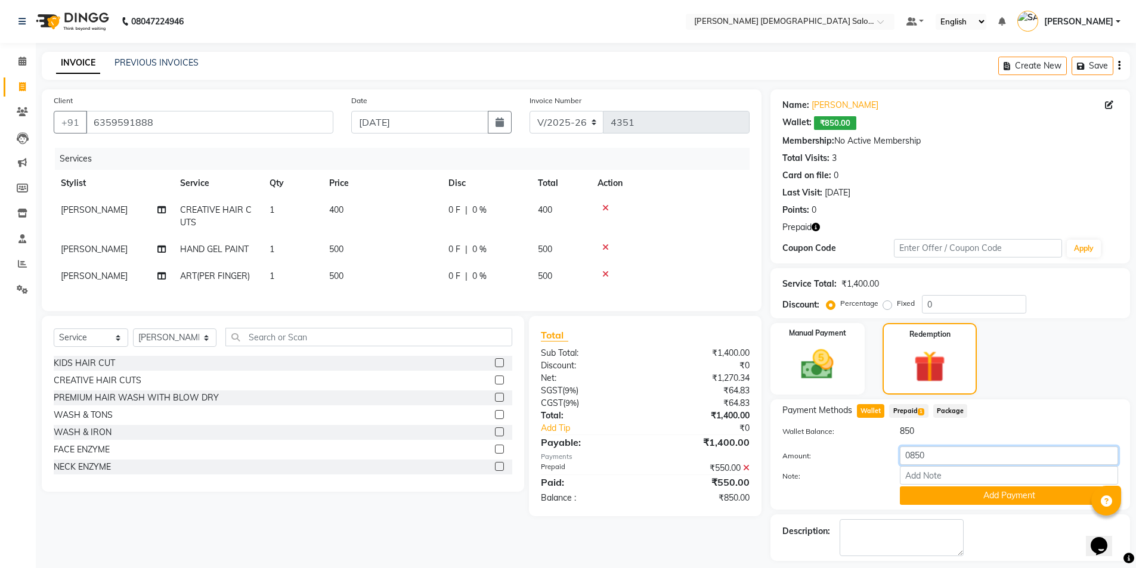
drag, startPoint x: 943, startPoint y: 458, endPoint x: 838, endPoint y: 459, distance: 104.9
click at [837, 459] on div "Amount: 0850" at bounding box center [950, 457] width 354 height 20
type input "850"
click at [996, 497] on button "Add Payment" at bounding box center [1009, 496] width 218 height 18
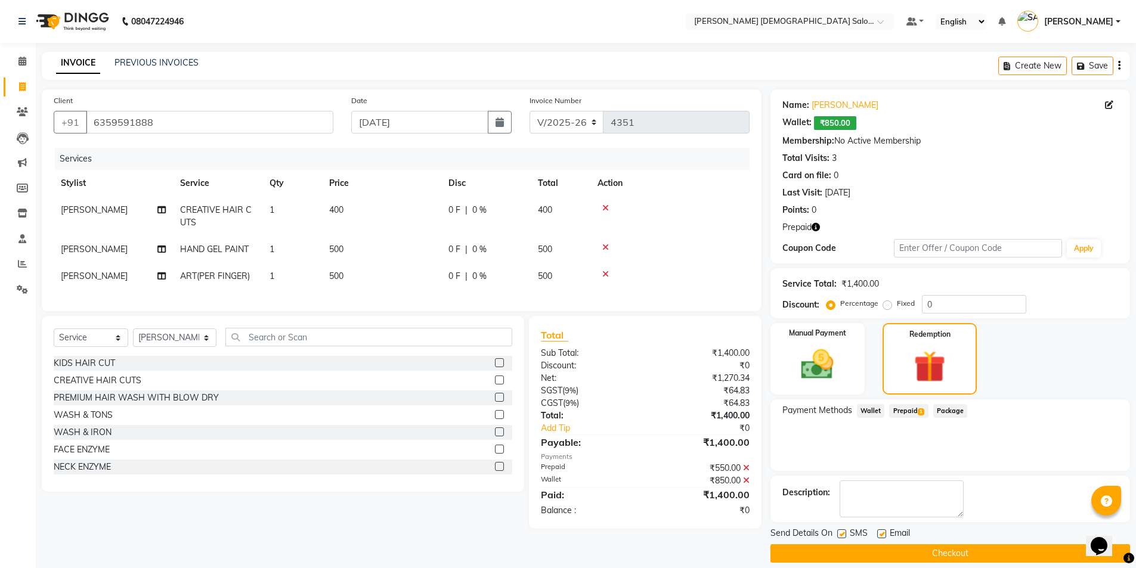
click at [844, 533] on label at bounding box center [841, 533] width 9 height 9
click at [844, 533] on input "checkbox" at bounding box center [841, 535] width 8 height 8
checkbox input "false"
click at [882, 534] on label at bounding box center [881, 533] width 9 height 9
click at [882, 534] on input "checkbox" at bounding box center [881, 535] width 8 height 8
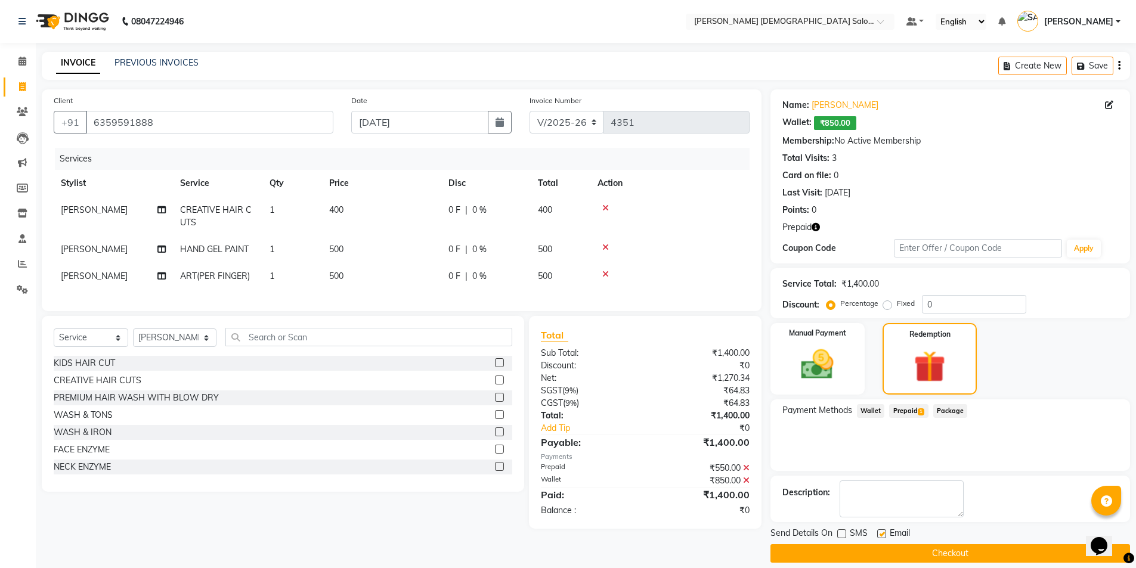
checkbox input "false"
click at [892, 553] on button "Checkout" at bounding box center [950, 553] width 360 height 18
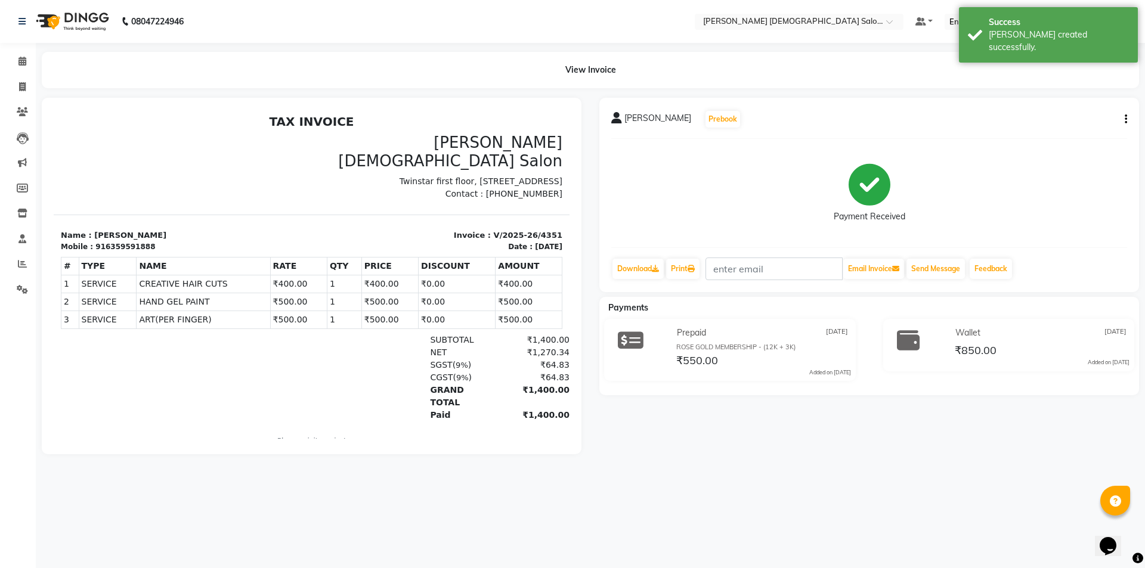
click at [1129, 118] on div "MANSI Prebook Payment Received Download Print Email Invoice Send Message Feedba…" at bounding box center [869, 195] width 540 height 194
click at [1125, 120] on icon "button" at bounding box center [1126, 119] width 2 height 1
click at [1076, 128] on div "Edit Item Staff" at bounding box center [1067, 126] width 82 height 15
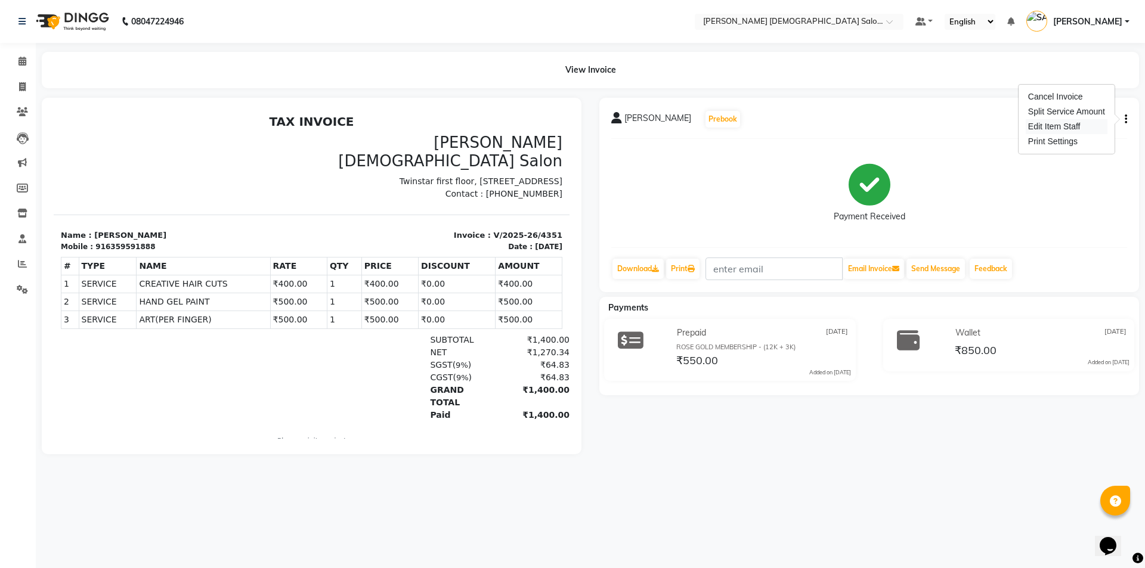
select select
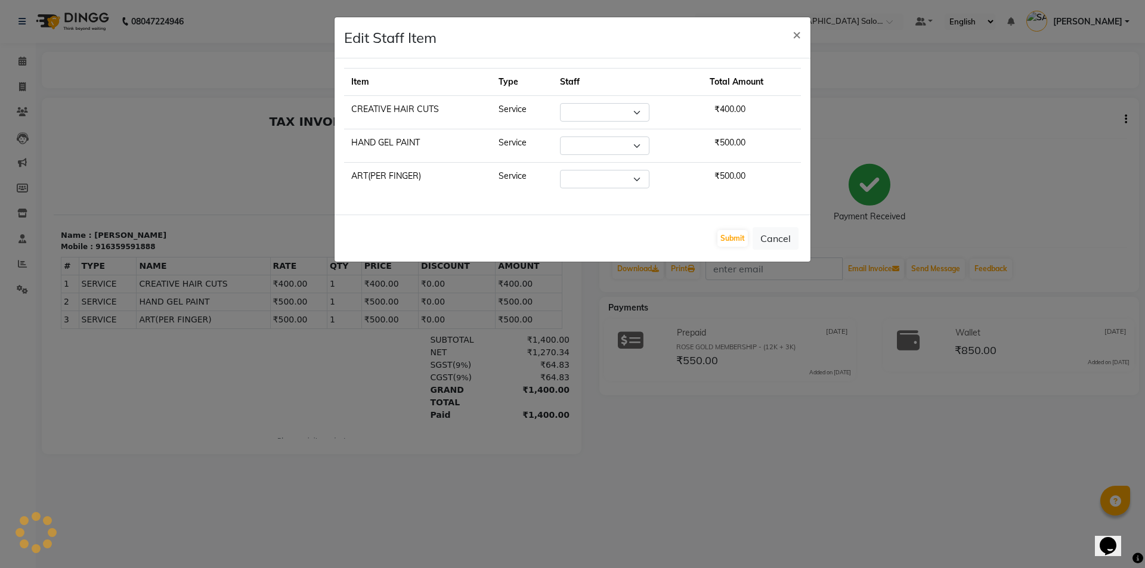
select select "67031"
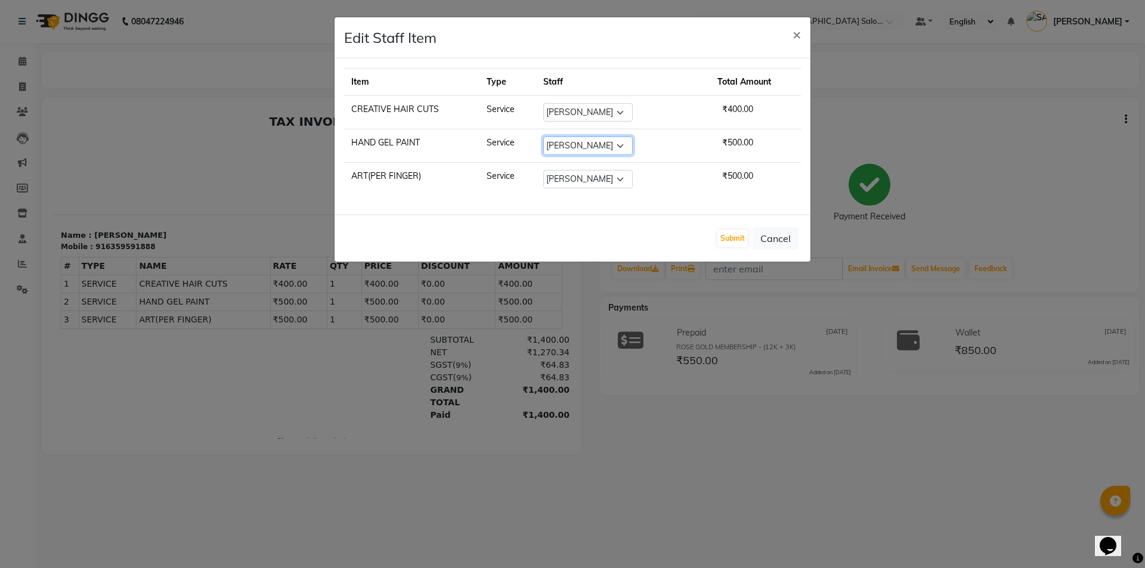
click at [631, 144] on select "Select AANAND BAVALIYA BHAVTIK GONDALIYA DHARMIK RAVRANI DHRUV BHATTI DIKSHA DI…" at bounding box center [587, 146] width 89 height 18
select select "67029"
click at [552, 137] on select "Select AANAND BAVALIYA BHAVTIK GONDALIYA DHARMIK RAVRANI DHRUV BHATTI DIKSHA DI…" at bounding box center [587, 146] width 89 height 18
click at [632, 178] on select "Select AANAND BAVALIYA BHAVTIK GONDALIYA DHARMIK RAVRANI DHRUV BHATTI DIKSHA DI…" at bounding box center [587, 179] width 89 height 18
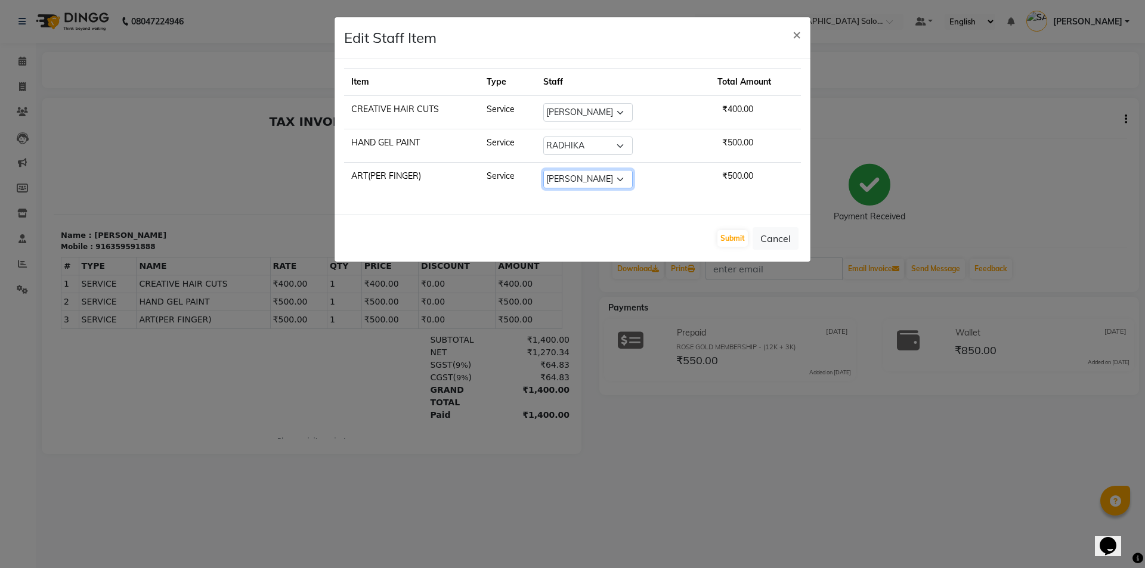
click at [631, 175] on select "Select AANAND BAVALIYA BHAVTIK GONDALIYA DHARMIK RAVRANI DHRUV BHATTI DIKSHA DI…" at bounding box center [587, 179] width 89 height 18
select select "67029"
click at [552, 170] on select "Select AANAND BAVALIYA BHAVTIK GONDALIYA DHARMIK RAVRANI DHRUV BHATTI DIKSHA DI…" at bounding box center [587, 179] width 89 height 18
click at [623, 114] on select "Select AANAND BAVALIYA BHAVTIK GONDALIYA DHARMIK RAVRANI DHRUV BHATTI DIKSHA DI…" at bounding box center [587, 112] width 89 height 18
click at [515, 109] on td "Service" at bounding box center [507, 112] width 56 height 33
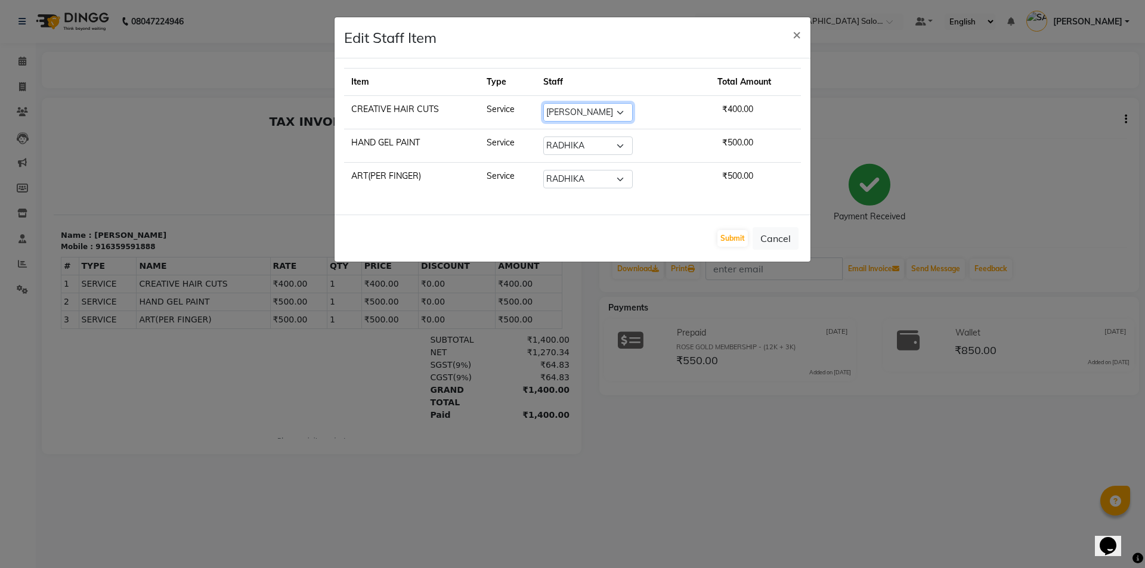
click at [614, 114] on select "Select AANAND BAVALIYA BHAVTIK GONDALIYA DHARMIK RAVRANI DHRUV BHATTI DIKSHA DI…" at bounding box center [587, 112] width 89 height 18
select select "74177"
click at [552, 103] on select "Select AANAND BAVALIYA BHAVTIK GONDALIYA DHARMIK RAVRANI DHRUV BHATTI DIKSHA DI…" at bounding box center [587, 112] width 89 height 18
click at [728, 240] on button "Submit" at bounding box center [732, 238] width 30 height 17
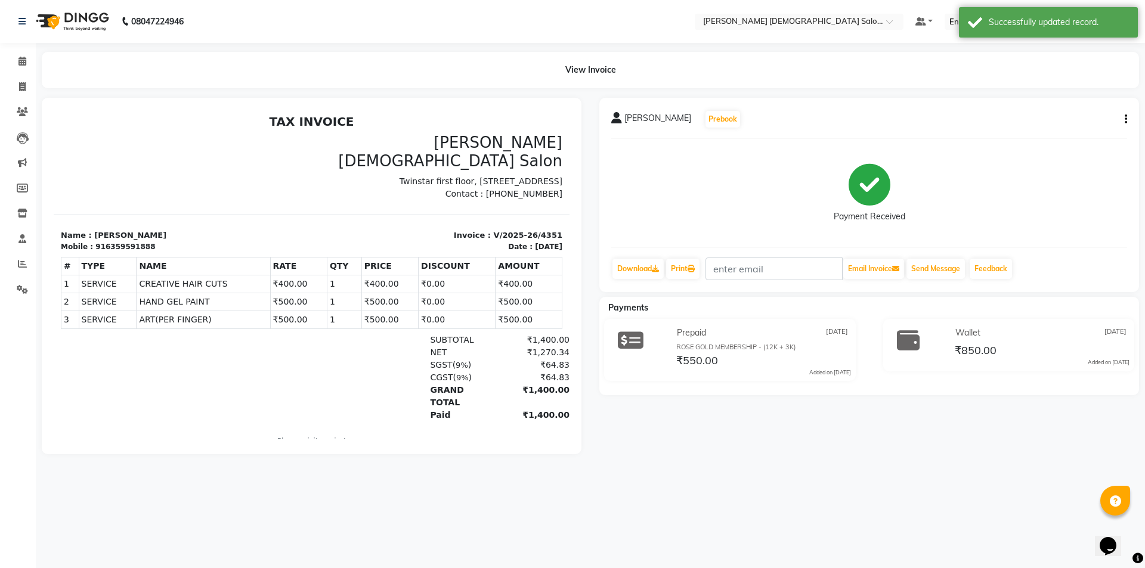
click at [1125, 119] on icon "button" at bounding box center [1126, 119] width 2 height 1
click at [1081, 114] on div "Split Service Amount" at bounding box center [1067, 111] width 82 height 15
select select "74177"
select select "67029"
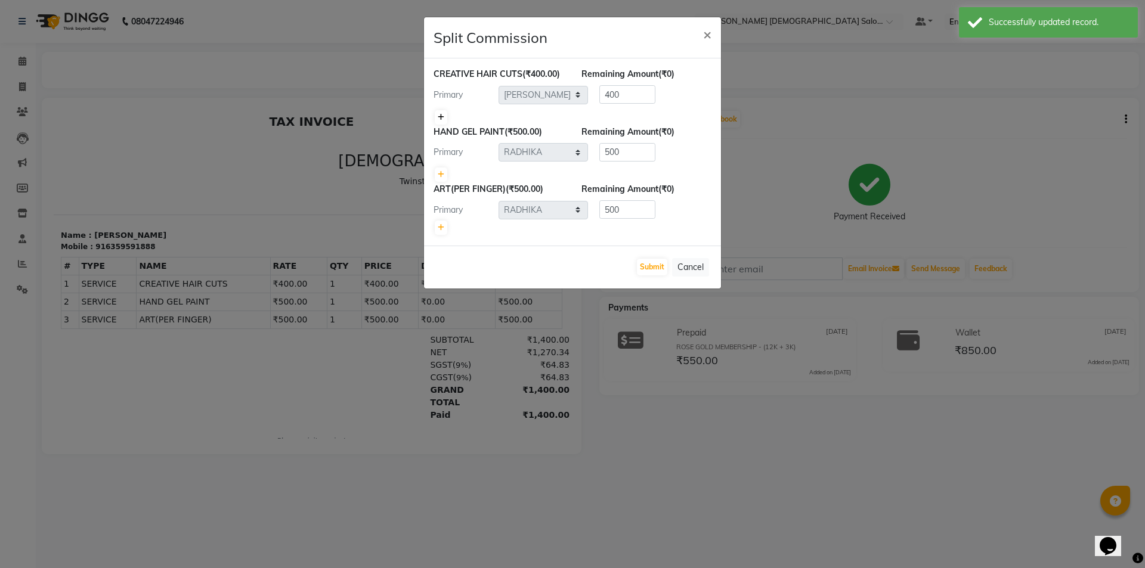
click at [445, 120] on link at bounding box center [441, 117] width 13 height 14
type input "200"
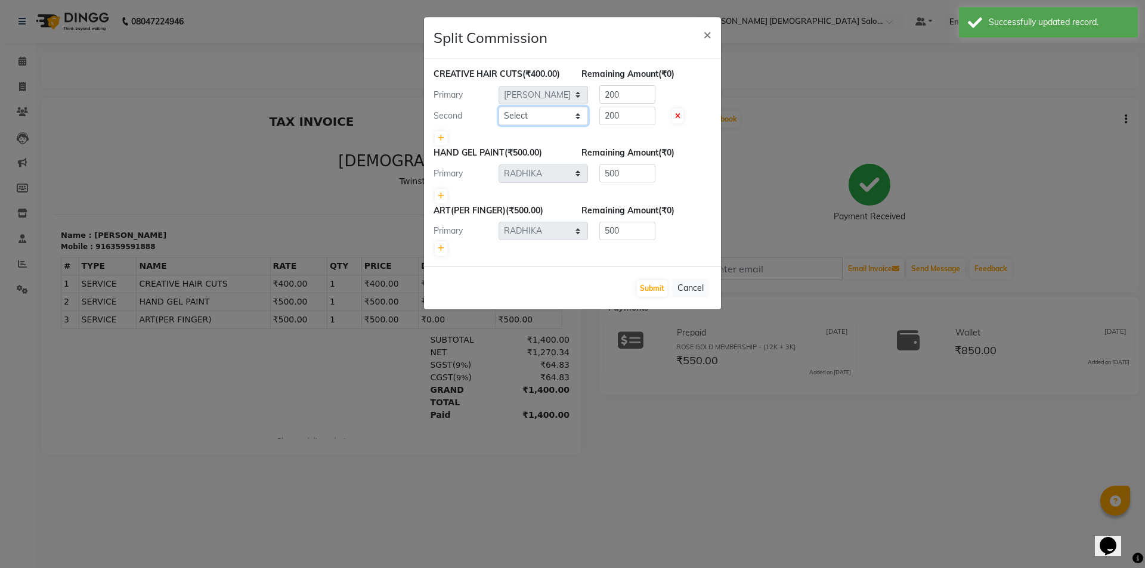
click at [548, 114] on select "Select AANAND BAVALIYA BHAVTIK GONDALIYA DHARMIK RAVRANI DHRUV BHATTI DIKSHA DI…" at bounding box center [542, 116] width 89 height 18
select select "67031"
click at [498, 107] on select "Select AANAND BAVALIYA BHAVTIK GONDALIYA DHARMIK RAVRANI DHRUV BHATTI DIKSHA DI…" at bounding box center [542, 116] width 89 height 18
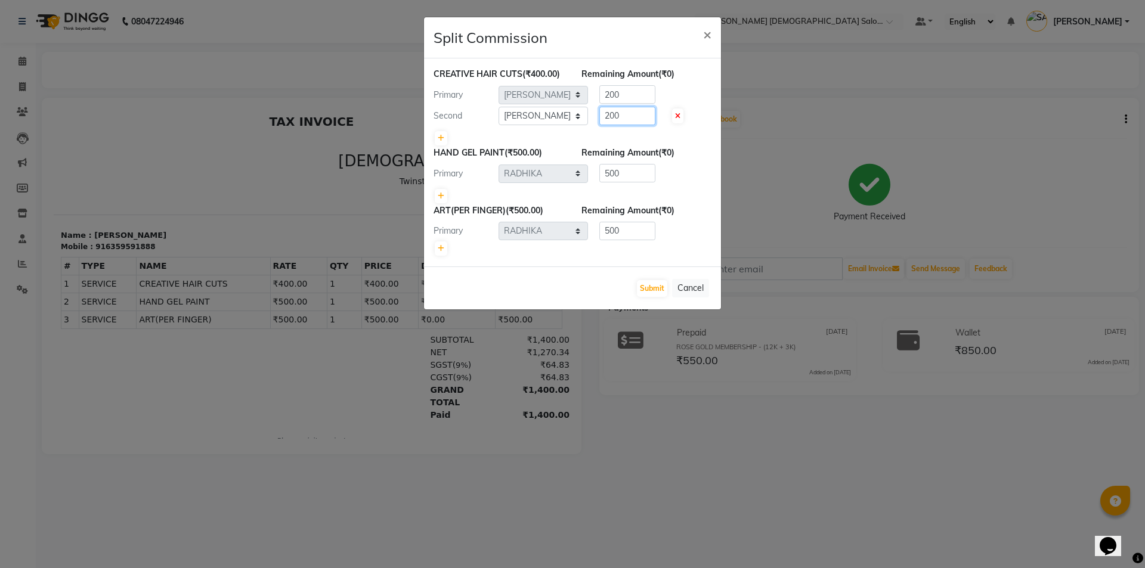
drag, startPoint x: 621, startPoint y: 122, endPoint x: 594, endPoint y: 131, distance: 28.5
click at [594, 131] on div "CREATIVE HAIR CUTS (₹400.00) Remaining Amount (₹0) Primary Select AANAND BAVALI…" at bounding box center [572, 107] width 278 height 79
type input "100"
click at [633, 95] on input "200" at bounding box center [627, 94] width 56 height 18
drag, startPoint x: 633, startPoint y: 95, endPoint x: 589, endPoint y: 104, distance: 44.6
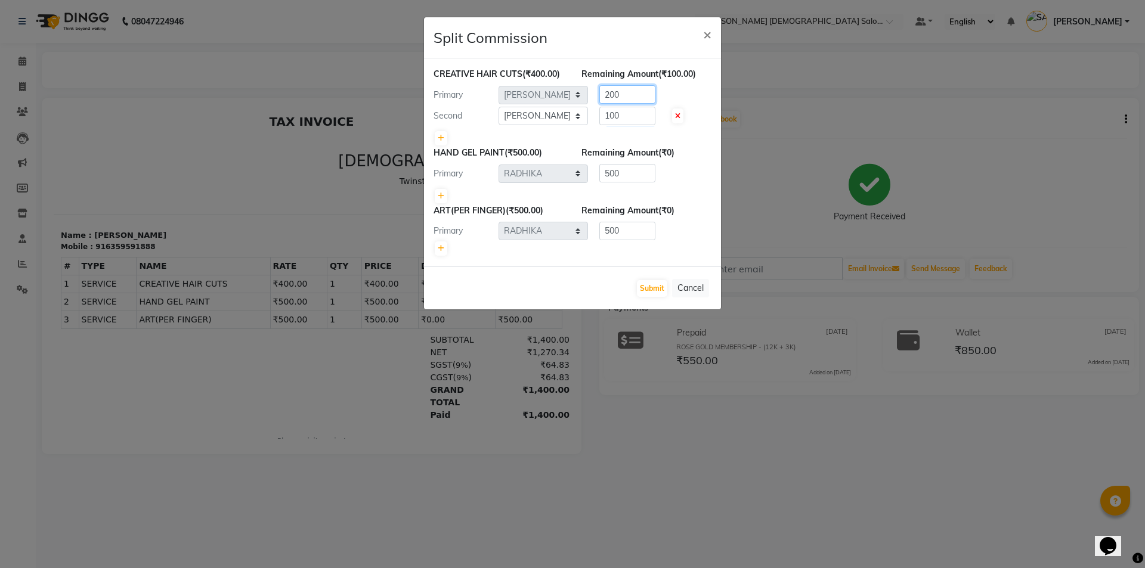
click at [589, 104] on div "CREATIVE HAIR CUTS (₹400.00) Remaining Amount (₹100.00) Primary Select AANAND B…" at bounding box center [572, 107] width 278 height 79
type input "300"
click at [650, 287] on button "Submit" at bounding box center [652, 288] width 30 height 17
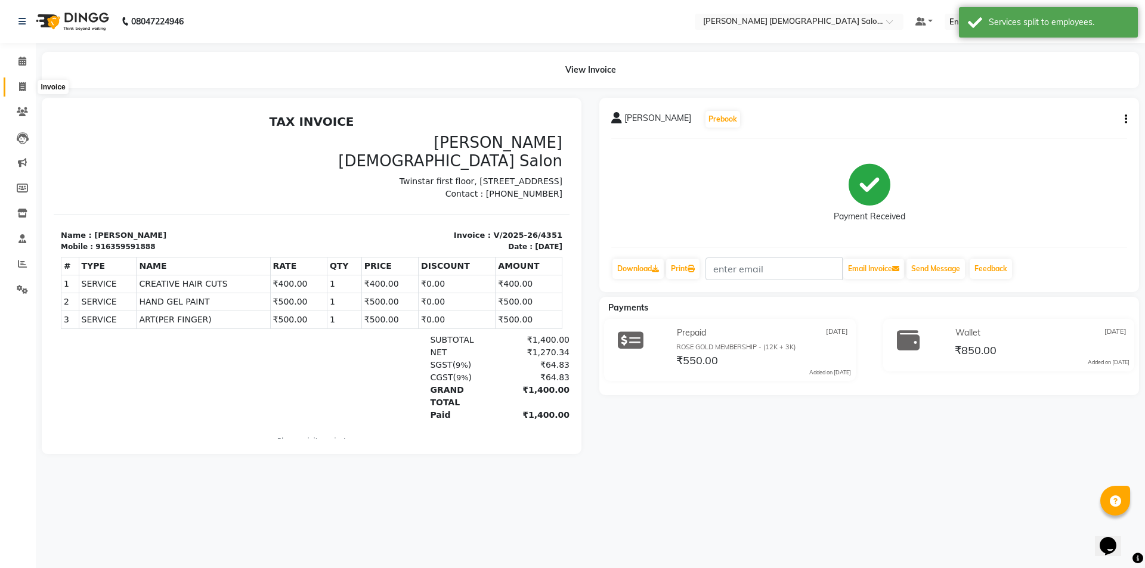
click at [19, 87] on icon at bounding box center [22, 86] width 7 height 9
select select "service"
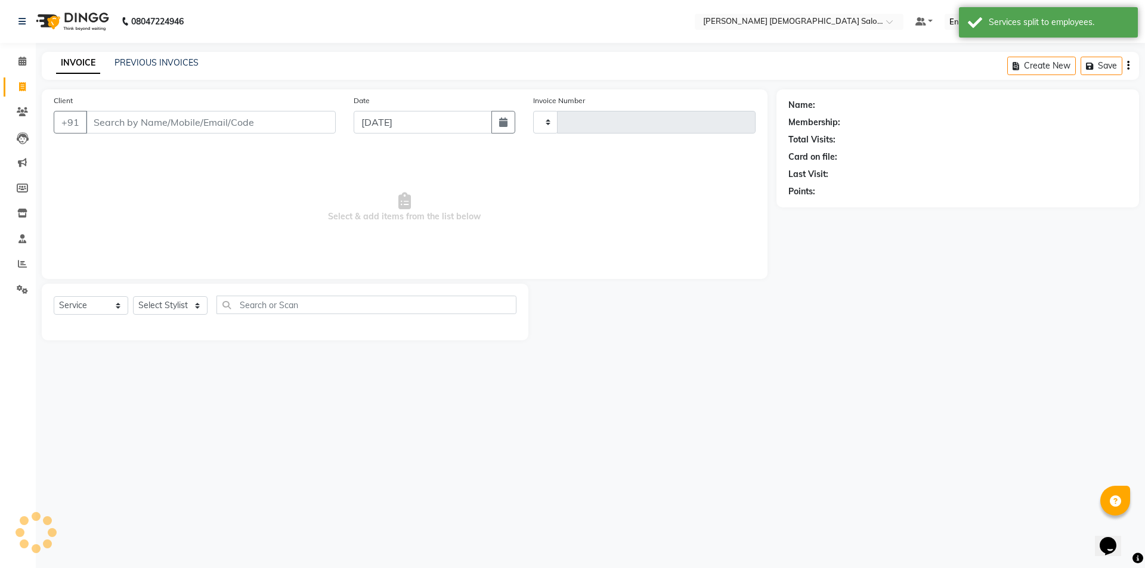
type input "4352"
select select "7542"
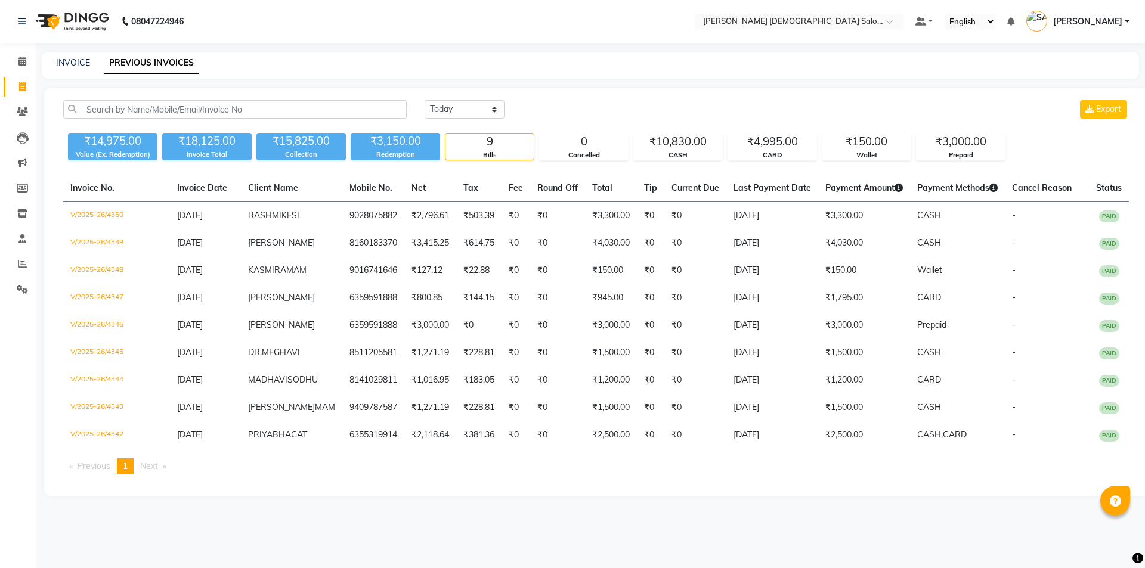
select select "[DATE]"
